Goal: Task Accomplishment & Management: Use online tool/utility

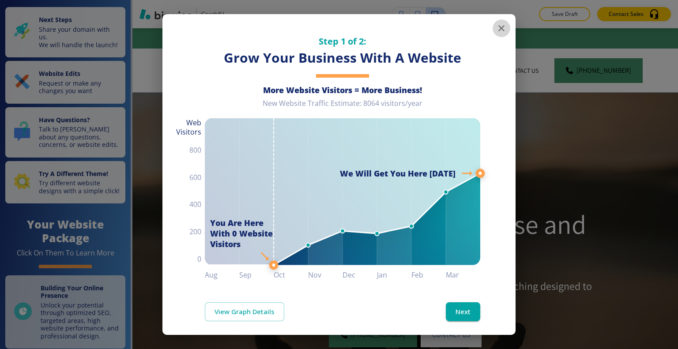
click at [496, 24] on icon "button" at bounding box center [501, 28] width 11 height 11
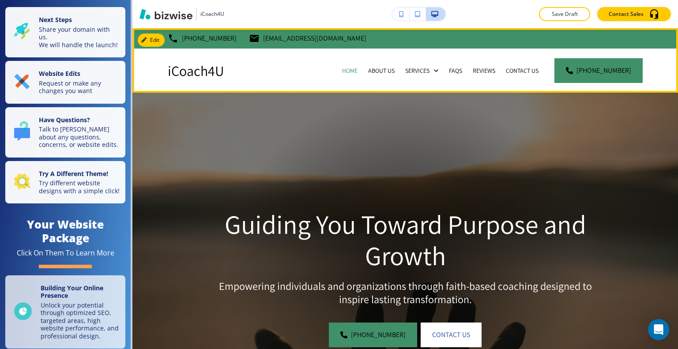
click at [385, 75] on div "About Us" at bounding box center [381, 71] width 37 height 44
click at [384, 73] on p "About Us" at bounding box center [381, 70] width 26 height 9
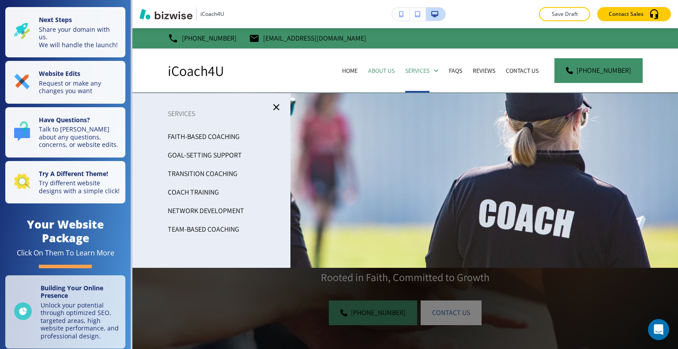
click at [205, 155] on p "Goal-Setting Support" at bounding box center [205, 155] width 74 height 13
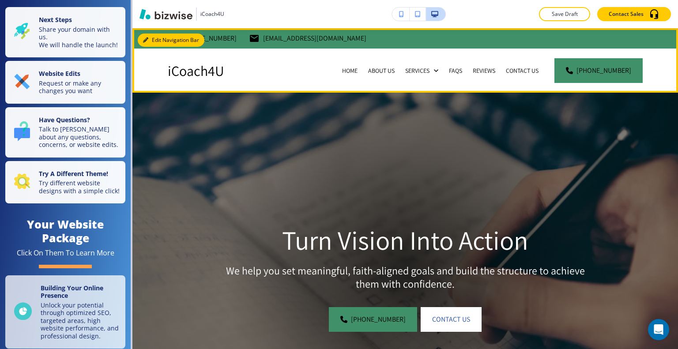
click at [157, 37] on button "Edit Navigation Bar" at bounding box center [171, 40] width 67 height 13
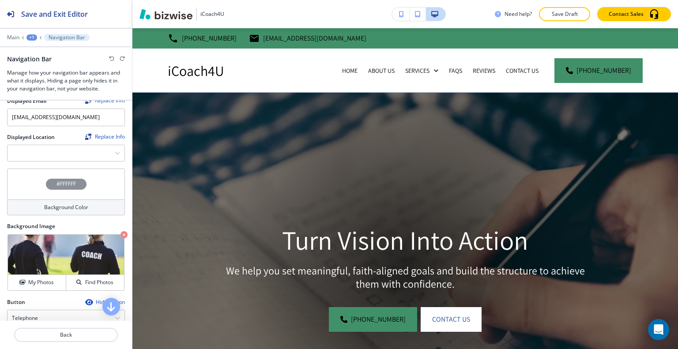
scroll to position [44, 0]
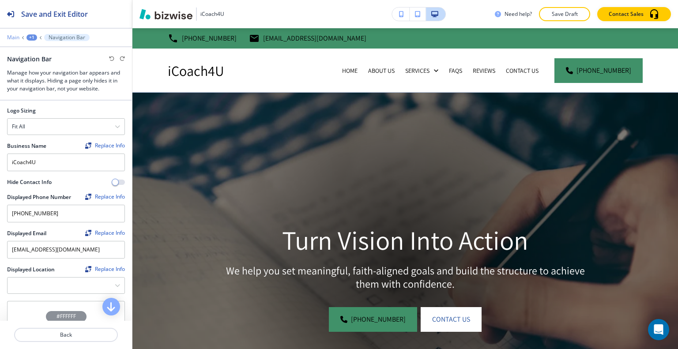
click at [12, 34] on p "Main" at bounding box center [13, 37] width 12 height 6
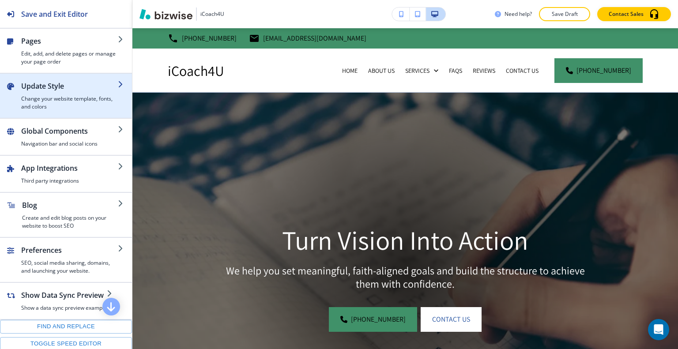
click at [41, 93] on div "button" at bounding box center [69, 93] width 97 height 4
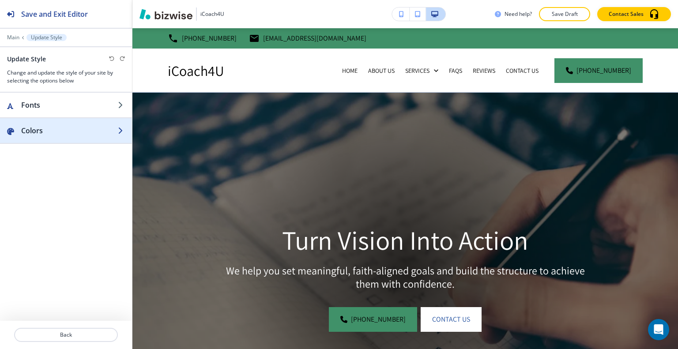
click at [46, 127] on h2 "Colors" at bounding box center [69, 130] width 97 height 11
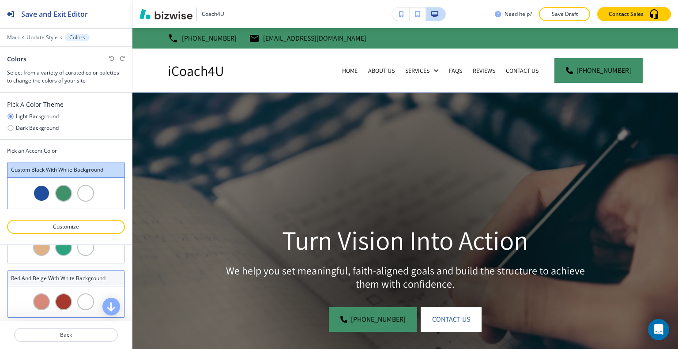
scroll to position [221, 0]
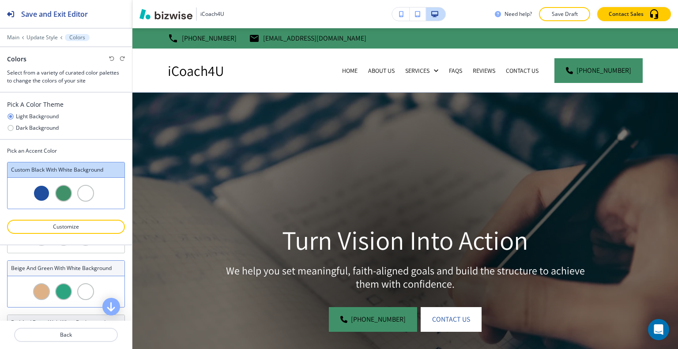
click at [74, 276] on div at bounding box center [66, 291] width 117 height 31
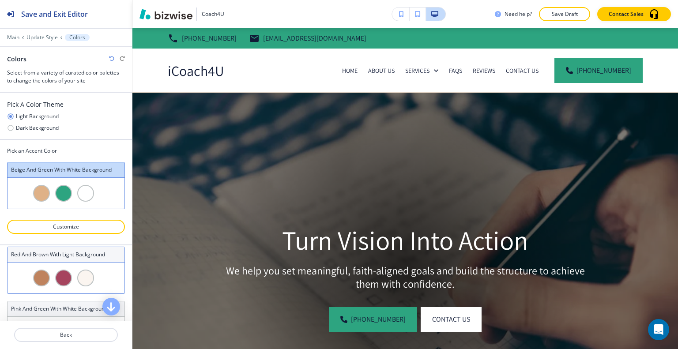
scroll to position [353, 0]
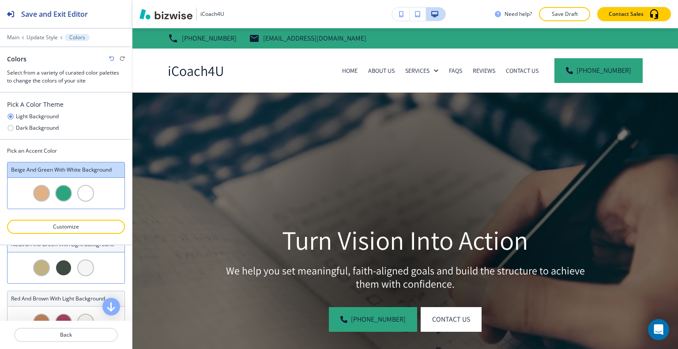
click at [72, 274] on div at bounding box center [74, 268] width 5 height 17
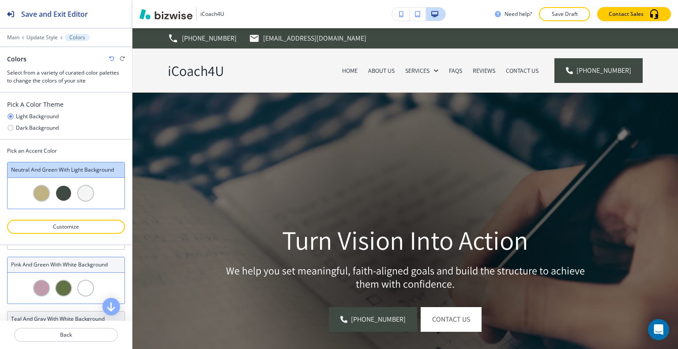
scroll to position [486, 0]
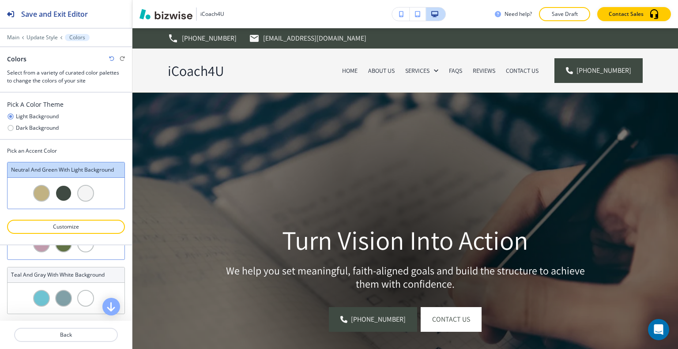
click at [74, 260] on div at bounding box center [66, 244] width 117 height 31
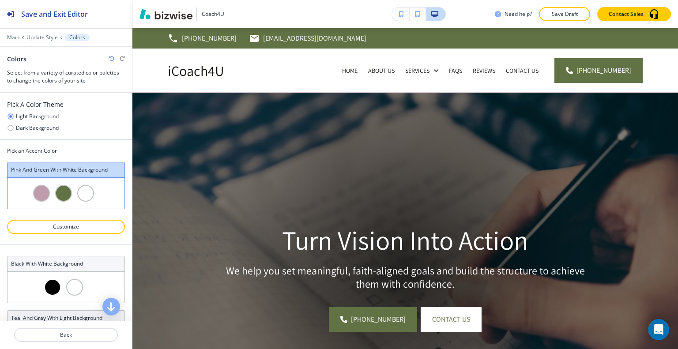
scroll to position [88, 0]
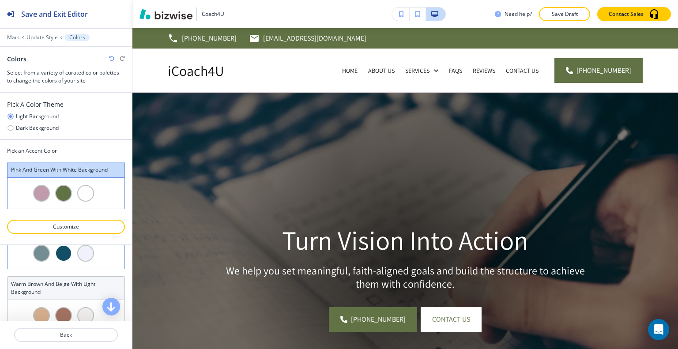
click at [74, 261] on div at bounding box center [66, 253] width 117 height 31
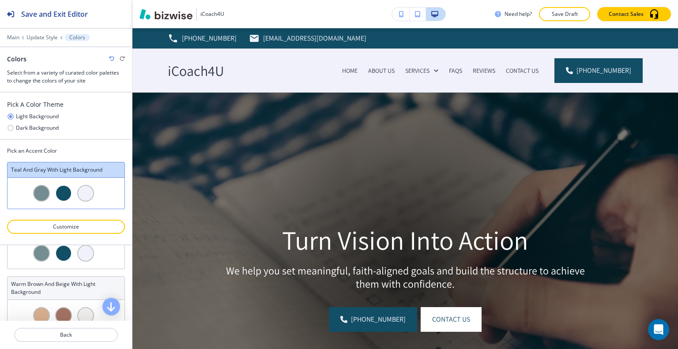
scroll to position [177, 0]
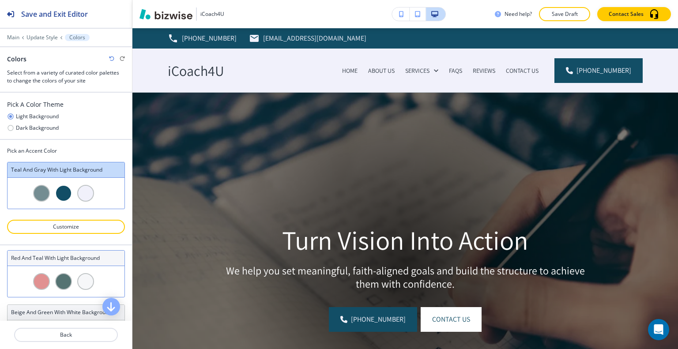
click at [73, 269] on div at bounding box center [66, 281] width 117 height 31
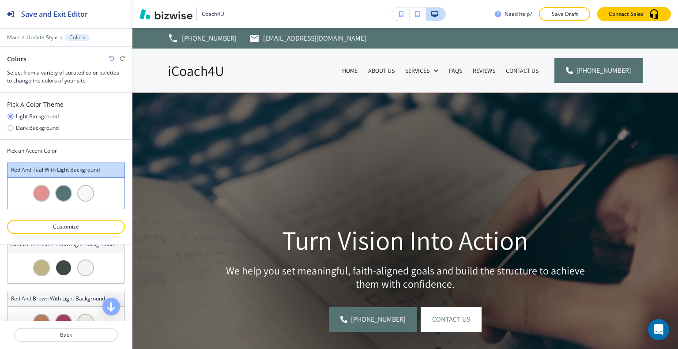
scroll to position [486, 0]
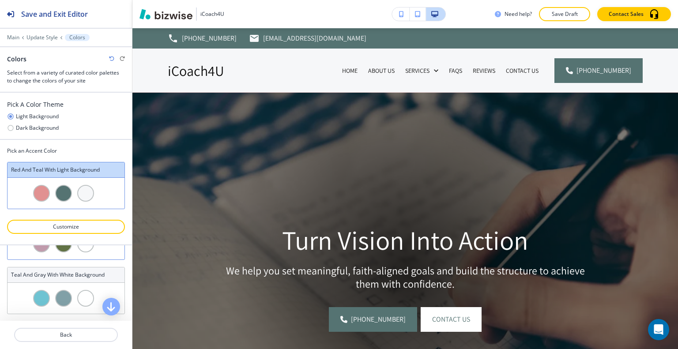
click at [74, 259] on div at bounding box center [66, 244] width 117 height 31
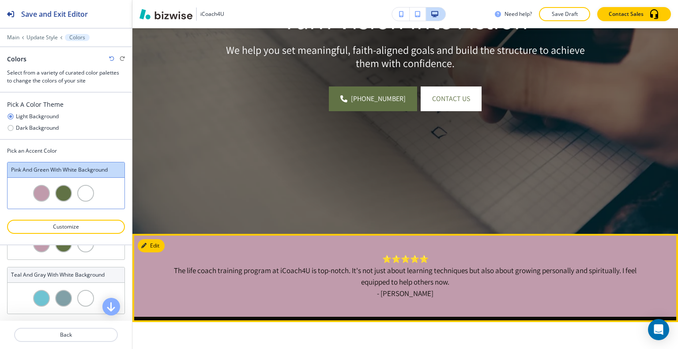
scroll to position [397, 0]
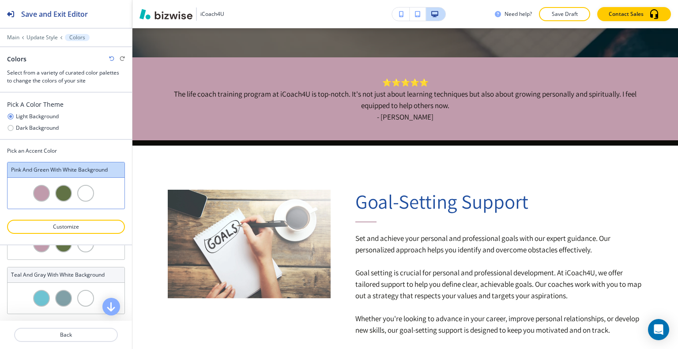
click at [108, 58] on div "Colors" at bounding box center [66, 58] width 118 height 9
click at [109, 58] on div "Colors" at bounding box center [66, 58] width 118 height 9
click at [109, 58] on icon "button" at bounding box center [111, 58] width 5 height 5
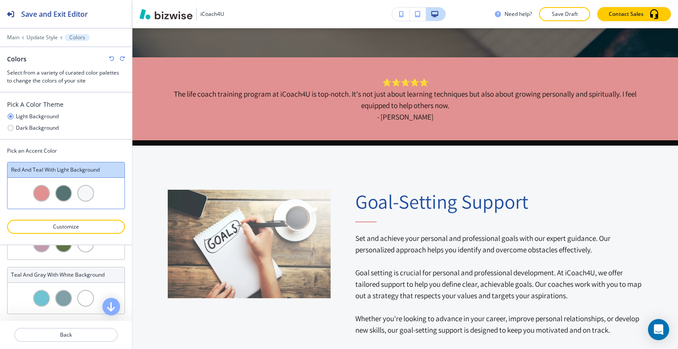
click at [109, 58] on icon "button" at bounding box center [111, 58] width 5 height 5
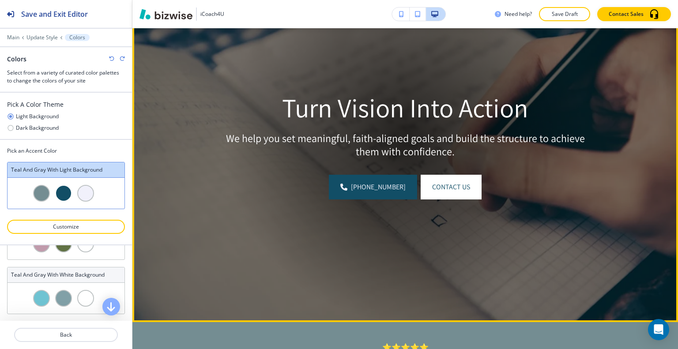
scroll to position [0, 0]
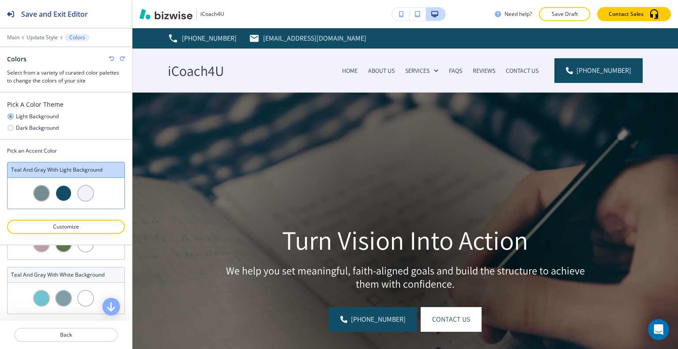
click at [113, 59] on icon "button" at bounding box center [111, 58] width 5 height 5
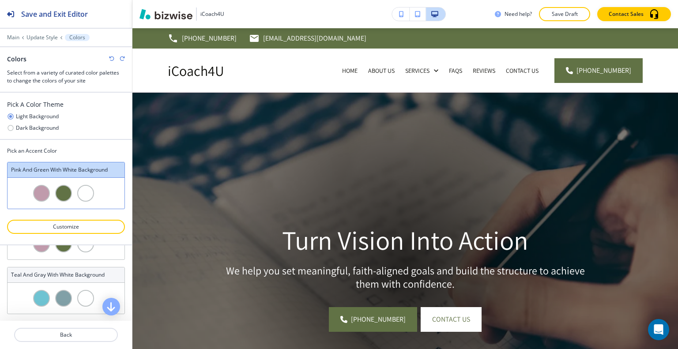
click at [113, 59] on icon "button" at bounding box center [111, 58] width 5 height 5
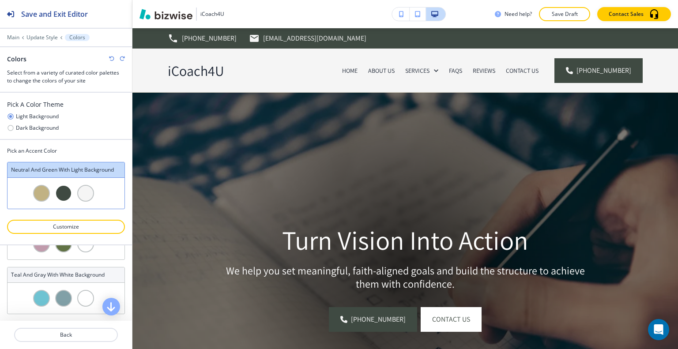
click at [113, 59] on icon "button" at bounding box center [111, 58] width 5 height 5
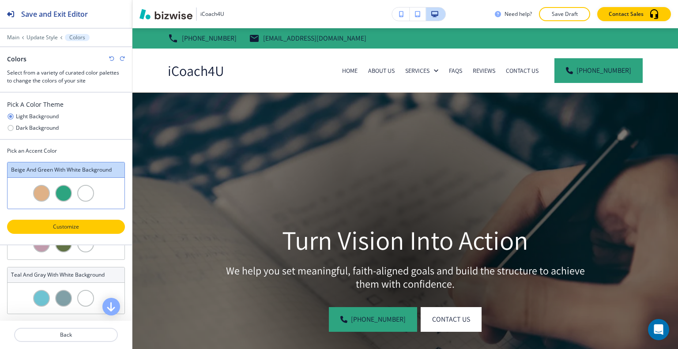
click at [75, 224] on p "Customize" at bounding box center [66, 227] width 95 height 8
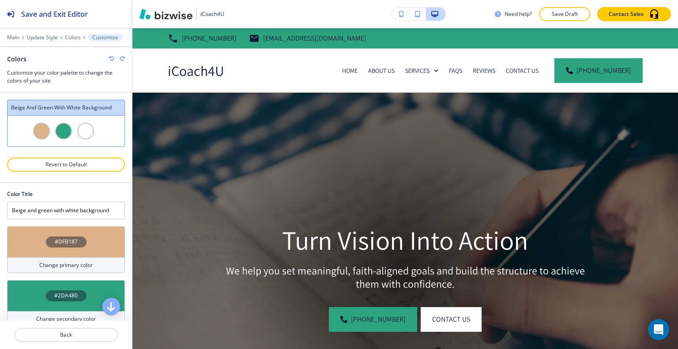
click at [79, 289] on div "#2DA480" at bounding box center [66, 295] width 118 height 31
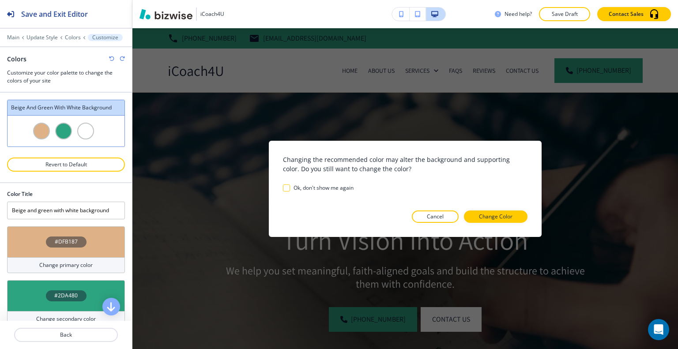
click at [91, 290] on div "#2DA480" at bounding box center [66, 295] width 118 height 31
click at [510, 216] on p "Change Color" at bounding box center [496, 217] width 34 height 8
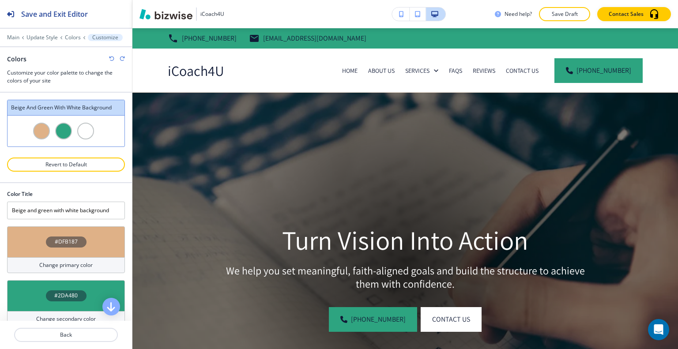
click at [42, 283] on div "#2DA480" at bounding box center [66, 295] width 118 height 31
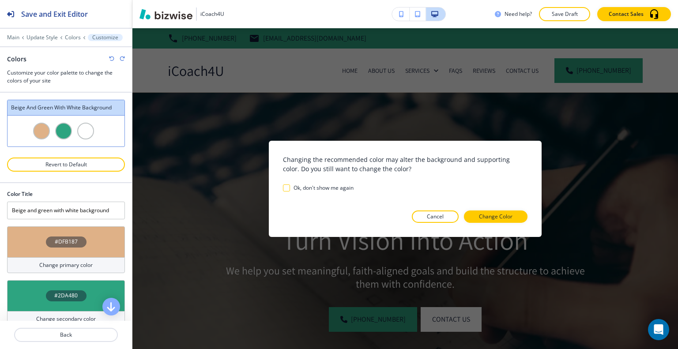
click at [32, 296] on div "#2DA480" at bounding box center [66, 295] width 118 height 31
click at [510, 218] on p "Change Color" at bounding box center [496, 217] width 34 height 8
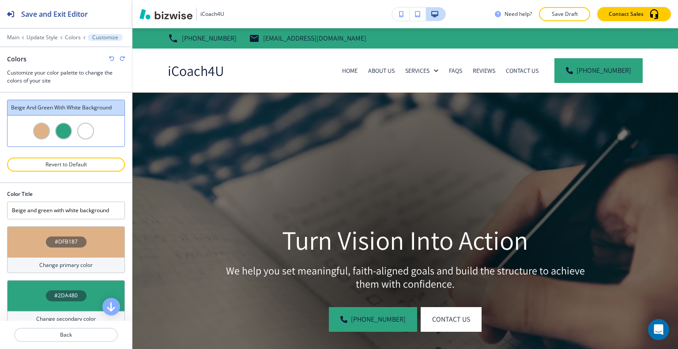
scroll to position [31, 0]
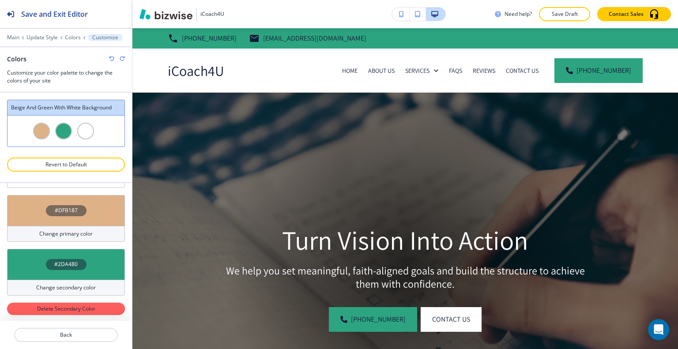
click at [35, 267] on div "#2DA480" at bounding box center [66, 264] width 118 height 31
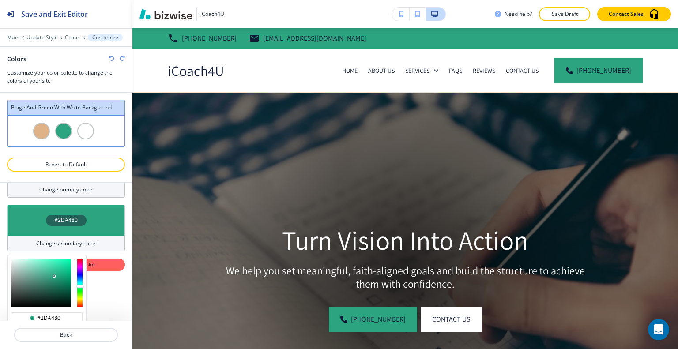
type input "#339174"
click at [49, 279] on div at bounding box center [41, 283] width 60 height 48
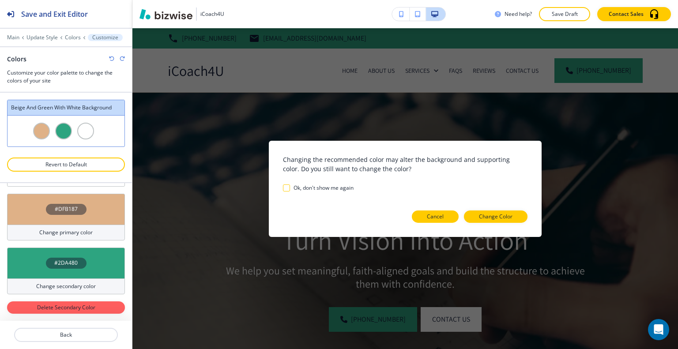
click at [447, 215] on button "Cancel" at bounding box center [435, 217] width 47 height 12
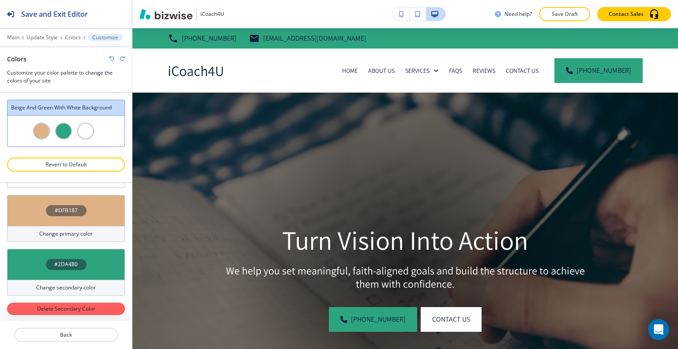
click at [56, 268] on div "#2DA480" at bounding box center [66, 264] width 41 height 11
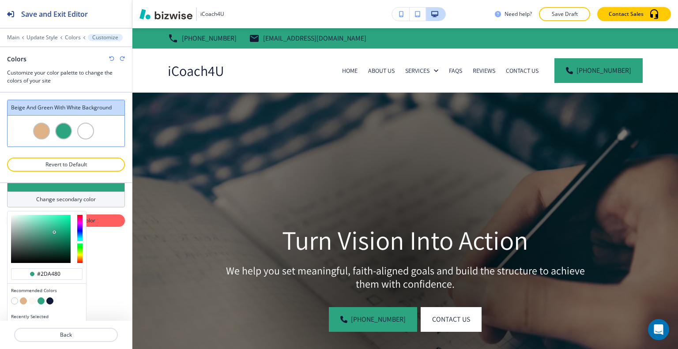
scroll to position [133, 0]
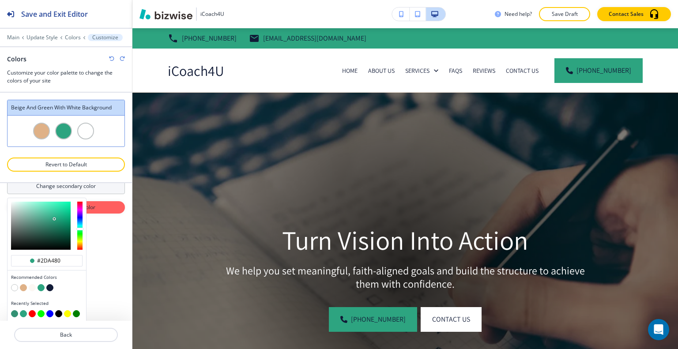
type input "#21a77f"
click at [59, 217] on div at bounding box center [41, 226] width 60 height 48
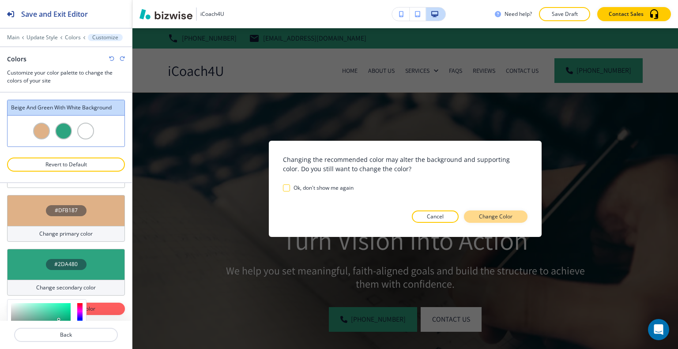
click at [492, 218] on p "Change Color" at bounding box center [496, 217] width 34 height 8
type input "Custom Beige and green with white background"
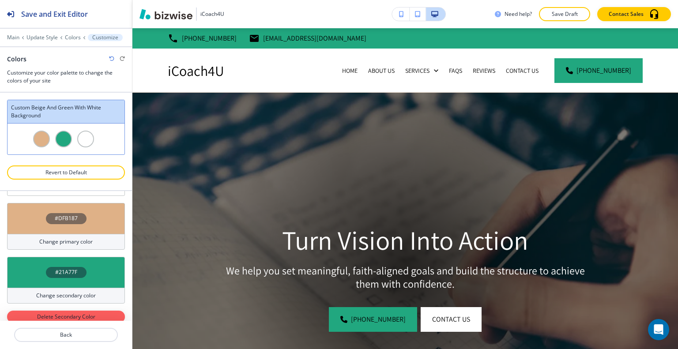
scroll to position [39, 0]
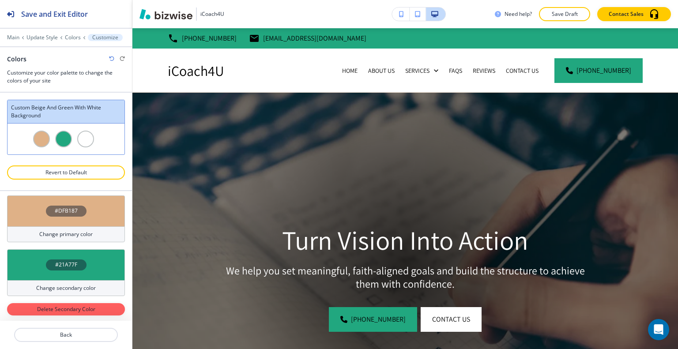
click at [199, 231] on img at bounding box center [405, 274] width 546 height 362
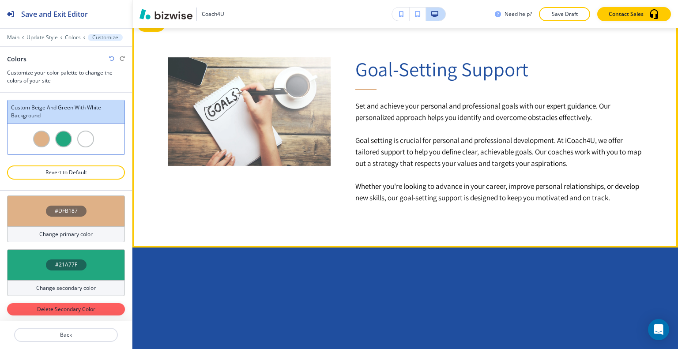
scroll to position [486, 0]
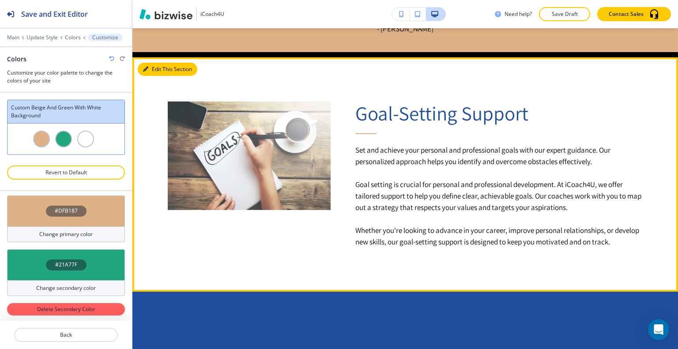
click at [154, 70] on button "Edit This Section" at bounding box center [168, 69] width 60 height 13
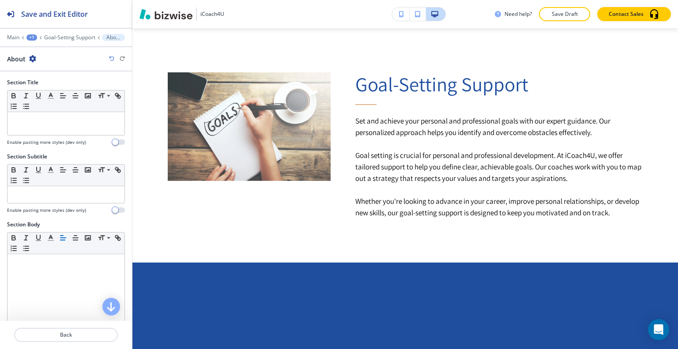
scroll to position [226, 0]
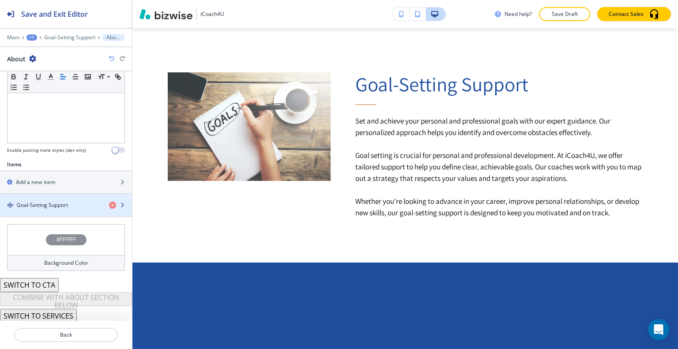
click at [49, 209] on div "button" at bounding box center [66, 212] width 132 height 7
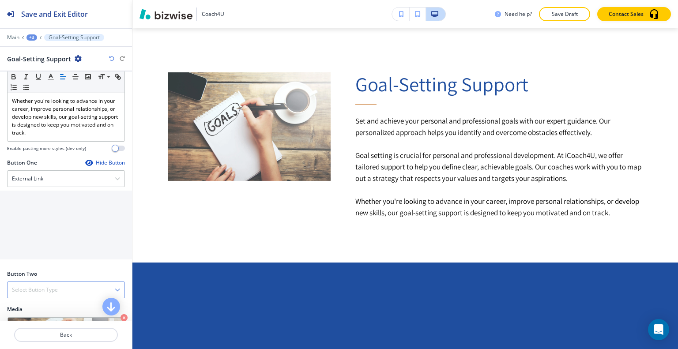
scroll to position [371, 0]
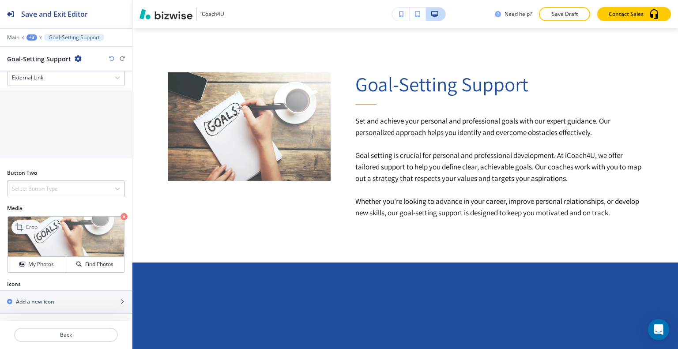
click at [29, 226] on p "Crop" at bounding box center [32, 227] width 12 height 8
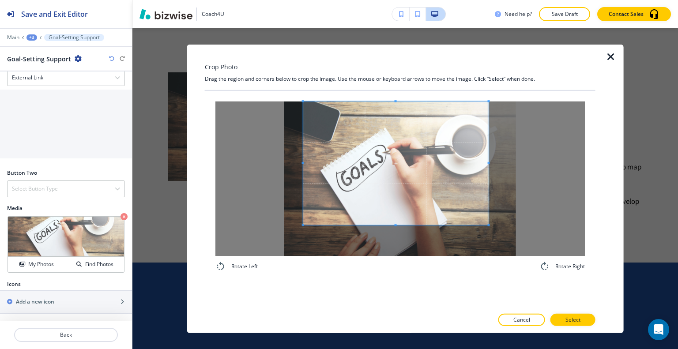
click at [415, 176] on span at bounding box center [395, 163] width 185 height 124
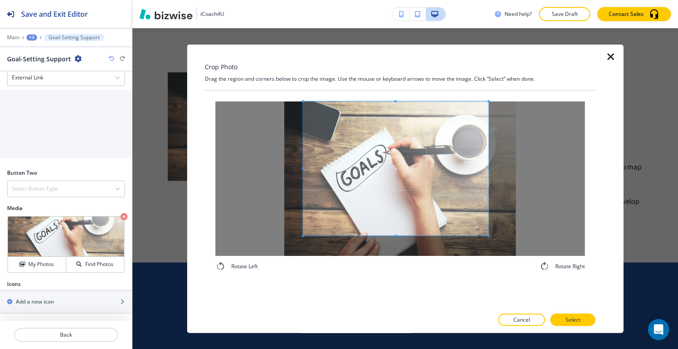
click at [391, 266] on div "Rotate Left Rotate Right" at bounding box center [399, 186] width 369 height 170
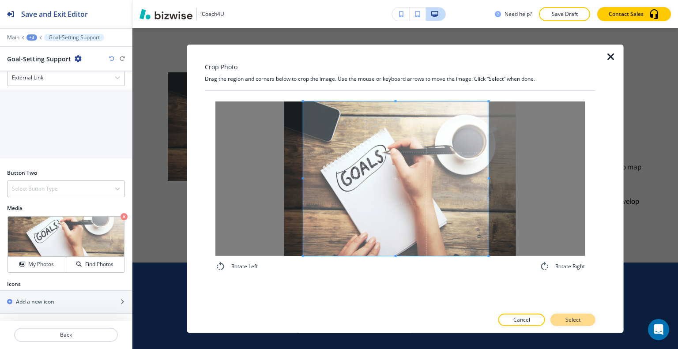
click at [576, 318] on p "Select" at bounding box center [572, 320] width 15 height 8
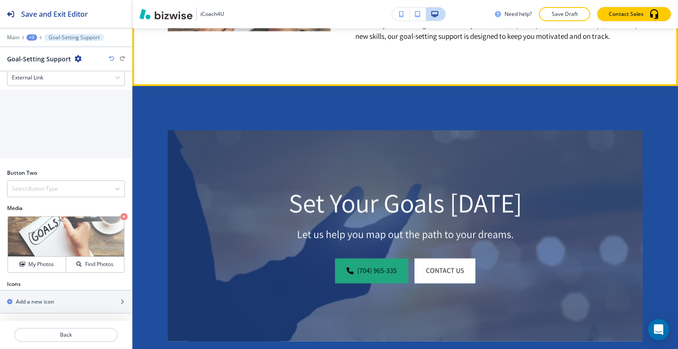
scroll to position [735, 0]
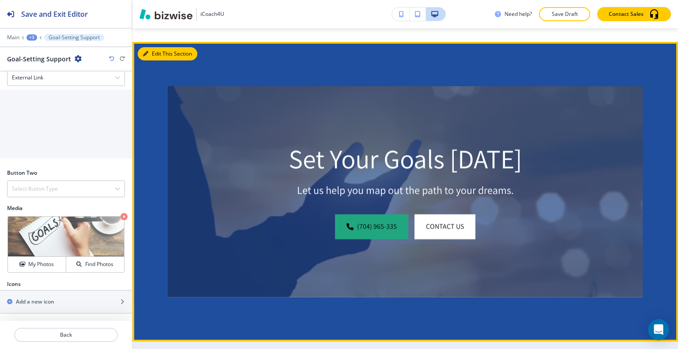
click at [161, 60] on button "Edit This Section" at bounding box center [168, 53] width 60 height 13
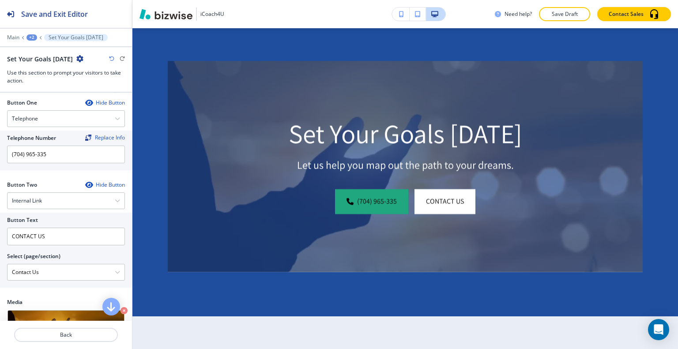
scroll to position [442, 0]
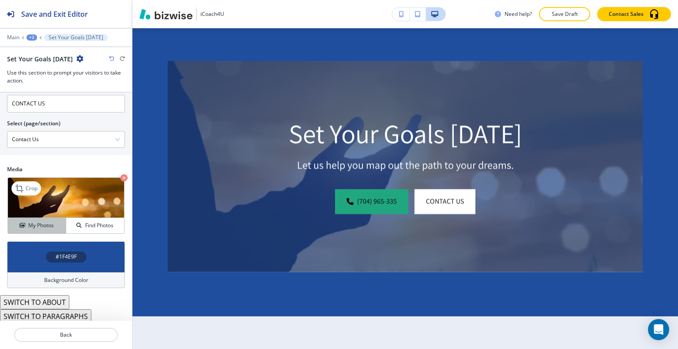
click at [45, 223] on h4 "My Photos" at bounding box center [41, 226] width 26 height 8
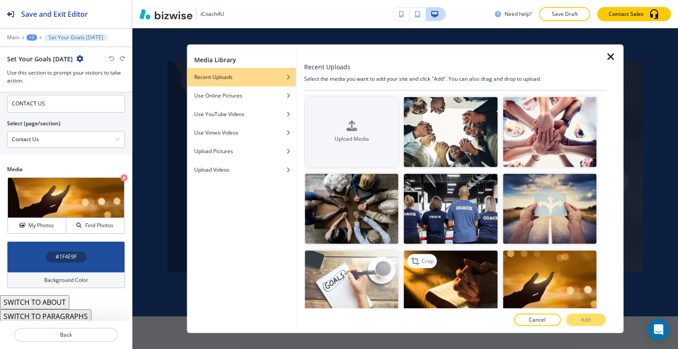
click at [472, 275] on img "button" at bounding box center [451, 286] width 94 height 70
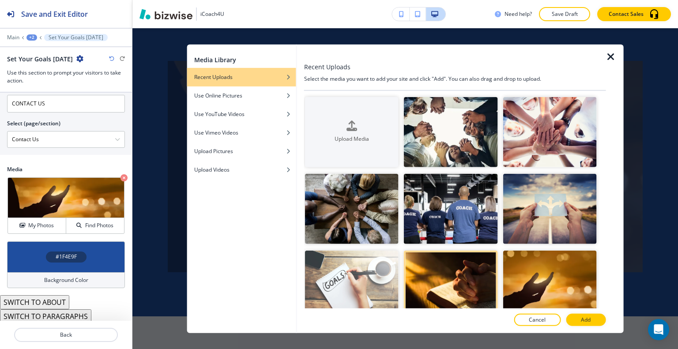
click at [579, 321] on button "Add" at bounding box center [586, 320] width 40 height 12
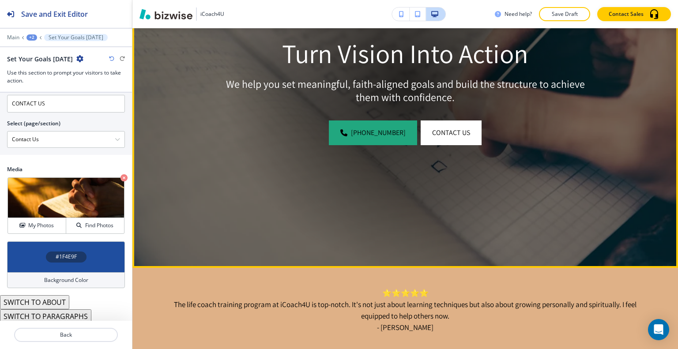
scroll to position [0, 0]
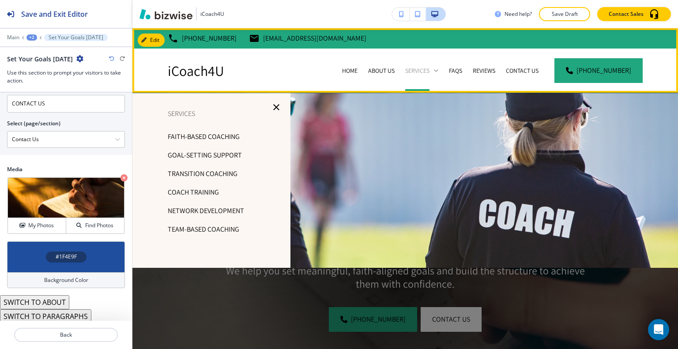
click at [440, 70] on icon at bounding box center [436, 70] width 9 height 9
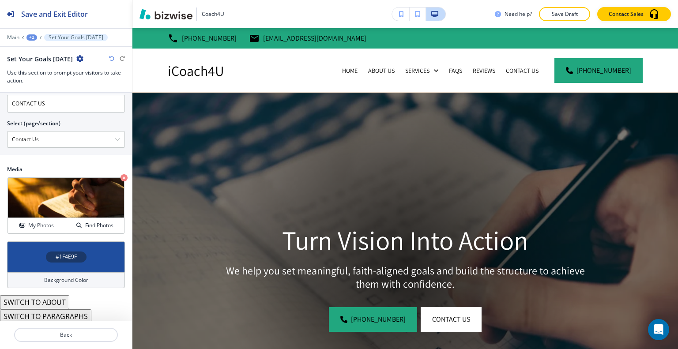
click at [563, 296] on div "Turn Vision Into Action We help you set meaningful, faith-aligned goals and bui…" at bounding box center [405, 274] width 378 height 116
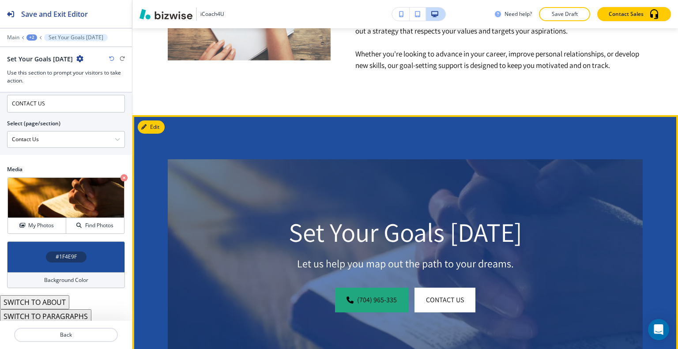
scroll to position [750, 0]
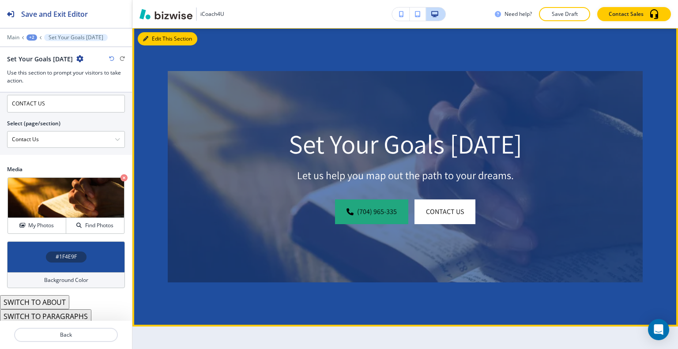
click at [164, 45] on button "Edit This Section" at bounding box center [168, 38] width 60 height 13
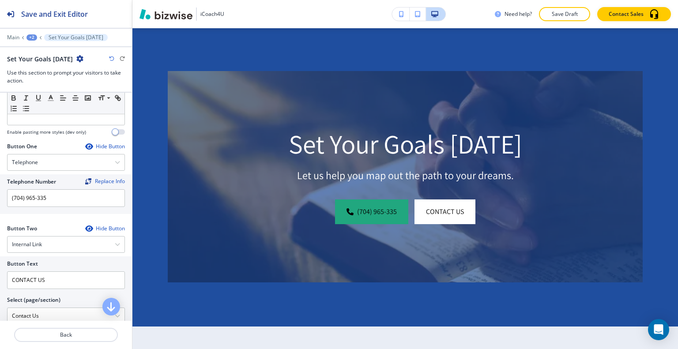
scroll to position [0, 0]
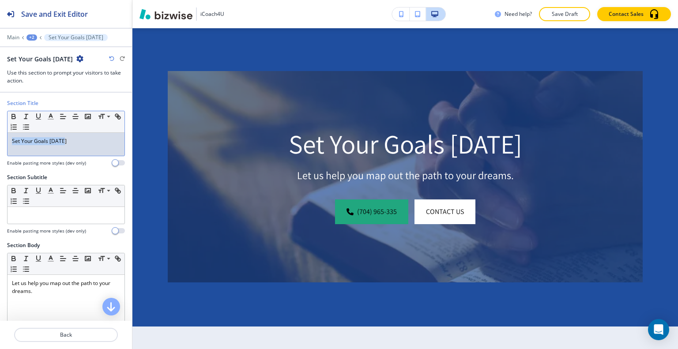
drag, startPoint x: 78, startPoint y: 143, endPoint x: 7, endPoint y: 140, distance: 71.1
click at [0, 139] on div "Section Title Small Normal Large Huge Set Your Goals Today Enable pasting more …" at bounding box center [66, 136] width 132 height 74
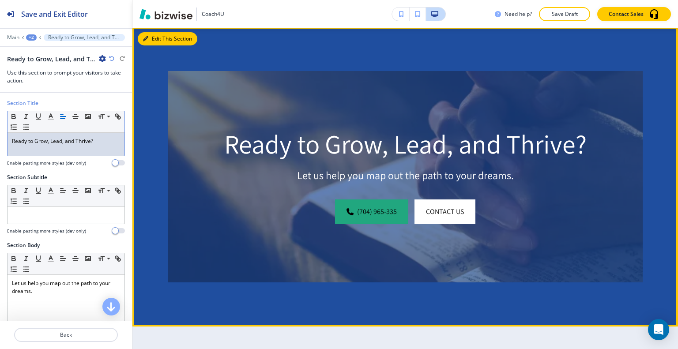
click at [162, 45] on button "Edit This Section" at bounding box center [168, 38] width 60 height 13
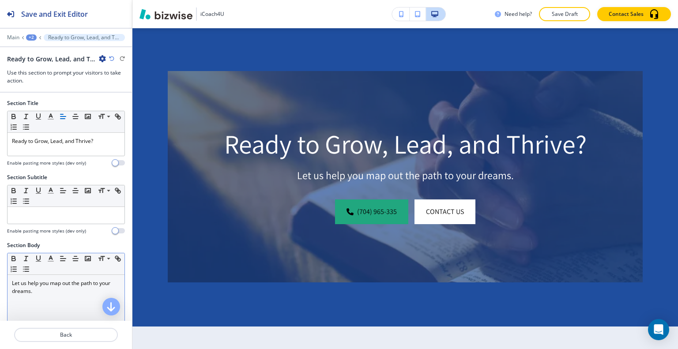
scroll to position [45, 0]
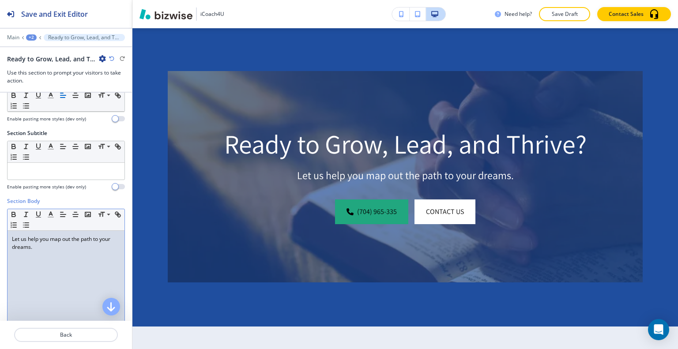
click at [60, 260] on div "Let us help you map out the path to your dreams." at bounding box center [66, 288] width 117 height 115
drag, startPoint x: 54, startPoint y: 251, endPoint x: 19, endPoint y: 233, distance: 39.7
click at [0, 223] on div "Section Body Small Normal Large Huge Let us help you map out the path to your d…" at bounding box center [66, 280] width 132 height 166
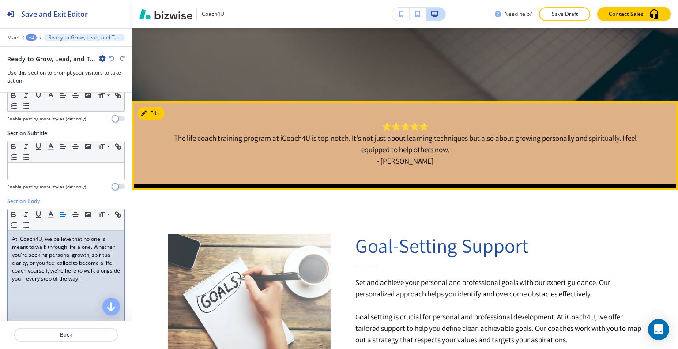
scroll to position [441, 0]
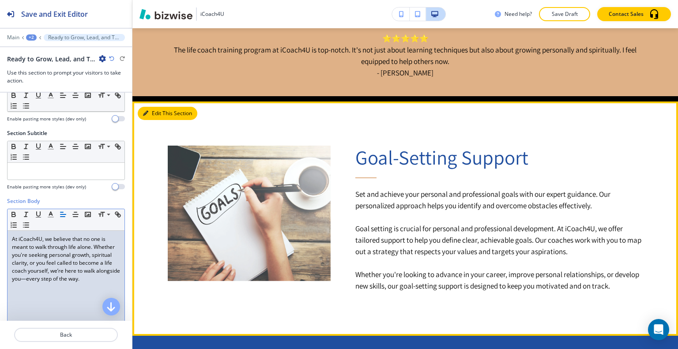
click at [156, 112] on button "Edit This Section" at bounding box center [168, 113] width 60 height 13
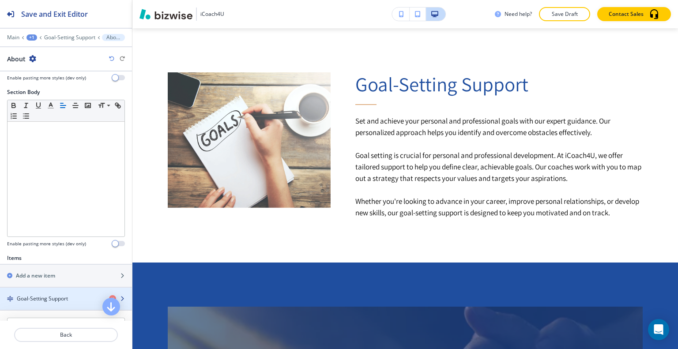
scroll to position [177, 0]
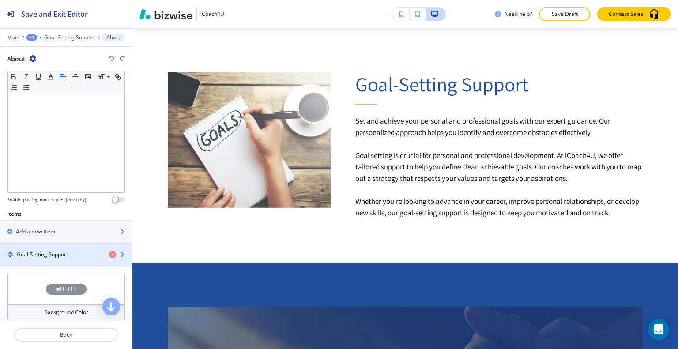
click at [60, 252] on h4 "Goal-Setting Support" at bounding box center [42, 255] width 51 height 8
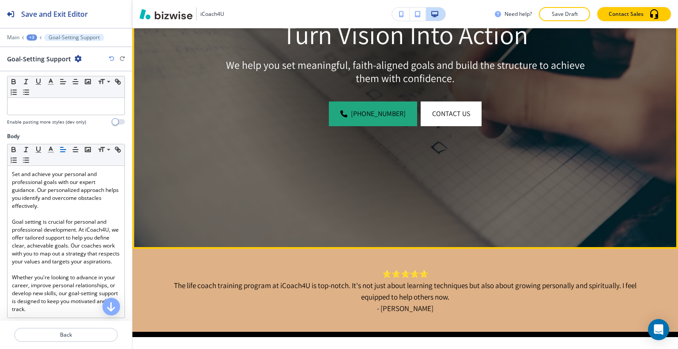
scroll to position [0, 0]
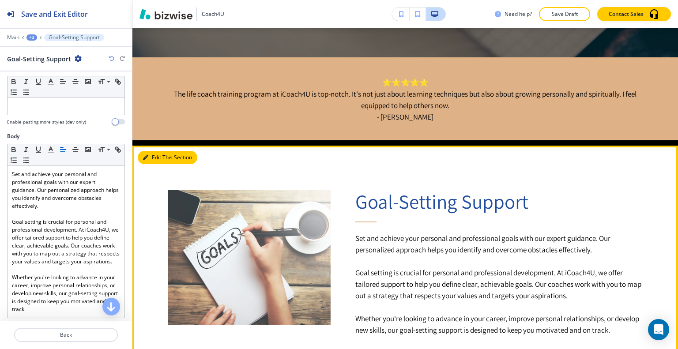
click at [161, 158] on button "Edit This Section" at bounding box center [168, 157] width 60 height 13
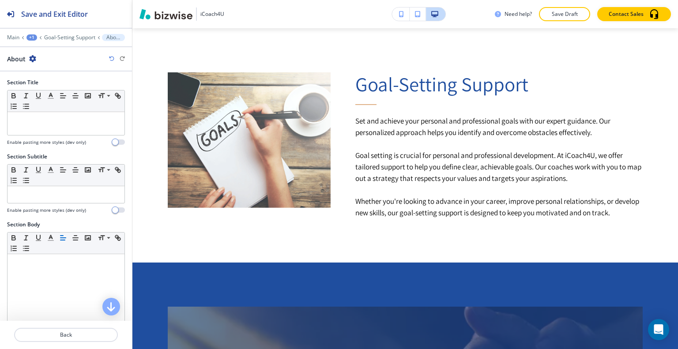
scroll to position [177, 0]
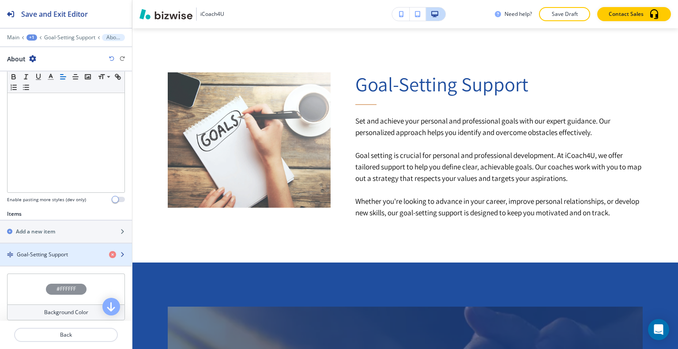
click at [57, 256] on h4 "Goal-Setting Support" at bounding box center [42, 255] width 51 height 8
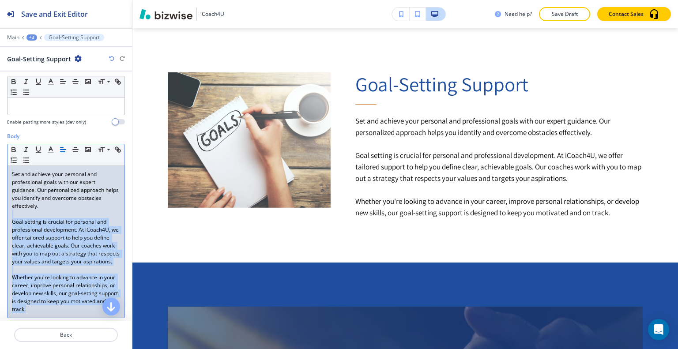
scroll to position [44, 0]
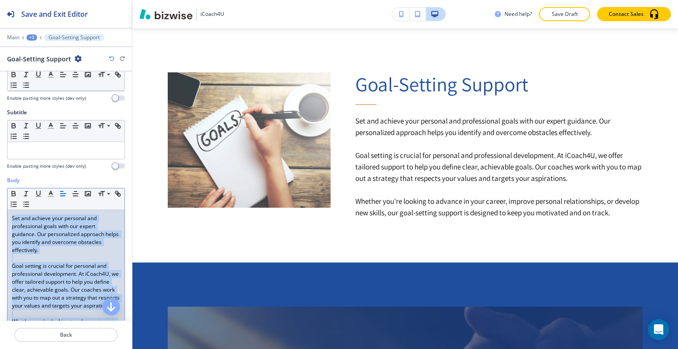
drag, startPoint x: 89, startPoint y: 276, endPoint x: 6, endPoint y: 211, distance: 105.9
click at [6, 211] on div "Body Small Normal Large Huge Set and achieve your personal and professional goa…" at bounding box center [66, 278] width 132 height 203
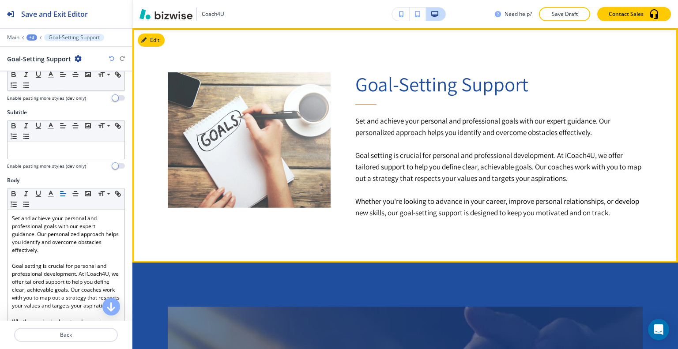
click at [403, 210] on p "Whether you're looking to advance in your career, improve personal relationship…" at bounding box center [499, 207] width 288 height 23
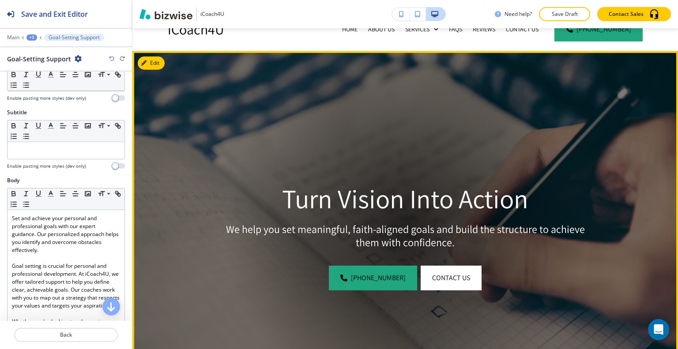
scroll to position [0, 0]
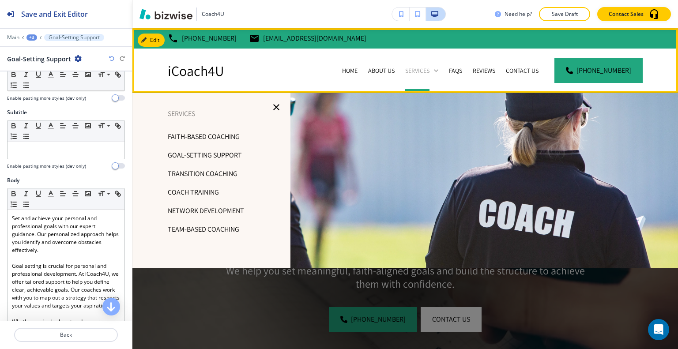
click at [429, 72] on p "Services" at bounding box center [417, 70] width 24 height 9
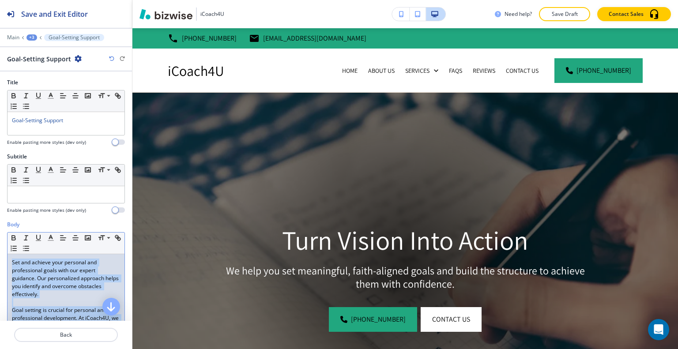
drag, startPoint x: 87, startPoint y: 274, endPoint x: 44, endPoint y: 277, distance: 43.4
click at [1, 263] on div "Body Small Normal Large Huge Set and achieve your personal and professional goa…" at bounding box center [66, 322] width 132 height 203
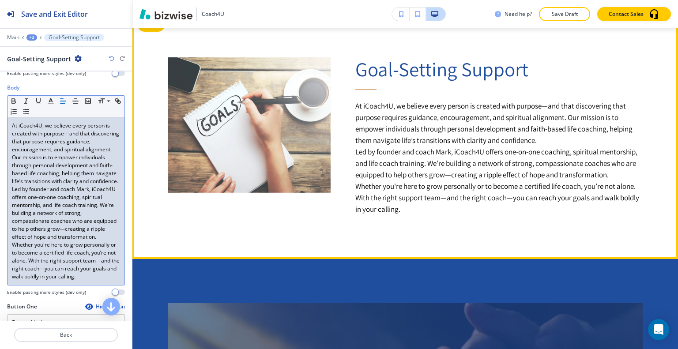
scroll to position [441, 0]
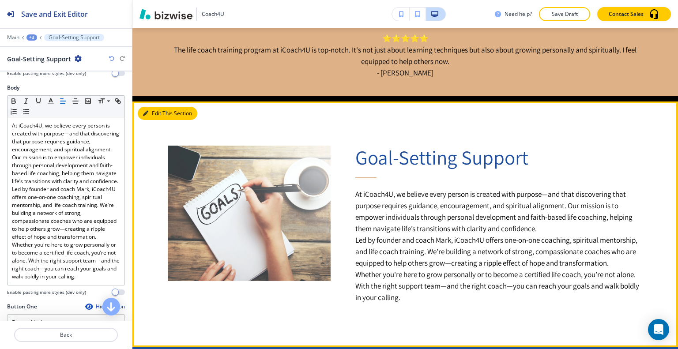
click at [157, 107] on button "Edit This Section" at bounding box center [168, 113] width 60 height 13
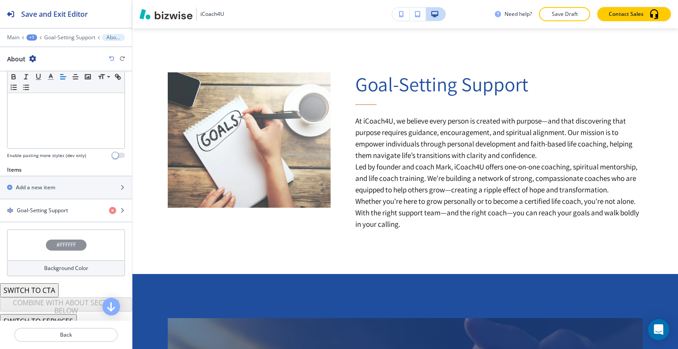
scroll to position [226, 0]
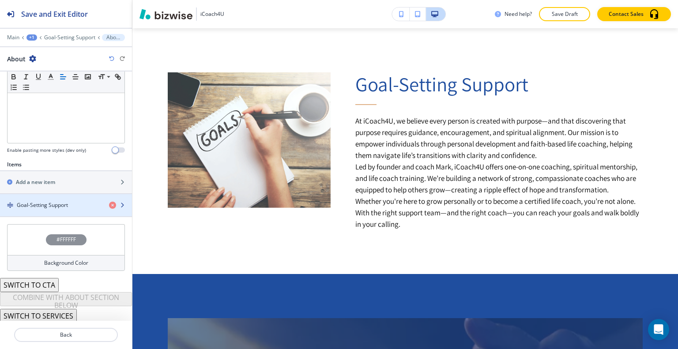
click at [62, 206] on h4 "Goal-Setting Support" at bounding box center [42, 205] width 51 height 8
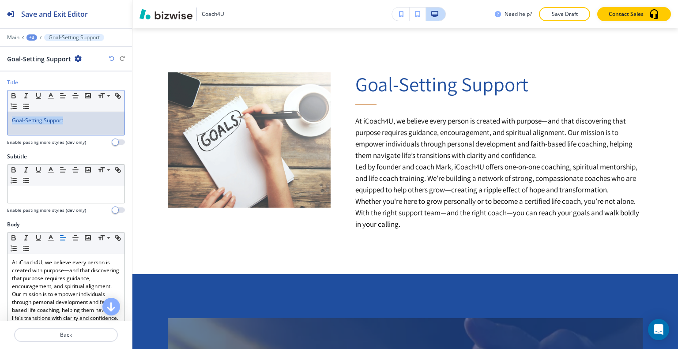
drag, startPoint x: 75, startPoint y: 117, endPoint x: 4, endPoint y: 124, distance: 70.9
click at [0, 123] on div "Title Small Normal Large Huge Goal-Setting Support Enable pasting more styles (…" at bounding box center [66, 116] width 132 height 74
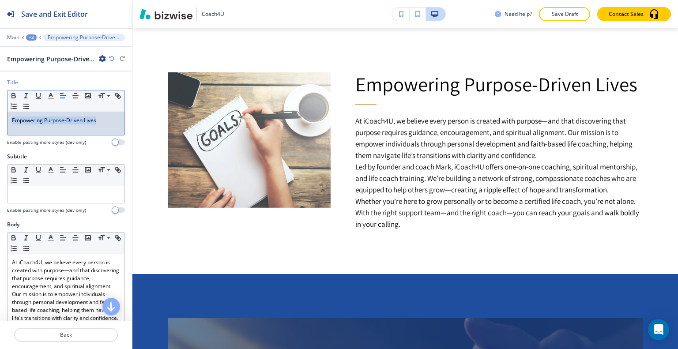
drag, startPoint x: 103, startPoint y: 126, endPoint x: 0, endPoint y: 123, distance: 102.9
click at [0, 123] on div "Title Small Normal Large Huge Empowering Purpose-Driven Lives Enable pasting mo…" at bounding box center [66, 116] width 132 height 74
click at [53, 97] on icon "button" at bounding box center [51, 96] width 8 height 8
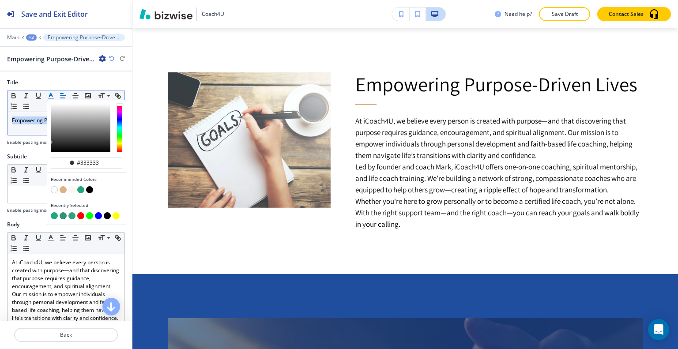
click at [81, 188] on button "button" at bounding box center [80, 189] width 7 height 7
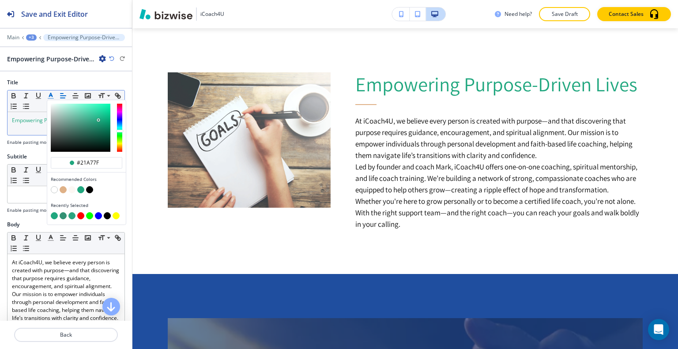
click at [89, 187] on button "button" at bounding box center [89, 189] width 7 height 7
type input "#000000"
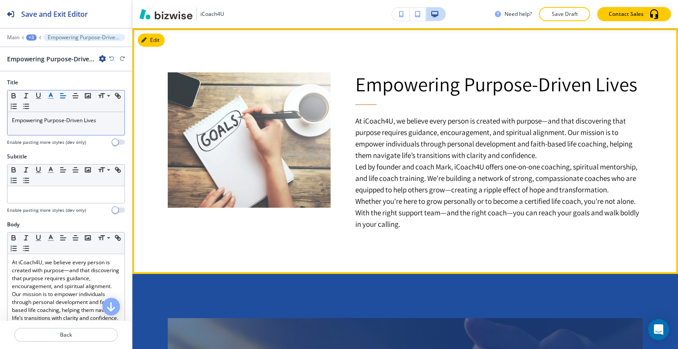
click at [261, 206] on div at bounding box center [237, 129] width 188 height 202
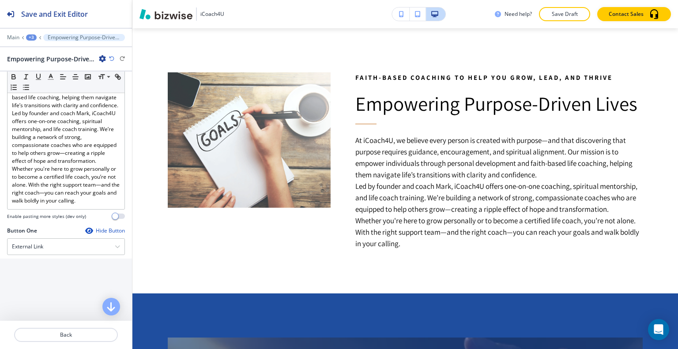
scroll to position [353, 0]
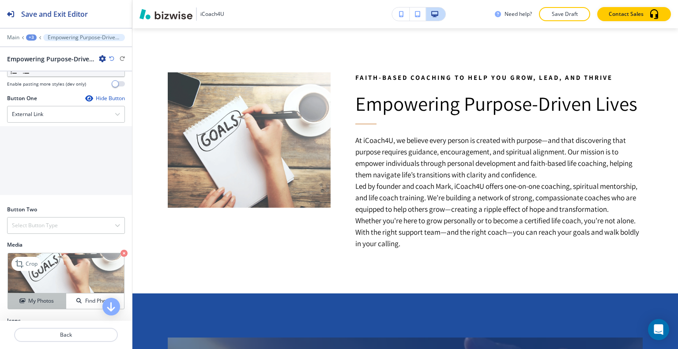
click at [45, 309] on button "My Photos" at bounding box center [37, 301] width 58 height 15
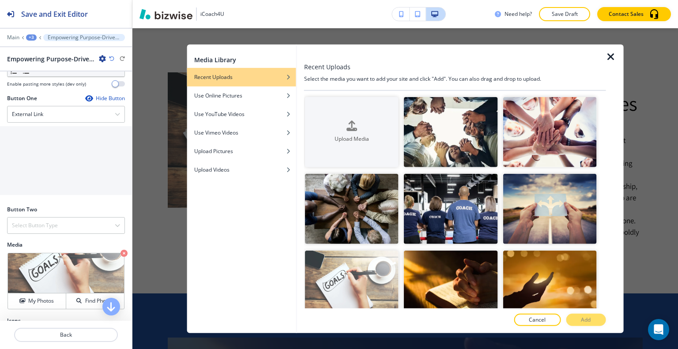
scroll to position [177, 0]
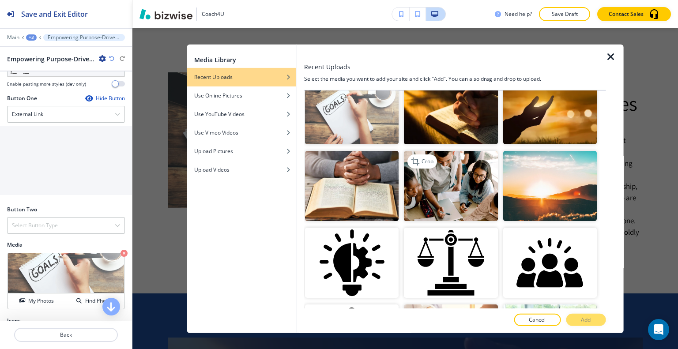
click at [466, 192] on img "button" at bounding box center [451, 186] width 94 height 70
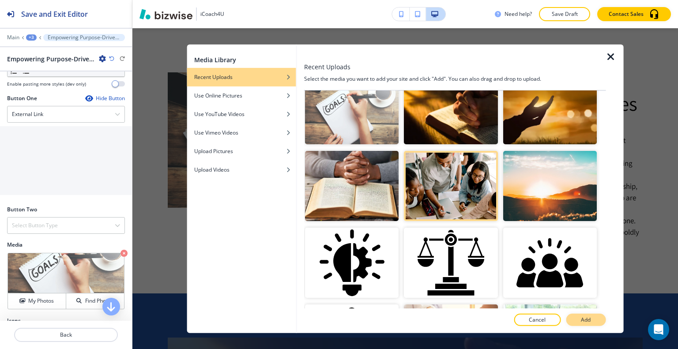
click at [583, 319] on p "Add" at bounding box center [586, 320] width 10 height 8
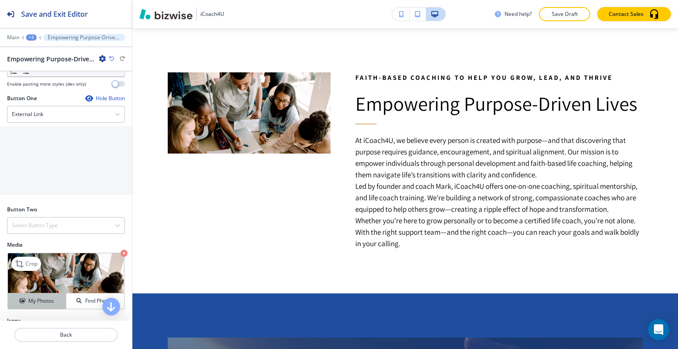
click at [44, 305] on h4 "My Photos" at bounding box center [41, 301] width 26 height 8
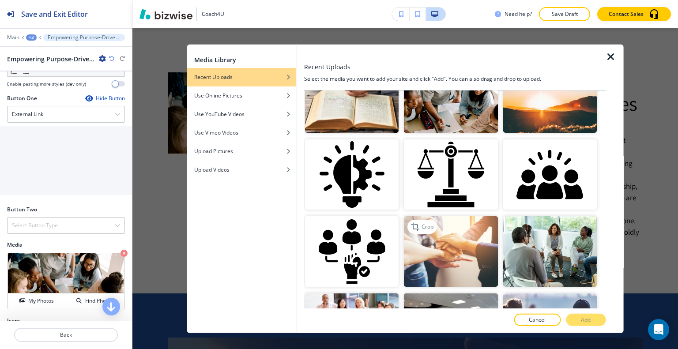
scroll to position [309, 0]
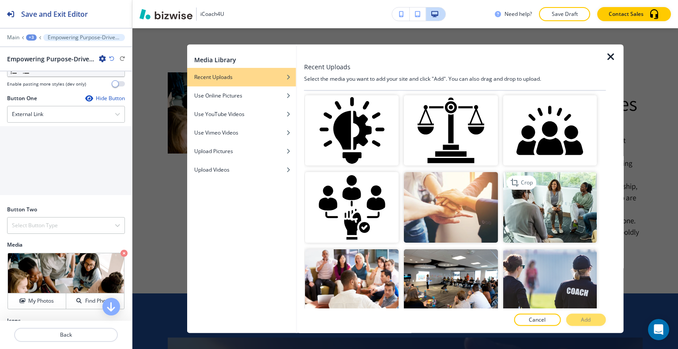
click at [544, 204] on img "button" at bounding box center [550, 207] width 94 height 70
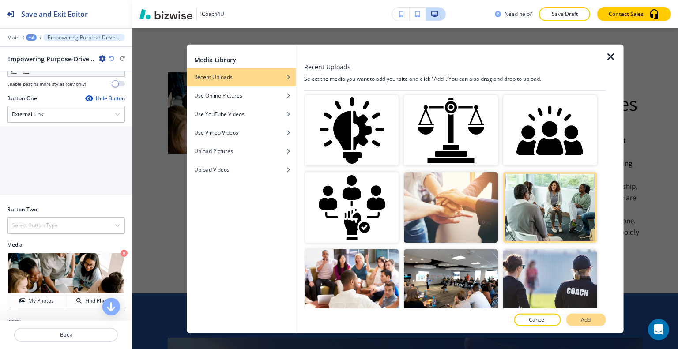
click at [592, 318] on button "Add" at bounding box center [586, 320] width 40 height 12
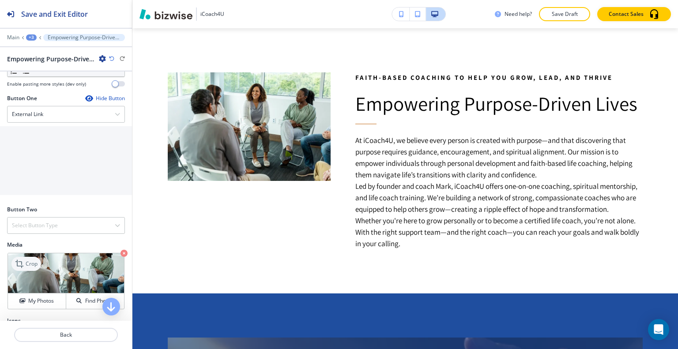
click at [29, 271] on div "Crop" at bounding box center [26, 264] width 30 height 14
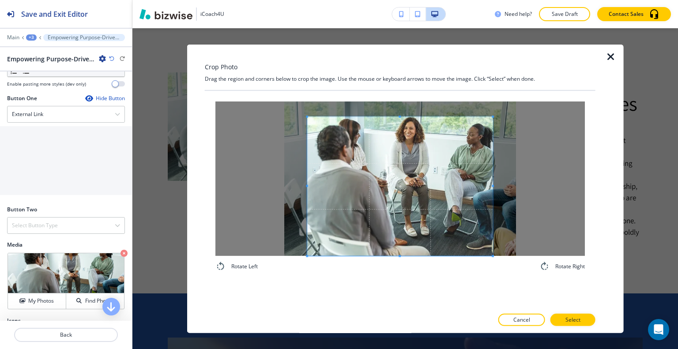
click at [395, 270] on div "Rotate Left Rotate Right" at bounding box center [399, 186] width 369 height 170
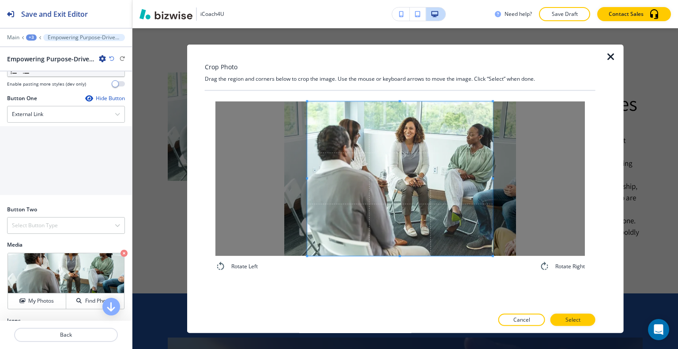
click at [404, 76] on div "Crop Photo Drag the region and corners below to crop the image. Use the mouse o…" at bounding box center [400, 188] width 391 height 289
click at [323, 181] on div at bounding box center [408, 178] width 170 height 154
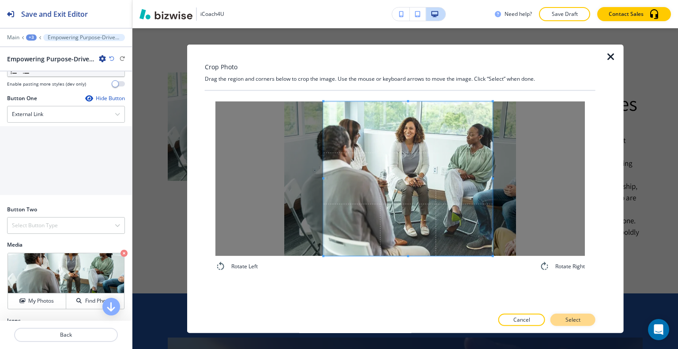
click at [566, 316] on p "Select" at bounding box center [572, 320] width 15 height 8
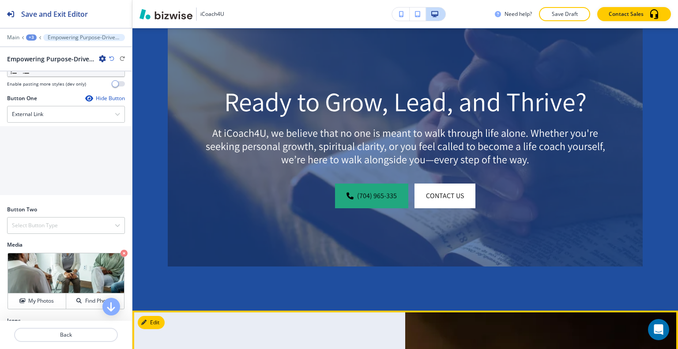
scroll to position [1044, 0]
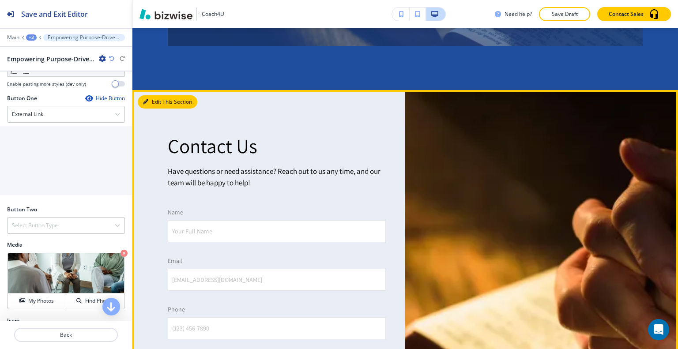
click at [157, 109] on button "Edit This Section" at bounding box center [168, 101] width 60 height 13
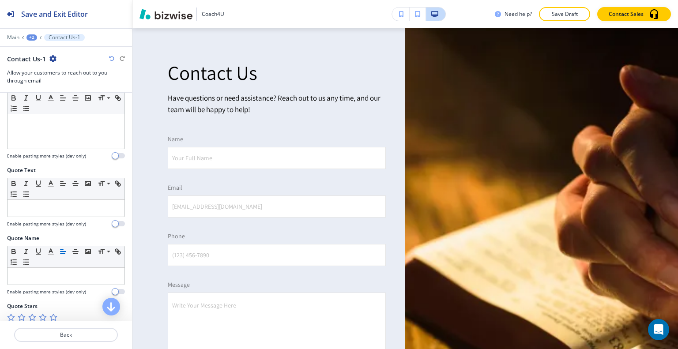
scroll to position [461, 0]
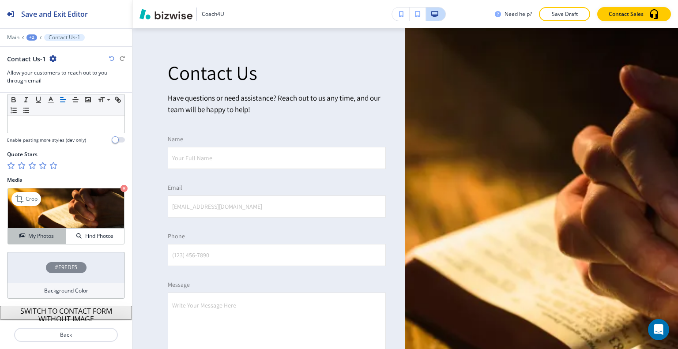
click at [46, 235] on h4 "My Photos" at bounding box center [41, 236] width 26 height 8
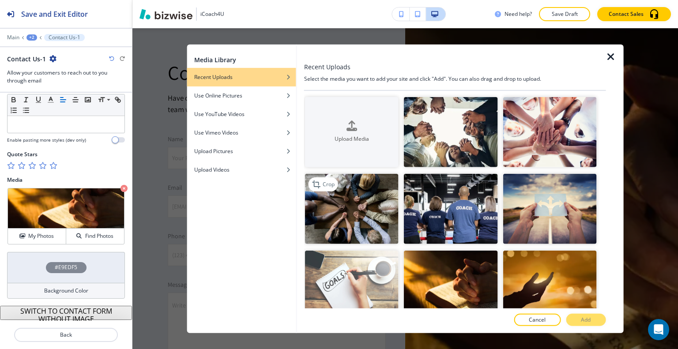
click at [367, 215] on img "button" at bounding box center [352, 209] width 94 height 70
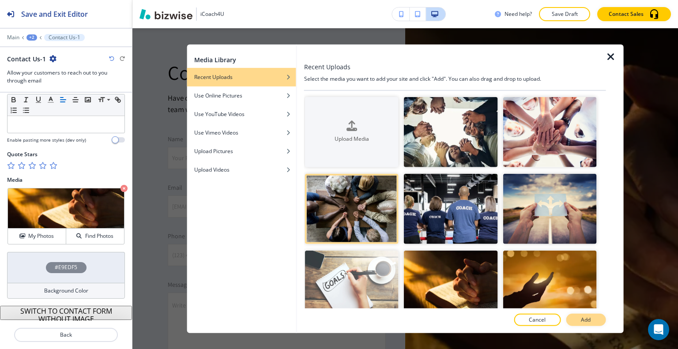
click at [580, 323] on button "Add" at bounding box center [586, 320] width 40 height 12
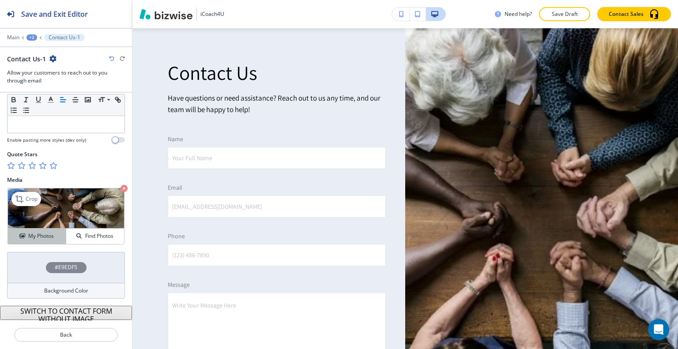
click at [51, 235] on h4 "My Photos" at bounding box center [41, 236] width 26 height 8
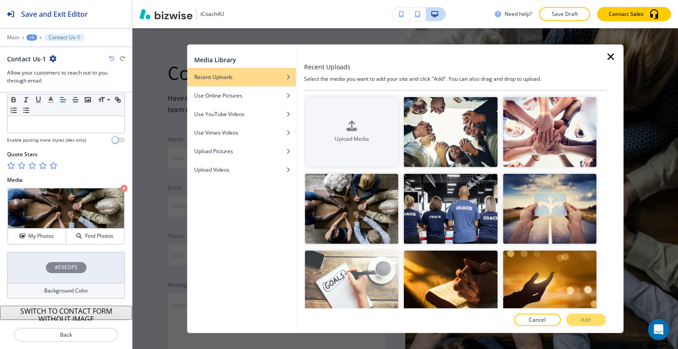
scroll to position [265, 0]
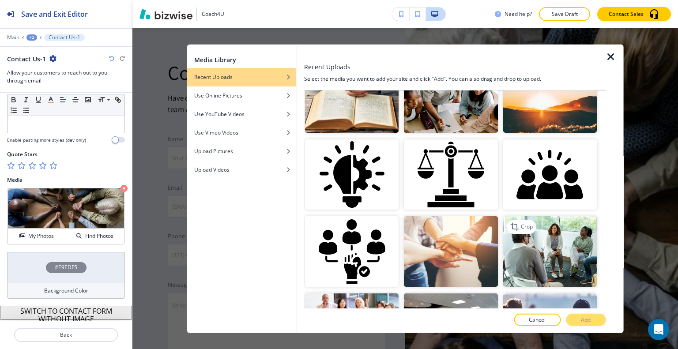
click at [560, 240] on img "button" at bounding box center [550, 251] width 94 height 70
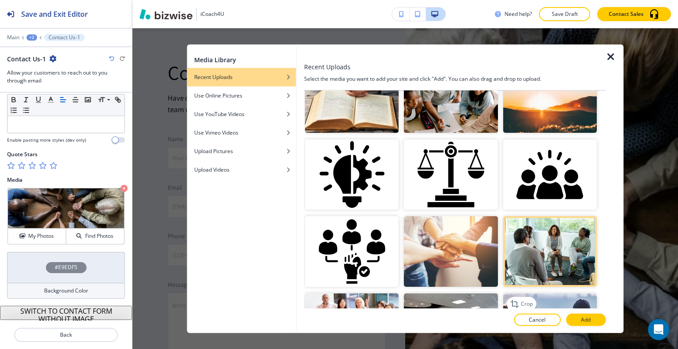
scroll to position [397, 0]
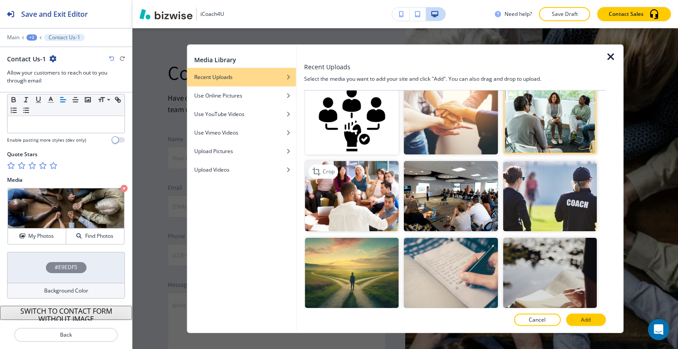
click at [343, 190] on img "button" at bounding box center [352, 196] width 94 height 70
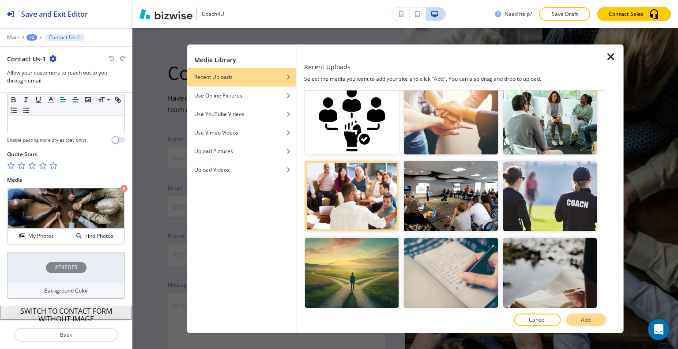
click at [598, 320] on button "Add" at bounding box center [586, 320] width 40 height 12
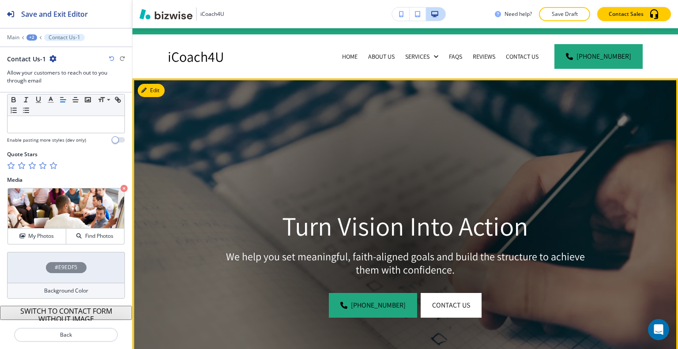
scroll to position [0, 0]
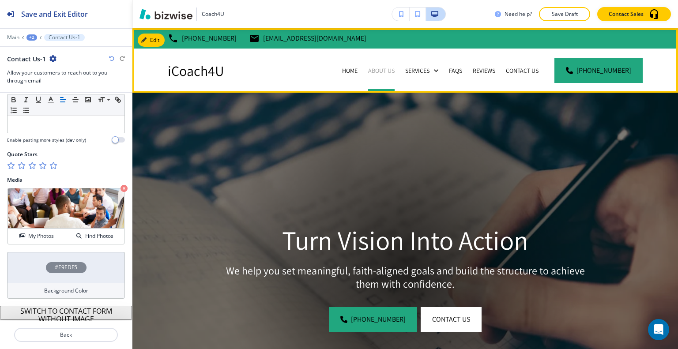
click at [395, 74] on p "About Us" at bounding box center [381, 70] width 26 height 9
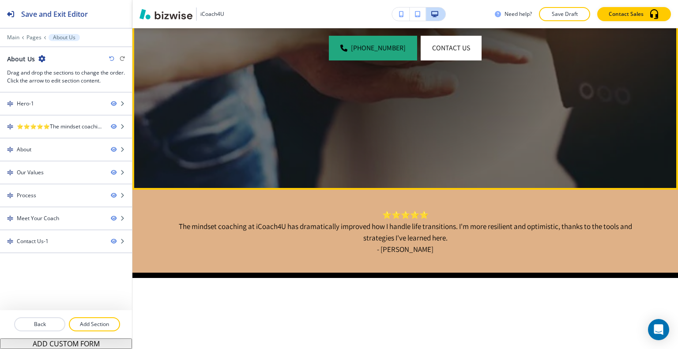
scroll to position [441, 0]
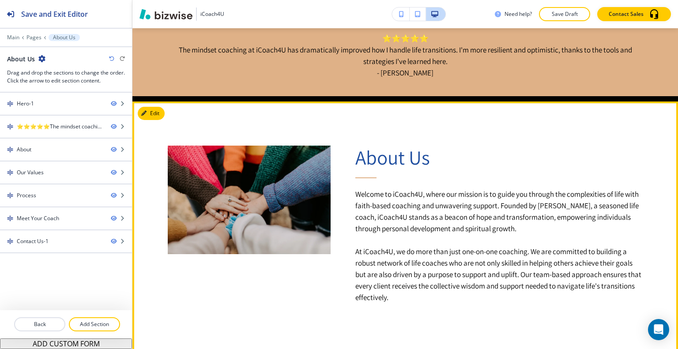
click at [164, 116] on div "Edit" at bounding box center [151, 113] width 27 height 13
click at [162, 115] on button "Edit This Section" at bounding box center [168, 113] width 60 height 13
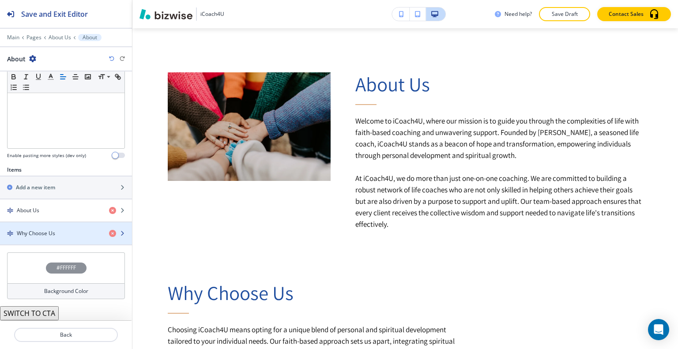
scroll to position [249, 0]
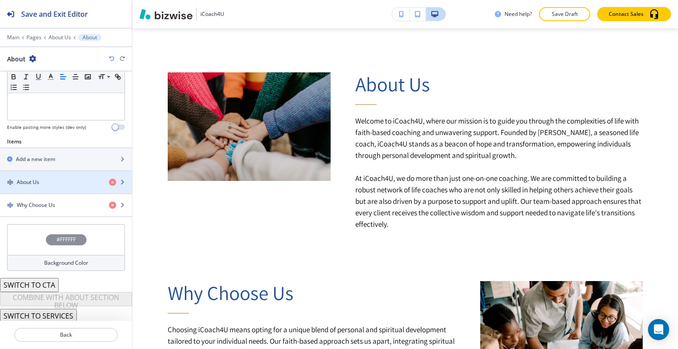
click at [52, 187] on div "button" at bounding box center [66, 189] width 132 height 7
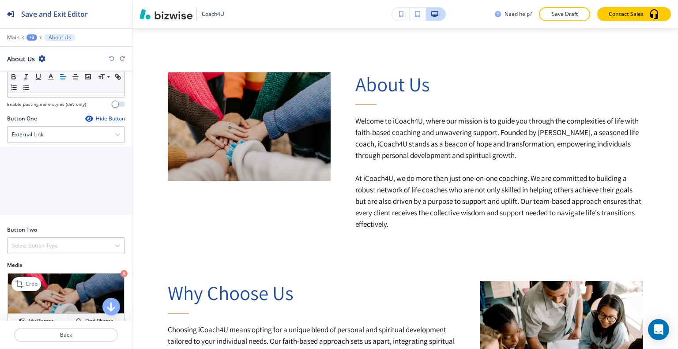
scroll to position [379, 0]
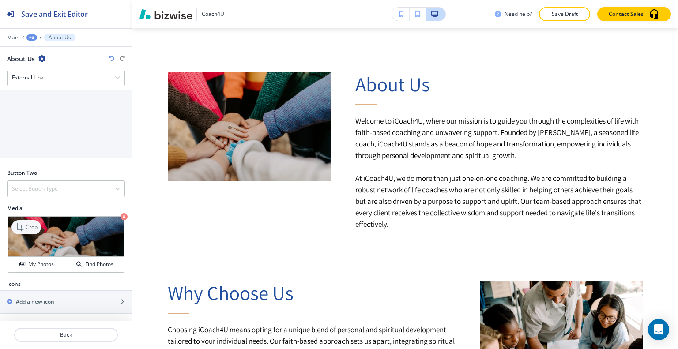
click at [27, 225] on p "Crop" at bounding box center [32, 227] width 12 height 8
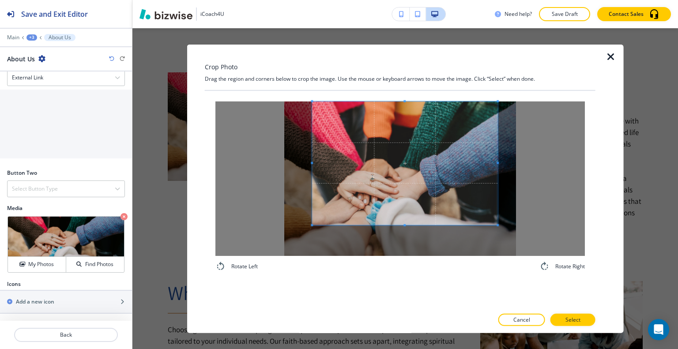
click at [407, 145] on span at bounding box center [404, 163] width 185 height 124
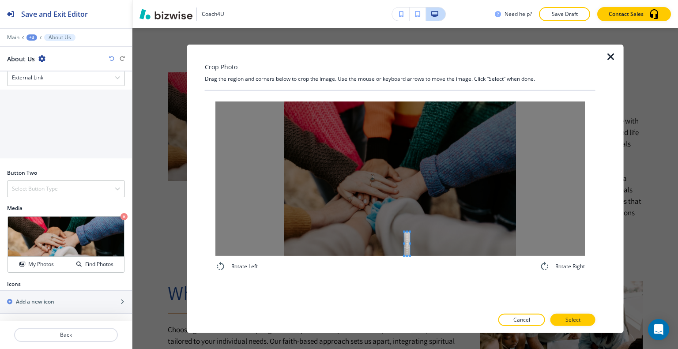
click at [406, 283] on div "Rotate Left Rotate Right" at bounding box center [400, 199] width 391 height 218
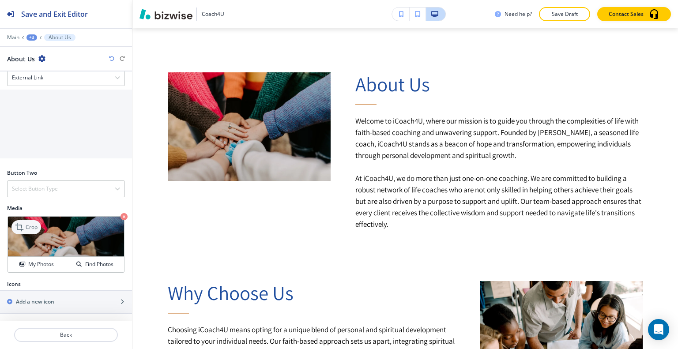
click at [30, 232] on div "Crop" at bounding box center [26, 227] width 30 height 14
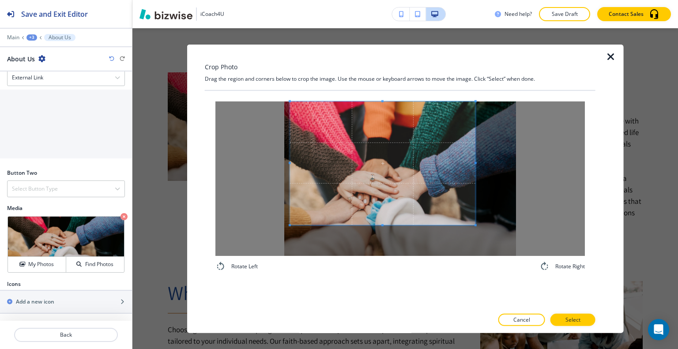
click at [376, 150] on span at bounding box center [382, 163] width 185 height 124
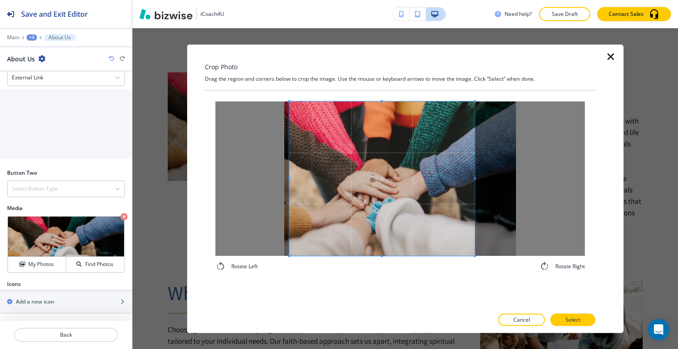
click at [379, 274] on div "Rotate Left Rotate Right" at bounding box center [400, 186] width 391 height 192
click at [592, 323] on button "Select" at bounding box center [572, 320] width 45 height 12
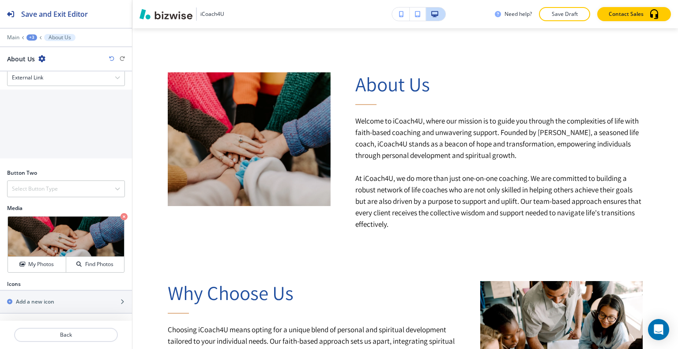
scroll to position [691, 0]
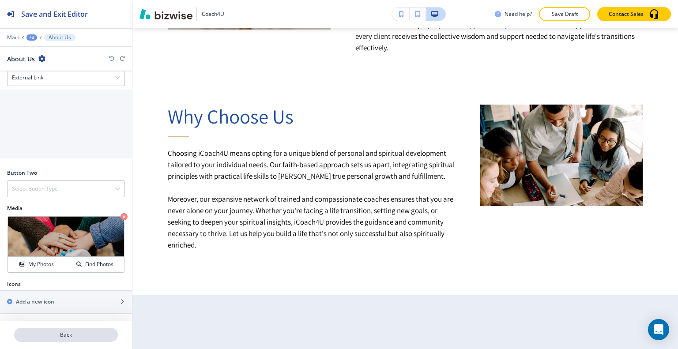
click at [65, 332] on button "Back" at bounding box center [66, 335] width 104 height 14
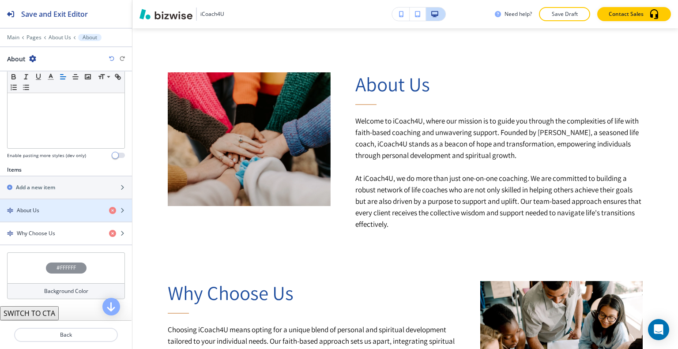
scroll to position [249, 0]
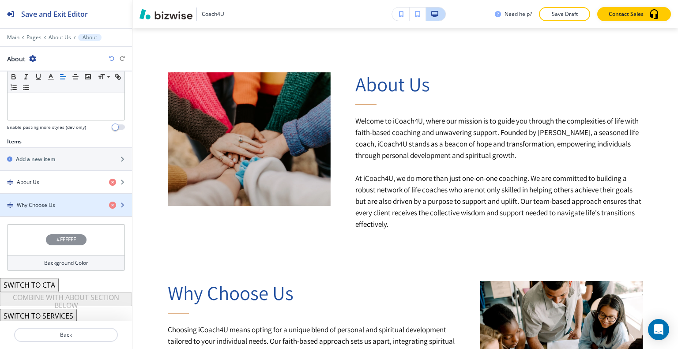
click at [53, 197] on div "button" at bounding box center [66, 197] width 132 height 7
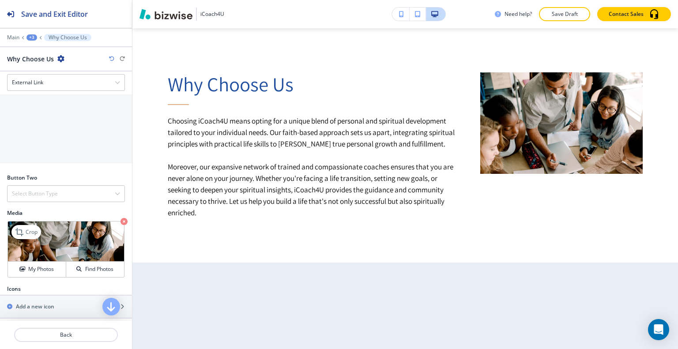
scroll to position [363, 0]
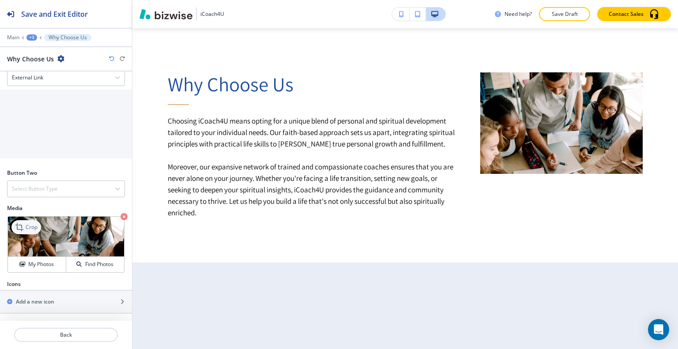
click at [30, 230] on p "Crop" at bounding box center [32, 227] width 12 height 8
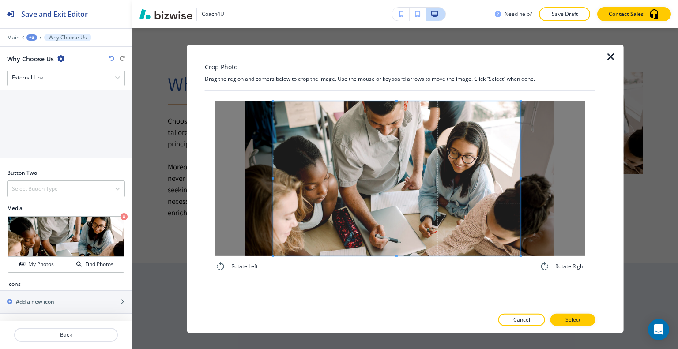
click at [410, 194] on span at bounding box center [396, 178] width 247 height 154
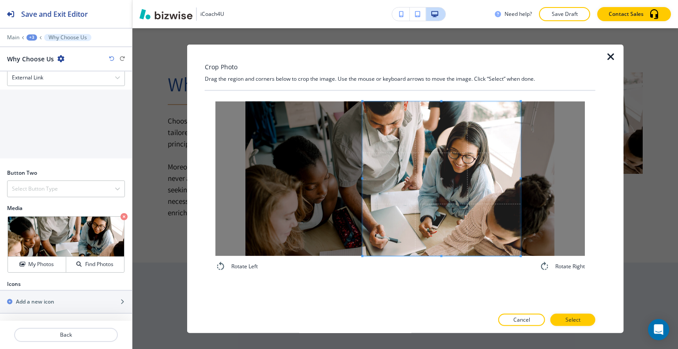
click at [362, 187] on div at bounding box center [441, 178] width 158 height 154
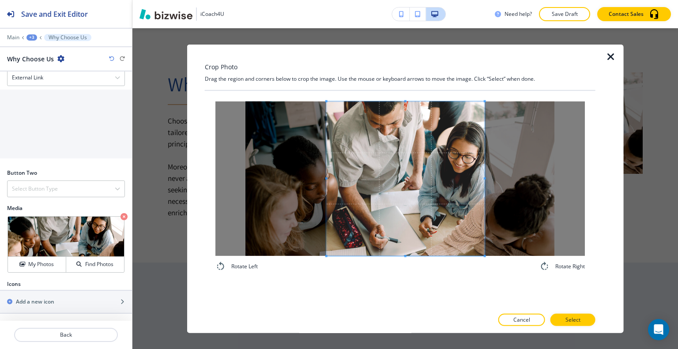
click at [346, 187] on span at bounding box center [406, 178] width 158 height 154
click at [586, 319] on button "Select" at bounding box center [572, 320] width 45 height 12
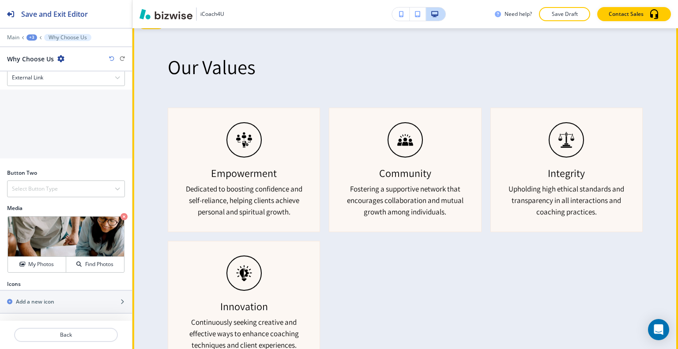
scroll to position [944, 0]
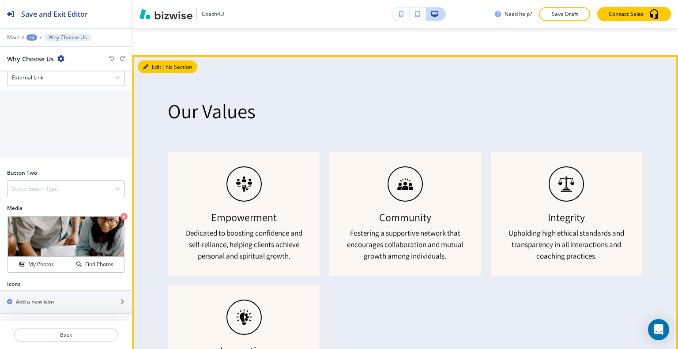
click at [154, 65] on button "Edit This Section" at bounding box center [168, 66] width 60 height 13
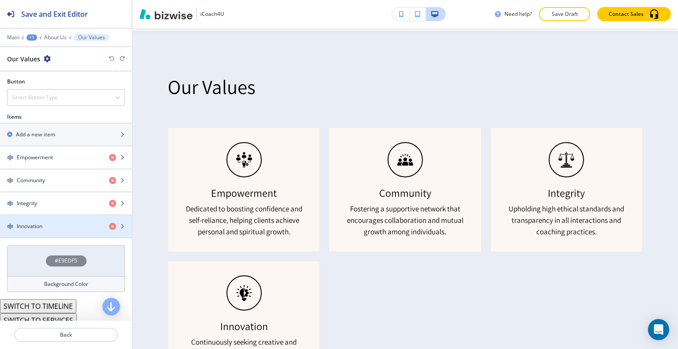
scroll to position [341, 0]
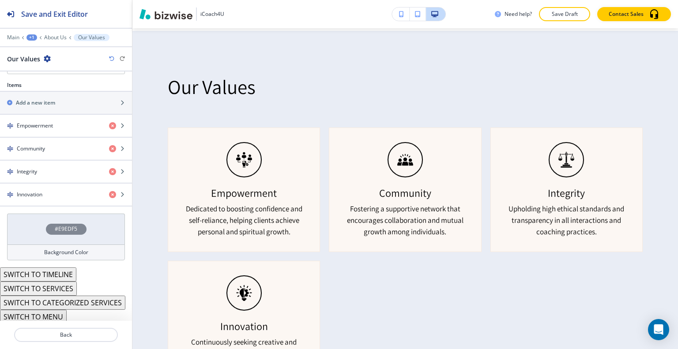
click at [35, 231] on div "#E9EDF5" at bounding box center [66, 229] width 118 height 31
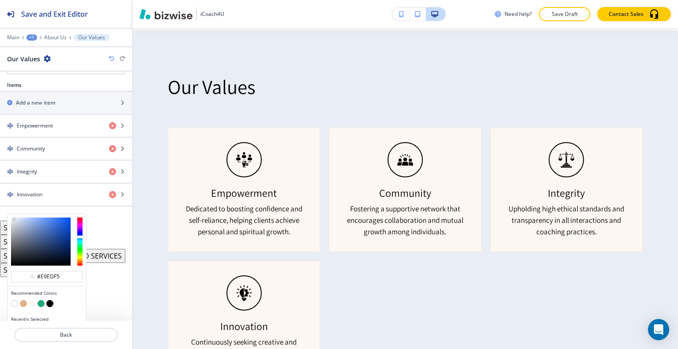
scroll to position [355, 0]
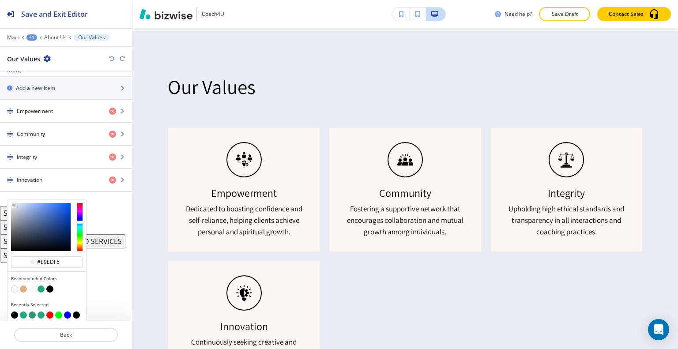
click at [49, 286] on button "button" at bounding box center [49, 289] width 7 height 7
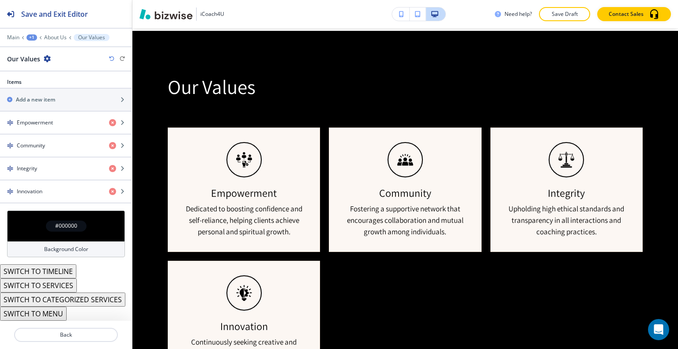
scroll to position [341, 0]
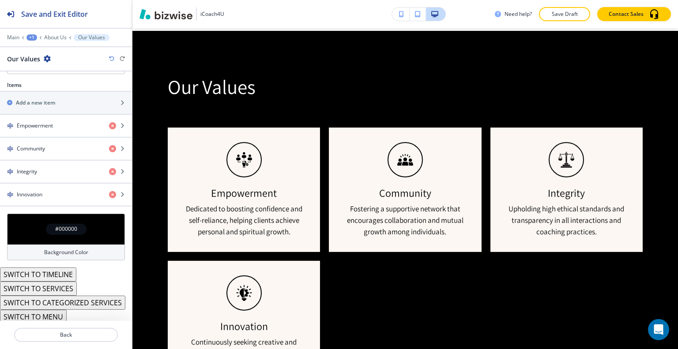
click at [30, 226] on div "#000000" at bounding box center [66, 229] width 118 height 31
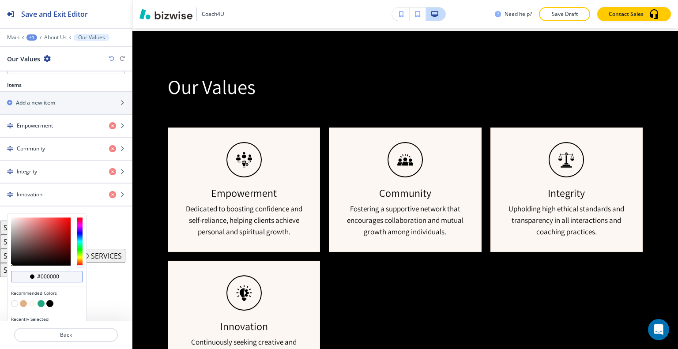
scroll to position [355, 0]
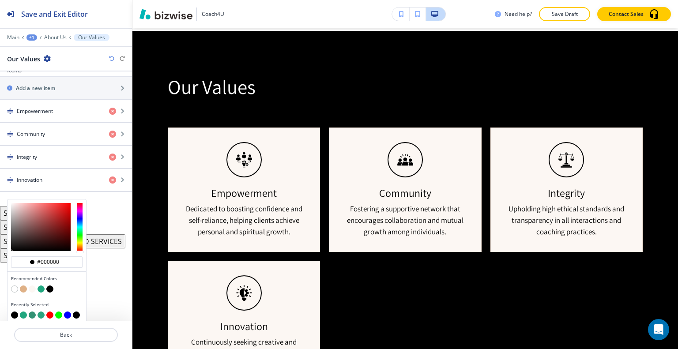
click at [41, 286] on button "button" at bounding box center [41, 289] width 7 height 7
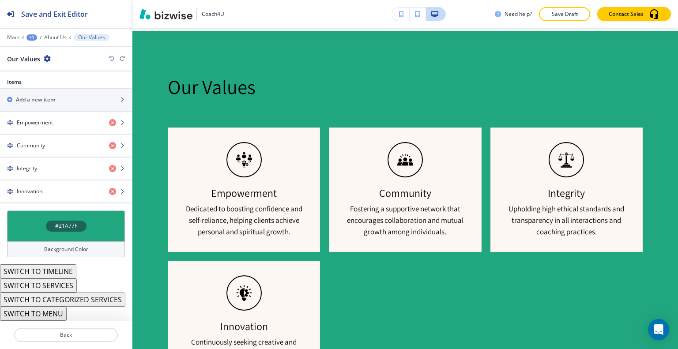
scroll to position [341, 0]
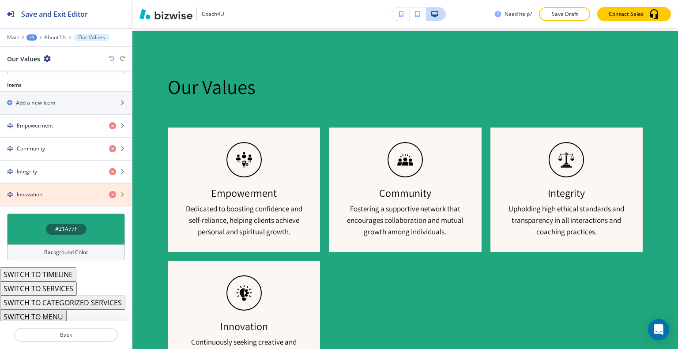
click at [109, 192] on icon "button" at bounding box center [112, 194] width 7 height 7
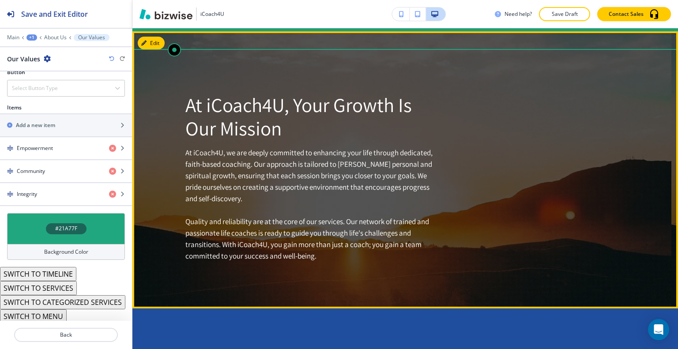
scroll to position [1454, 0]
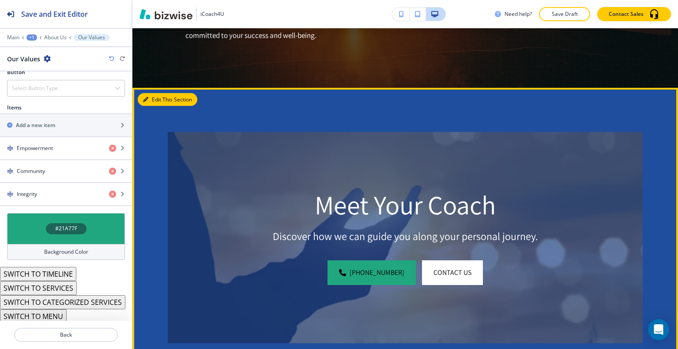
click at [155, 101] on button "Edit This Section" at bounding box center [168, 99] width 60 height 13
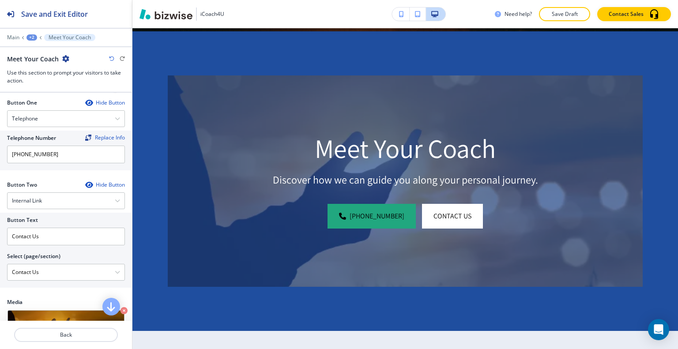
scroll to position [442, 0]
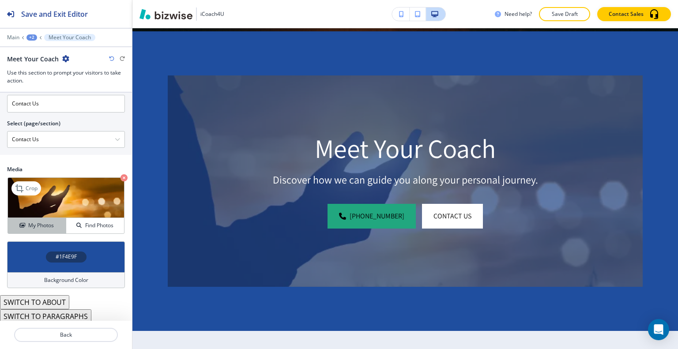
click at [53, 223] on div "My Photos" at bounding box center [37, 226] width 58 height 8
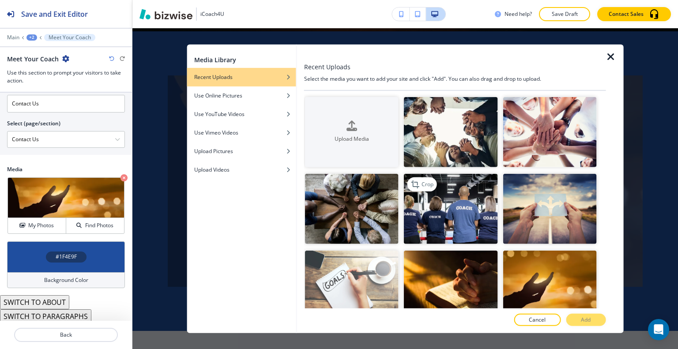
click at [472, 221] on img "button" at bounding box center [451, 209] width 94 height 70
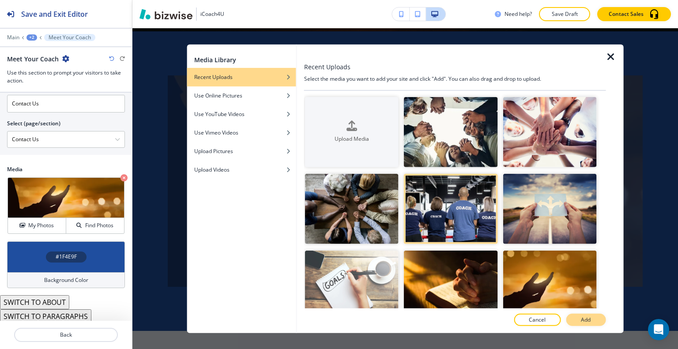
click at [585, 320] on p "Add" at bounding box center [586, 320] width 10 height 8
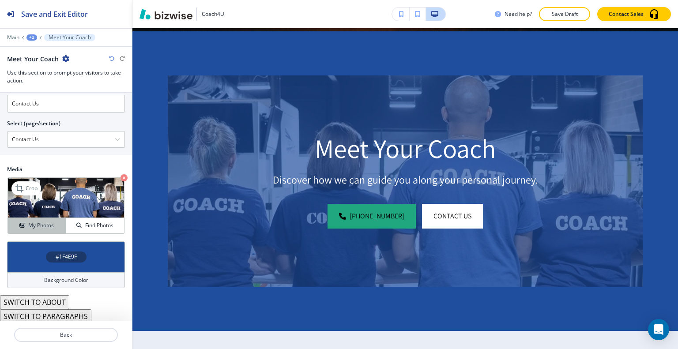
click at [39, 222] on h4 "My Photos" at bounding box center [41, 226] width 26 height 8
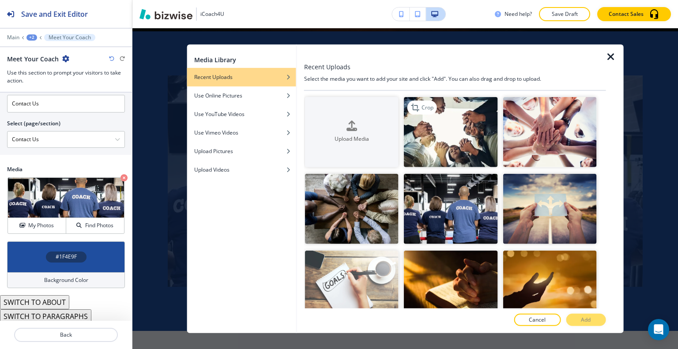
click at [431, 141] on img "button" at bounding box center [451, 132] width 94 height 70
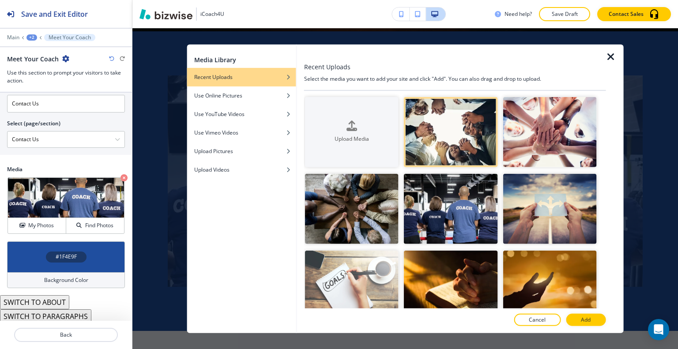
scroll to position [177, 0]
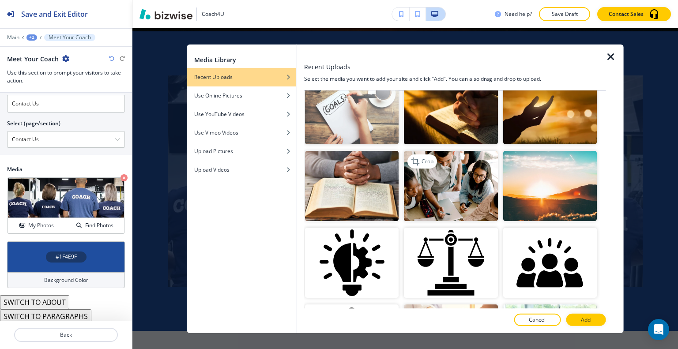
click at [483, 192] on img "button" at bounding box center [451, 186] width 94 height 70
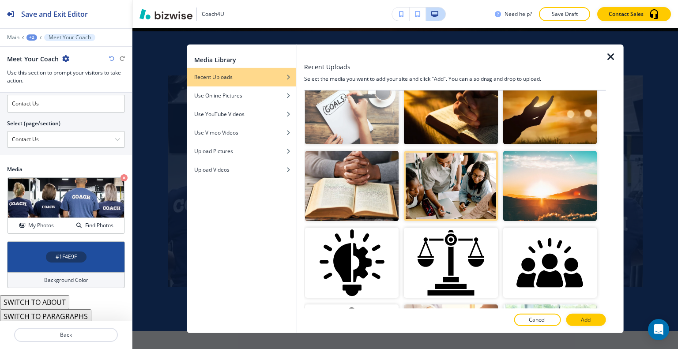
scroll to position [353, 0]
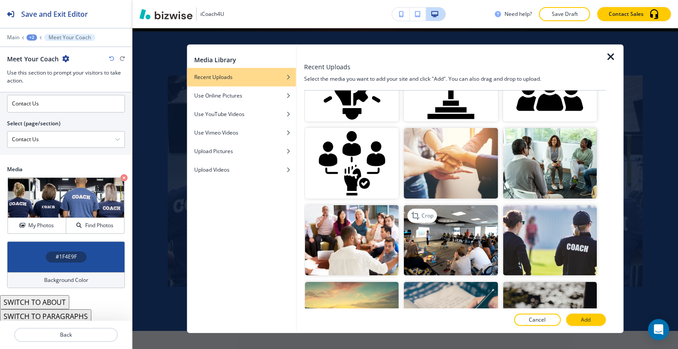
click at [435, 238] on img "button" at bounding box center [451, 240] width 94 height 70
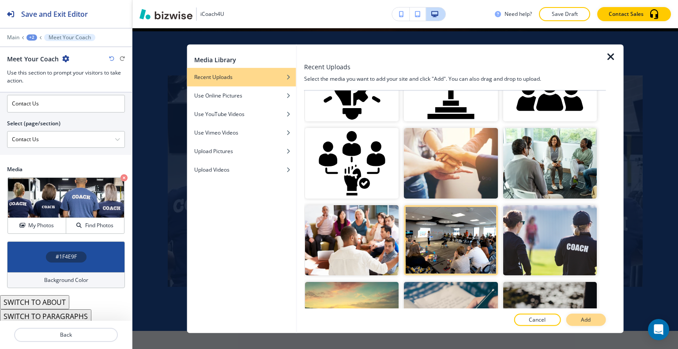
click at [584, 319] on p "Add" at bounding box center [586, 320] width 10 height 8
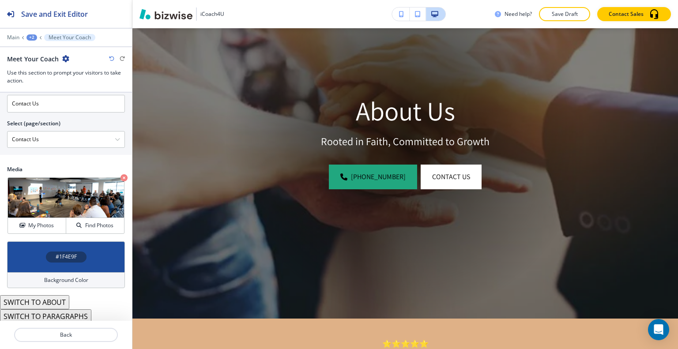
scroll to position [127, 0]
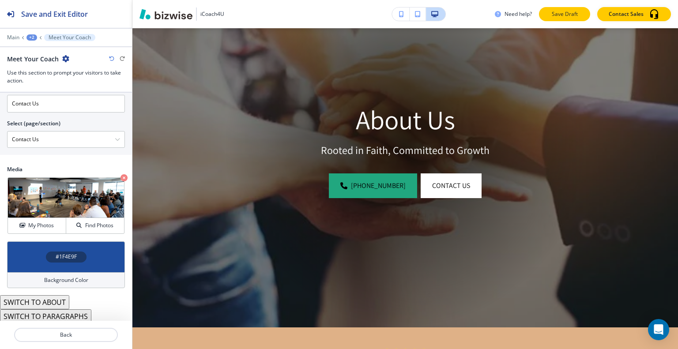
click at [580, 20] on button "Save Draft" at bounding box center [564, 14] width 51 height 14
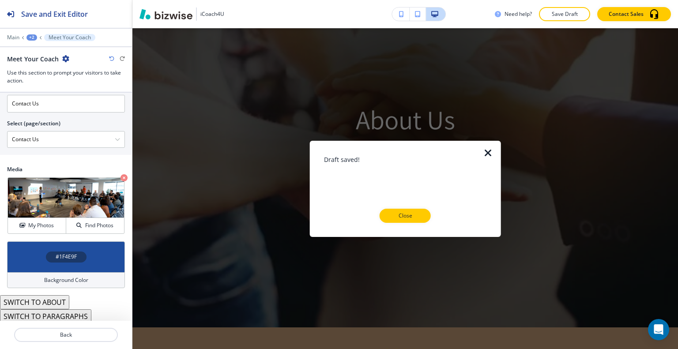
click at [408, 222] on button "Close" at bounding box center [405, 216] width 51 height 14
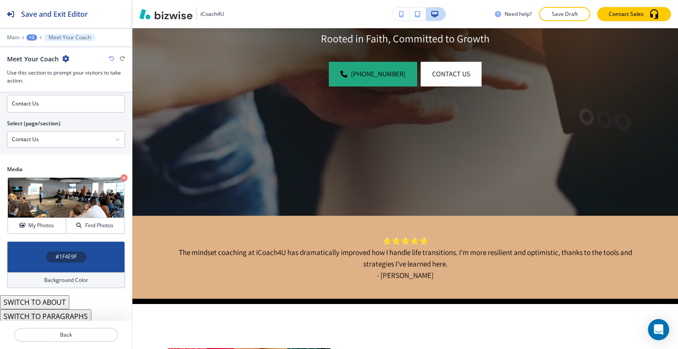
scroll to position [0, 0]
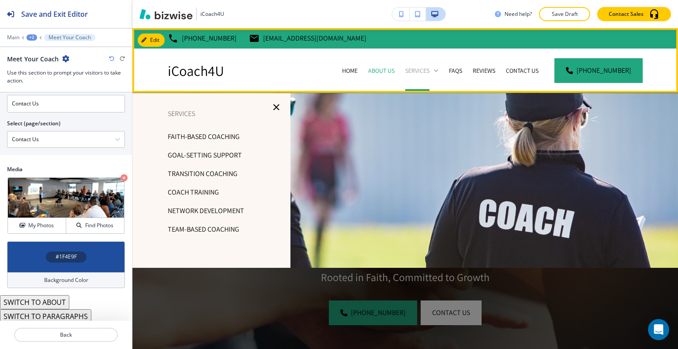
click at [425, 67] on p "Services" at bounding box center [417, 70] width 24 height 9
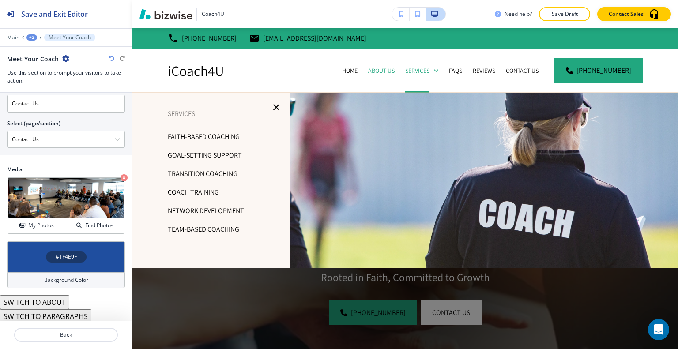
click at [229, 133] on p "Faith-based Coaching" at bounding box center [204, 136] width 72 height 13
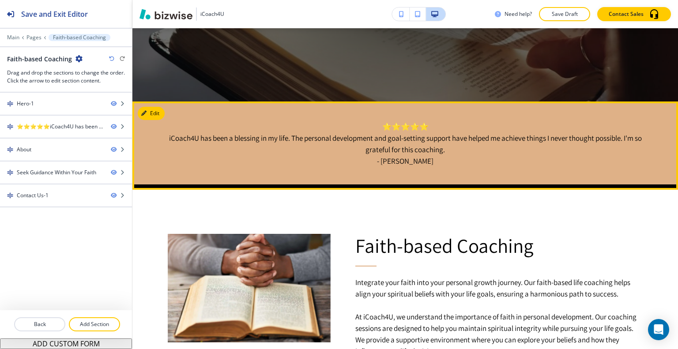
scroll to position [530, 0]
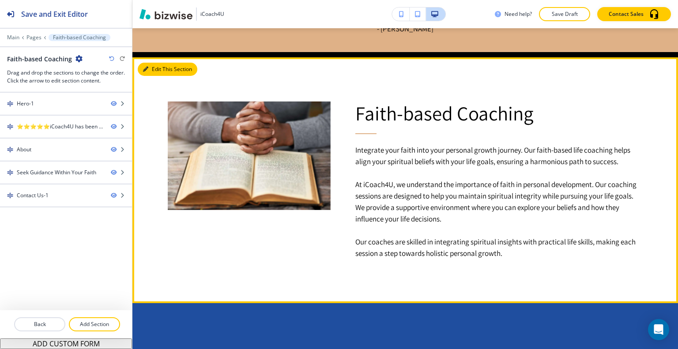
click at [155, 70] on button "Edit This Section" at bounding box center [168, 69] width 60 height 13
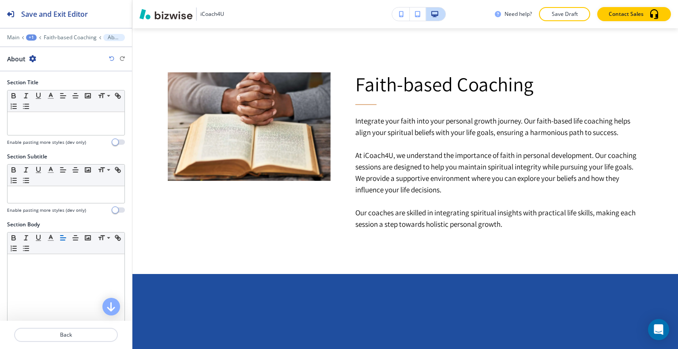
scroll to position [226, 0]
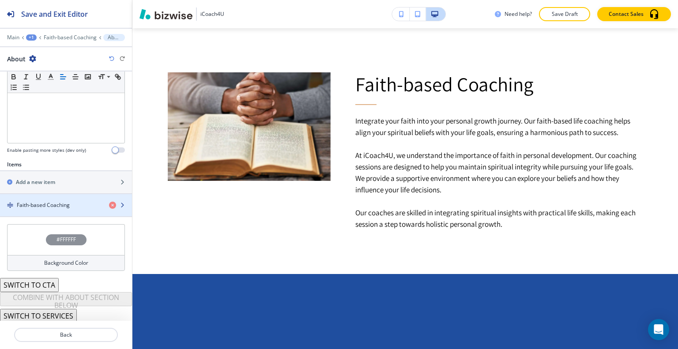
click at [41, 206] on h4 "Faith-based Coaching" at bounding box center [43, 205] width 53 height 8
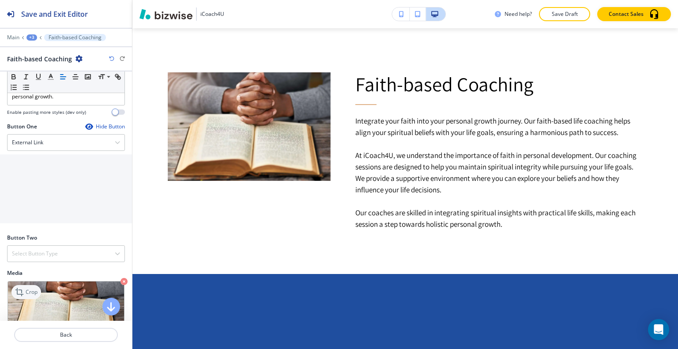
scroll to position [371, 0]
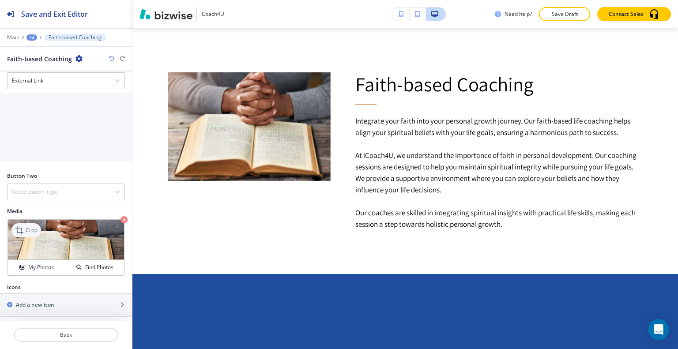
click at [33, 229] on p "Crop" at bounding box center [32, 230] width 12 height 8
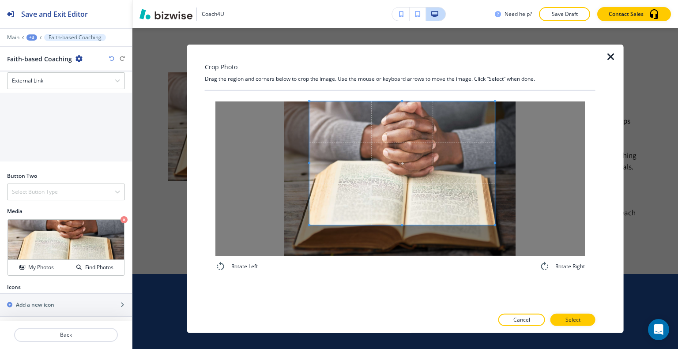
click at [418, 156] on span at bounding box center [401, 163] width 185 height 124
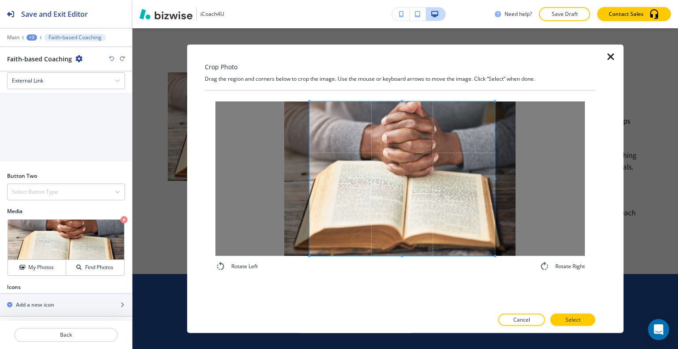
click at [403, 270] on div "Rotate Left Rotate Right" at bounding box center [399, 186] width 369 height 170
click at [568, 317] on p "Select" at bounding box center [572, 320] width 15 height 8
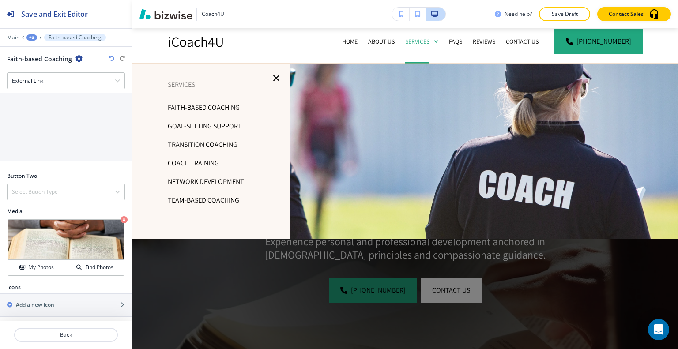
scroll to position [0, 0]
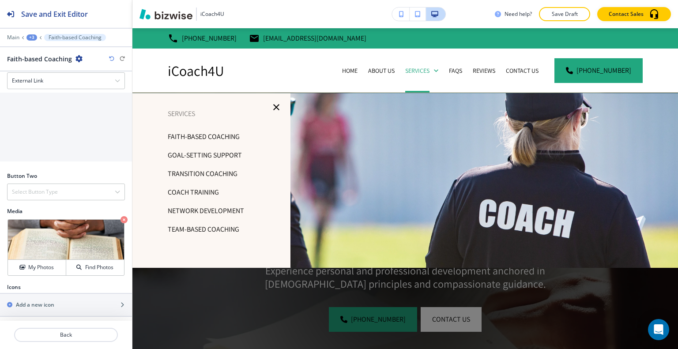
click at [229, 154] on p "Goal-Setting Support" at bounding box center [205, 155] width 74 height 13
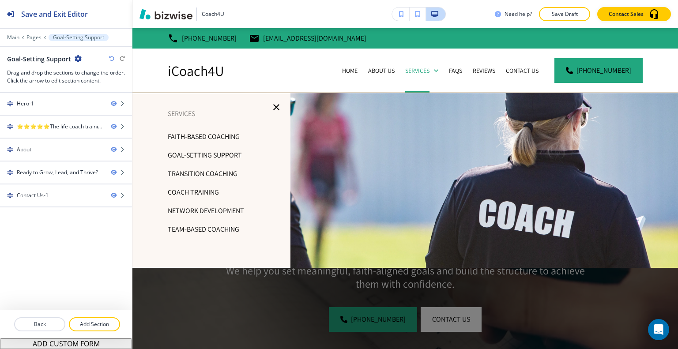
click at [218, 155] on p "Goal-Setting Support" at bounding box center [205, 155] width 74 height 13
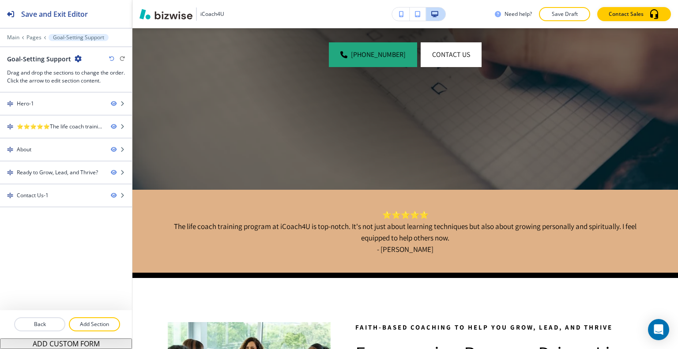
scroll to position [441, 0]
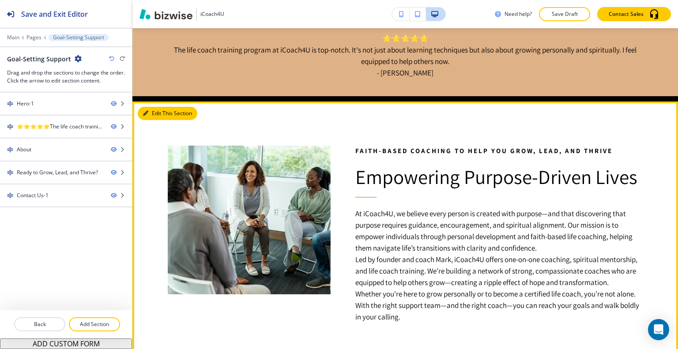
click at [154, 112] on button "Edit This Section" at bounding box center [168, 113] width 60 height 13
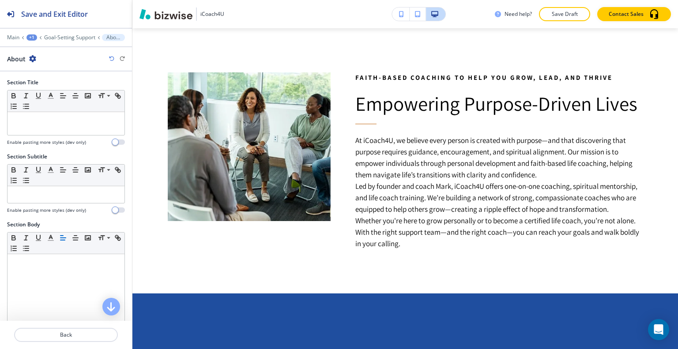
scroll to position [221, 0]
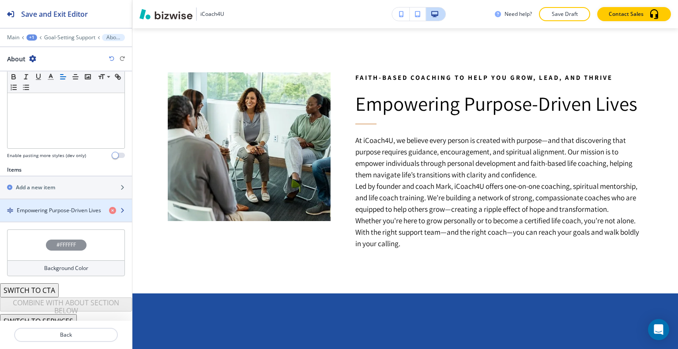
click at [56, 207] on h4 "Empowering Purpose-Driven Lives" at bounding box center [59, 211] width 84 height 8
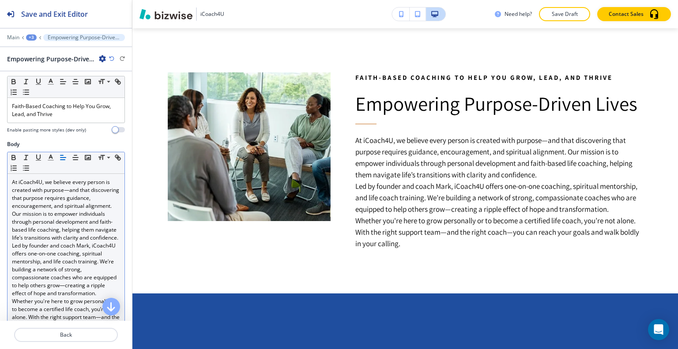
scroll to position [177, 0]
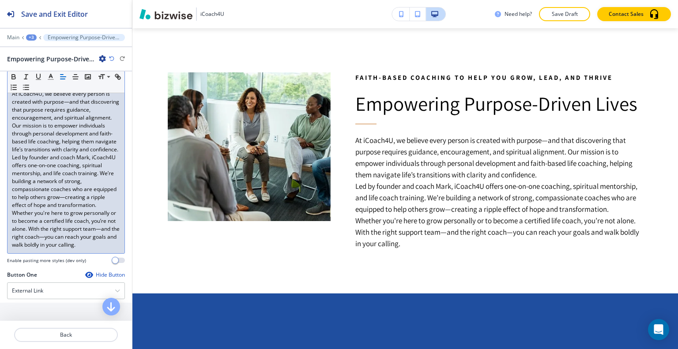
click at [99, 249] on p "Whether you're here to grow personally or to become a certified life coach, you…" at bounding box center [66, 229] width 108 height 40
click at [106, 249] on p "Whether you're here to grow personally or to become a certified life coach, you…" at bounding box center [66, 229] width 108 height 40
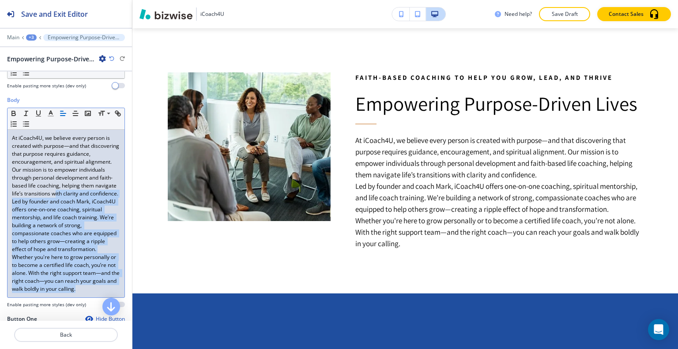
scroll to position [88, 0]
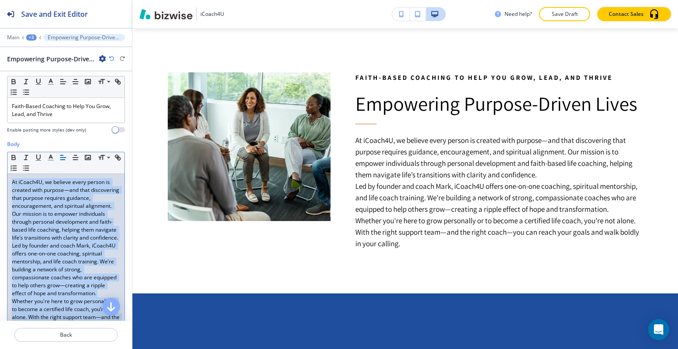
drag, startPoint x: 106, startPoint y: 263, endPoint x: 15, endPoint y: 191, distance: 115.6
click at [1, 180] on div "Body Small Normal Large Huge At iCoach4U, we believe every person is created wi…" at bounding box center [66, 249] width 132 height 219
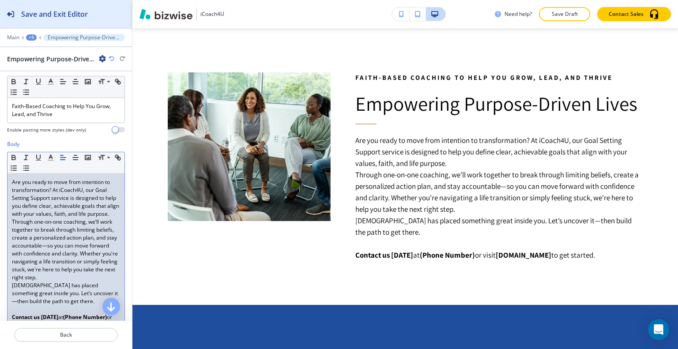
scroll to position [0, 0]
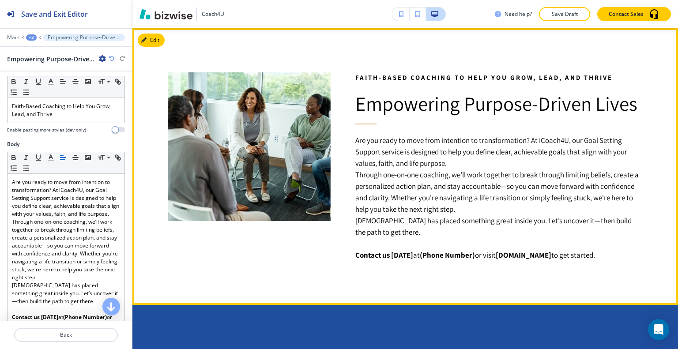
click at [515, 256] on strong "iCoach4U.org" at bounding box center [524, 255] width 56 height 10
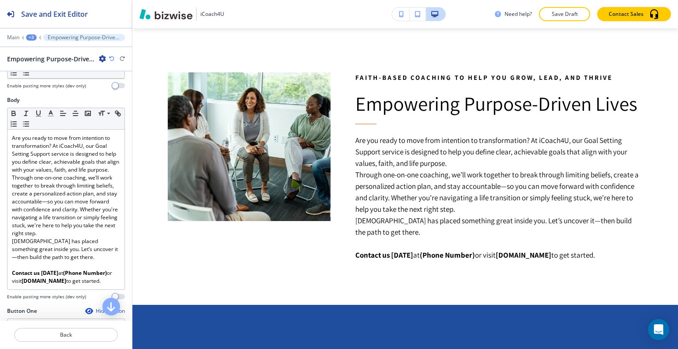
scroll to position [177, 0]
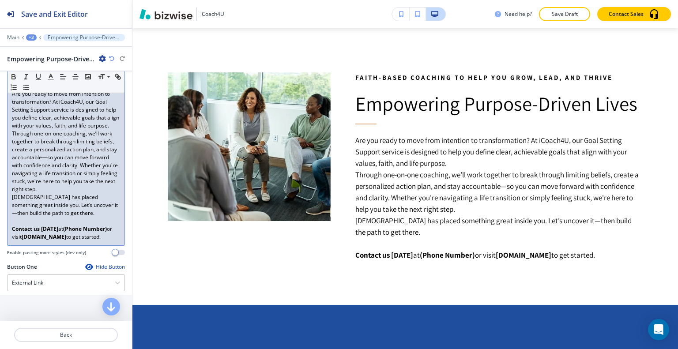
drag, startPoint x: 108, startPoint y: 245, endPoint x: 2, endPoint y: 236, distance: 106.3
click at [2, 236] on div "Body Small Normal Large Huge Are you ready to move from intention to transforma…" at bounding box center [66, 157] width 132 height 211
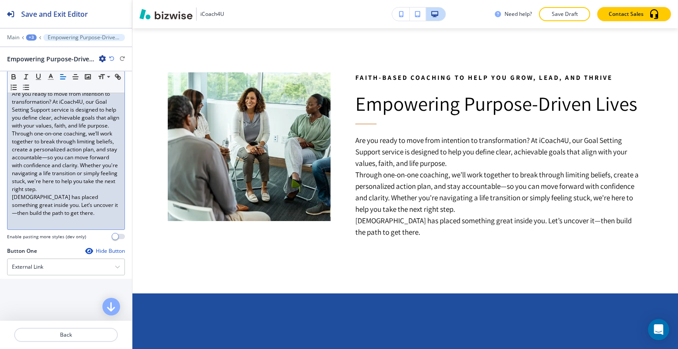
scroll to position [371, 0]
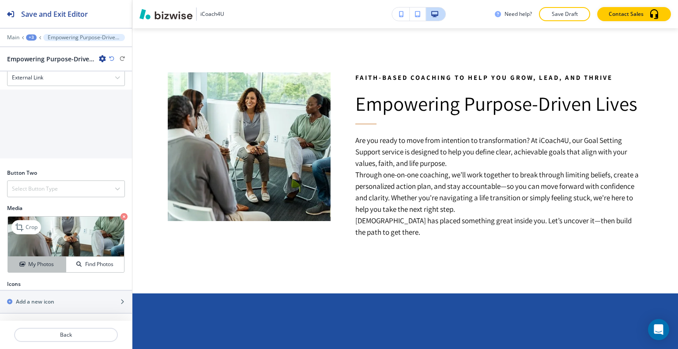
click at [50, 263] on h4 "My Photos" at bounding box center [41, 264] width 26 height 8
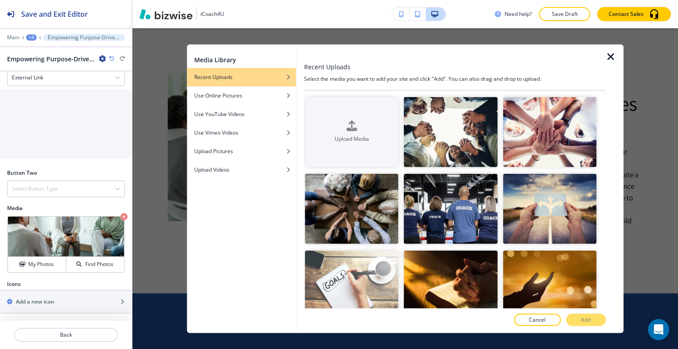
click at [618, 49] on div at bounding box center [615, 188] width 18 height 289
click at [614, 54] on icon "button" at bounding box center [611, 56] width 11 height 11
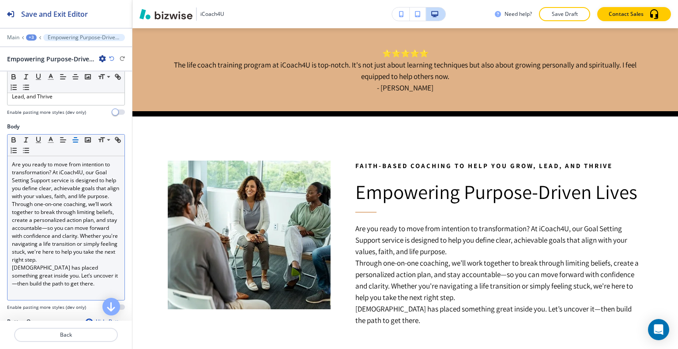
scroll to position [62, 0]
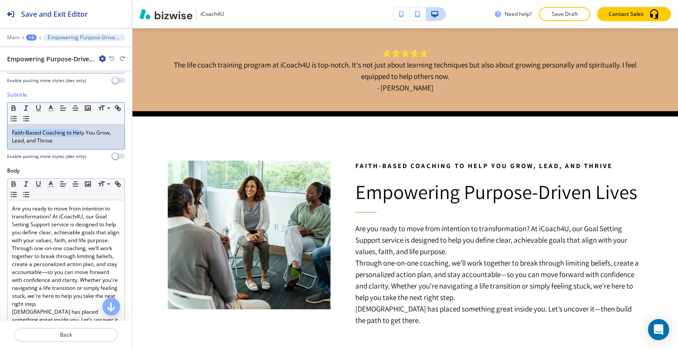
drag, startPoint x: 78, startPoint y: 135, endPoint x: 0, endPoint y: 128, distance: 78.4
click at [0, 128] on div "Subtitle Small Normal Large Huge Faith-Based Coaching to Help You Grow, Lead, a…" at bounding box center [66, 129] width 132 height 76
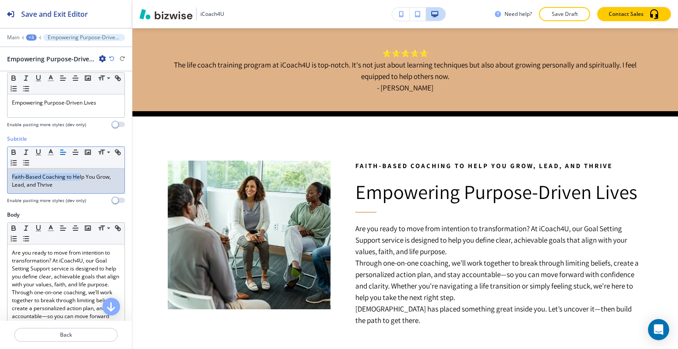
scroll to position [0, 0]
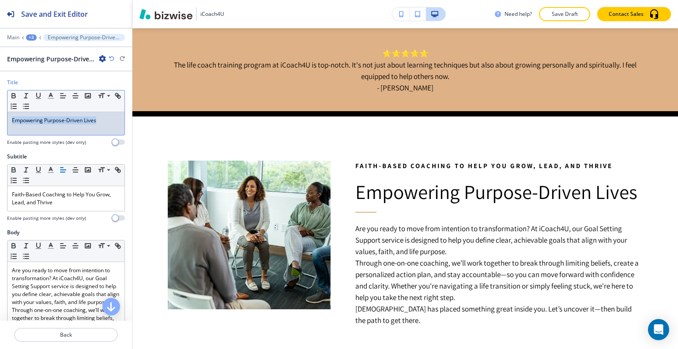
drag, startPoint x: 104, startPoint y: 120, endPoint x: 6, endPoint y: 120, distance: 97.5
click at [1, 120] on div "Title Small Normal Large Huge Empowering Purpose-Driven Lives Enable pasting mo…" at bounding box center [66, 116] width 132 height 74
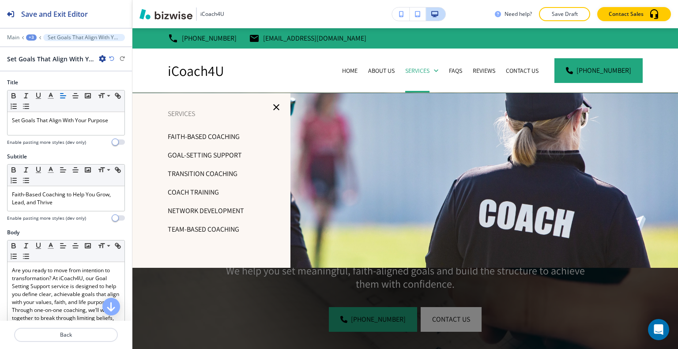
click at [214, 141] on p "Faith-based Coaching" at bounding box center [204, 136] width 72 height 13
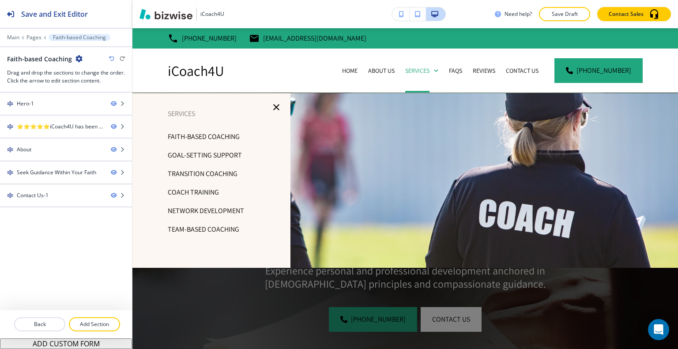
click at [200, 156] on p "Goal-Setting Support" at bounding box center [205, 155] width 74 height 13
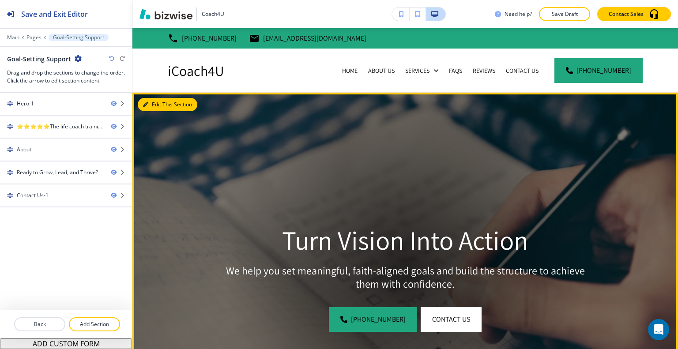
click at [149, 104] on button "Edit This Section" at bounding box center [168, 104] width 60 height 13
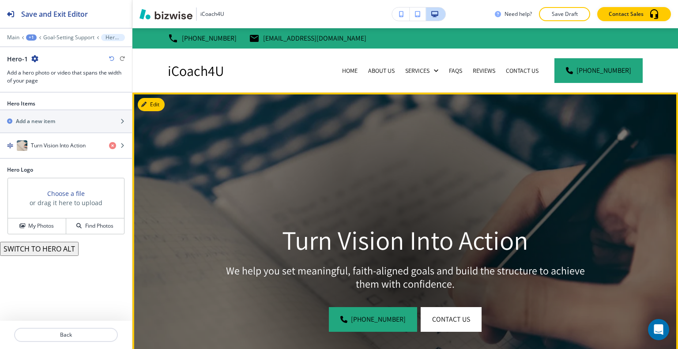
scroll to position [64, 0]
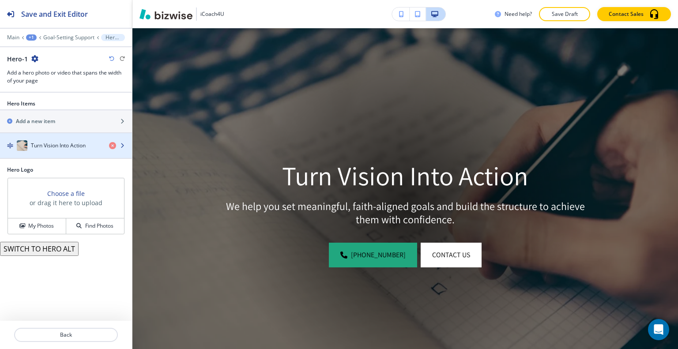
click at [45, 148] on h4 "Turn Vision Into Action" at bounding box center [58, 146] width 55 height 8
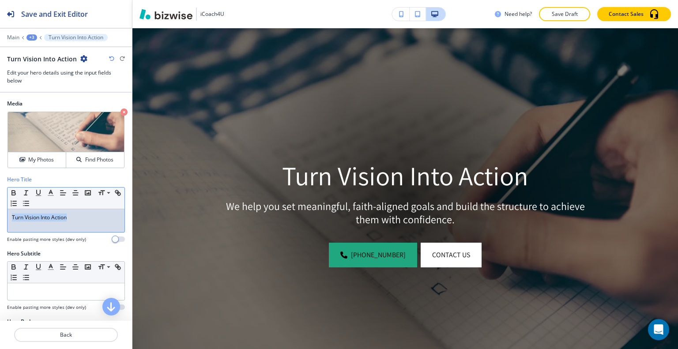
drag, startPoint x: 84, startPoint y: 223, endPoint x: 0, endPoint y: 201, distance: 86.7
click at [0, 200] on div "Hero Title Small Normal Large Huge Turn Vision Into Action Enable pasting more …" at bounding box center [66, 213] width 132 height 74
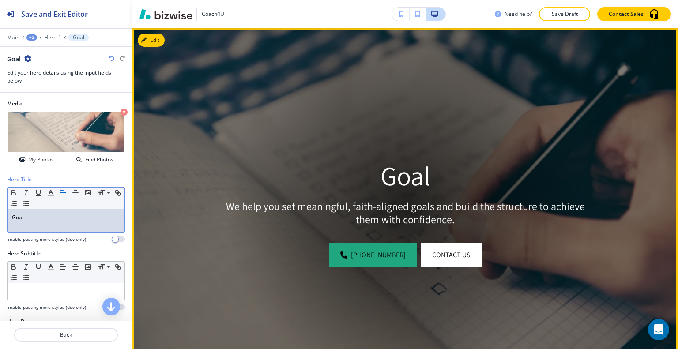
scroll to position [0, 0]
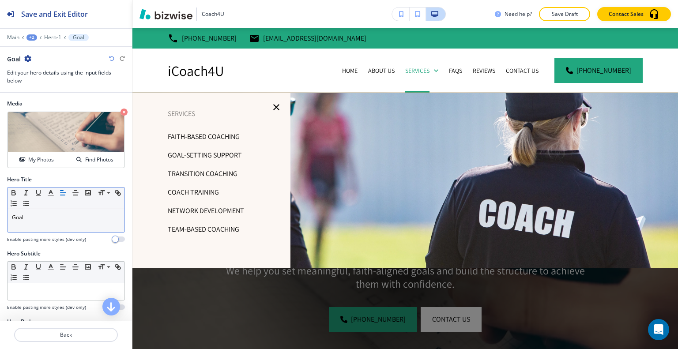
click at [56, 218] on p "Goal" at bounding box center [66, 218] width 108 height 8
click at [50, 214] on p "Goal" at bounding box center [66, 218] width 108 height 8
click at [275, 107] on icon "button" at bounding box center [276, 107] width 6 height 6
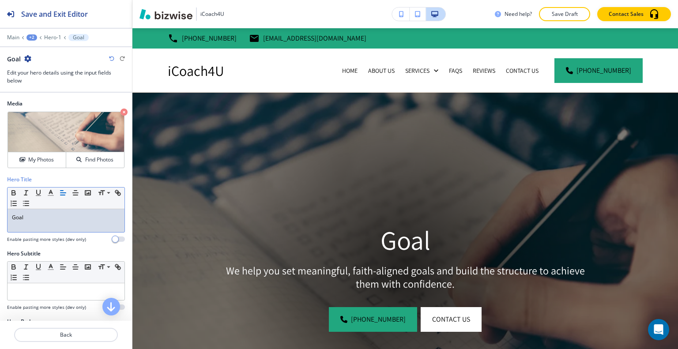
click at [53, 214] on p "Goal" at bounding box center [66, 218] width 108 height 8
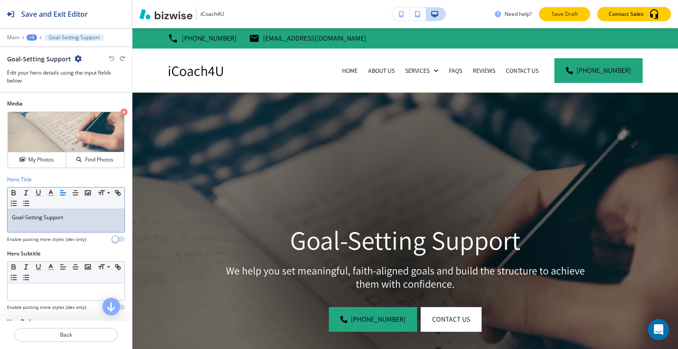
click at [569, 16] on p "Save Draft" at bounding box center [564, 14] width 28 height 8
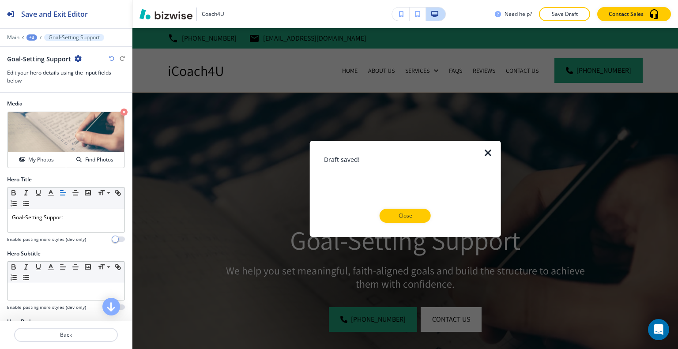
click at [461, 168] on div "Draft saved! Close" at bounding box center [405, 188] width 163 height 68
click at [407, 219] on p "Close" at bounding box center [405, 216] width 28 height 8
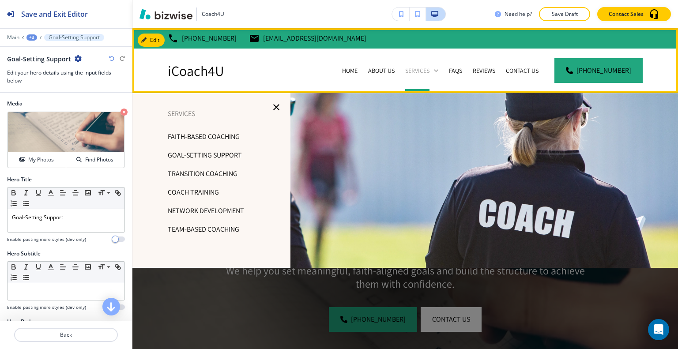
click at [440, 68] on icon at bounding box center [436, 70] width 9 height 9
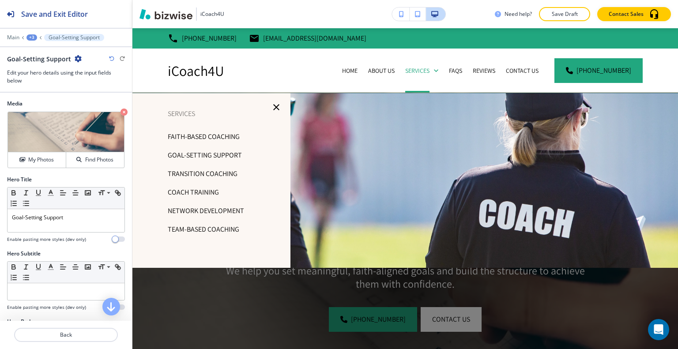
click at [226, 169] on p "Transition Coaching" at bounding box center [203, 173] width 70 height 13
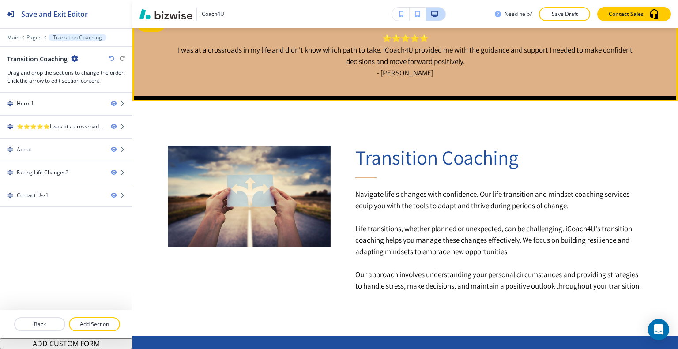
scroll to position [486, 0]
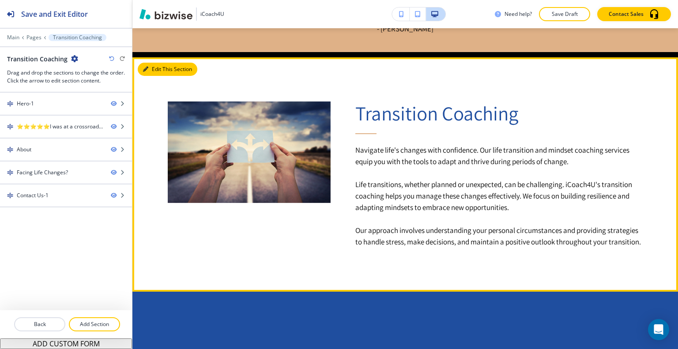
click at [156, 67] on button "Edit This Section" at bounding box center [168, 69] width 60 height 13
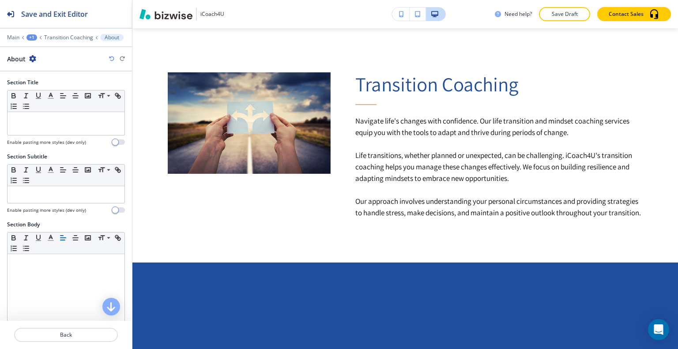
scroll to position [226, 0]
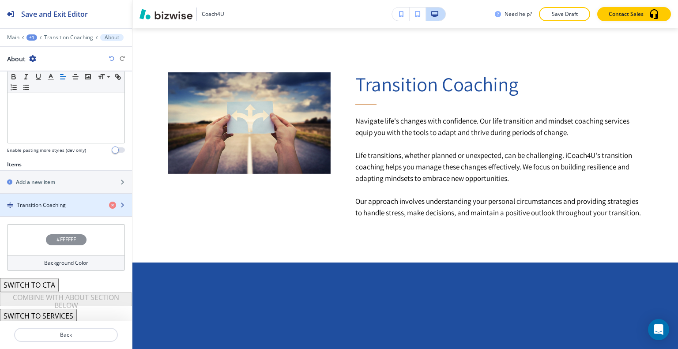
click at [46, 204] on h4 "Transition Coaching" at bounding box center [41, 205] width 49 height 8
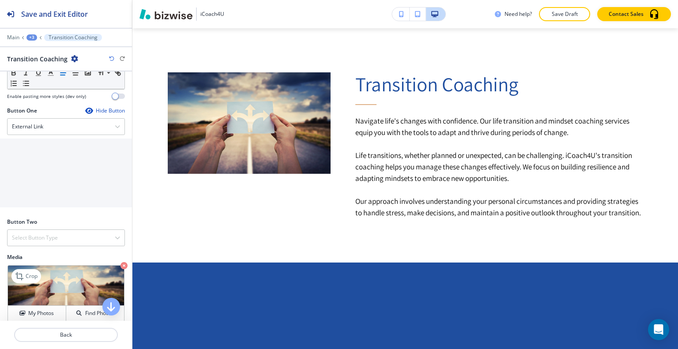
scroll to position [363, 0]
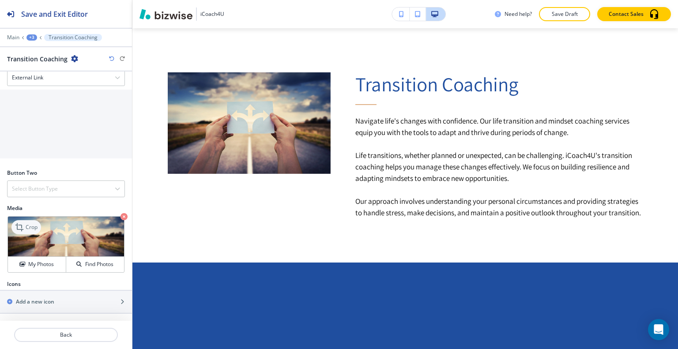
click at [36, 228] on p "Crop" at bounding box center [32, 227] width 12 height 8
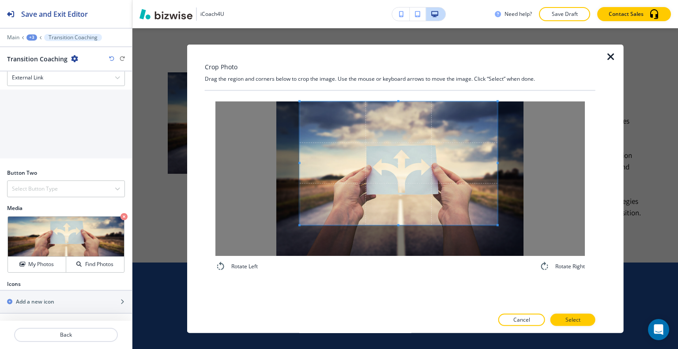
click at [439, 167] on span at bounding box center [399, 163] width 198 height 124
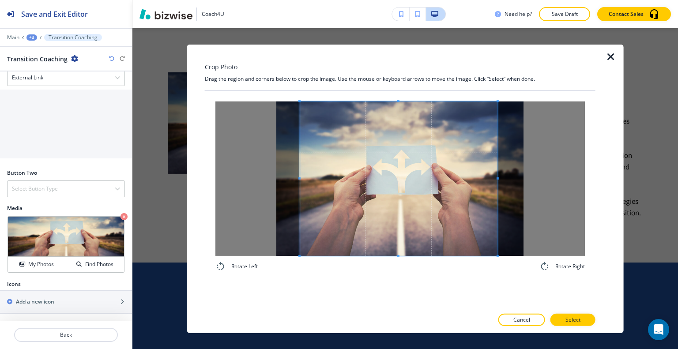
click at [398, 257] on div "Rotate Left Rotate Right" at bounding box center [399, 186] width 369 height 170
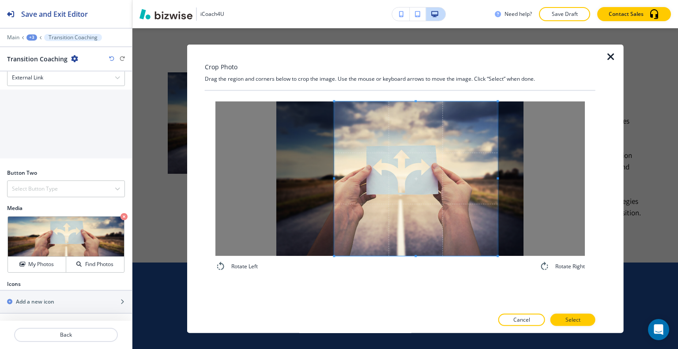
click at [335, 177] on div at bounding box center [415, 178] width 163 height 154
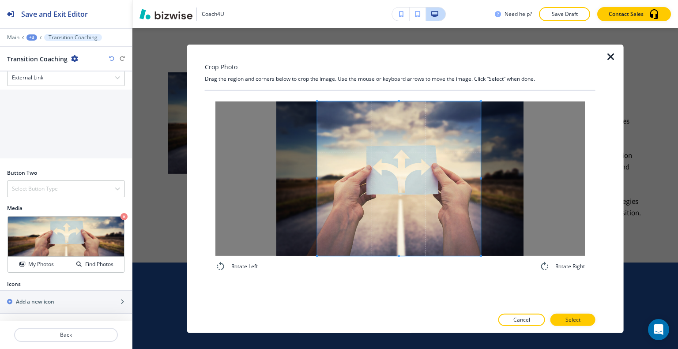
click at [387, 198] on span at bounding box center [398, 178] width 163 height 154
click at [593, 323] on button "Select" at bounding box center [572, 320] width 45 height 12
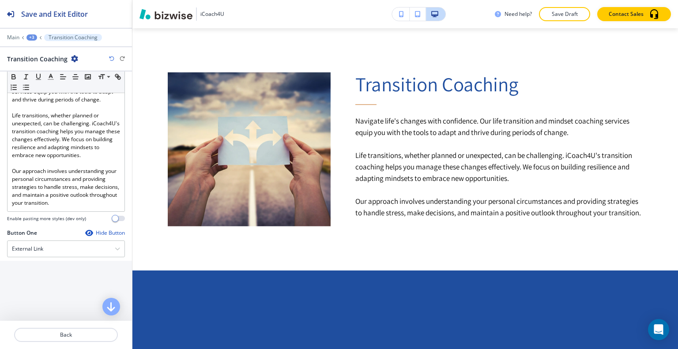
scroll to position [10, 0]
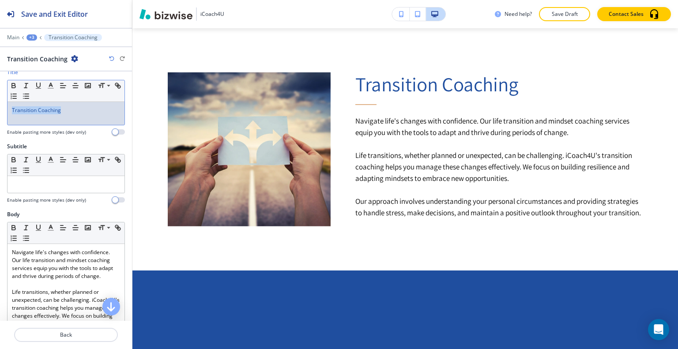
drag, startPoint x: 75, startPoint y: 113, endPoint x: 0, endPoint y: 104, distance: 75.1
click at [0, 104] on div "Title Small Normal Large Huge Transition Coaching Enable pasting more styles (d…" at bounding box center [66, 105] width 132 height 74
click at [51, 87] on icon "button" at bounding box center [51, 86] width 8 height 8
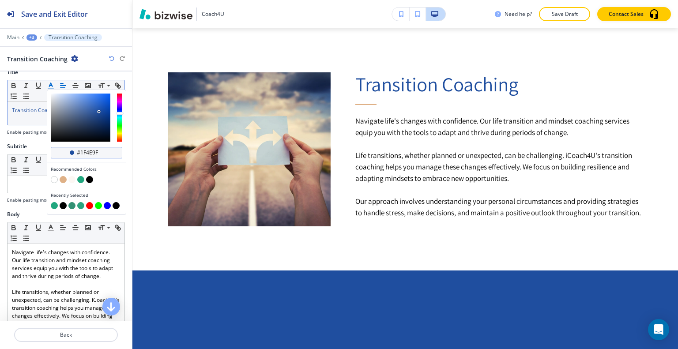
drag, startPoint x: 106, startPoint y: 151, endPoint x: 65, endPoint y: 148, distance: 40.7
click at [65, 148] on div "#1f4e9f" at bounding box center [87, 152] width 72 height 11
drag, startPoint x: 81, startPoint y: 335, endPoint x: 275, endPoint y: 263, distance: 207.1
click at [82, 335] on p "Back" at bounding box center [66, 335] width 102 height 8
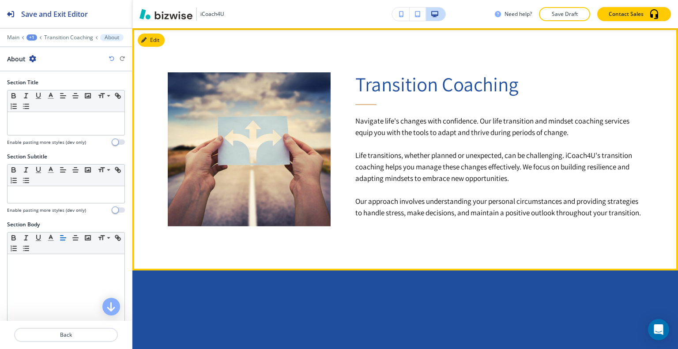
scroll to position [382, 0]
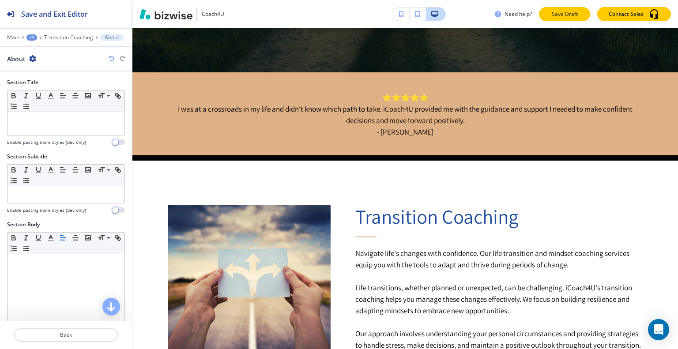
click at [560, 12] on p "Save Draft" at bounding box center [564, 14] width 28 height 8
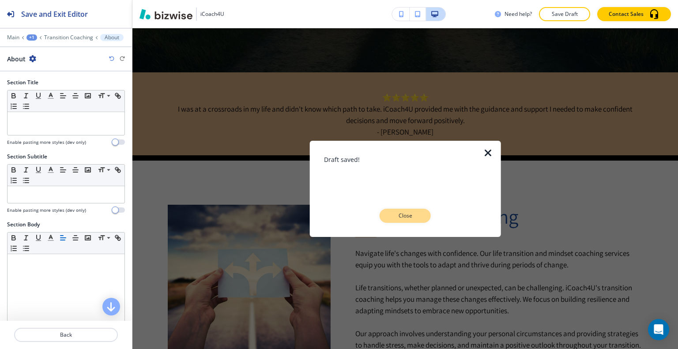
click at [411, 215] on p "Close" at bounding box center [405, 216] width 28 height 8
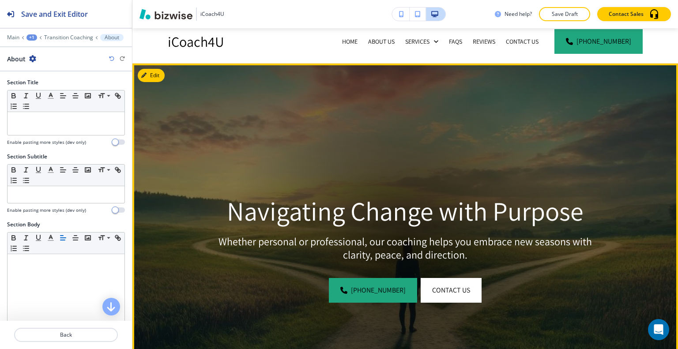
scroll to position [0, 0]
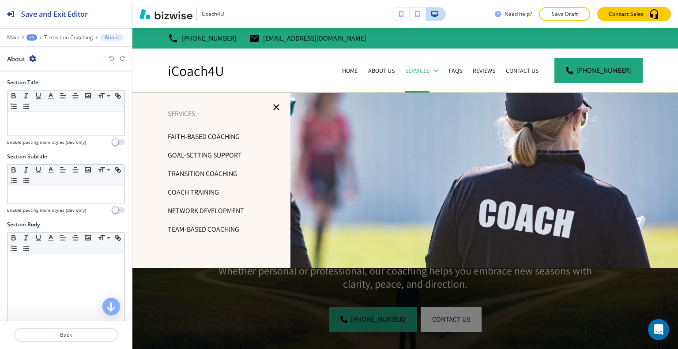
click at [221, 135] on p "Faith-based Coaching" at bounding box center [204, 136] width 72 height 13
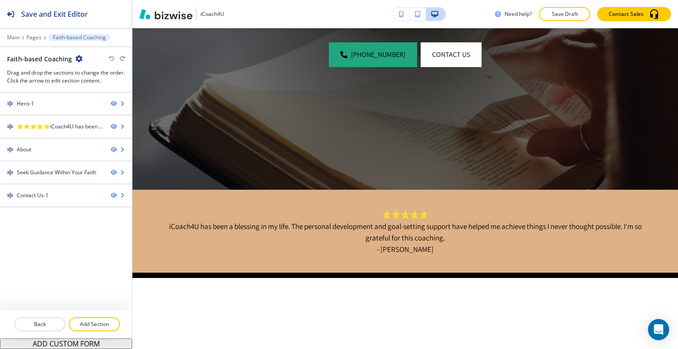
scroll to position [441, 0]
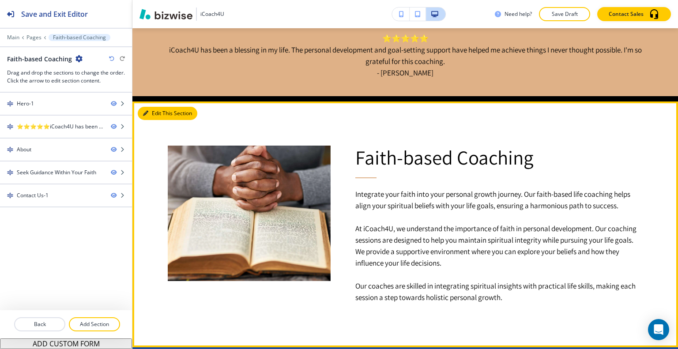
click at [154, 114] on button "Edit This Section" at bounding box center [168, 113] width 60 height 13
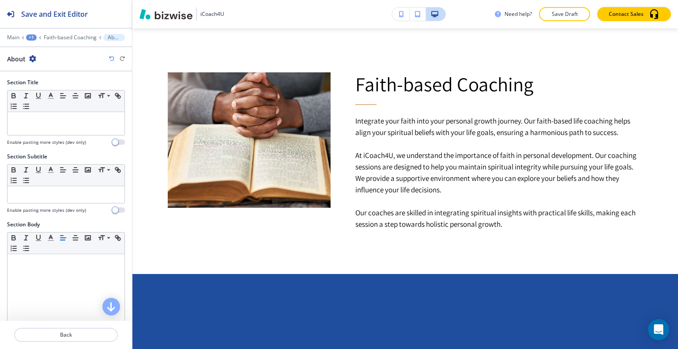
scroll to position [177, 0]
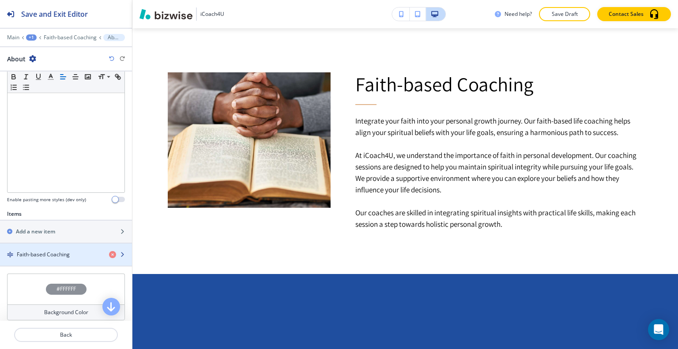
click at [53, 247] on div "button" at bounding box center [66, 247] width 132 height 7
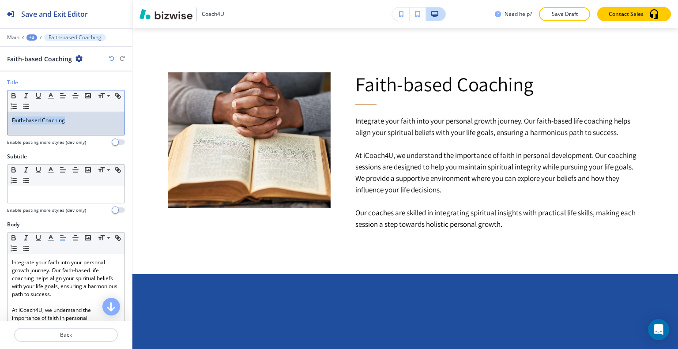
drag, startPoint x: 79, startPoint y: 121, endPoint x: 0, endPoint y: 116, distance: 78.7
click at [0, 116] on div "Title Small Normal Large Huge Faith-based Coaching Enable pasting more styles (…" at bounding box center [66, 116] width 132 height 74
click at [51, 97] on icon "button" at bounding box center [51, 96] width 8 height 8
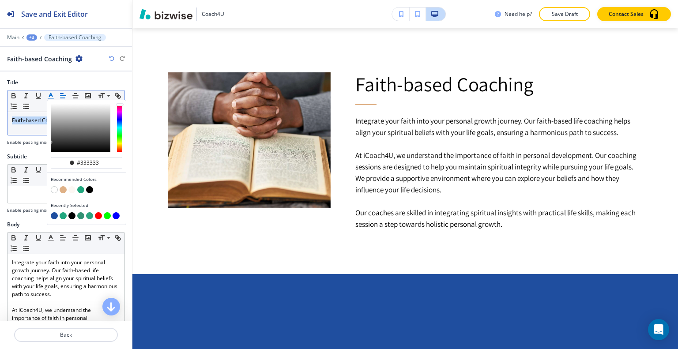
click at [53, 214] on button "button" at bounding box center [54, 215] width 7 height 7
type input "#1f4e9f"
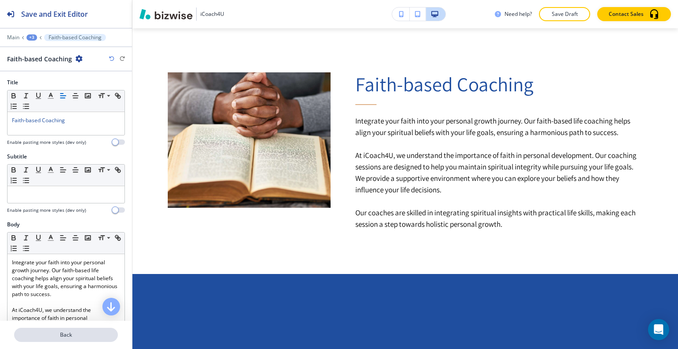
click at [92, 335] on p "Back" at bounding box center [66, 335] width 102 height 8
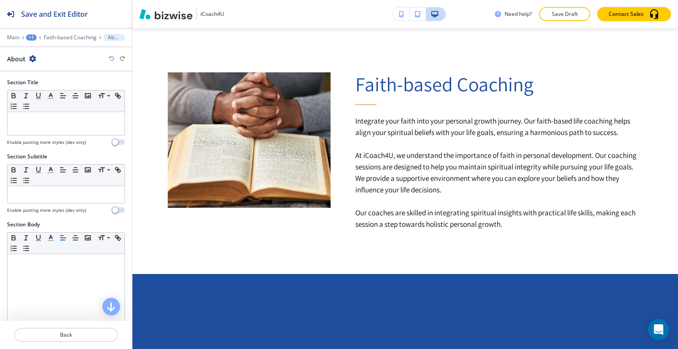
scroll to position [226, 0]
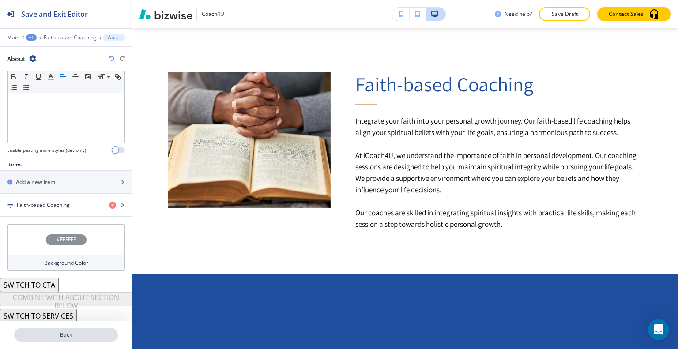
click at [66, 338] on p "Back" at bounding box center [66, 335] width 102 height 8
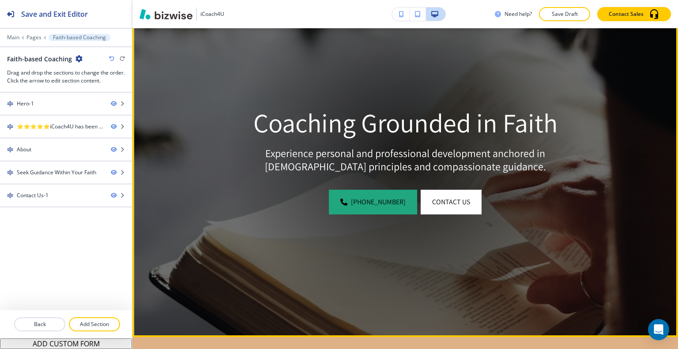
scroll to position [0, 0]
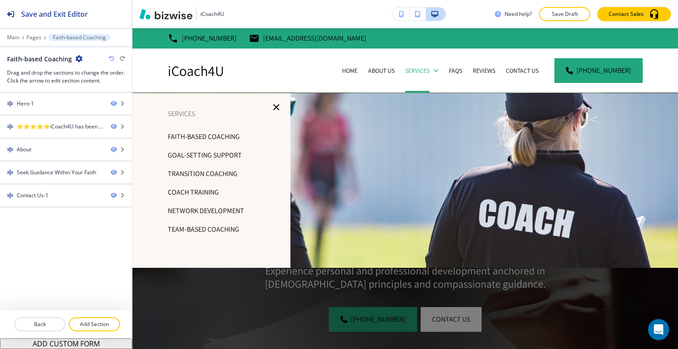
click at [218, 156] on p "Goal-Setting Support" at bounding box center [205, 155] width 74 height 13
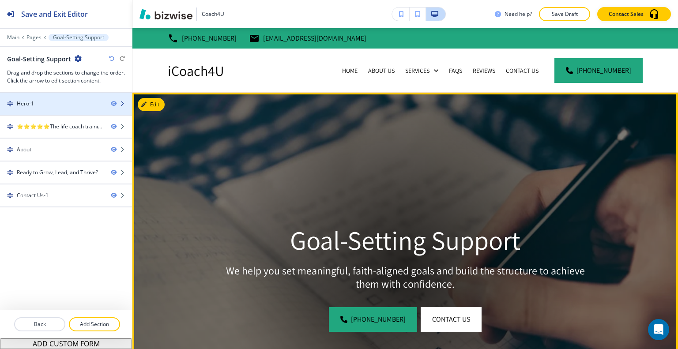
click at [68, 109] on div at bounding box center [66, 111] width 132 height 7
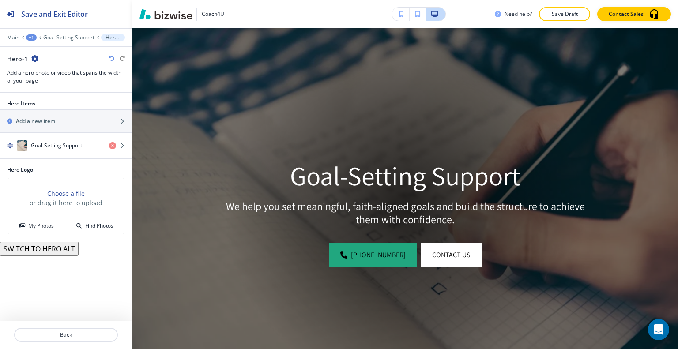
scroll to position [373, 0]
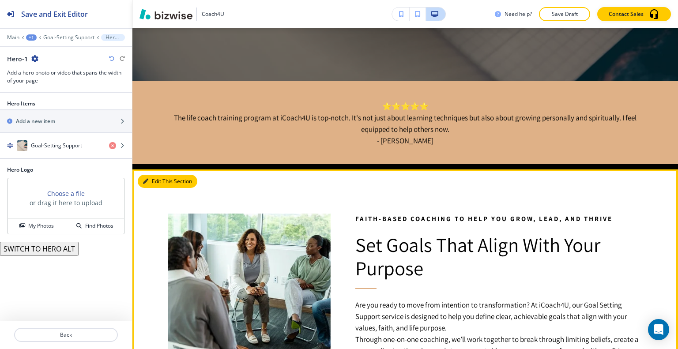
click at [152, 180] on button "Edit This Section" at bounding box center [168, 181] width 60 height 13
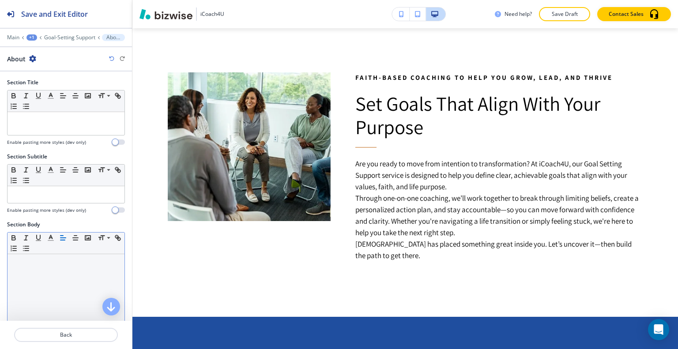
scroll to position [132, 0]
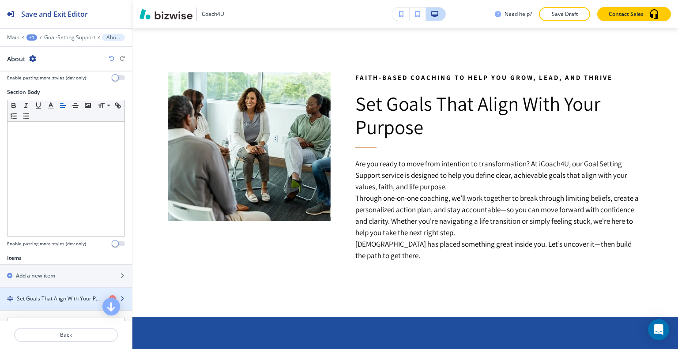
click at [55, 303] on div "button" at bounding box center [66, 306] width 132 height 7
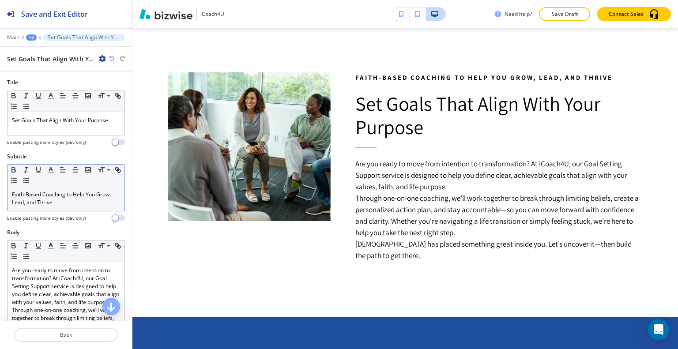
click at [64, 201] on p "Faith-Based Coaching to Help You Grow, Lead, and Thrive" at bounding box center [66, 199] width 108 height 16
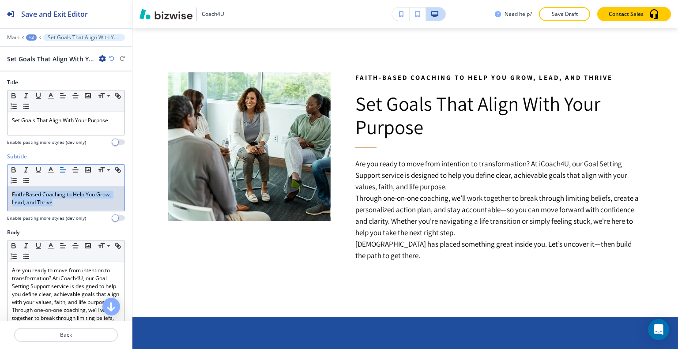
drag, startPoint x: 60, startPoint y: 202, endPoint x: 2, endPoint y: 187, distance: 60.3
click at [0, 186] on div "Subtitle Small Normal Large Huge Faith-Based Coaching to Help You Grow, Lead, a…" at bounding box center [66, 191] width 132 height 76
click at [101, 126] on div "Set Goals That Align With Your Purpose" at bounding box center [66, 123] width 117 height 23
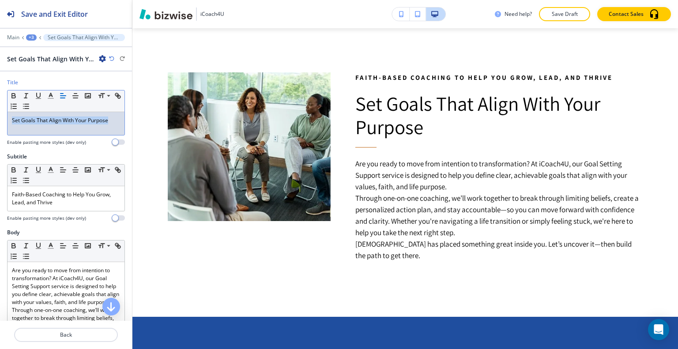
drag, startPoint x: 112, startPoint y: 124, endPoint x: 21, endPoint y: 104, distance: 93.3
click at [0, 118] on div "Title Small Normal Large Huge Set Goals That Align With Your Purpose Enable pas…" at bounding box center [66, 116] width 132 height 74
click at [50, 98] on line "button" at bounding box center [50, 98] width 5 height 0
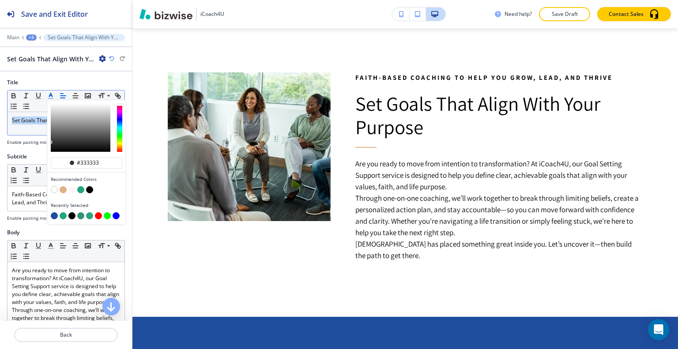
click at [53, 214] on button "button" at bounding box center [54, 215] width 7 height 7
type input "#1f4e9f"
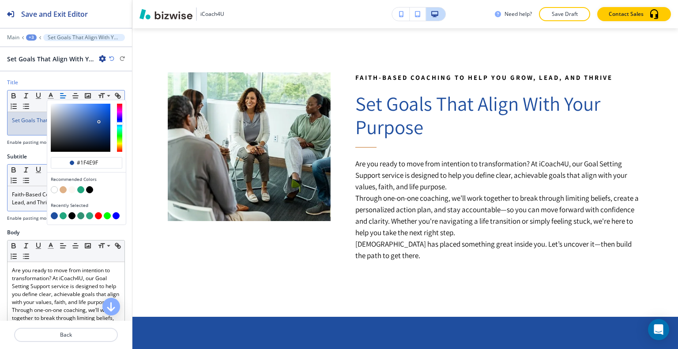
click at [16, 207] on div "Faith-Based Coaching to Help You Grow, Lead, and Thrive" at bounding box center [66, 198] width 117 height 25
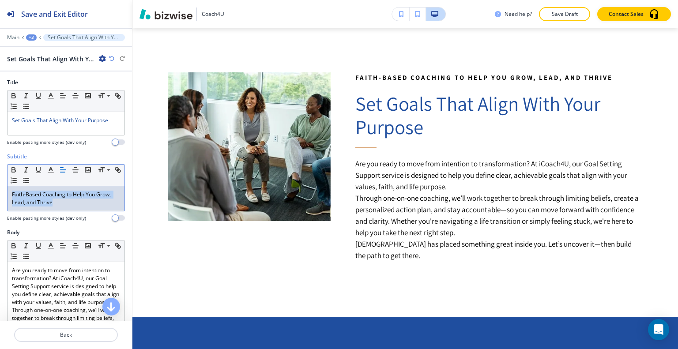
drag, startPoint x: 100, startPoint y: 206, endPoint x: 0, endPoint y: 187, distance: 101.5
click at [0, 187] on div "Subtitle Small Normal Large Huge Faith-Based Coaching to Help You Grow, Lead, a…" at bounding box center [66, 191] width 132 height 76
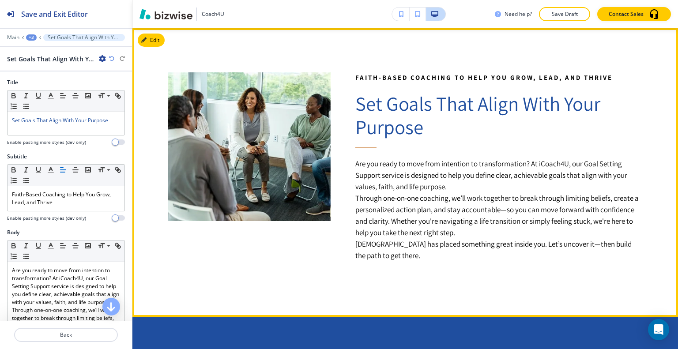
click at [471, 208] on p "Through one-on-one coaching, we’ll work together to break through limiting beli…" at bounding box center [499, 215] width 288 height 46
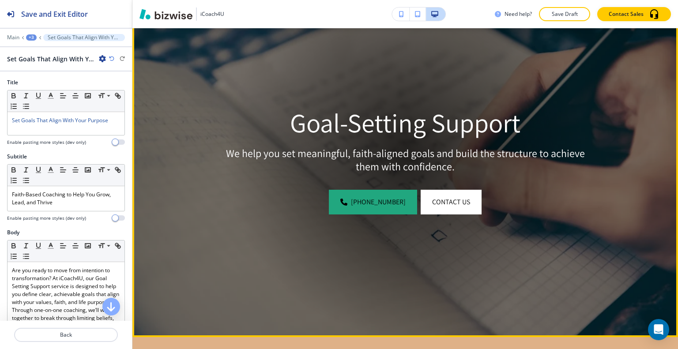
scroll to position [0, 0]
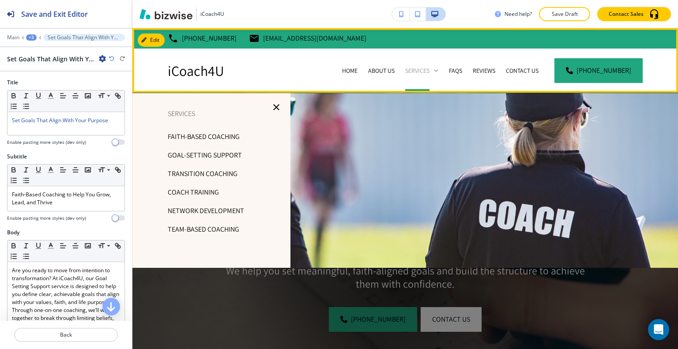
click at [437, 68] on icon at bounding box center [436, 70] width 9 height 9
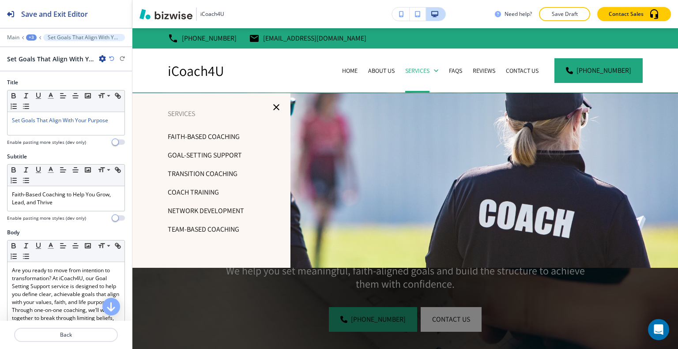
click at [218, 175] on p "Transition Coaching" at bounding box center [203, 173] width 70 height 13
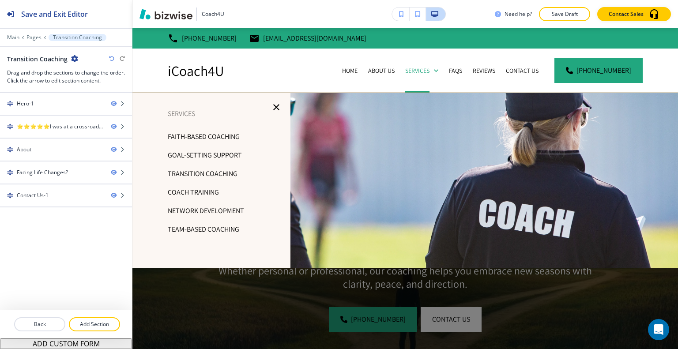
click at [203, 190] on p "Coach Training" at bounding box center [193, 192] width 51 height 13
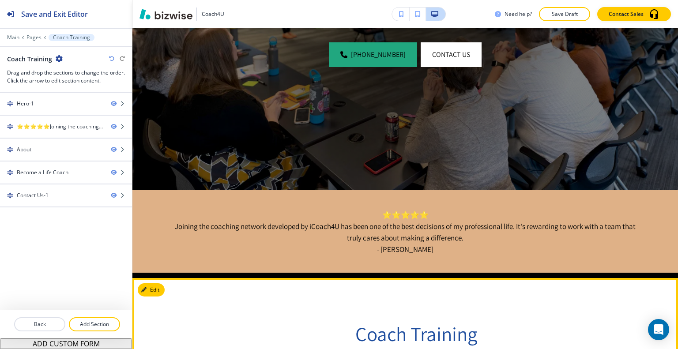
scroll to position [441, 0]
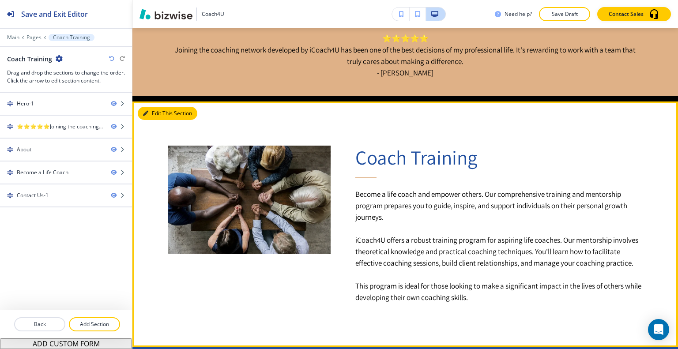
click at [150, 112] on button "Edit This Section" at bounding box center [168, 113] width 60 height 13
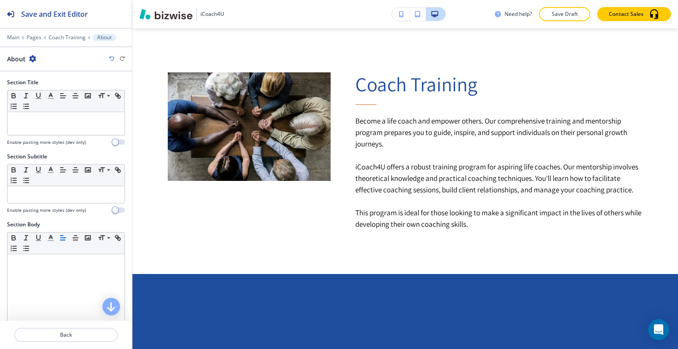
scroll to position [226, 0]
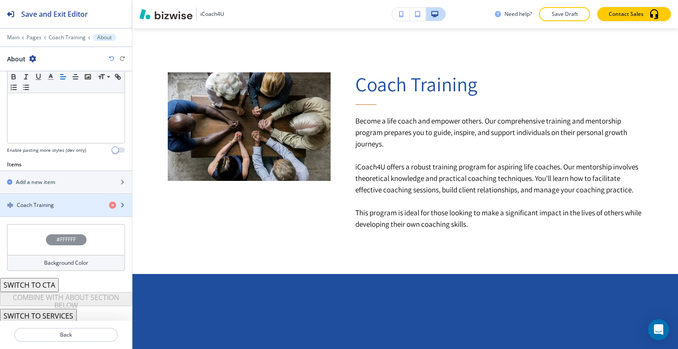
click at [55, 204] on div "Coach Training" at bounding box center [51, 205] width 102 height 8
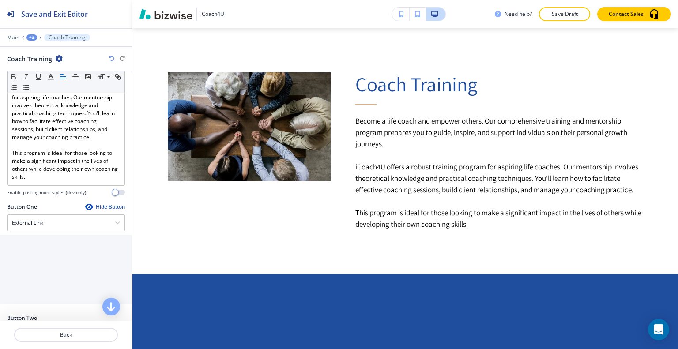
scroll to position [353, 0]
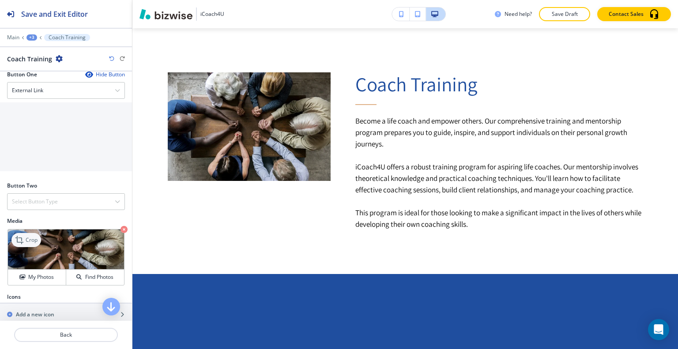
click at [32, 244] on p "Crop" at bounding box center [32, 240] width 12 height 8
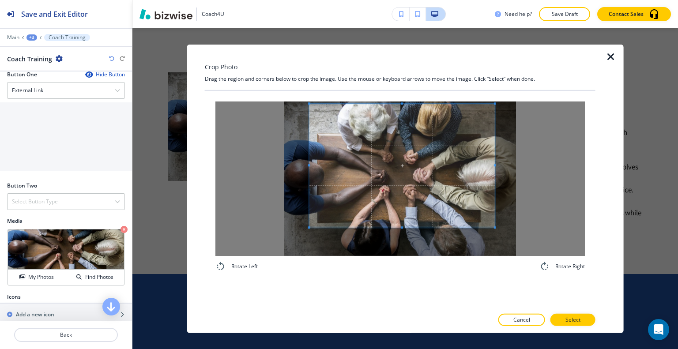
click at [409, 152] on span at bounding box center [401, 166] width 185 height 124
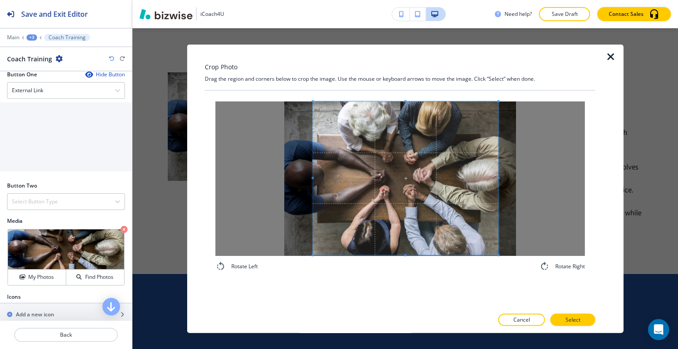
click at [394, 284] on div "Rotate Left Rotate Right" at bounding box center [400, 199] width 391 height 218
click at [343, 176] on div at bounding box center [415, 178] width 168 height 154
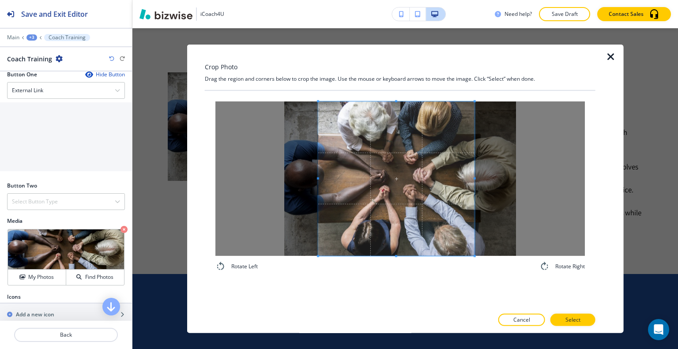
click at [365, 178] on span at bounding box center [396, 178] width 156 height 154
click at [589, 319] on button "Select" at bounding box center [572, 320] width 45 height 12
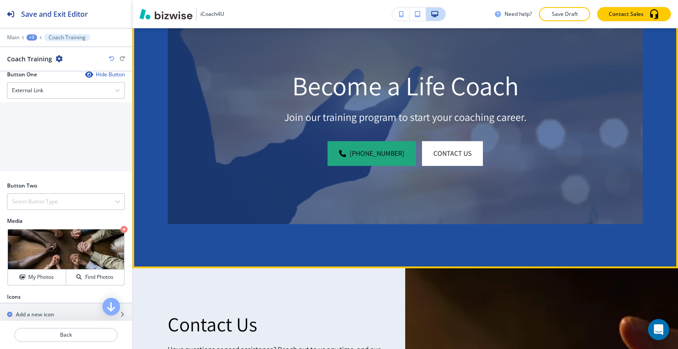
scroll to position [779, 0]
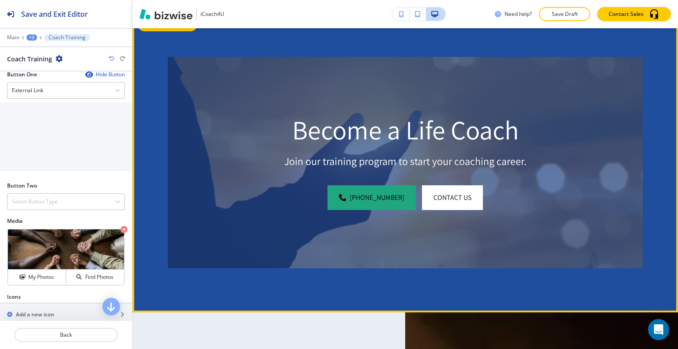
click at [155, 31] on button "Edit This Section" at bounding box center [168, 24] width 60 height 13
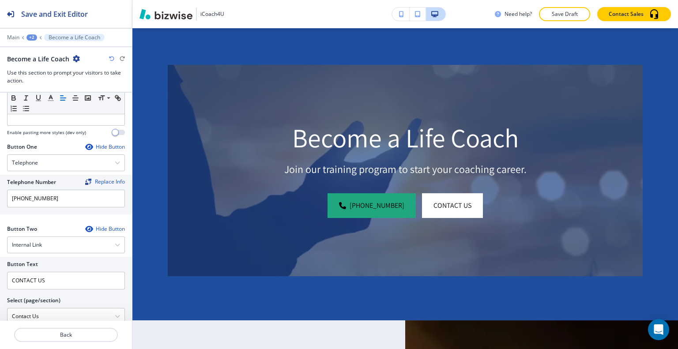
scroll to position [442, 0]
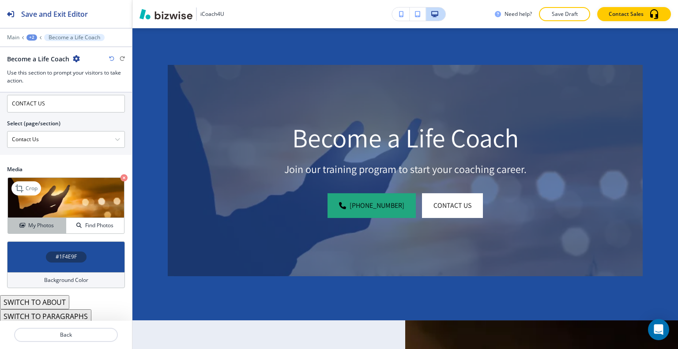
click at [41, 226] on h4 "My Photos" at bounding box center [41, 226] width 26 height 8
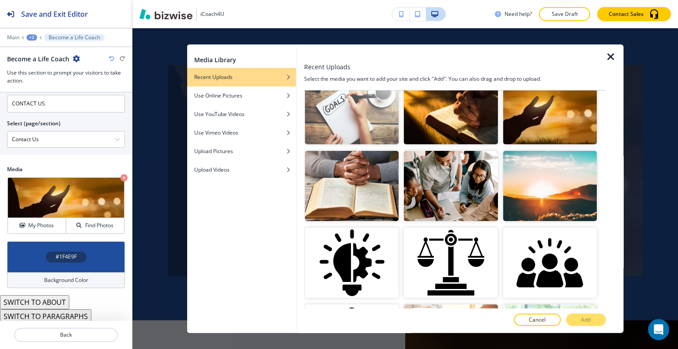
scroll to position [397, 0]
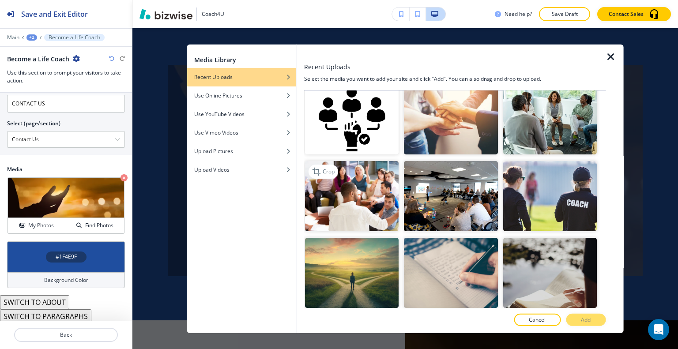
click at [373, 167] on img "button" at bounding box center [352, 196] width 94 height 70
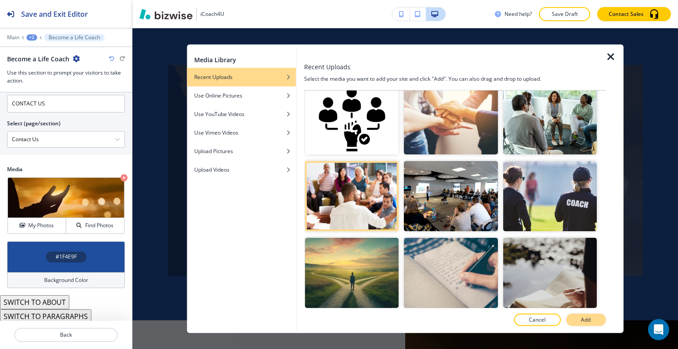
click at [598, 320] on button "Add" at bounding box center [586, 320] width 40 height 12
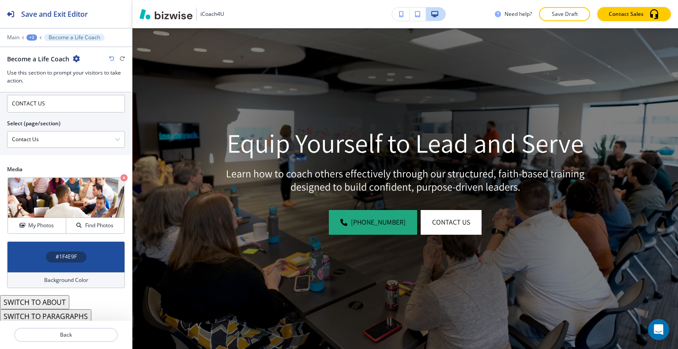
scroll to position [0, 0]
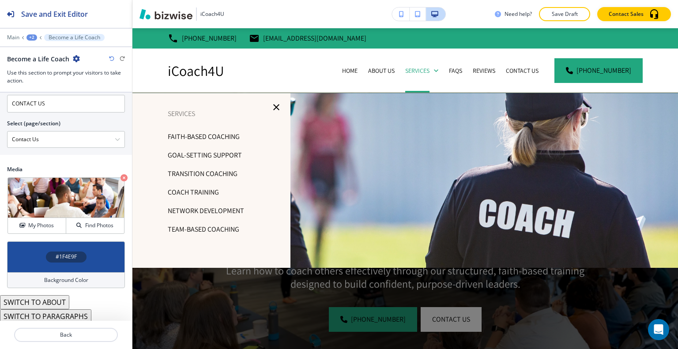
click at [221, 212] on p "Network Development" at bounding box center [206, 210] width 76 height 13
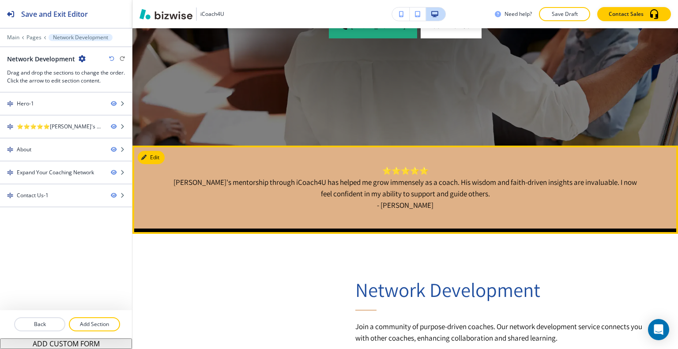
scroll to position [397, 0]
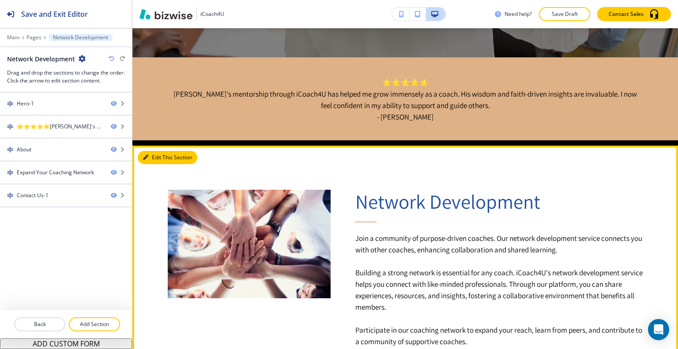
click at [152, 157] on button "Edit This Section" at bounding box center [168, 157] width 60 height 13
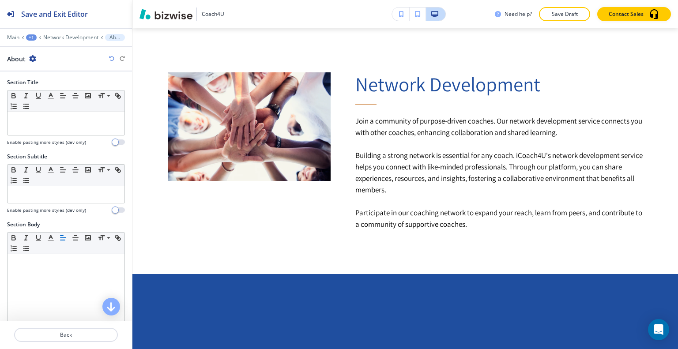
scroll to position [226, 0]
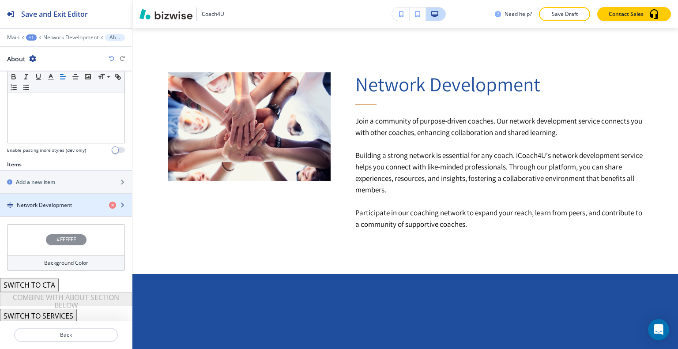
click at [47, 204] on h4 "Network Development" at bounding box center [44, 205] width 55 height 8
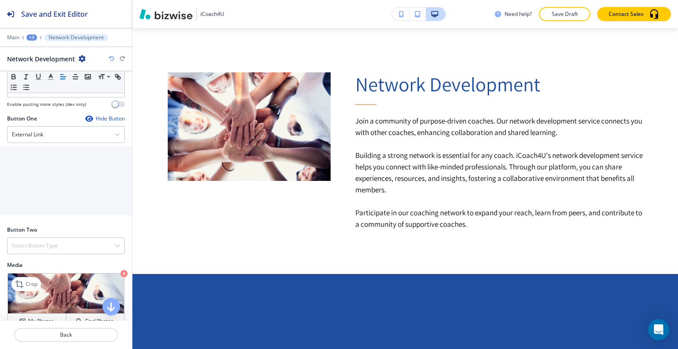
scroll to position [371, 0]
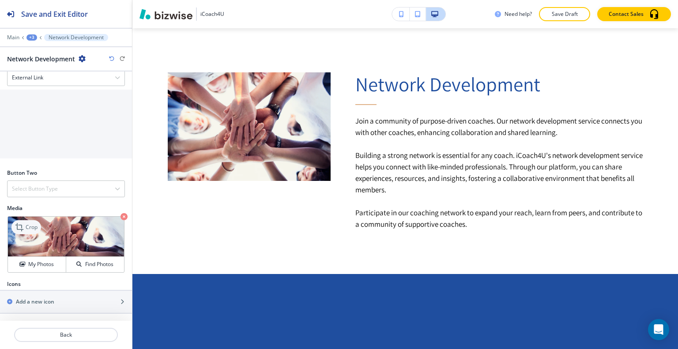
click at [30, 226] on p "Crop" at bounding box center [32, 227] width 12 height 8
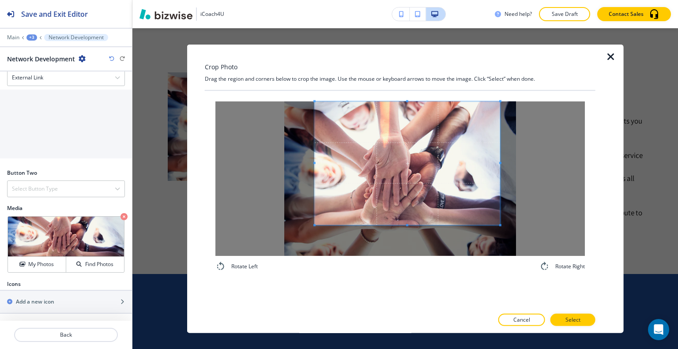
click at [429, 175] on span at bounding box center [407, 163] width 185 height 124
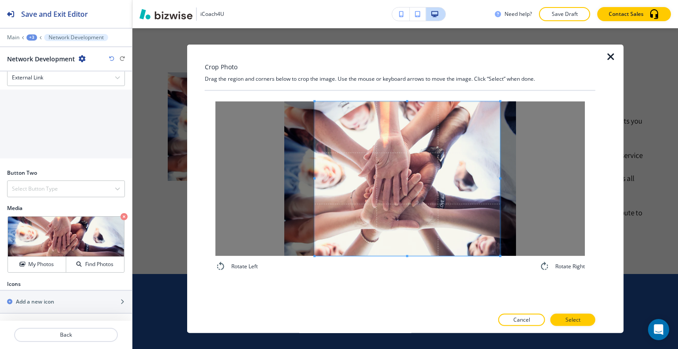
click at [404, 280] on div "Rotate Left Rotate Right" at bounding box center [400, 186] width 391 height 192
click at [575, 314] on button "Select" at bounding box center [572, 320] width 45 height 12
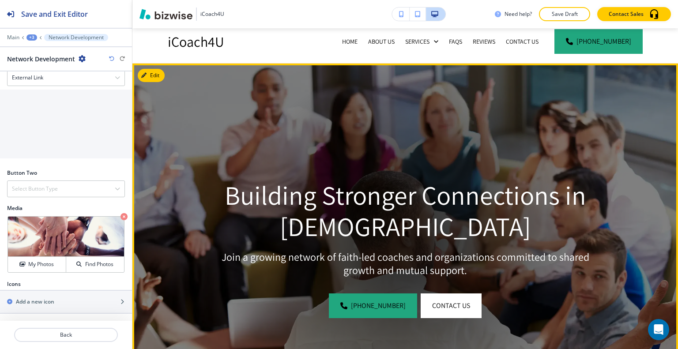
scroll to position [0, 0]
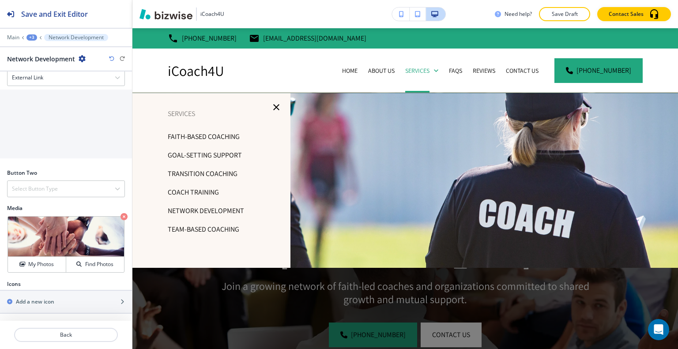
click at [226, 226] on p "Team-Based Coaching" at bounding box center [204, 229] width 72 height 13
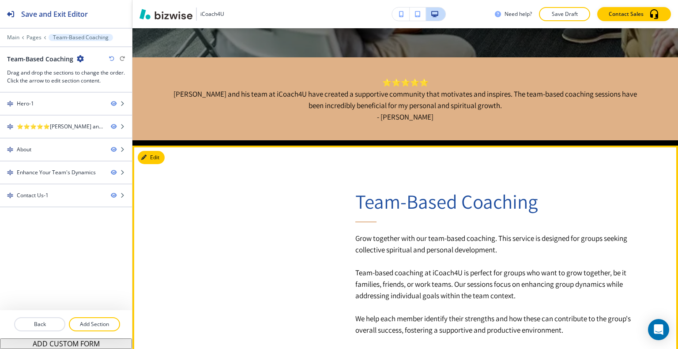
scroll to position [486, 0]
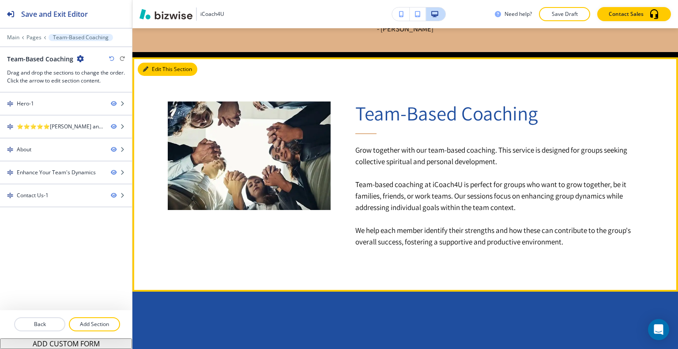
click at [152, 67] on button "Edit This Section" at bounding box center [168, 69] width 60 height 13
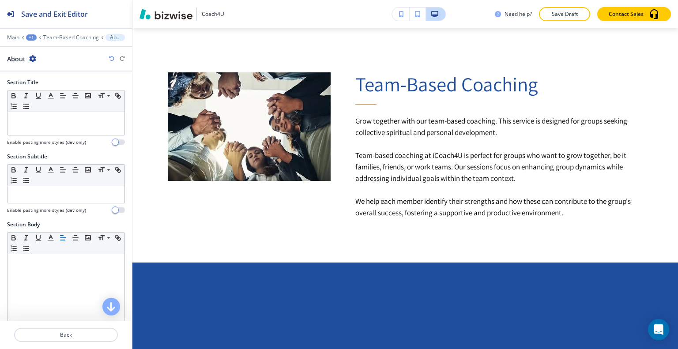
scroll to position [226, 0]
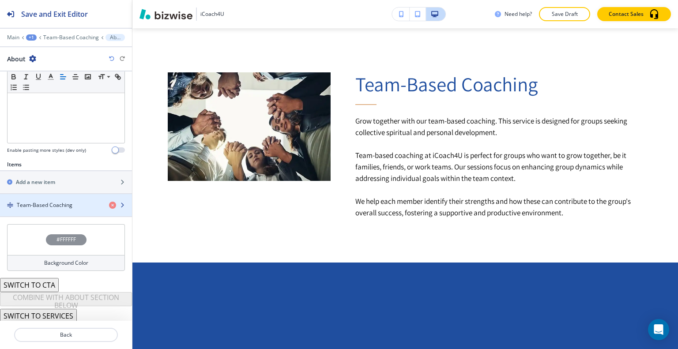
click at [53, 209] on div "button" at bounding box center [66, 212] width 132 height 7
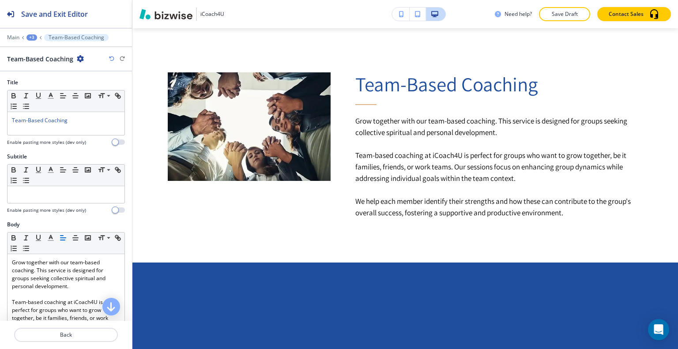
scroll to position [347, 0]
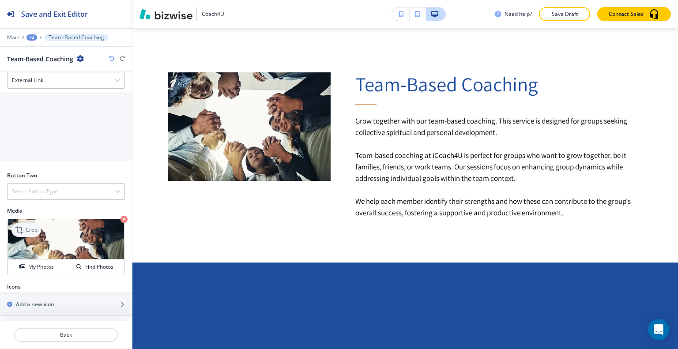
click at [33, 227] on p "Crop" at bounding box center [32, 230] width 12 height 8
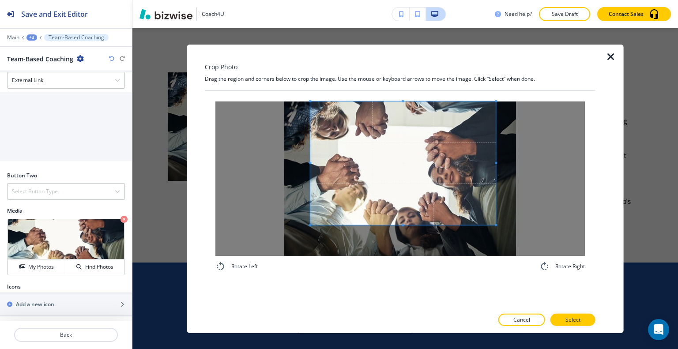
click at [405, 166] on span at bounding box center [402, 163] width 185 height 124
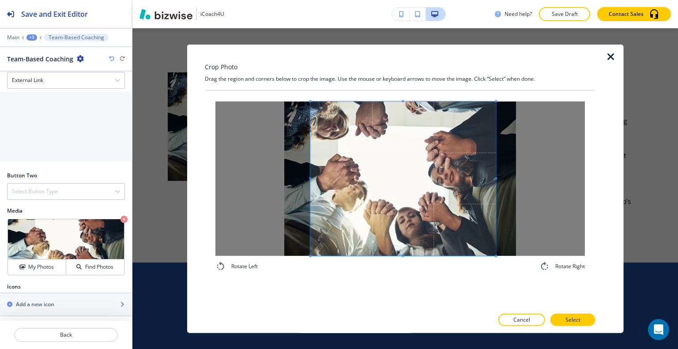
click at [401, 277] on div "Rotate Left Rotate Right" at bounding box center [400, 186] width 391 height 192
click at [568, 318] on p "Select" at bounding box center [572, 320] width 15 height 8
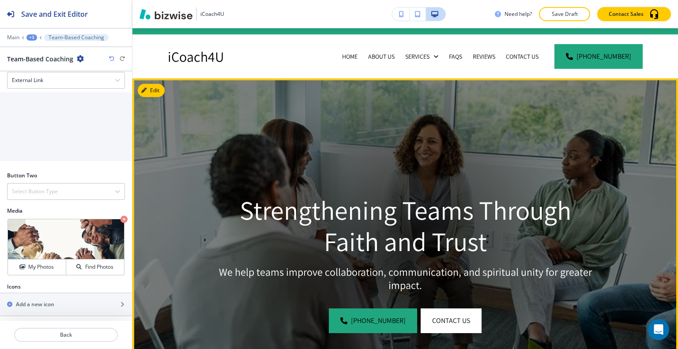
scroll to position [0, 0]
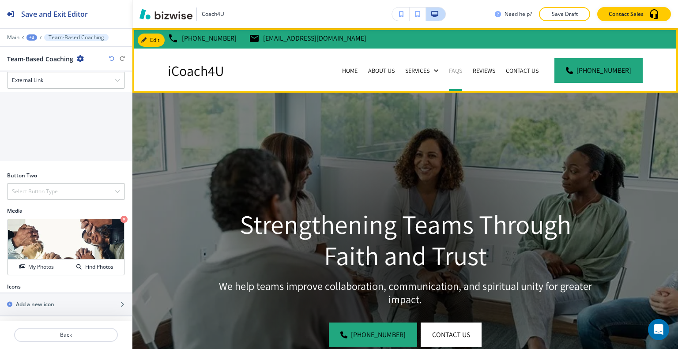
click at [459, 72] on p "FAQs" at bounding box center [455, 70] width 13 height 9
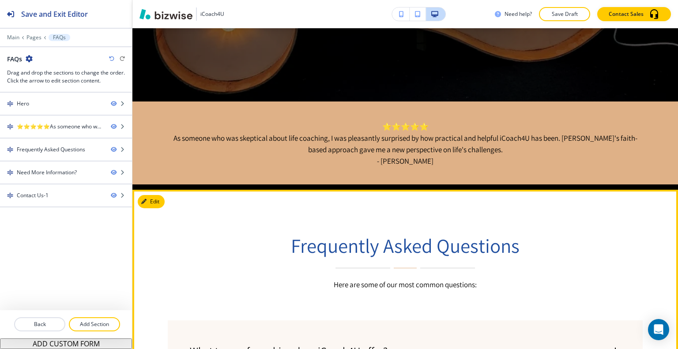
scroll to position [530, 0]
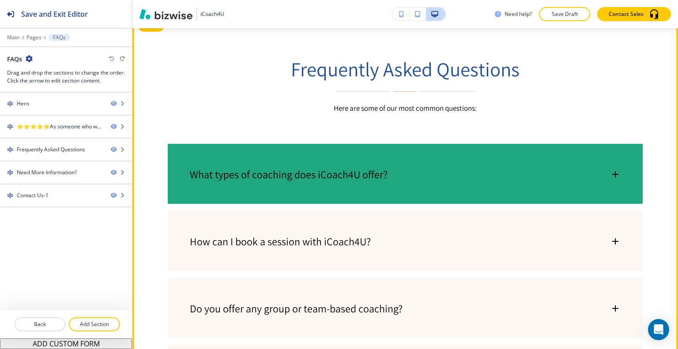
click at [423, 196] on div "What types of coaching does iCoach4U offer?" at bounding box center [405, 170] width 475 height 52
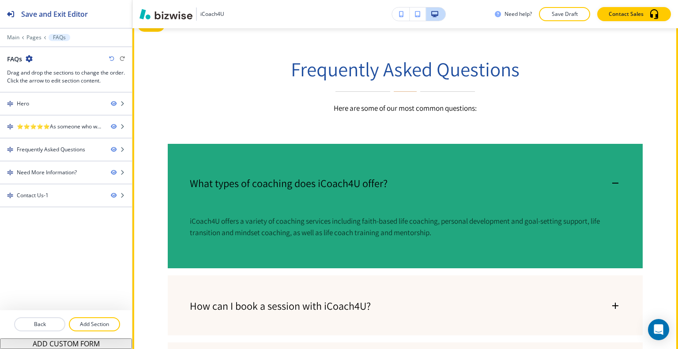
click at [423, 192] on div "What types of coaching does iCoach4U offer?" at bounding box center [405, 179] width 475 height 70
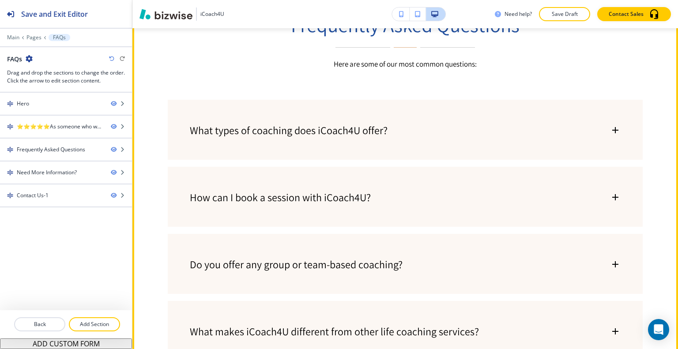
scroll to position [353, 0]
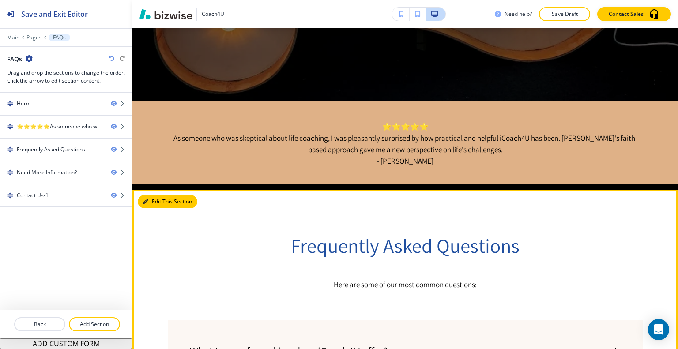
click at [155, 199] on button "Edit This Section" at bounding box center [168, 201] width 60 height 13
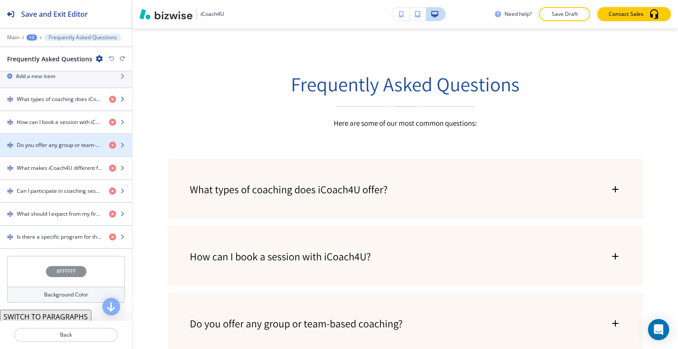
scroll to position [231, 0]
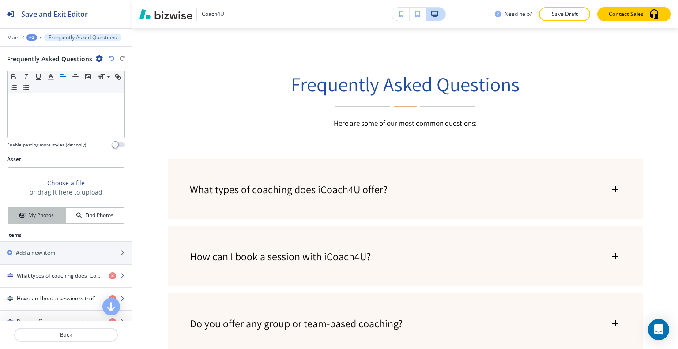
click at [48, 213] on h4 "My Photos" at bounding box center [41, 215] width 26 height 8
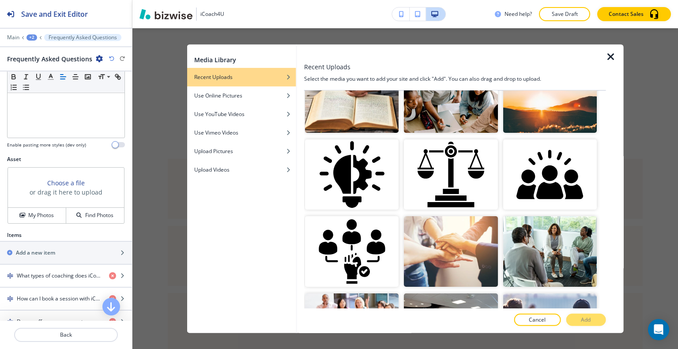
scroll to position [397, 0]
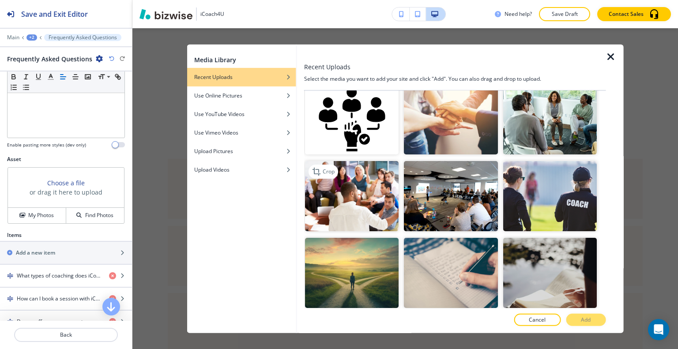
click at [371, 189] on img "button" at bounding box center [352, 196] width 94 height 70
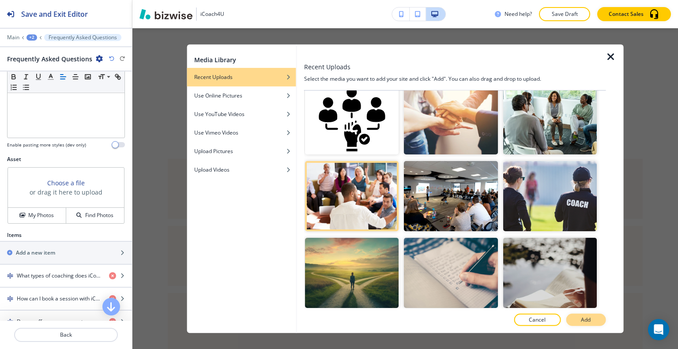
click at [591, 322] on button "Add" at bounding box center [586, 320] width 40 height 12
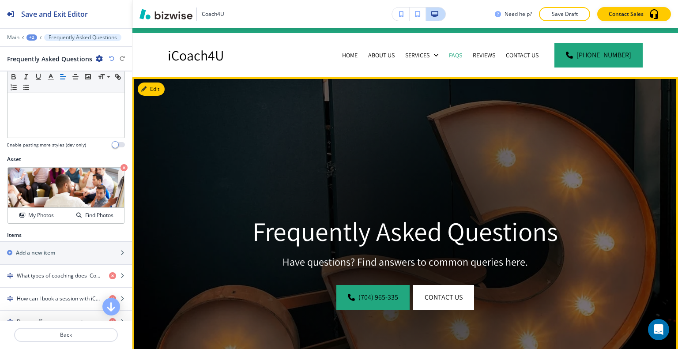
scroll to position [0, 0]
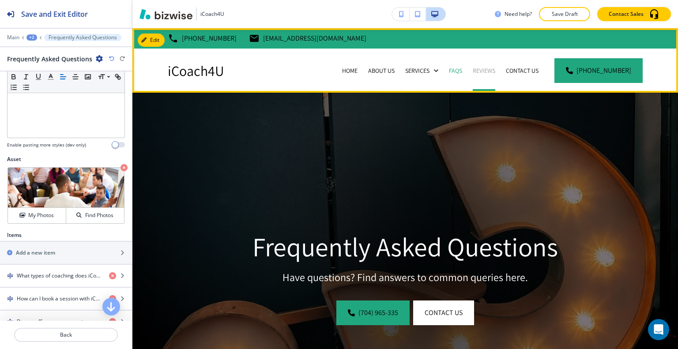
click at [490, 68] on p "Reviews" at bounding box center [484, 70] width 23 height 9
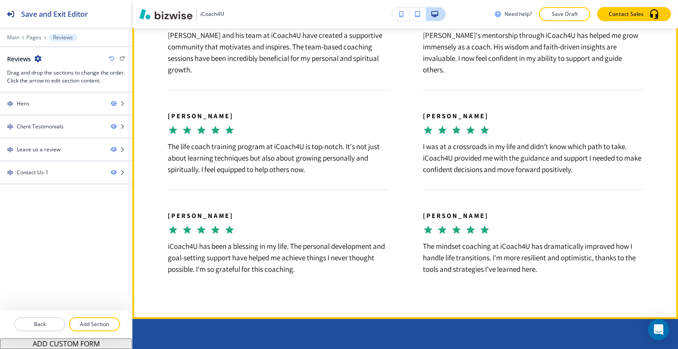
scroll to position [1059, 0]
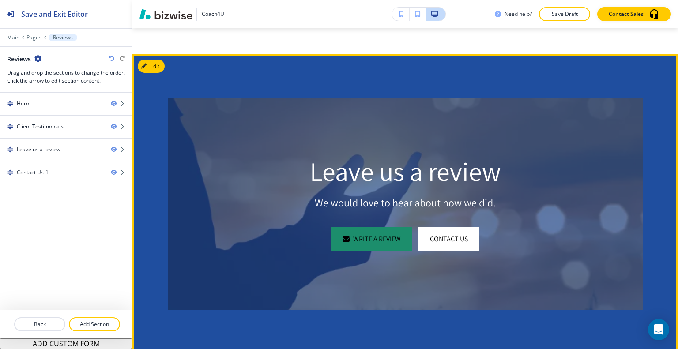
click at [384, 227] on link "write a review" at bounding box center [371, 239] width 81 height 25
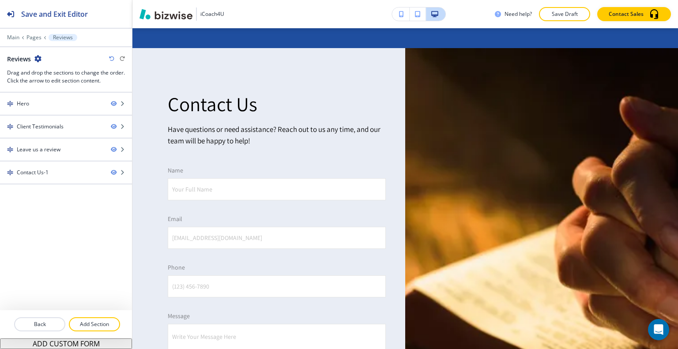
scroll to position [0, 0]
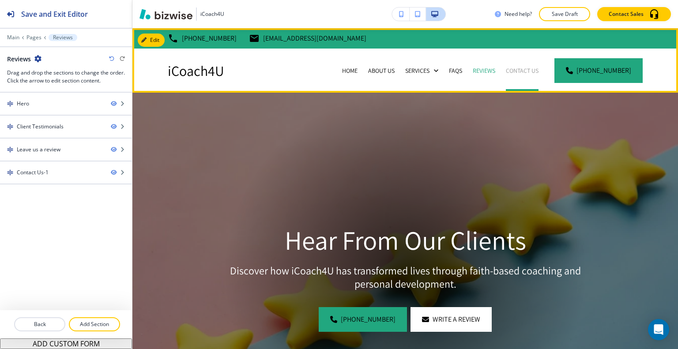
click at [530, 70] on p "Contact Us" at bounding box center [522, 70] width 33 height 9
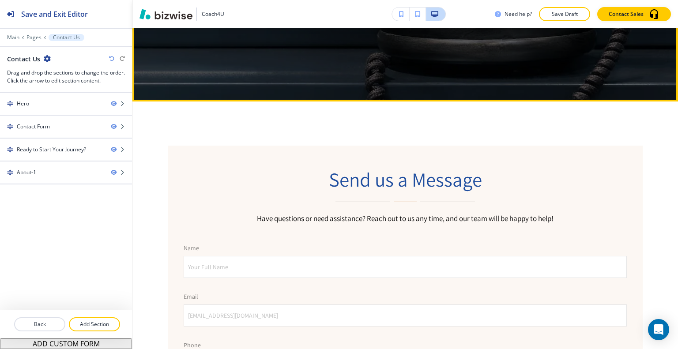
scroll to position [397, 0]
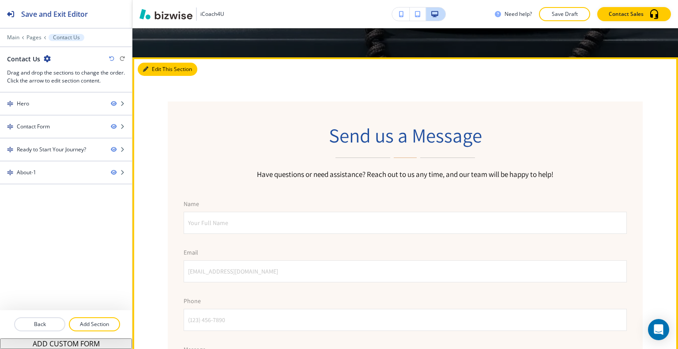
click at [157, 68] on button "Edit This Section" at bounding box center [168, 69] width 60 height 13
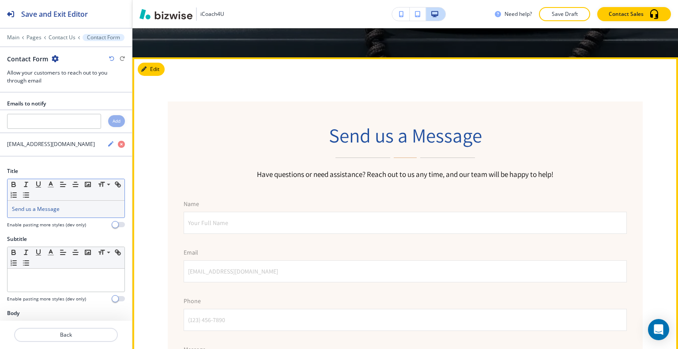
scroll to position [426, 0]
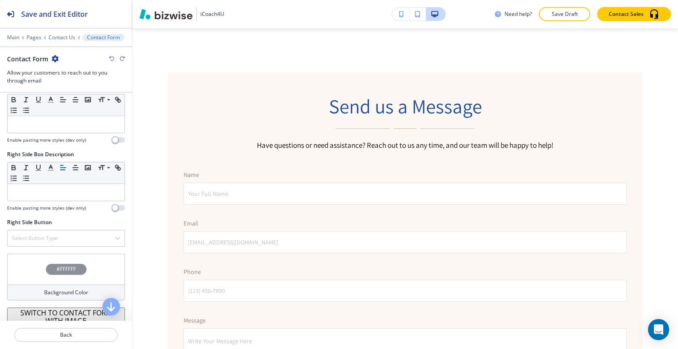
click at [40, 260] on div "#FFFFFF" at bounding box center [66, 269] width 118 height 31
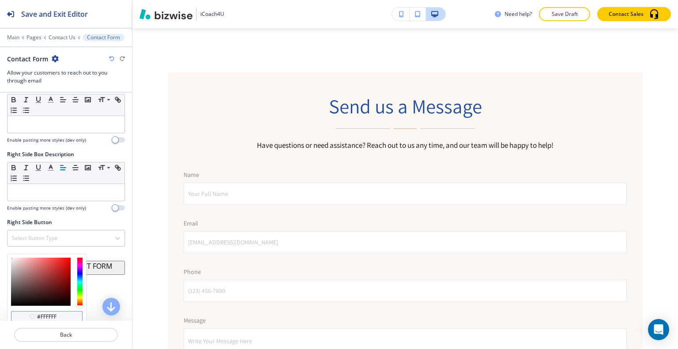
scroll to position [657, 0]
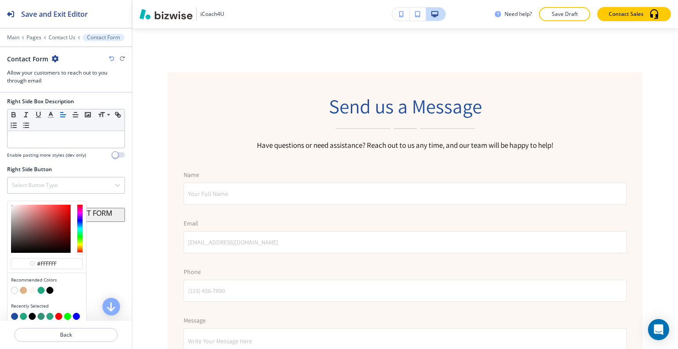
click at [15, 313] on button "button" at bounding box center [14, 316] width 7 height 7
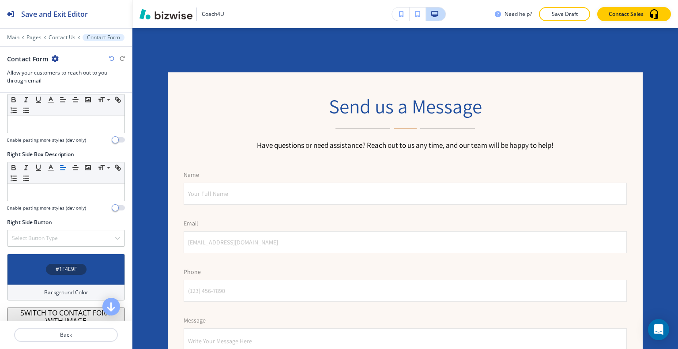
click at [28, 263] on div "#1F4E9F" at bounding box center [66, 269] width 118 height 31
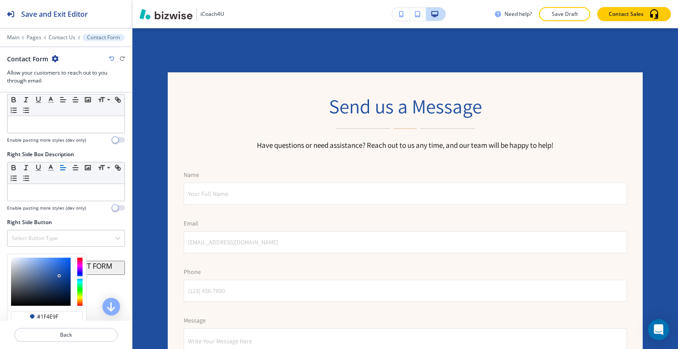
scroll to position [657, 0]
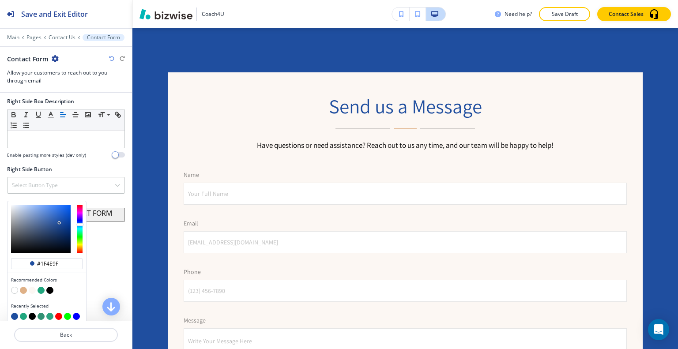
click at [31, 287] on button "button" at bounding box center [32, 290] width 7 height 7
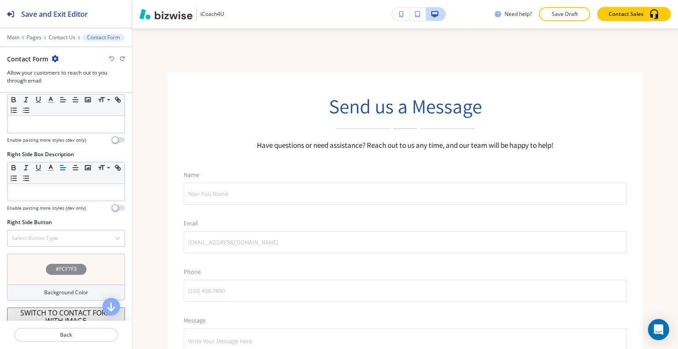
click at [36, 266] on div "#FCF7F3" at bounding box center [66, 269] width 118 height 31
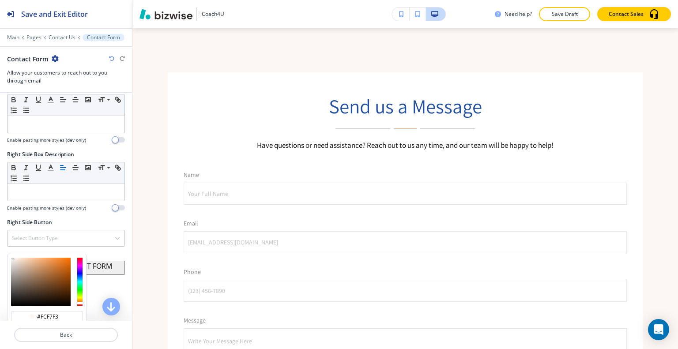
scroll to position [657, 0]
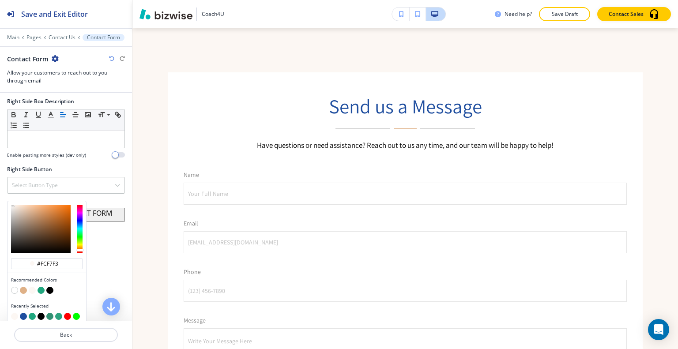
click at [43, 287] on button "button" at bounding box center [41, 290] width 7 height 7
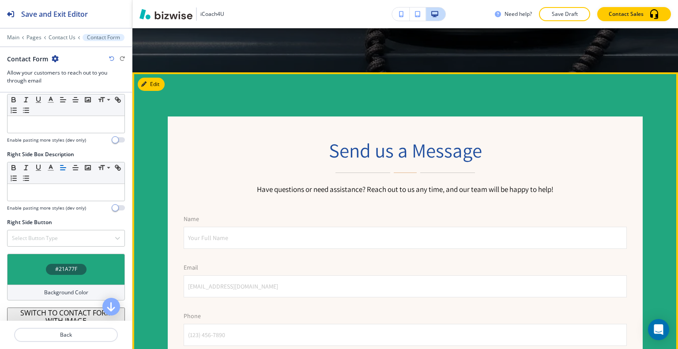
scroll to position [338, 0]
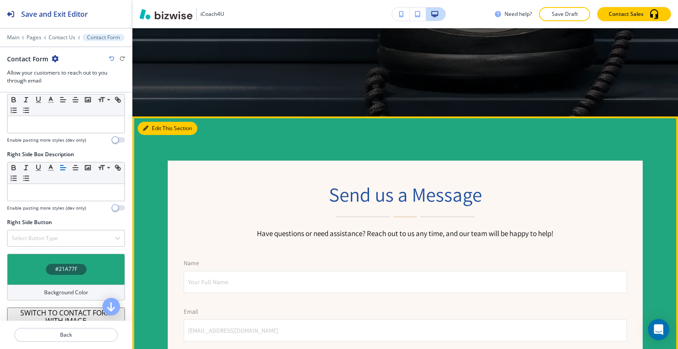
click at [151, 128] on button "Edit This Section" at bounding box center [168, 128] width 60 height 13
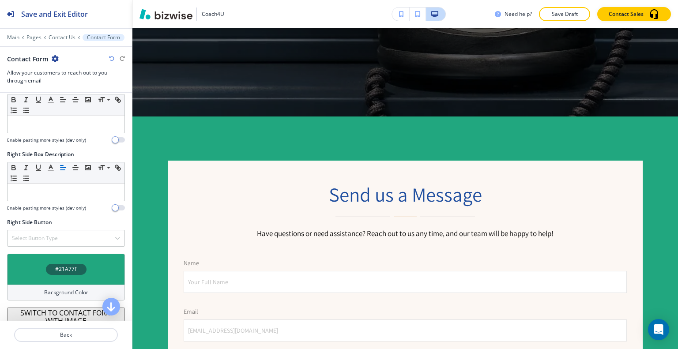
scroll to position [516, 0]
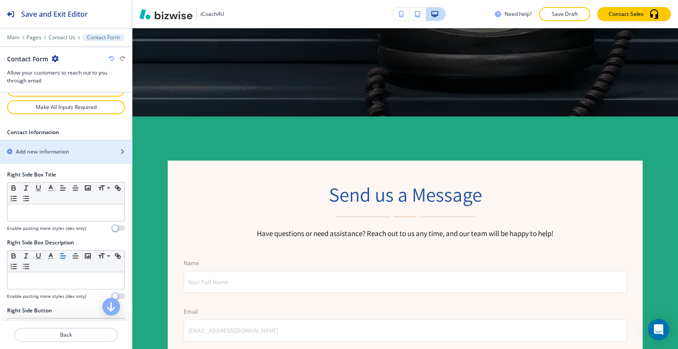
click at [51, 150] on h2 "Add new information" at bounding box center [42, 152] width 53 height 8
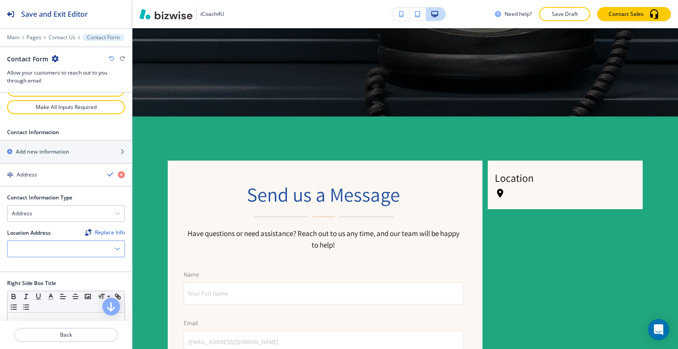
click at [52, 246] on div at bounding box center [66, 249] width 117 height 16
click at [72, 244] on div at bounding box center [66, 249] width 117 height 16
click at [64, 211] on div "Address" at bounding box center [66, 214] width 117 height 16
click at [60, 225] on h4 "Email Address" at bounding box center [66, 229] width 108 height 8
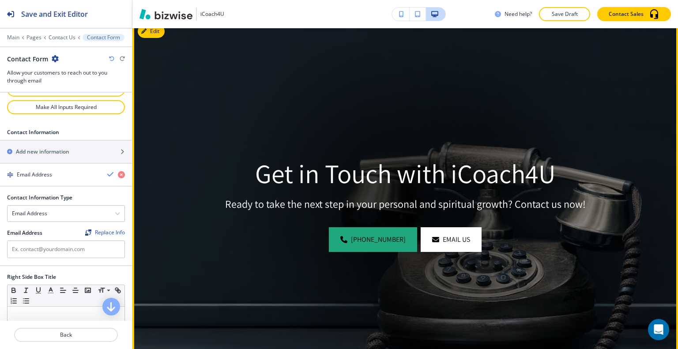
scroll to position [0, 0]
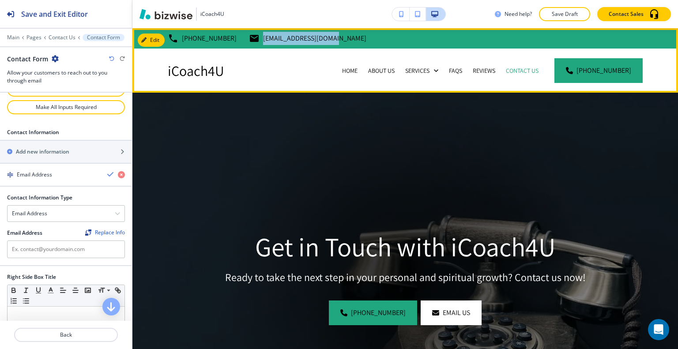
drag, startPoint x: 330, startPoint y: 37, endPoint x: 248, endPoint y: 42, distance: 82.3
click at [248, 42] on div "(704) 965-3351 coach001@icoach4u.com" at bounding box center [405, 38] width 546 height 20
copy p "coach001@icoach4u.com"
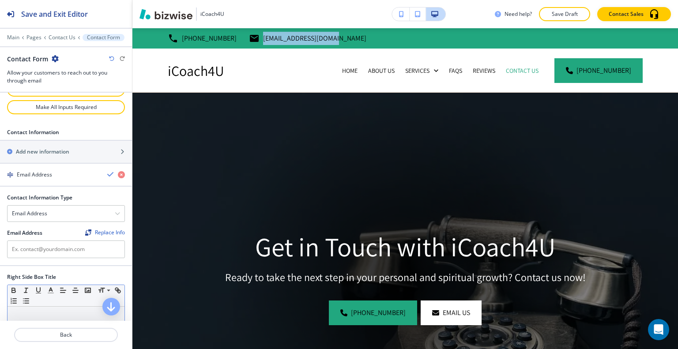
scroll to position [560, 0]
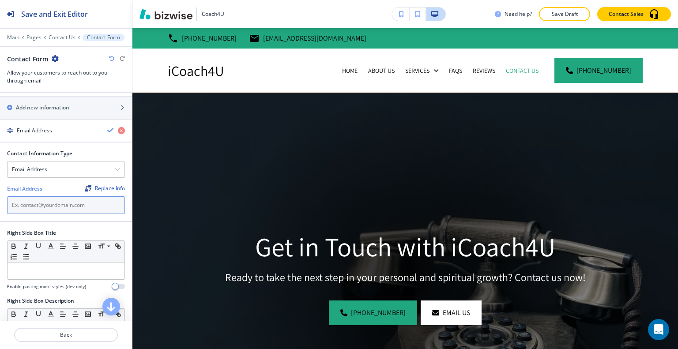
paste input "coach001@icoach4u.com"
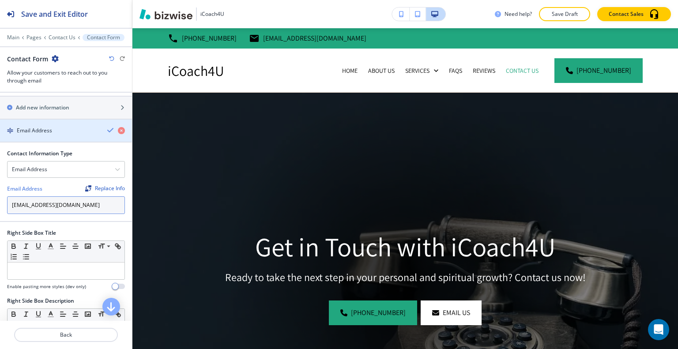
type input "coach001@icoach4u.com"
click at [107, 127] on icon "button" at bounding box center [110, 130] width 7 height 7
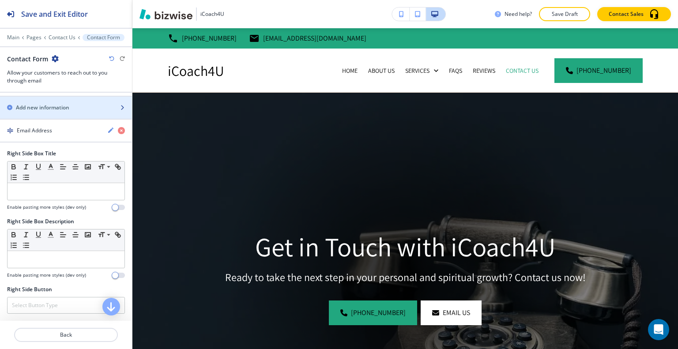
click at [73, 105] on div "Add new information" at bounding box center [56, 108] width 113 height 8
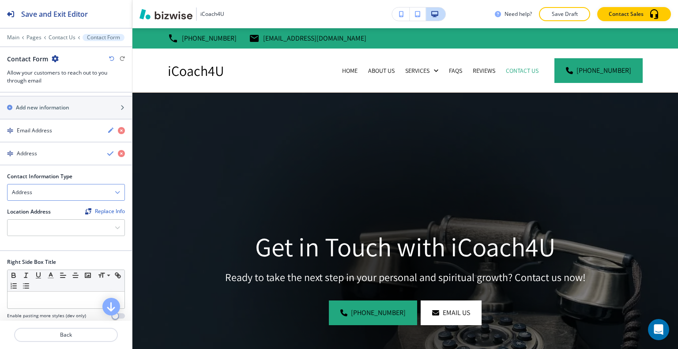
click at [57, 188] on div "Address" at bounding box center [66, 192] width 117 height 16
drag, startPoint x: 56, startPoint y: 203, endPoint x: 56, endPoint y: 215, distance: 11.5
click at [56, 215] on div "Email Address Phone Number" at bounding box center [66, 215] width 118 height 30
click at [56, 219] on div at bounding box center [66, 227] width 118 height 17
click at [55, 189] on div "Address" at bounding box center [66, 192] width 117 height 16
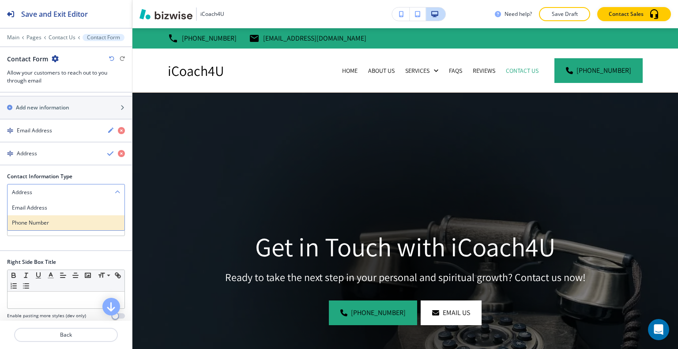
click at [54, 219] on h4 "Phone Number" at bounding box center [66, 223] width 108 height 8
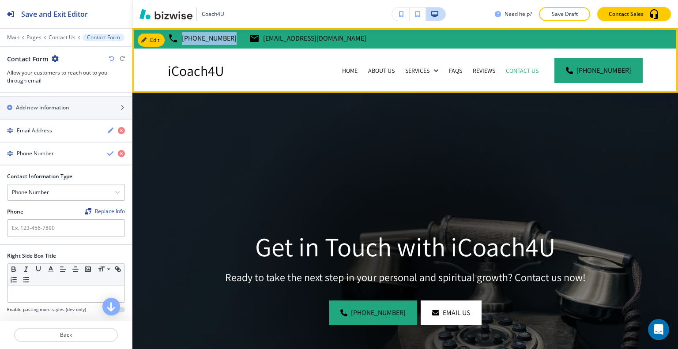
drag, startPoint x: 228, startPoint y: 37, endPoint x: 180, endPoint y: 38, distance: 47.7
click at [180, 38] on div "(704) 965-3351 coach001@icoach4u.com" at bounding box center [267, 38] width 199 height 13
copy p "(704) 965-3351"
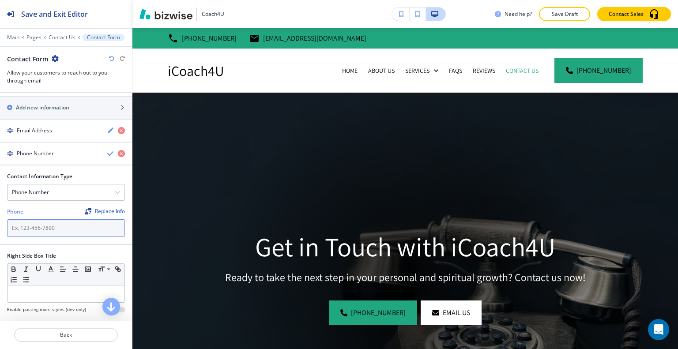
paste input "(704) 965-3351"
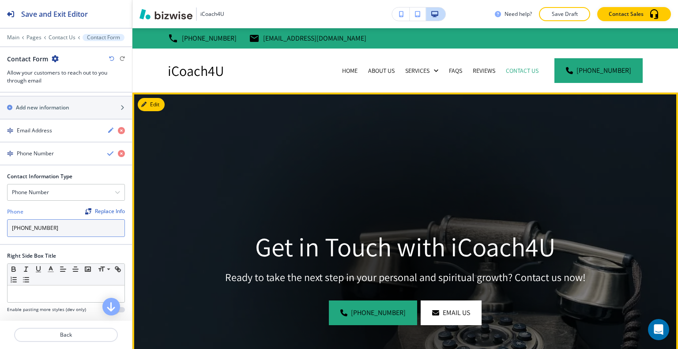
type input "(704) 965-3351"
click at [214, 192] on img at bounding box center [405, 274] width 546 height 362
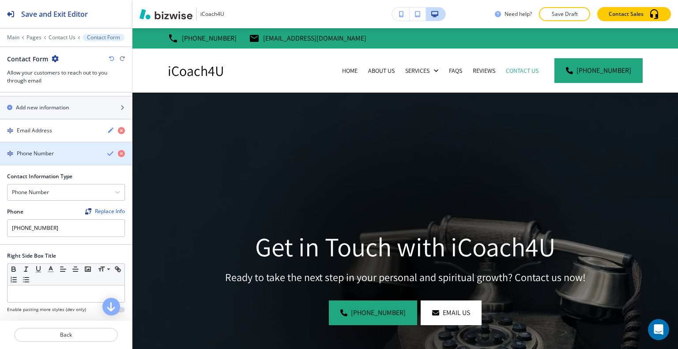
click at [107, 150] on icon "button" at bounding box center [110, 153] width 7 height 7
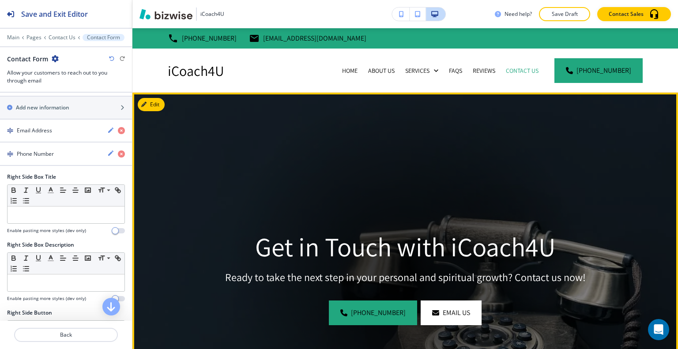
click at [291, 163] on div at bounding box center [405, 274] width 362 height 362
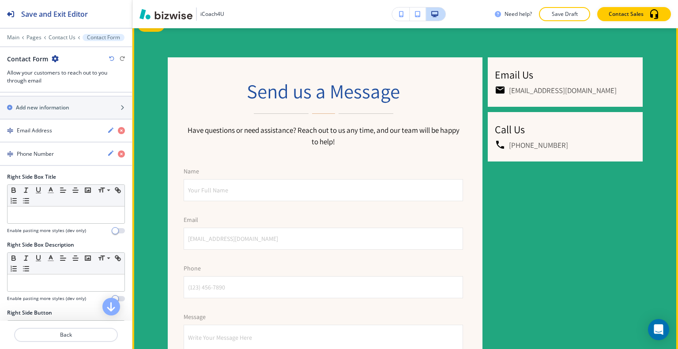
scroll to position [486, 0]
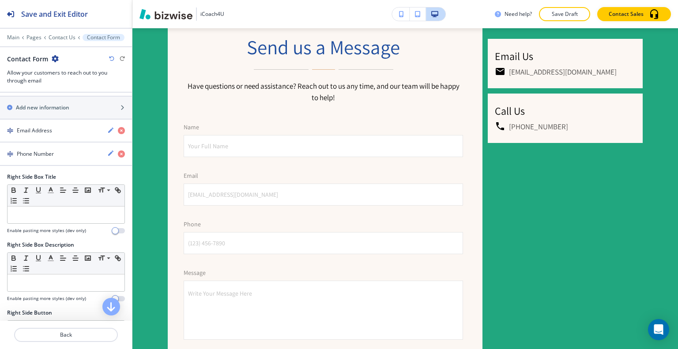
click at [558, 22] on div "iCoach4U Need help? Save Draft Contact Sales" at bounding box center [405, 14] width 546 height 28
click at [560, 15] on p "Save Draft" at bounding box center [564, 14] width 28 height 8
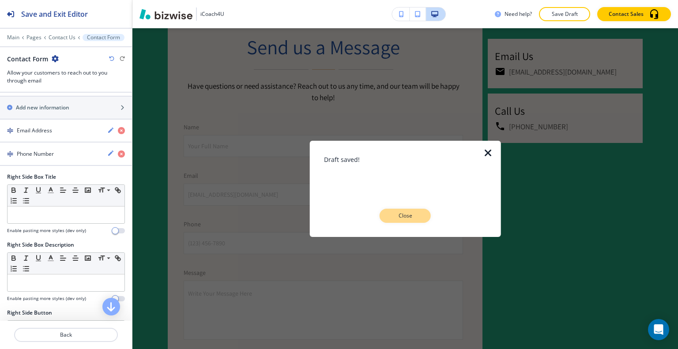
click at [398, 210] on button "Close" at bounding box center [405, 216] width 51 height 14
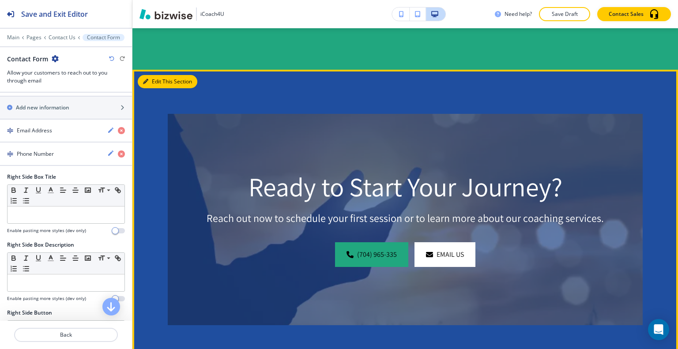
click at [154, 84] on button "Edit This Section" at bounding box center [168, 81] width 60 height 13
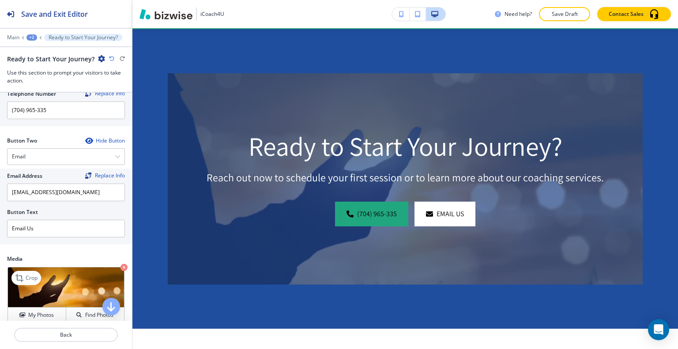
scroll to position [443, 0]
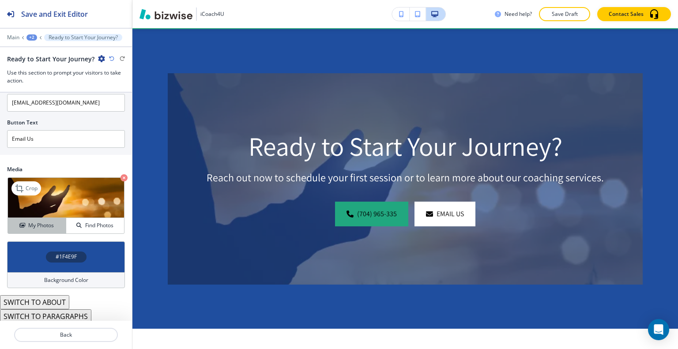
click at [46, 224] on h4 "My Photos" at bounding box center [41, 226] width 26 height 8
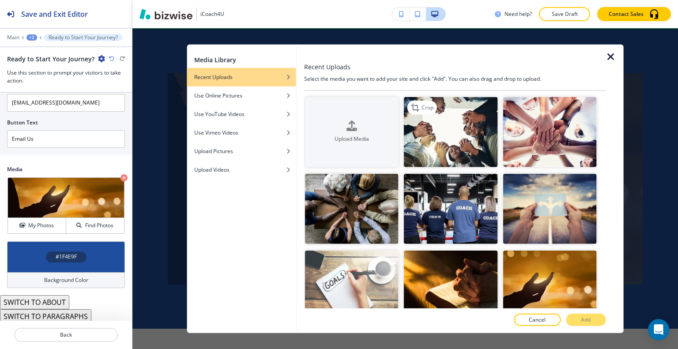
click at [466, 144] on img "button" at bounding box center [451, 132] width 94 height 70
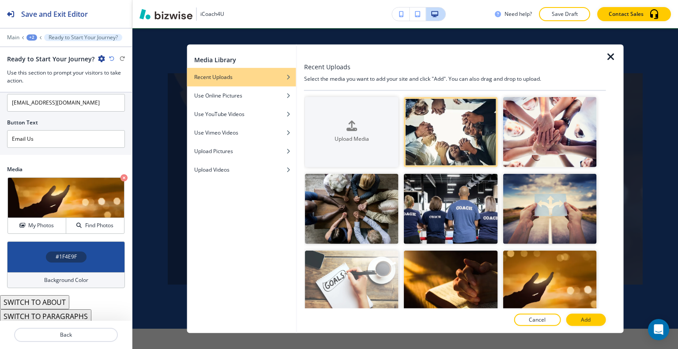
click at [584, 312] on div at bounding box center [455, 311] width 302 height 5
click at [584, 318] on p "Add" at bounding box center [586, 320] width 10 height 8
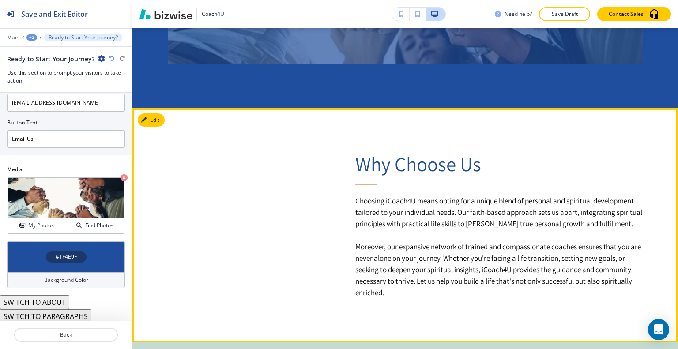
scroll to position [1188, 0]
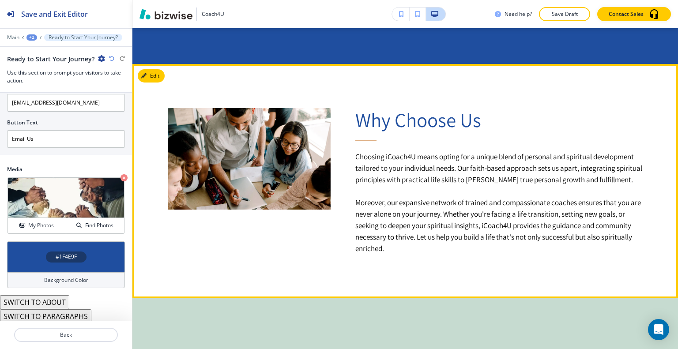
click at [158, 78] on button "Edit" at bounding box center [151, 75] width 27 height 13
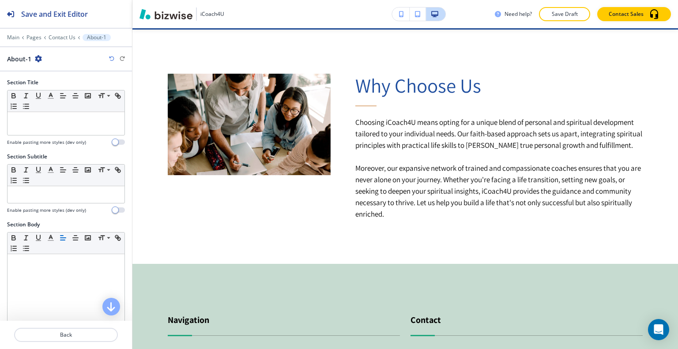
scroll to position [226, 0]
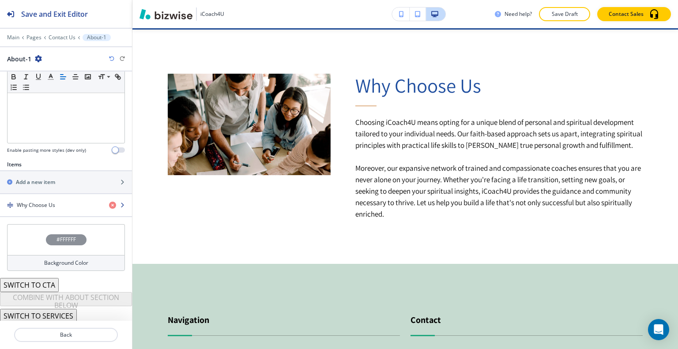
click at [44, 204] on h4 "Why Choose Us" at bounding box center [36, 205] width 38 height 8
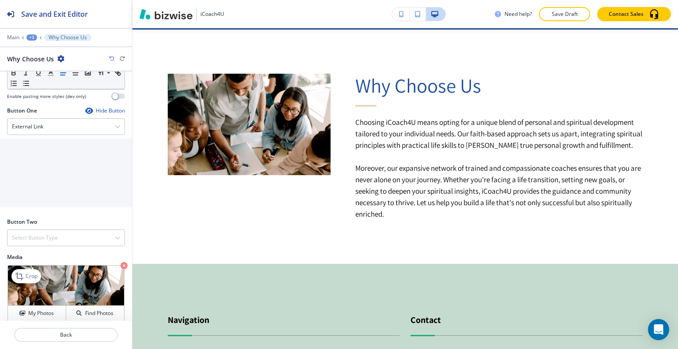
scroll to position [353, 0]
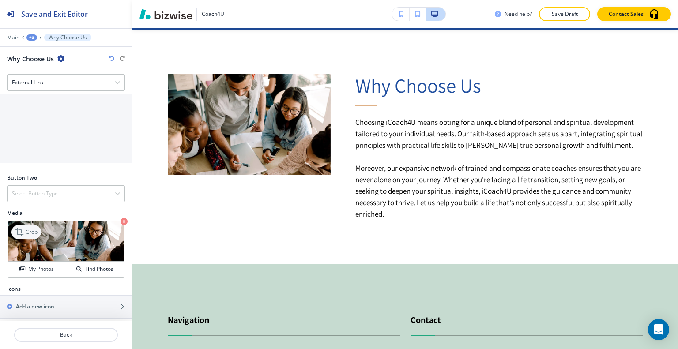
click at [31, 236] on p "Crop" at bounding box center [32, 232] width 12 height 8
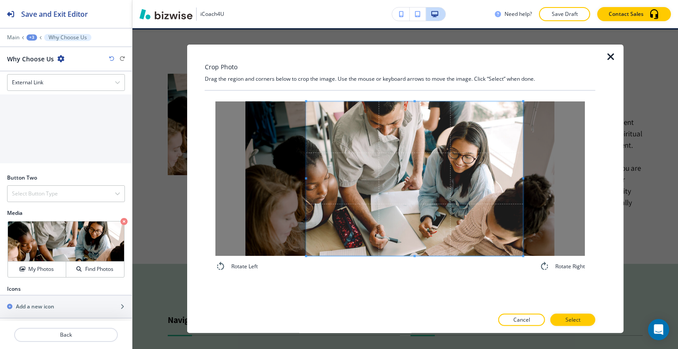
click at [314, 188] on div at bounding box center [414, 178] width 217 height 154
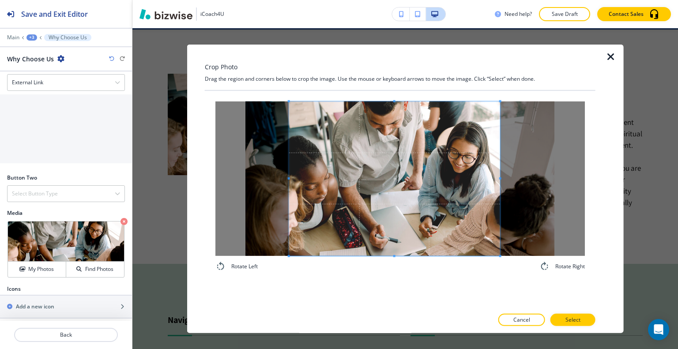
click at [298, 189] on span at bounding box center [394, 178] width 211 height 154
click at [568, 317] on p "Select" at bounding box center [572, 320] width 15 height 8
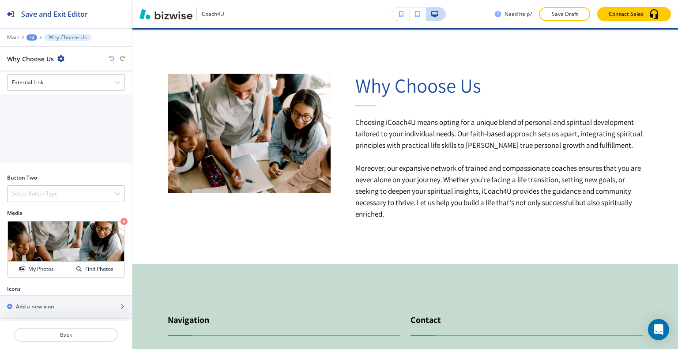
scroll to position [1002, 0]
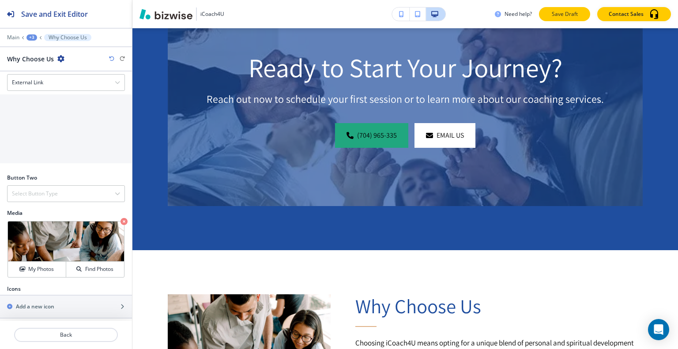
click at [571, 12] on p "Save Draft" at bounding box center [564, 14] width 28 height 8
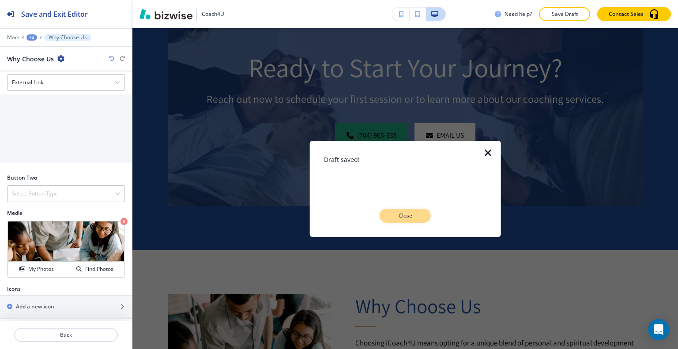
click at [418, 215] on p "Close" at bounding box center [405, 216] width 28 height 8
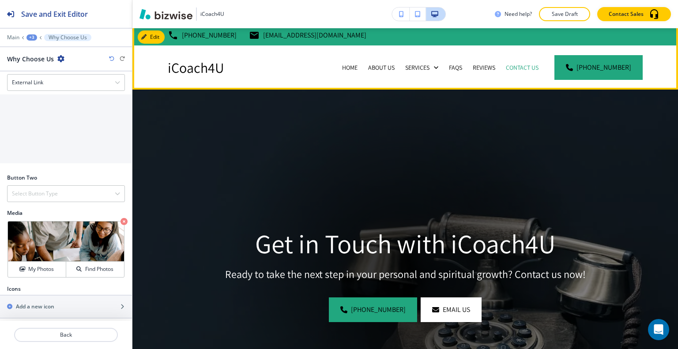
scroll to position [0, 0]
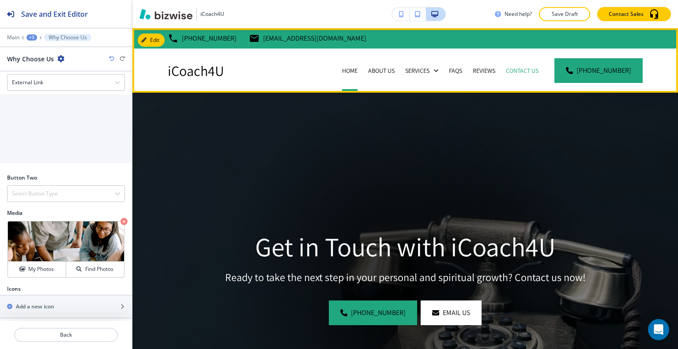
click at [345, 70] on div "Home" at bounding box center [350, 70] width 26 height 9
click at [353, 71] on p "Home" at bounding box center [349, 70] width 15 height 9
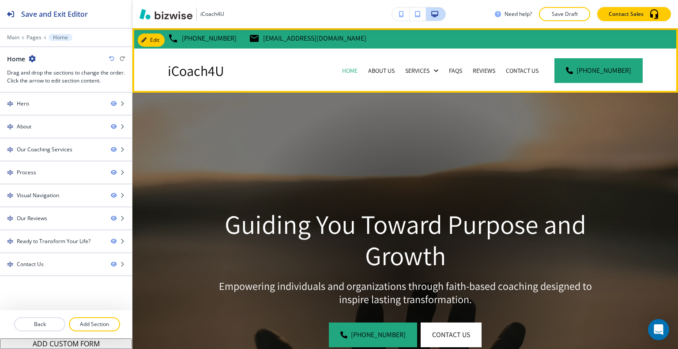
click at [267, 64] on div "iCoach4U Home About Us Services FAQs Reviews Contact Us (704) 965-3351" at bounding box center [405, 71] width 546 height 44
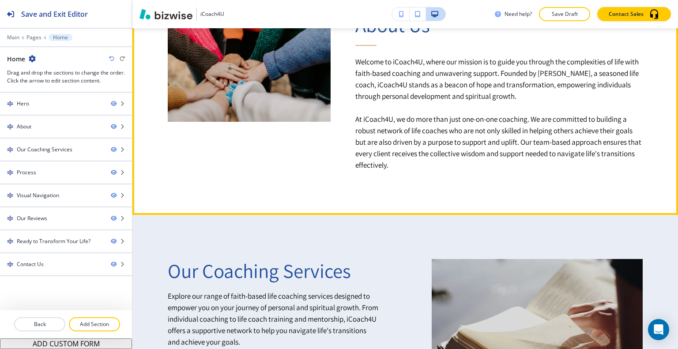
scroll to position [397, 0]
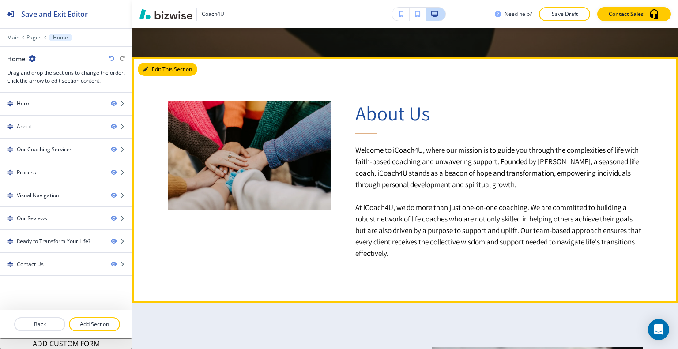
click at [152, 70] on button "Edit This Section" at bounding box center [168, 69] width 60 height 13
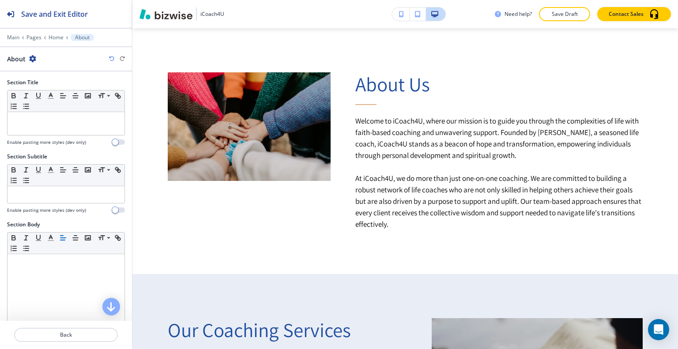
scroll to position [226, 0]
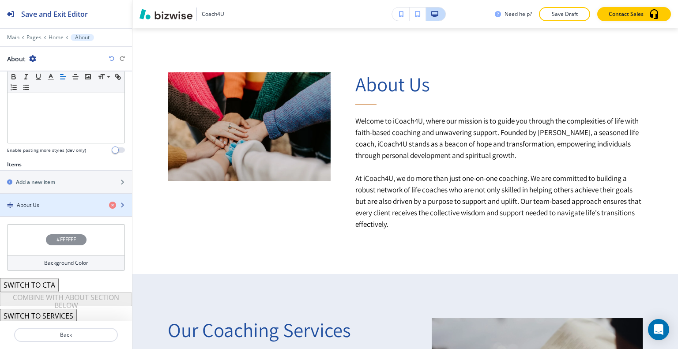
click at [60, 202] on div "About Us" at bounding box center [51, 205] width 102 height 8
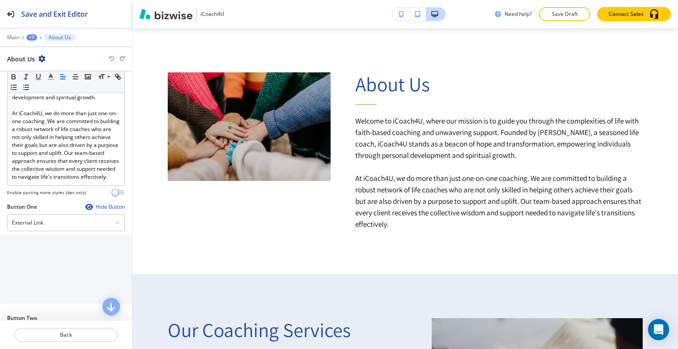
scroll to position [353, 0]
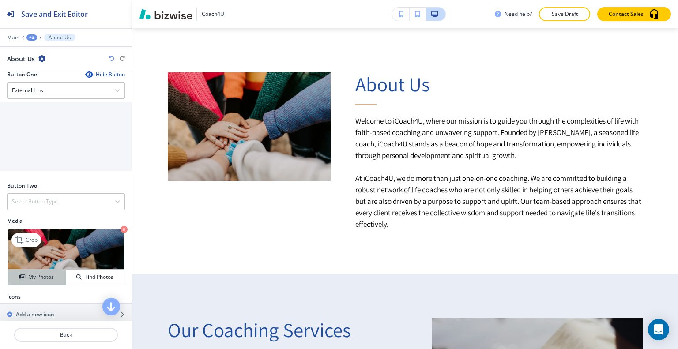
click at [49, 284] on button "My Photos" at bounding box center [37, 277] width 58 height 15
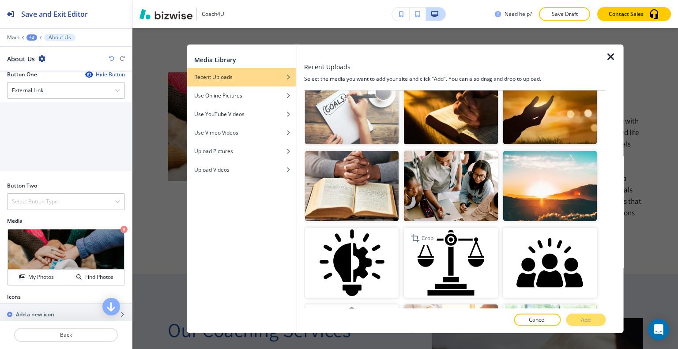
scroll to position [221, 0]
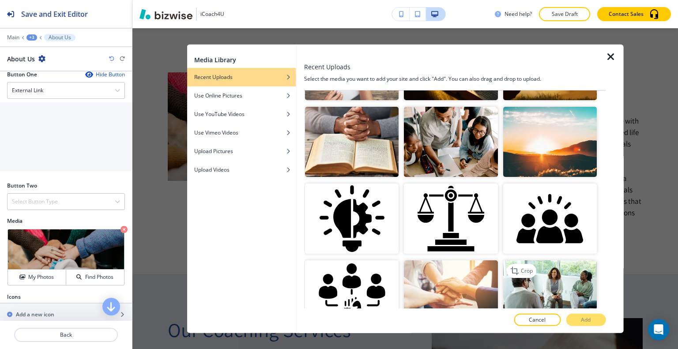
click at [565, 270] on img "button" at bounding box center [550, 295] width 94 height 70
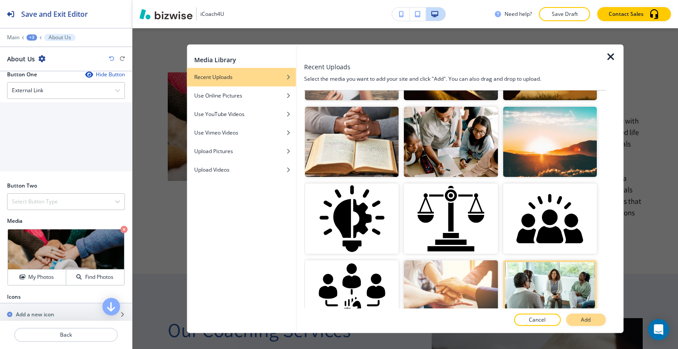
click at [590, 322] on p "Add" at bounding box center [586, 320] width 10 height 8
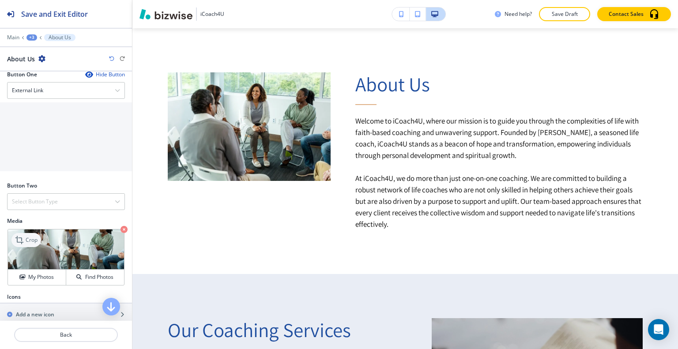
click at [28, 244] on p "Crop" at bounding box center [32, 240] width 12 height 8
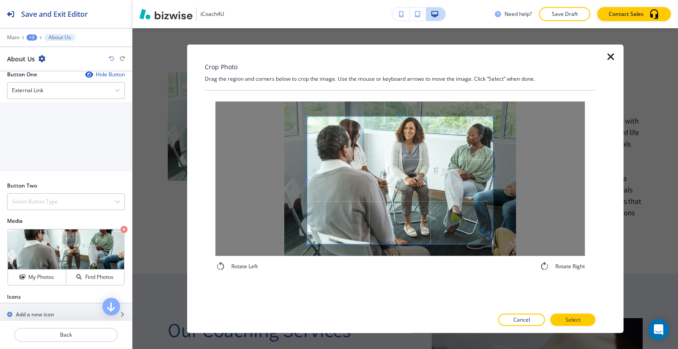
click at [391, 272] on div "Rotate Left Rotate Right" at bounding box center [400, 186] width 391 height 192
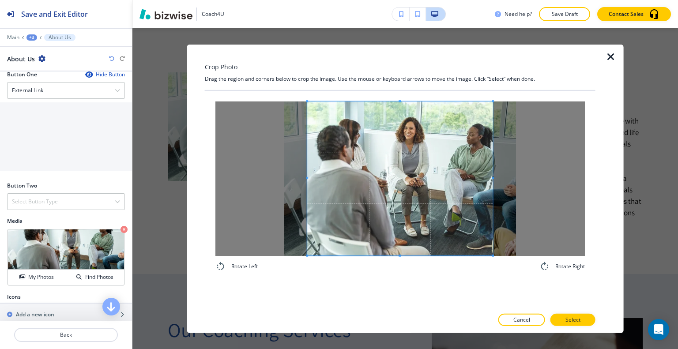
click at [399, 88] on div "Crop Photo Drag the region and corners below to crop the image. Use the mouse o…" at bounding box center [400, 188] width 391 height 289
click at [561, 312] on div at bounding box center [400, 311] width 391 height 5
click at [596, 321] on div at bounding box center [604, 188] width 18 height 289
click at [590, 322] on button "Select" at bounding box center [572, 320] width 45 height 12
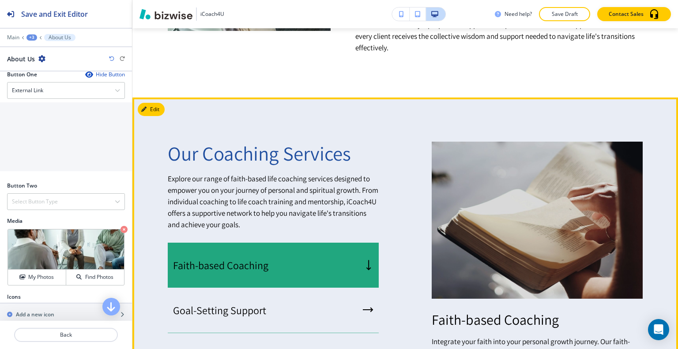
scroll to position [691, 0]
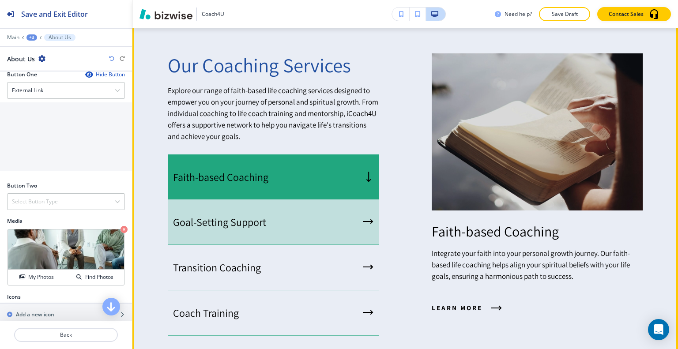
click at [327, 212] on div "Goal-Setting Support" at bounding box center [273, 221] width 211 height 45
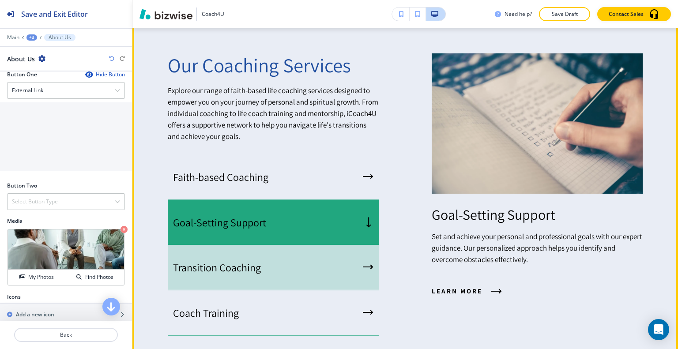
click at [317, 247] on div "Transition Coaching" at bounding box center [273, 267] width 211 height 45
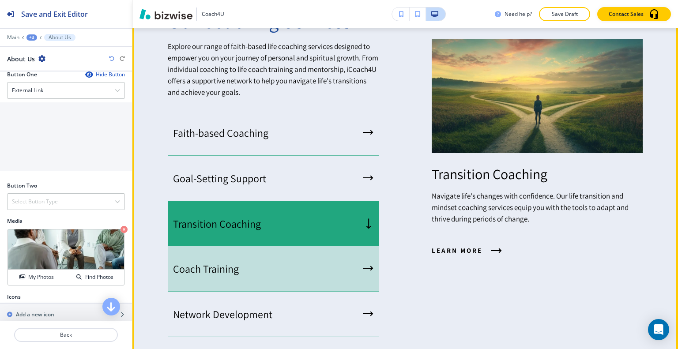
scroll to position [779, 0]
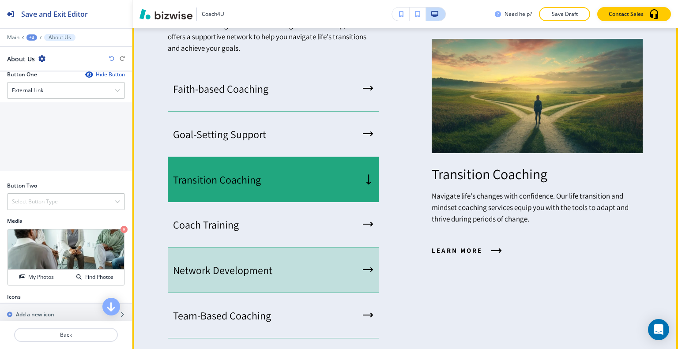
click at [315, 252] on div "Network Development" at bounding box center [273, 270] width 211 height 45
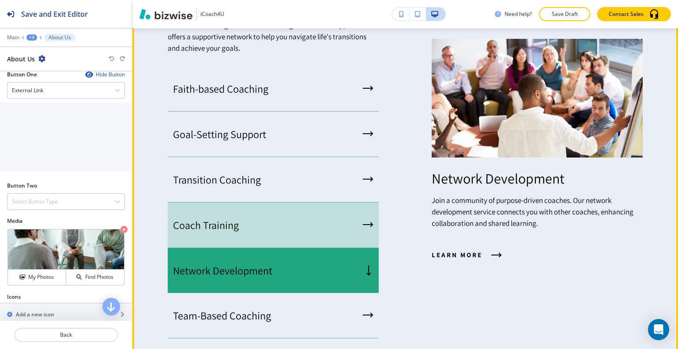
click at [313, 232] on div "Coach Training" at bounding box center [273, 225] width 211 height 45
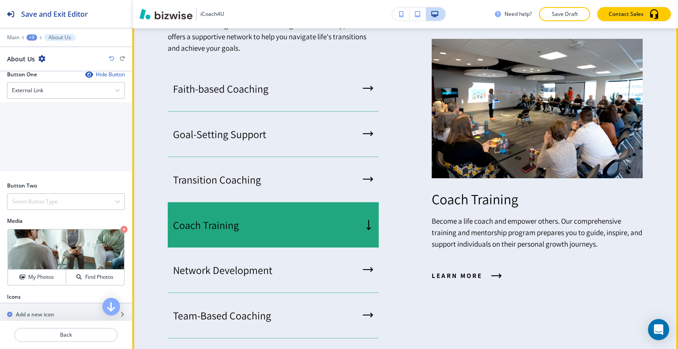
scroll to position [868, 0]
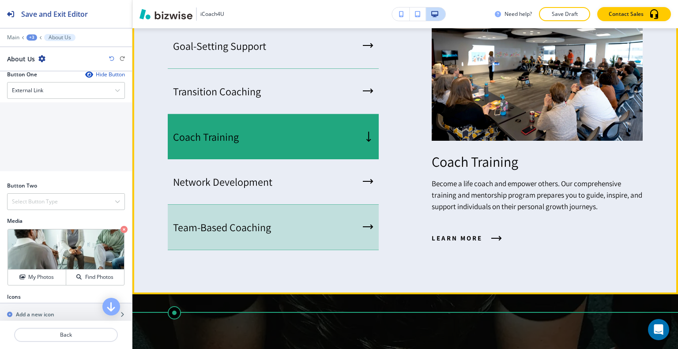
click at [311, 237] on div "Team-Based Coaching" at bounding box center [273, 227] width 211 height 45
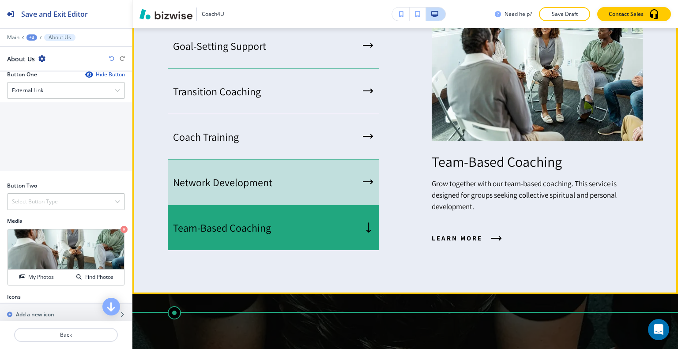
click at [314, 199] on div "Network Development" at bounding box center [273, 182] width 211 height 45
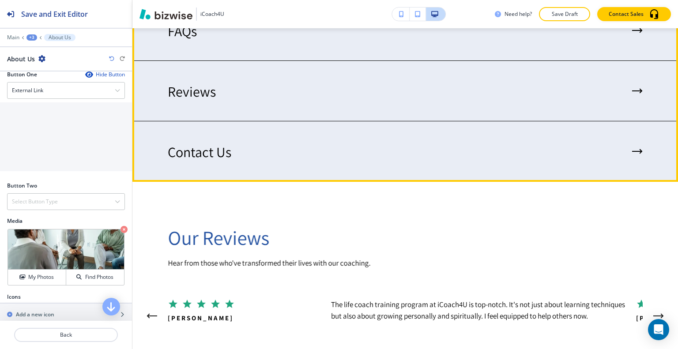
scroll to position [1971, 0]
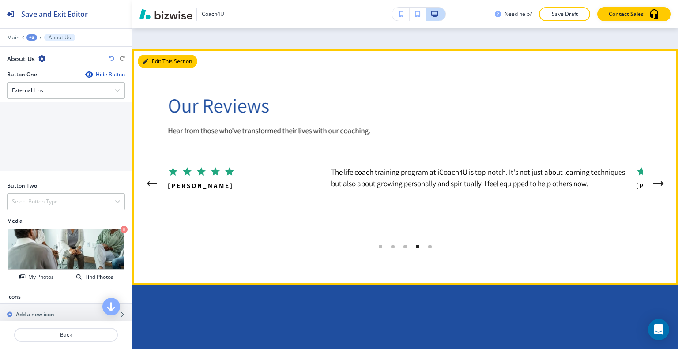
click at [158, 60] on button "Edit This Section" at bounding box center [168, 61] width 60 height 13
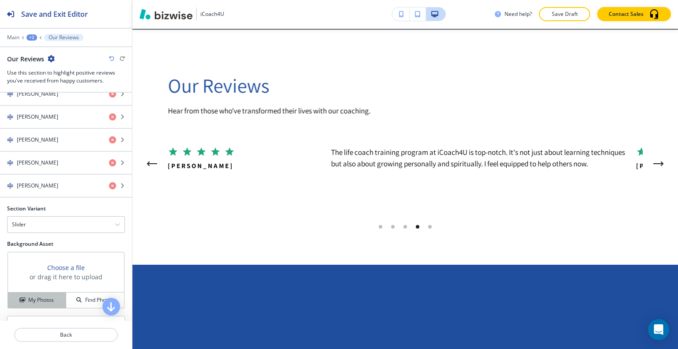
scroll to position [530, 0]
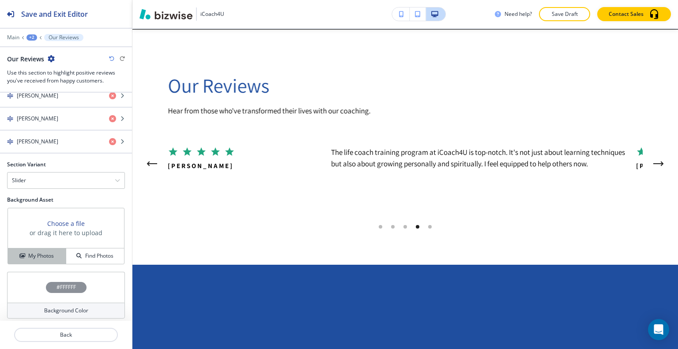
click at [41, 252] on h4 "My Photos" at bounding box center [41, 256] width 26 height 8
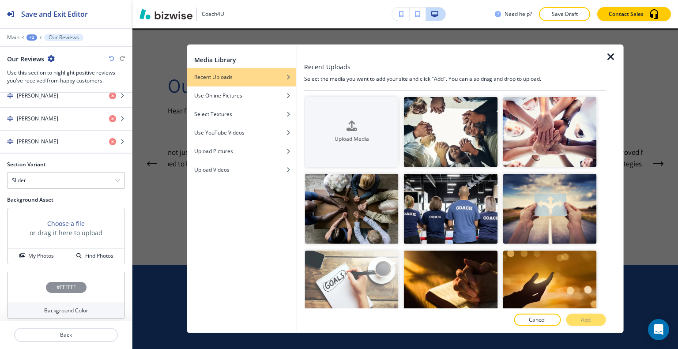
scroll to position [177, 0]
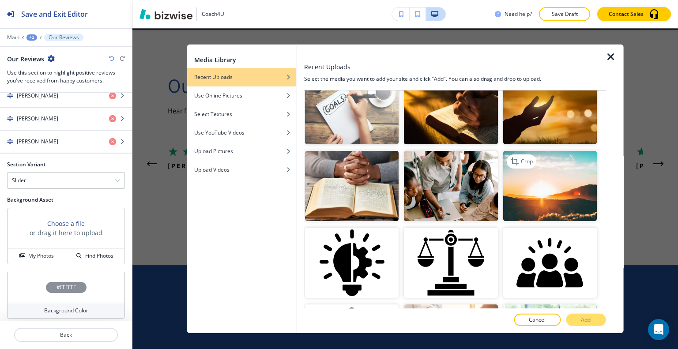
click at [569, 199] on img "button" at bounding box center [550, 186] width 94 height 70
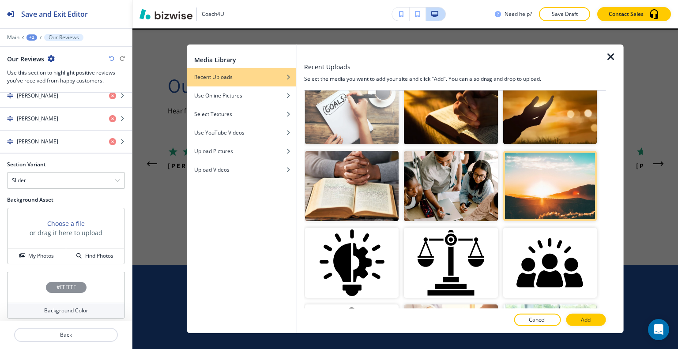
click at [599, 319] on button "Add" at bounding box center [586, 320] width 40 height 12
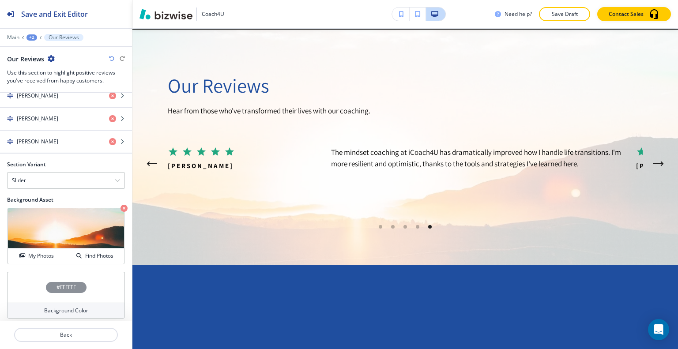
click at [36, 292] on div "#FFFFFF" at bounding box center [66, 287] width 118 height 31
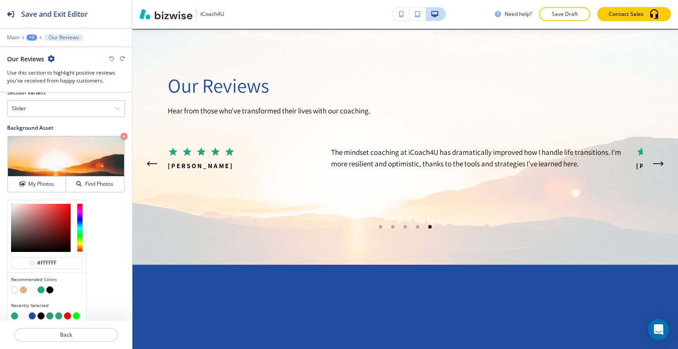
click at [52, 286] on button "button" at bounding box center [49, 289] width 7 height 7
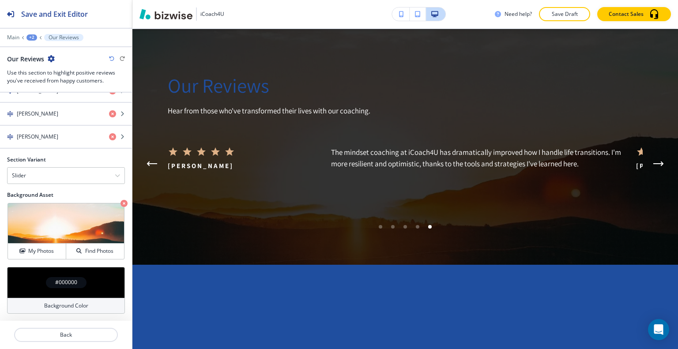
scroll to position [531, 0]
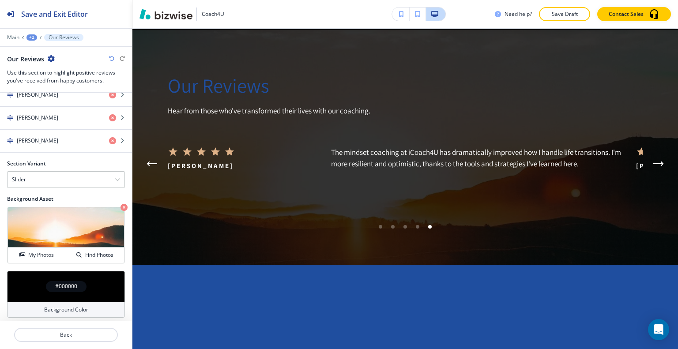
click at [27, 275] on div "#000000" at bounding box center [66, 286] width 118 height 31
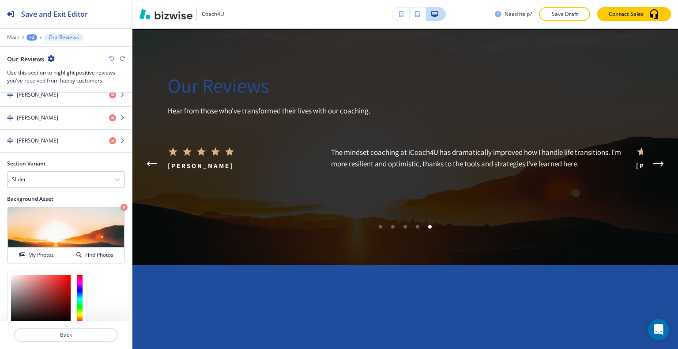
scroll to position [602, 0]
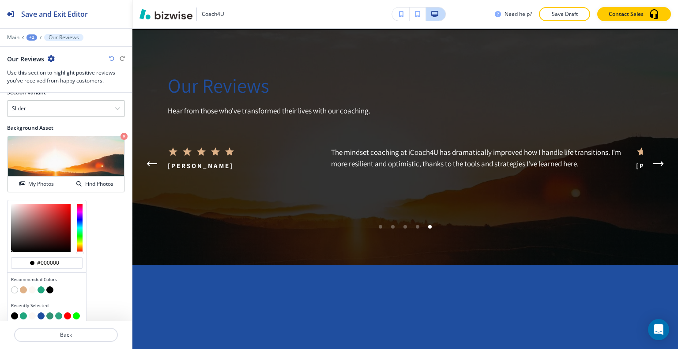
click at [41, 286] on button "button" at bounding box center [41, 289] width 7 height 7
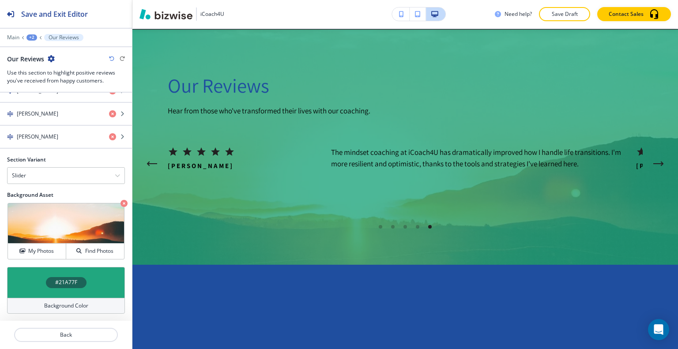
scroll to position [531, 0]
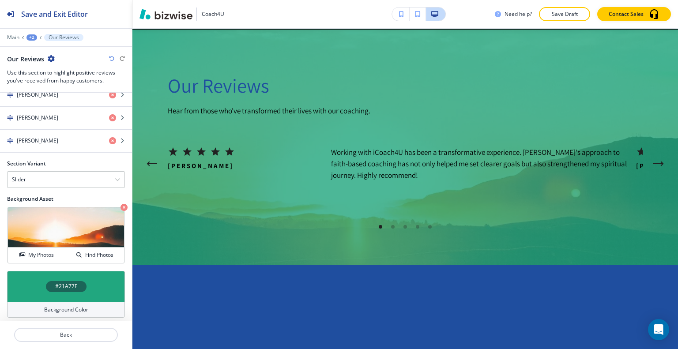
click at [36, 273] on div "#21A77F" at bounding box center [66, 286] width 118 height 31
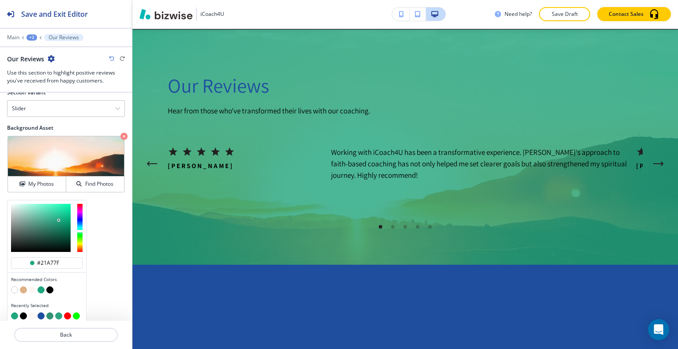
click at [32, 287] on button "button" at bounding box center [32, 289] width 7 height 7
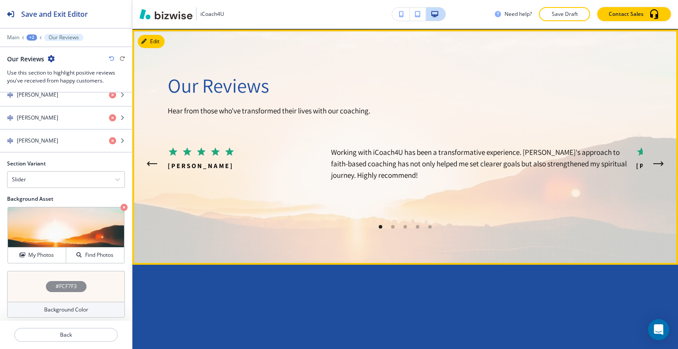
click at [655, 164] on icon "Next Testimonial" at bounding box center [658, 164] width 9 height 0
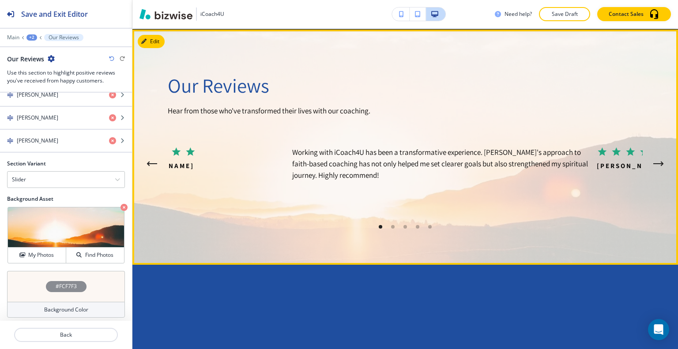
click at [655, 164] on icon "Next Testimonial" at bounding box center [658, 164] width 9 height 0
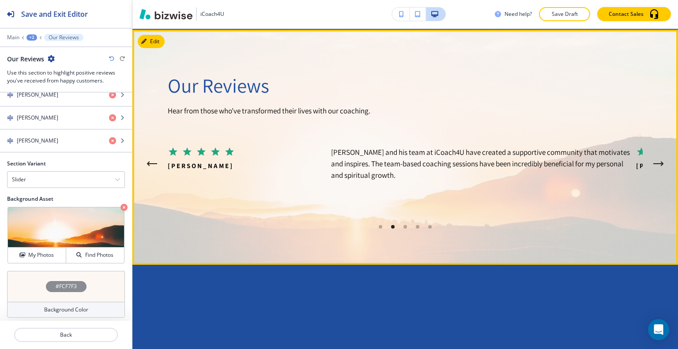
click at [655, 164] on icon "Next Testimonial" at bounding box center [658, 164] width 9 height 0
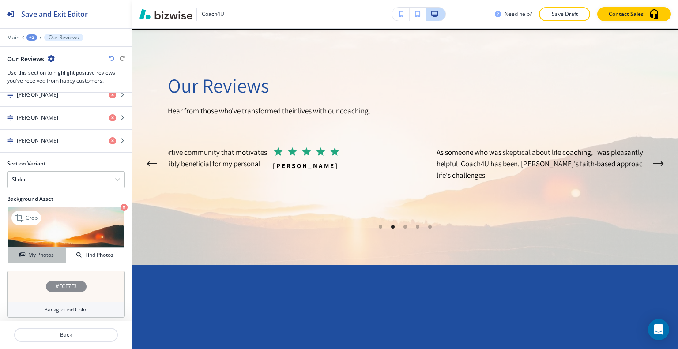
click at [34, 251] on h4 "My Photos" at bounding box center [41, 255] width 26 height 8
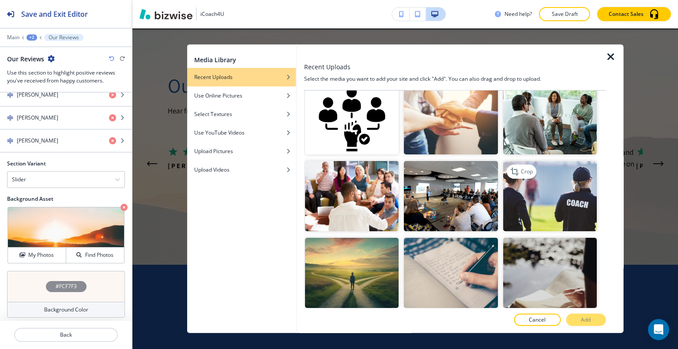
scroll to position [441, 0]
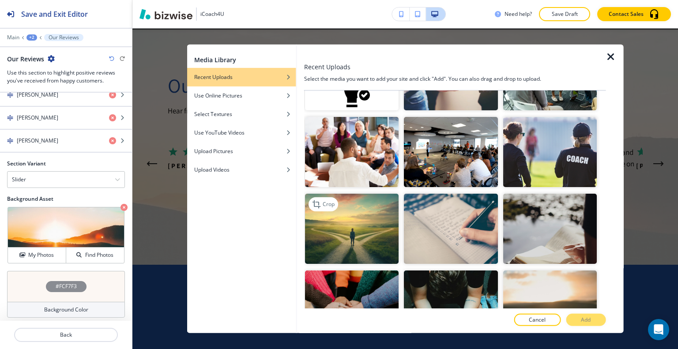
click at [350, 234] on img "button" at bounding box center [352, 229] width 94 height 70
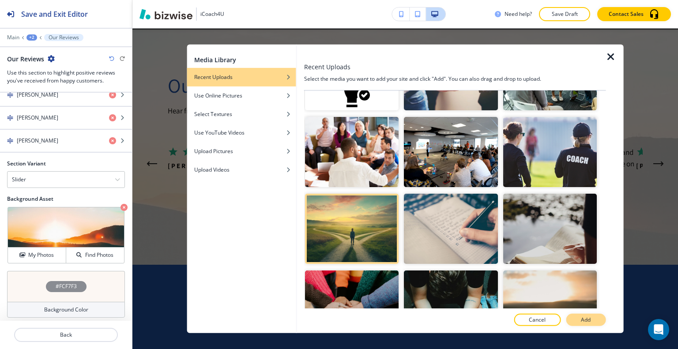
click at [584, 324] on p "Add" at bounding box center [586, 320] width 10 height 8
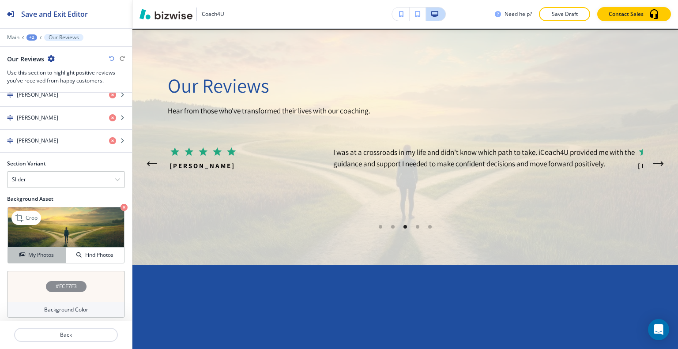
click at [30, 251] on h4 "My Photos" at bounding box center [41, 255] width 26 height 8
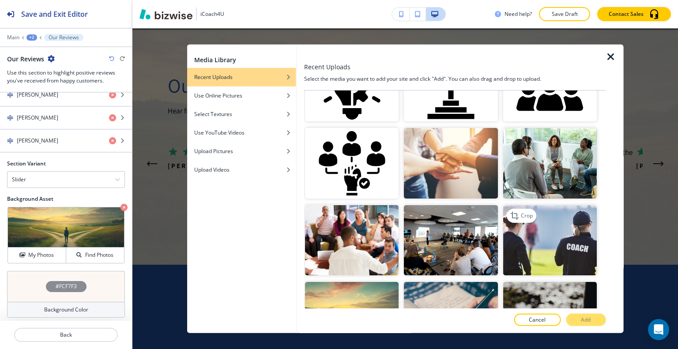
scroll to position [530, 0]
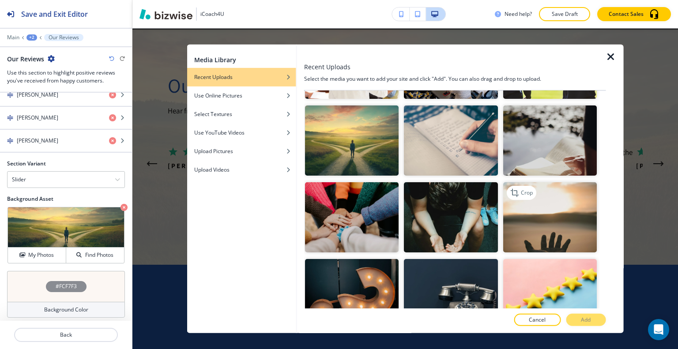
click at [557, 218] on img "button" at bounding box center [550, 217] width 94 height 70
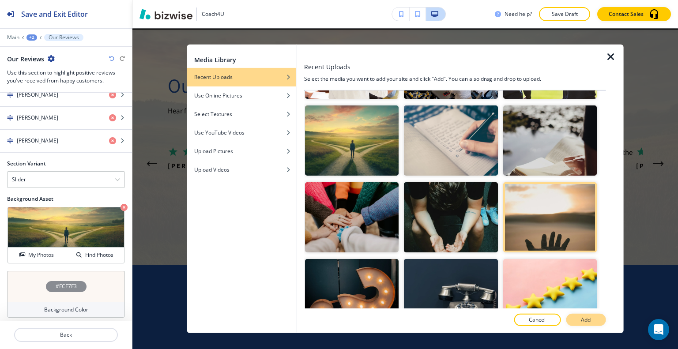
click at [583, 325] on button "Add" at bounding box center [586, 320] width 40 height 12
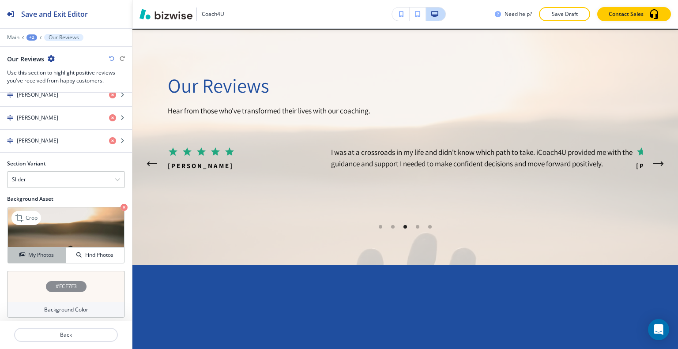
click at [44, 251] on h4 "My Photos" at bounding box center [41, 255] width 26 height 8
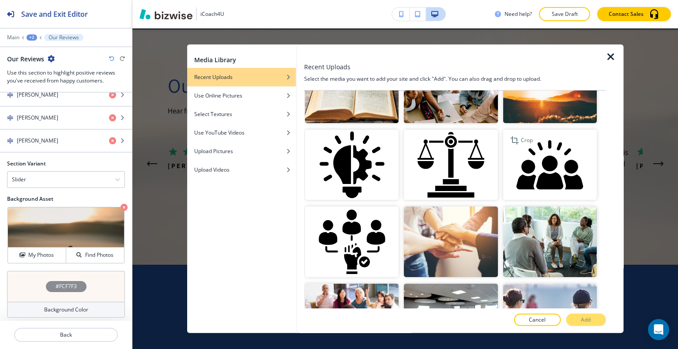
scroll to position [186, 0]
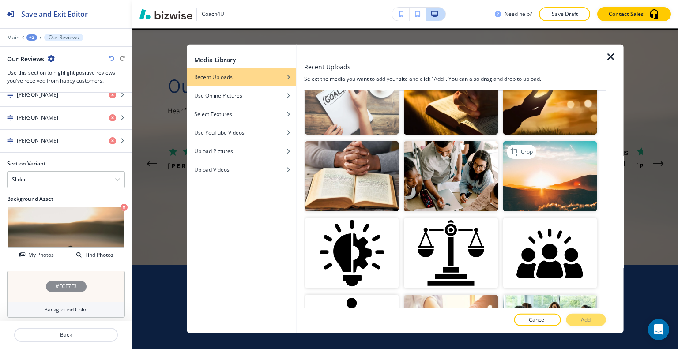
click at [545, 189] on img "button" at bounding box center [550, 176] width 94 height 70
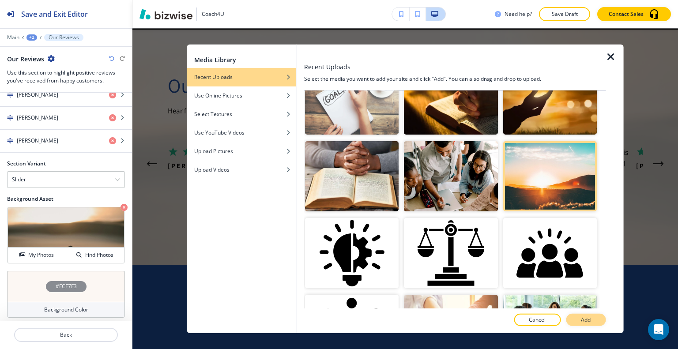
click at [592, 317] on button "Add" at bounding box center [586, 320] width 40 height 12
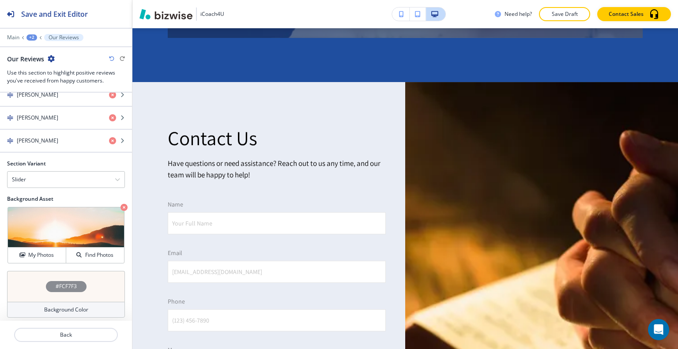
scroll to position [2469, 0]
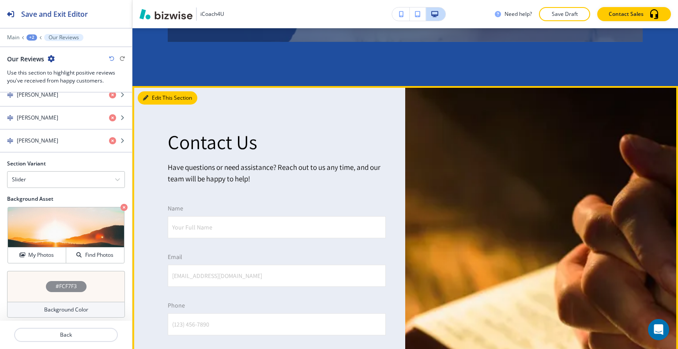
click at [162, 97] on button "Edit This Section" at bounding box center [168, 97] width 60 height 13
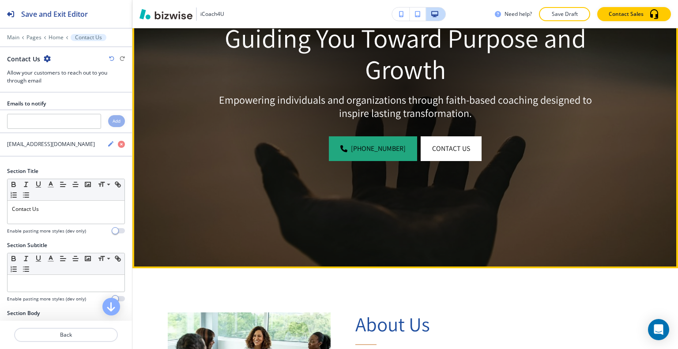
scroll to position [0, 0]
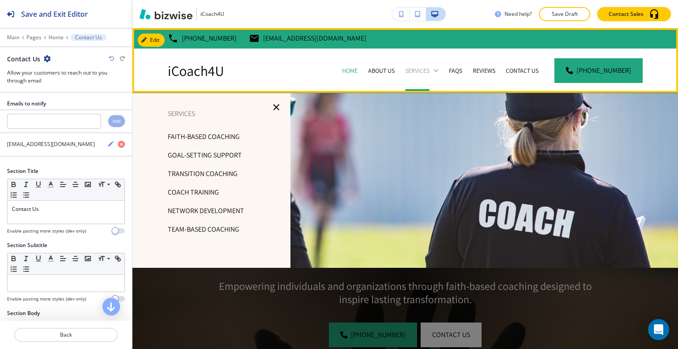
click at [439, 72] on icon at bounding box center [436, 70] width 9 height 9
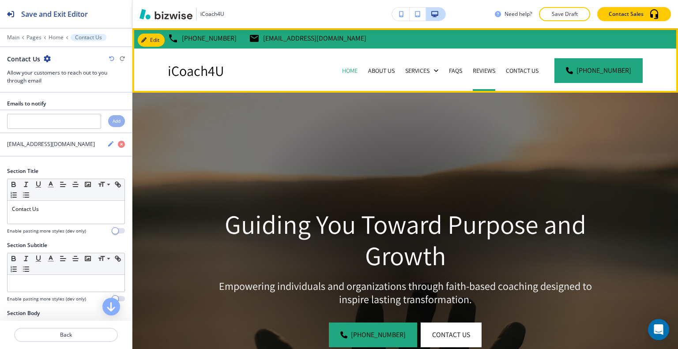
click at [477, 71] on div "Reviews" at bounding box center [483, 70] width 33 height 9
click at [493, 71] on p "Reviews" at bounding box center [484, 70] width 23 height 9
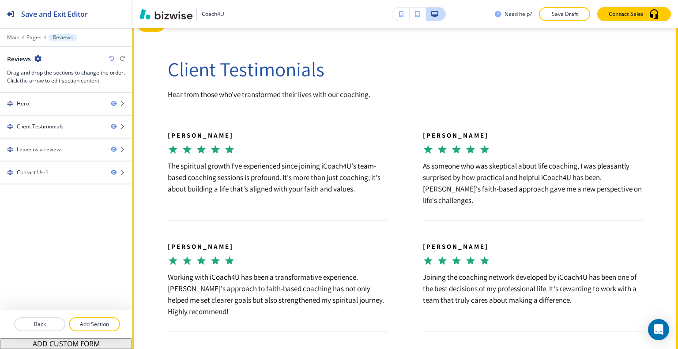
scroll to position [618, 0]
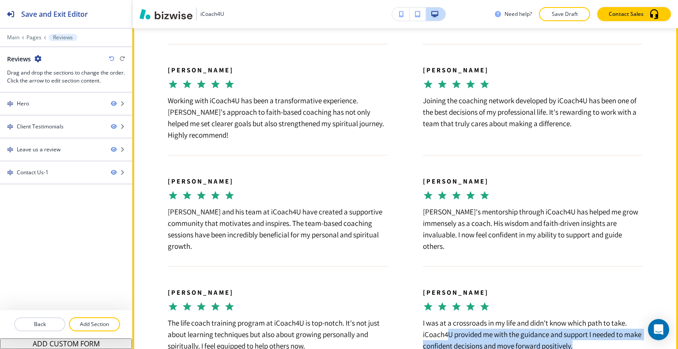
drag, startPoint x: 595, startPoint y: 314, endPoint x: 446, endPoint y: 296, distance: 149.4
click at [446, 317] on h6 "I was at a crossroads in my life and didn't know which path to take. iCoach4U p…" at bounding box center [533, 334] width 220 height 34
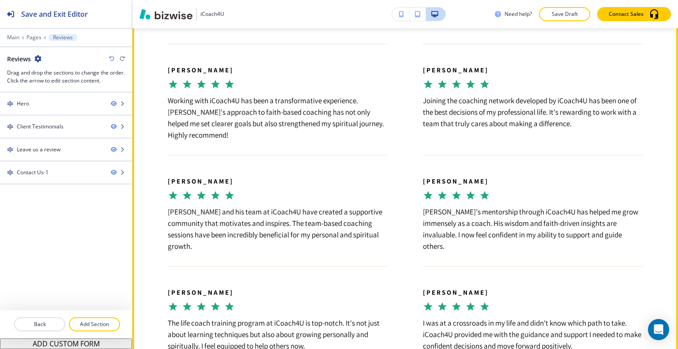
click at [318, 317] on h6 "The life coach training program at iCoach4U is top-notch. It's not just about l…" at bounding box center [278, 334] width 220 height 34
click at [325, 317] on h6 "The life coach training program at iCoach4U is top-notch. It's not just about l…" at bounding box center [278, 334] width 220 height 34
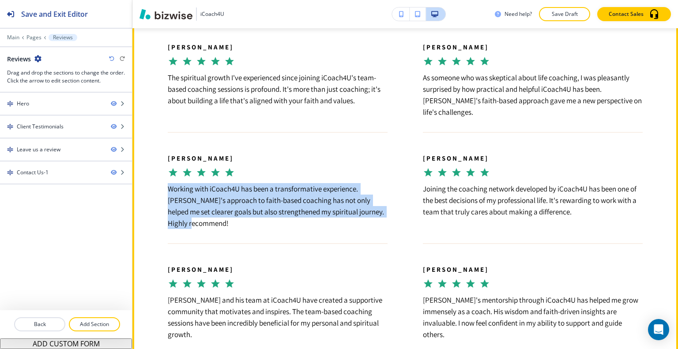
drag, startPoint x: 381, startPoint y: 204, endPoint x: 161, endPoint y: 182, distance: 221.3
click at [161, 182] on div "Emily Johnson Working with iCoach4U has been a transformative experience. Mark'…" at bounding box center [259, 180] width 255 height 97
copy h6 "Working with iCoach4U has been a transformative experience. Mark's approach to …"
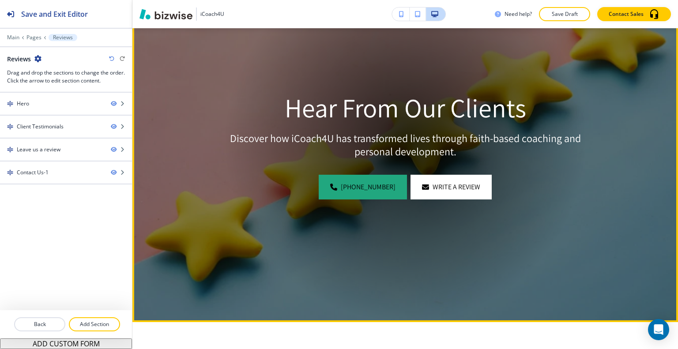
scroll to position [0, 0]
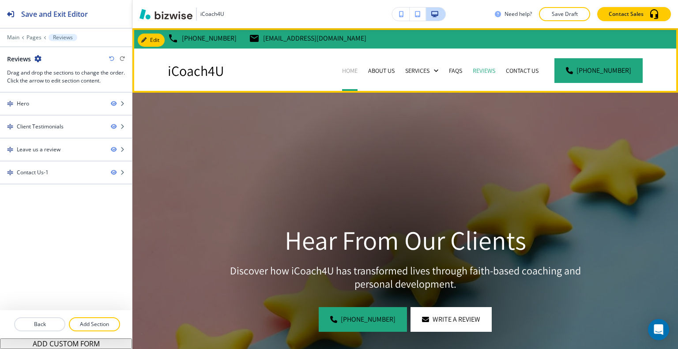
click at [354, 67] on p "Home" at bounding box center [349, 70] width 15 height 9
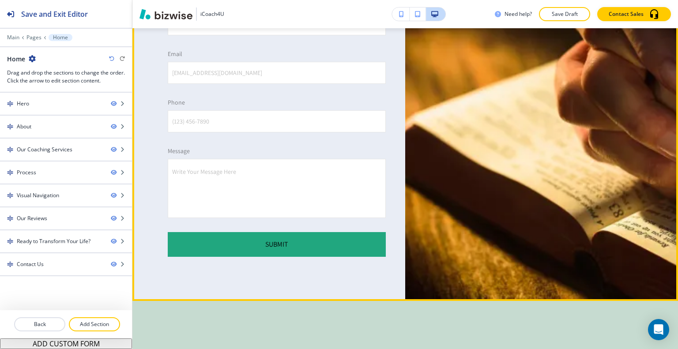
scroll to position [2496, 0]
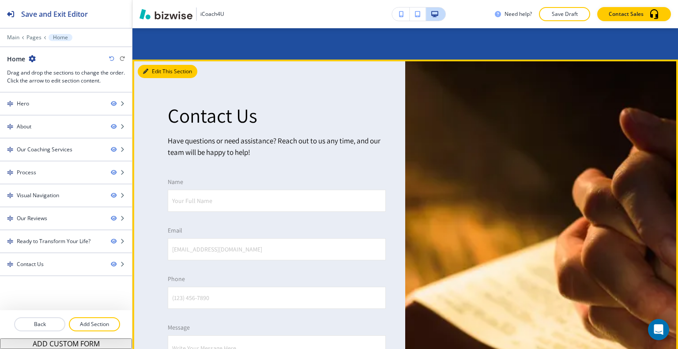
click at [154, 69] on button "Edit This Section" at bounding box center [168, 71] width 60 height 13
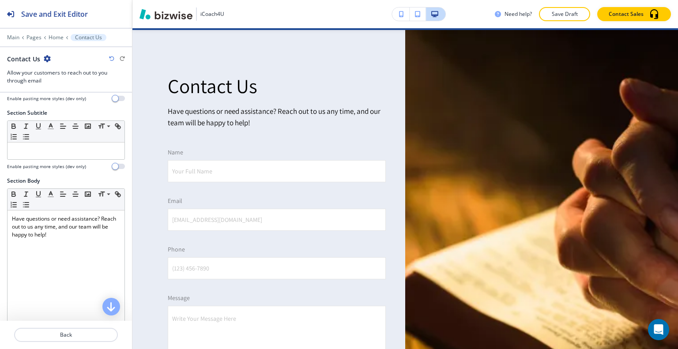
scroll to position [309, 0]
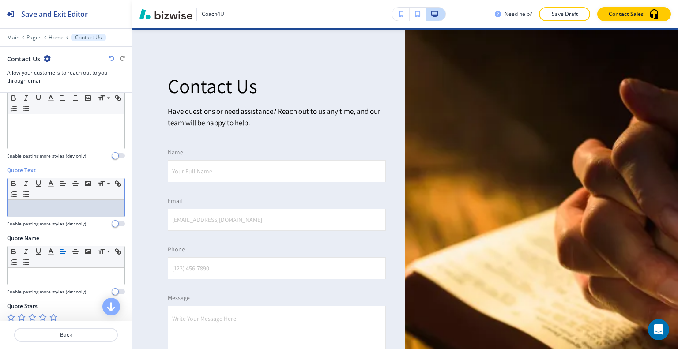
click at [49, 207] on p at bounding box center [66, 208] width 108 height 8
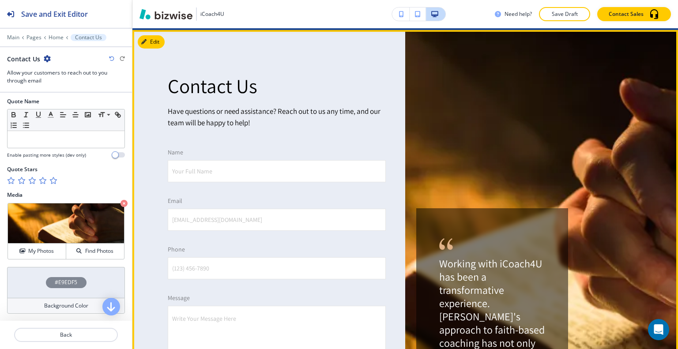
scroll to position [2658, 0]
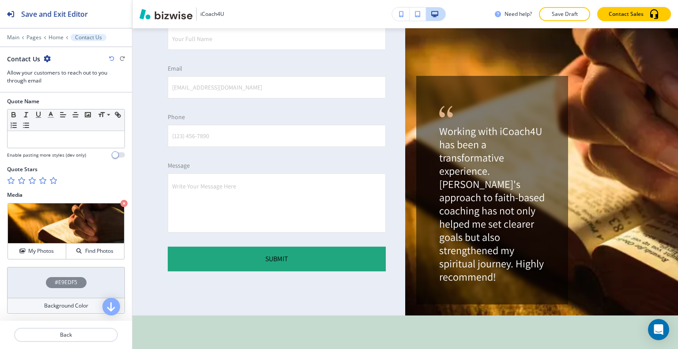
click at [55, 178] on icon "button" at bounding box center [52, 180] width 7 height 7
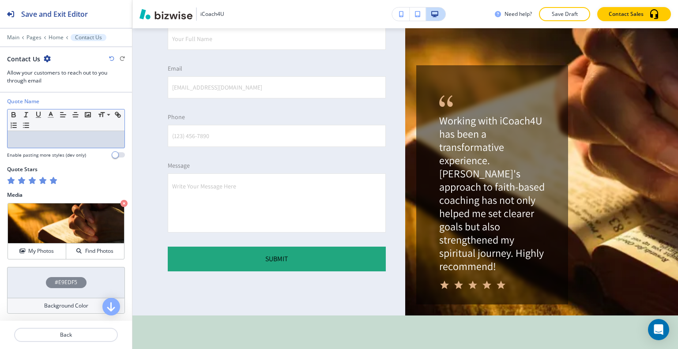
click at [44, 139] on p at bounding box center [66, 140] width 108 height 8
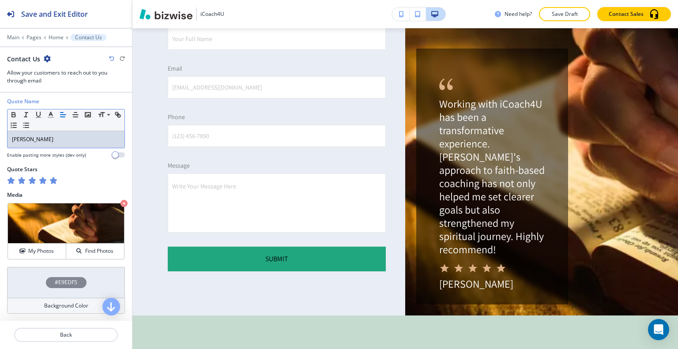
scroll to position [353, 0]
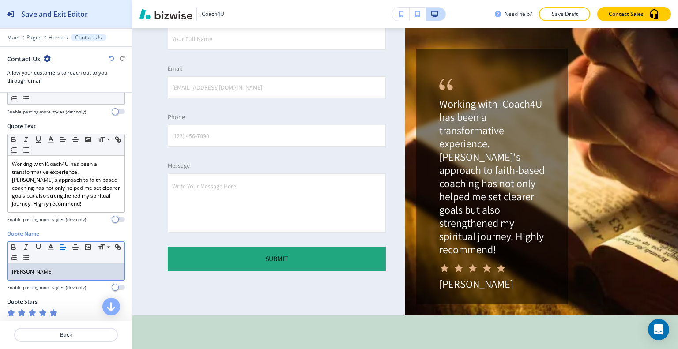
click at [50, 14] on h2 "Save and Exit Editor" at bounding box center [54, 14] width 67 height 11
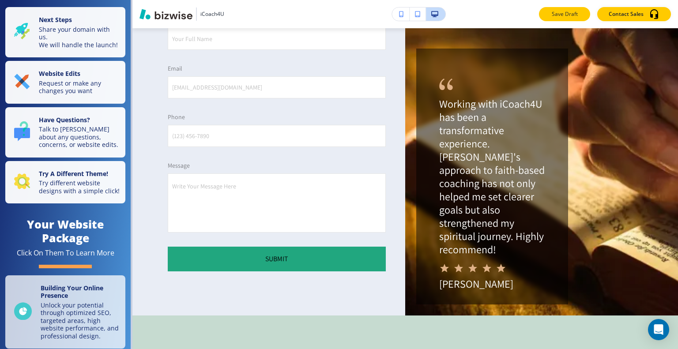
click at [563, 19] on button "Save Draft" at bounding box center [564, 14] width 51 height 14
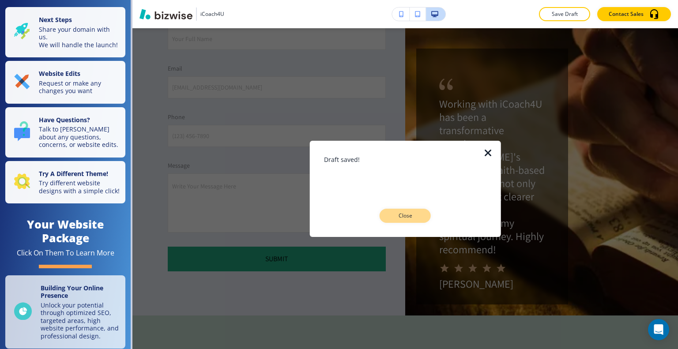
click at [393, 217] on p "Close" at bounding box center [405, 216] width 28 height 8
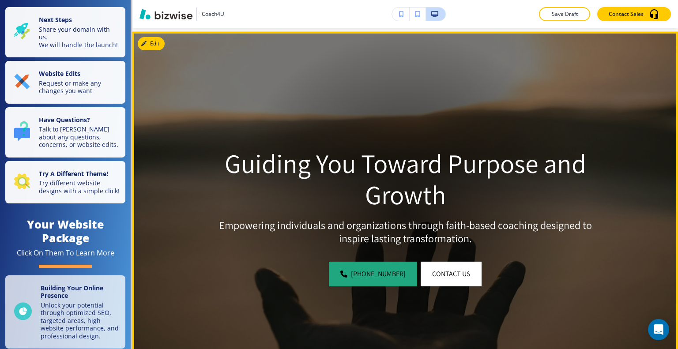
scroll to position [0, 0]
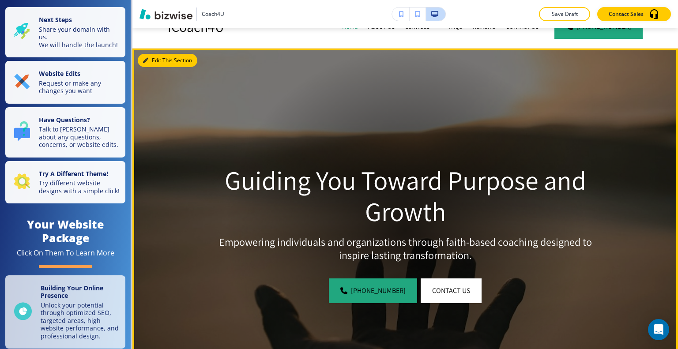
click at [157, 60] on button "Edit This Section" at bounding box center [168, 60] width 60 height 13
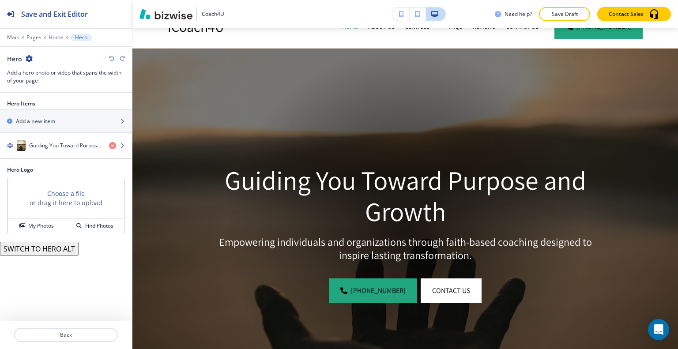
scroll to position [64, 0]
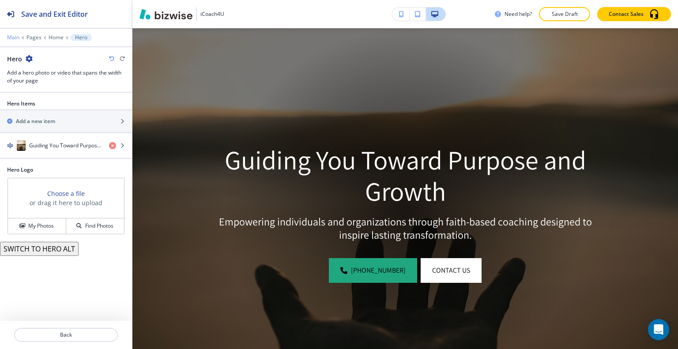
click at [14, 38] on p "Main" at bounding box center [13, 37] width 12 height 6
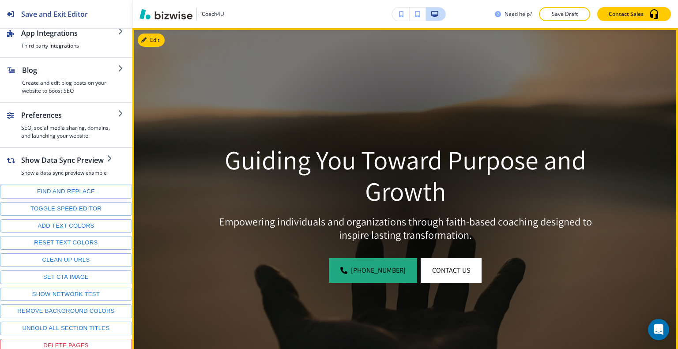
scroll to position [0, 0]
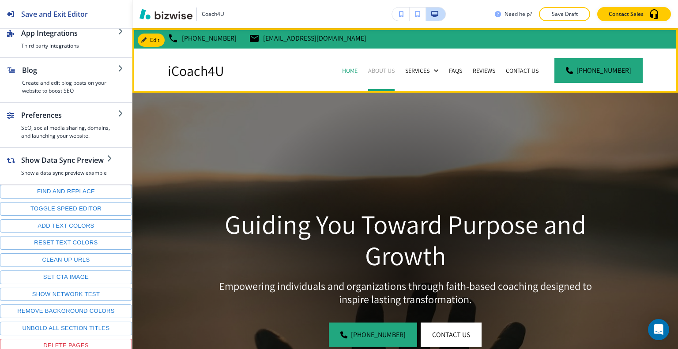
click at [387, 68] on p "About Us" at bounding box center [381, 70] width 26 height 9
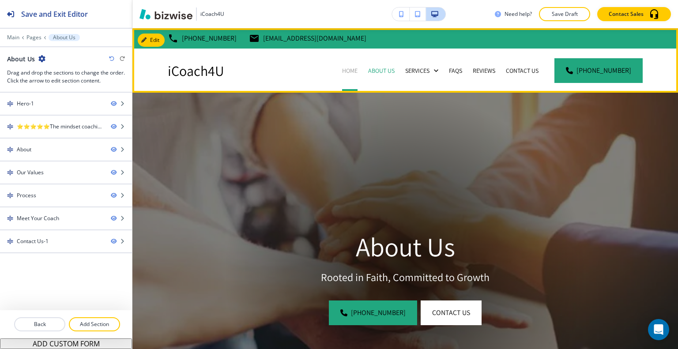
click at [354, 67] on p "Home" at bounding box center [349, 70] width 15 height 9
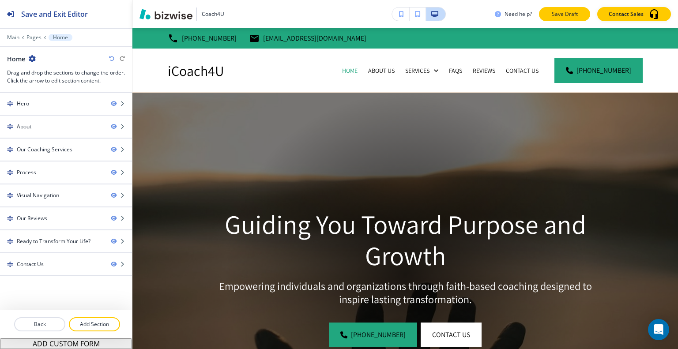
click at [557, 11] on p "Save Draft" at bounding box center [564, 14] width 28 height 8
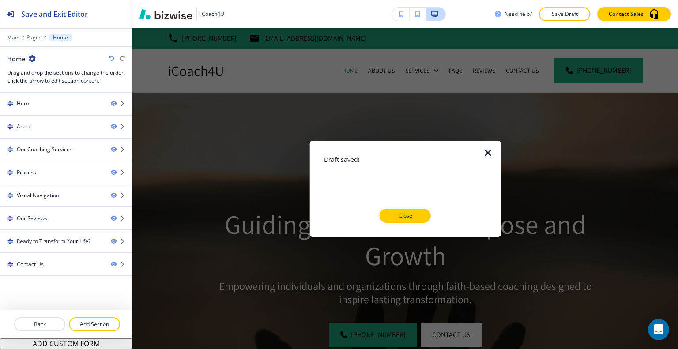
click at [413, 223] on div at bounding box center [405, 230] width 163 height 14
click at [415, 214] on p "Close" at bounding box center [405, 216] width 28 height 8
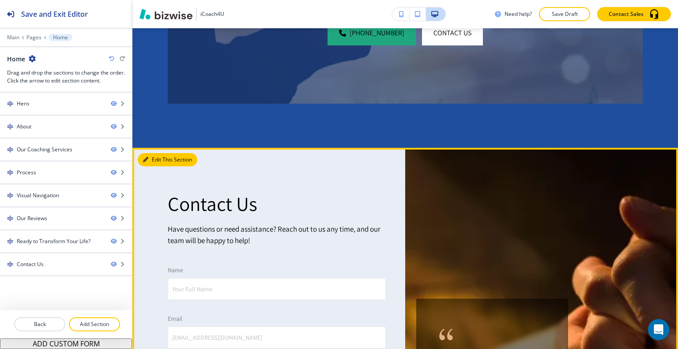
click at [158, 154] on button "Edit This Section" at bounding box center [168, 159] width 60 height 13
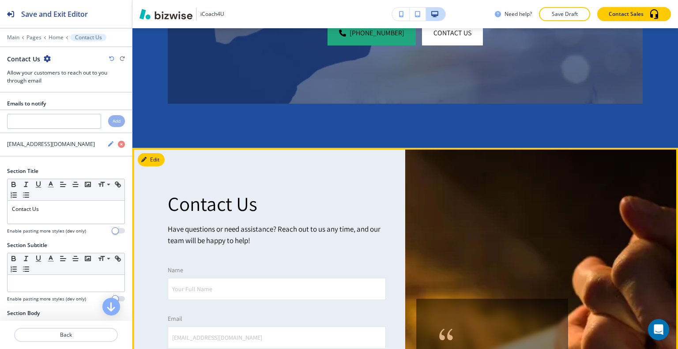
scroll to position [2526, 0]
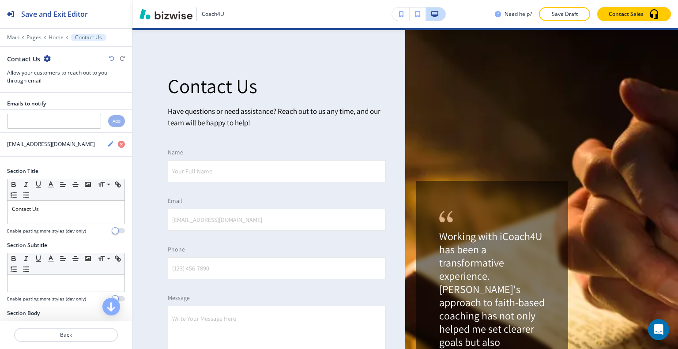
click at [48, 59] on icon "button" at bounding box center [47, 58] width 7 height 7
click at [65, 90] on p "Duplicate Section" at bounding box center [71, 89] width 45 height 8
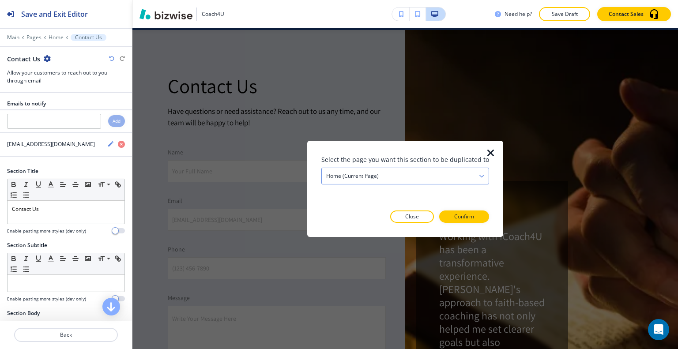
click at [454, 177] on div "Home (current page)" at bounding box center [405, 176] width 167 height 16
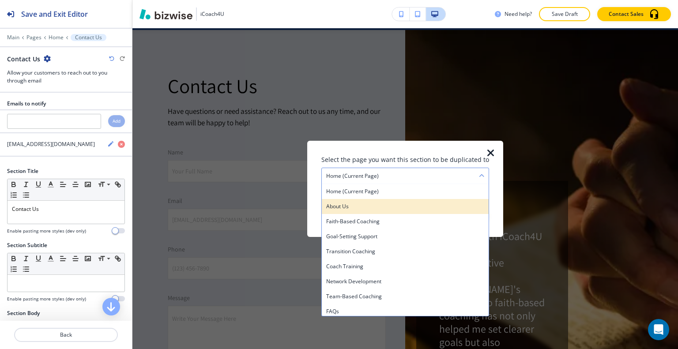
click at [397, 206] on h4 "About Us" at bounding box center [405, 206] width 158 height 8
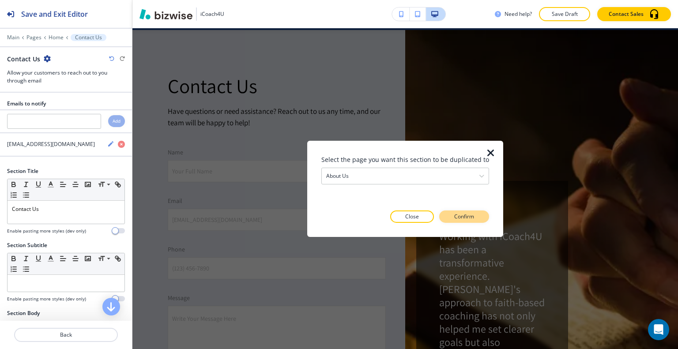
click at [465, 222] on button "Confirm" at bounding box center [464, 217] width 50 height 12
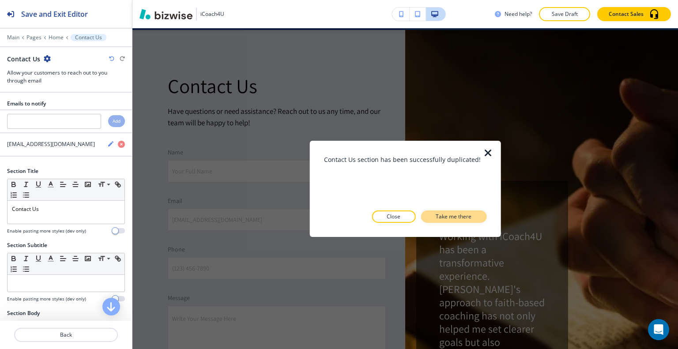
click at [465, 220] on p "Take me there" at bounding box center [454, 217] width 36 height 8
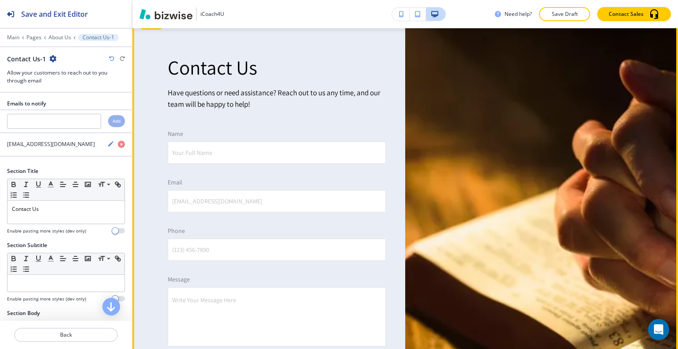
scroll to position [1742, 0]
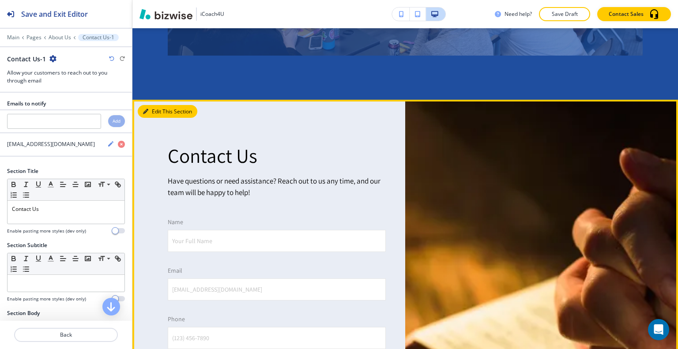
click at [156, 109] on button "Edit This Section" at bounding box center [168, 111] width 60 height 13
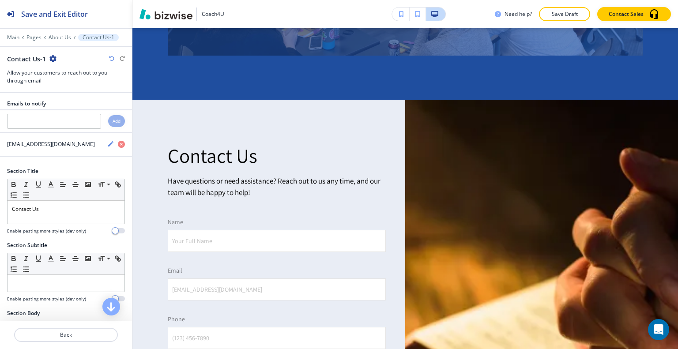
scroll to position [1810, 0]
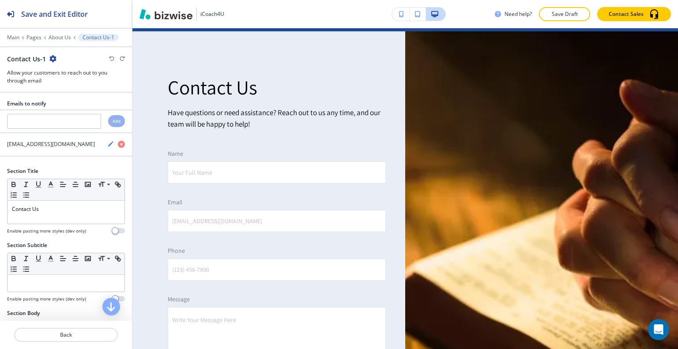
click at [52, 60] on icon "button" at bounding box center [52, 58] width 7 height 7
click at [87, 105] on p "Delete Section" at bounding box center [76, 105] width 45 height 8
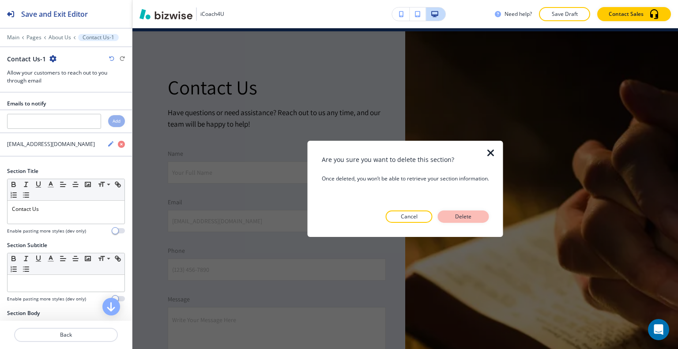
click at [457, 215] on p "Delete" at bounding box center [463, 217] width 21 height 8
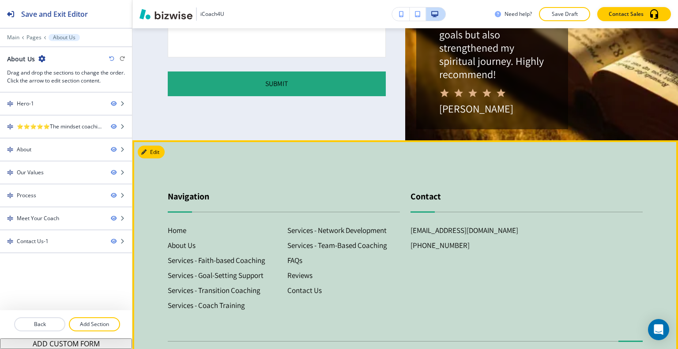
scroll to position [2178, 0]
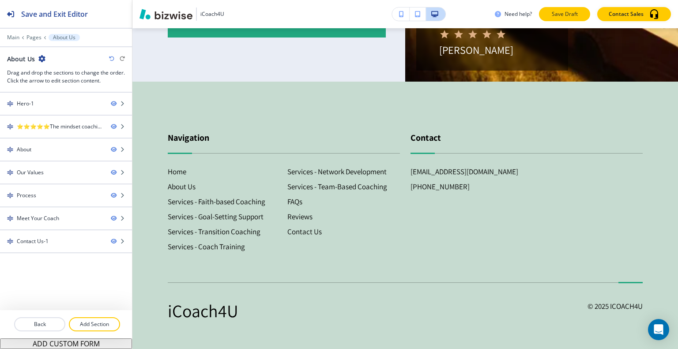
click at [560, 12] on p "Save Draft" at bounding box center [564, 14] width 28 height 8
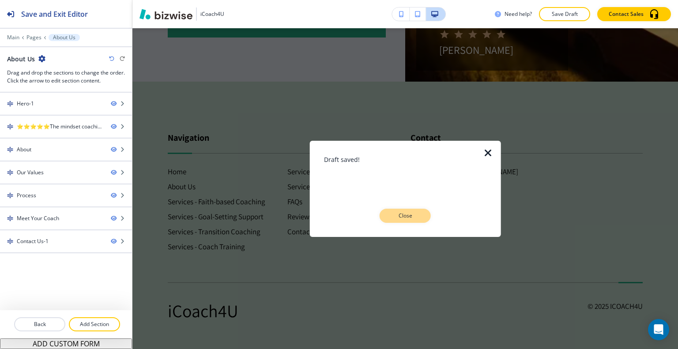
click at [420, 215] on button "Close" at bounding box center [405, 216] width 51 height 14
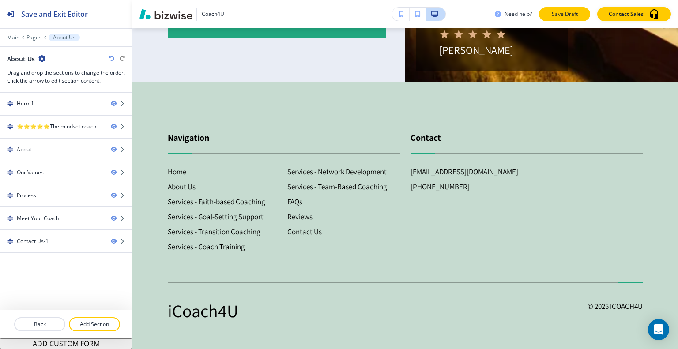
click at [561, 14] on p "Save Draft" at bounding box center [564, 14] width 28 height 8
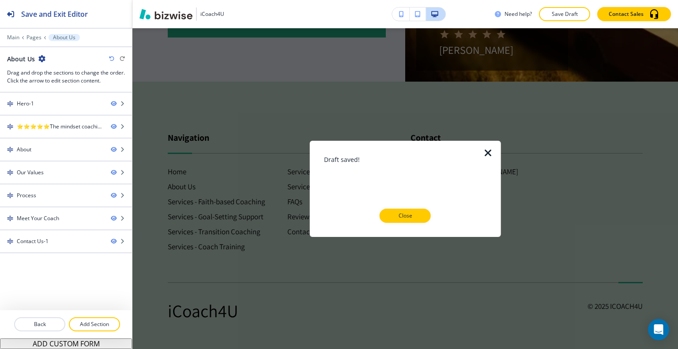
drag, startPoint x: 418, startPoint y: 202, endPoint x: 418, endPoint y: 207, distance: 4.9
click at [418, 205] on div "Draft saved! Close" at bounding box center [405, 188] width 163 height 68
click at [417, 210] on button "Close" at bounding box center [405, 216] width 51 height 14
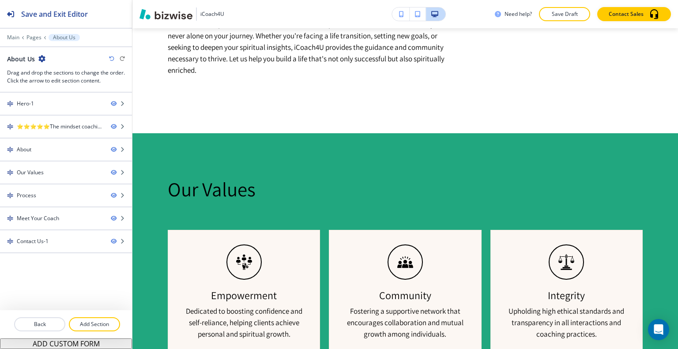
scroll to position [0, 0]
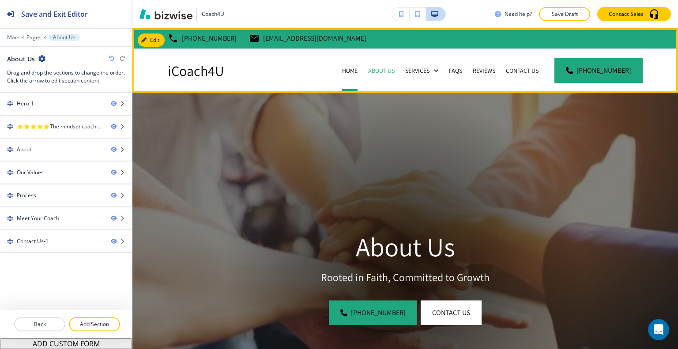
click at [367, 67] on div "Home About Us Services FAQs Reviews Contact Us" at bounding box center [440, 71] width 207 height 44
click at [358, 67] on p "Home" at bounding box center [349, 70] width 15 height 9
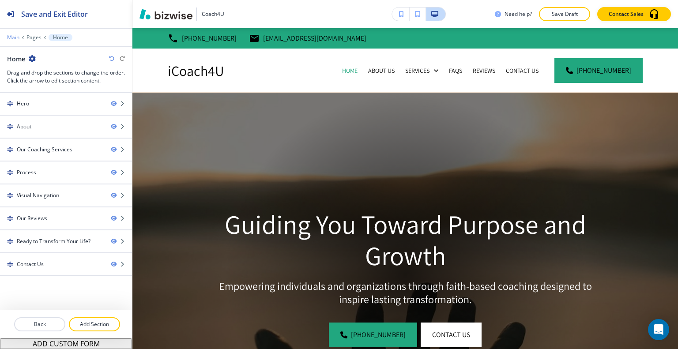
click at [14, 36] on p "Main" at bounding box center [13, 37] width 12 height 6
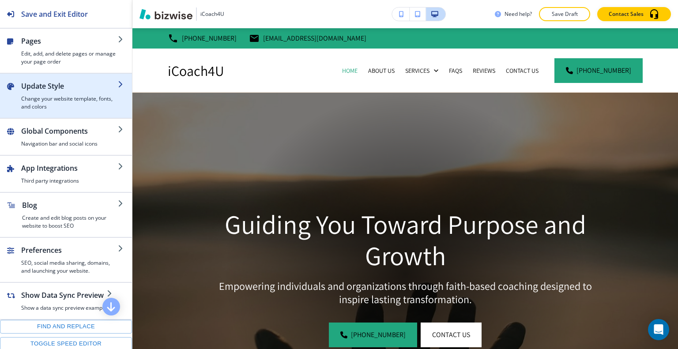
click at [47, 90] on h2 "Update Style" at bounding box center [69, 86] width 97 height 11
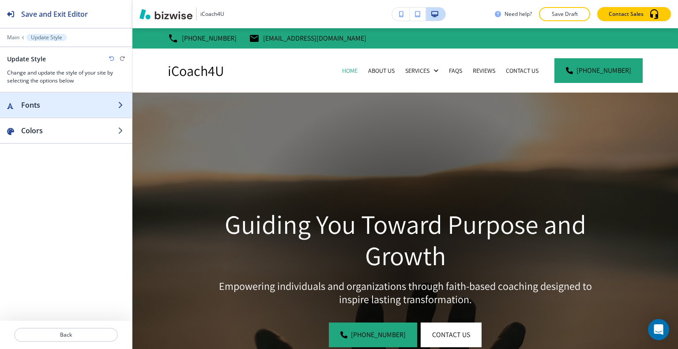
click at [56, 112] on div "button" at bounding box center [66, 113] width 132 height 7
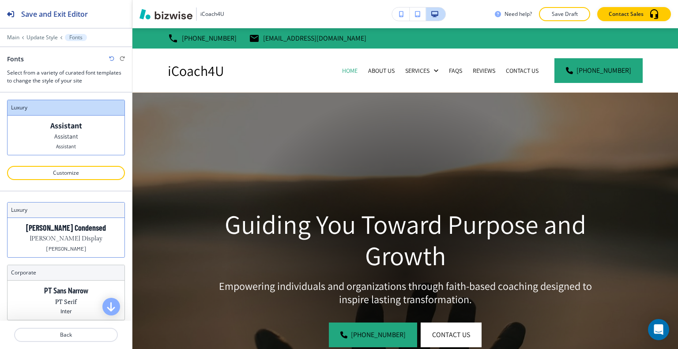
click at [75, 227] on p "Barlow Condensed" at bounding box center [66, 227] width 80 height 9
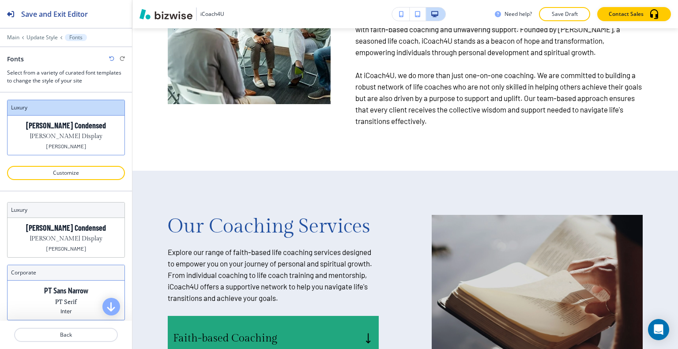
scroll to position [44, 0]
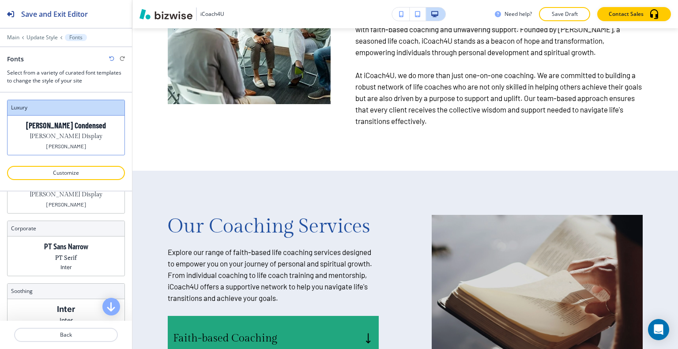
drag, startPoint x: 67, startPoint y: 261, endPoint x: 224, endPoint y: 190, distance: 172.7
click at [67, 261] on div "PT Sans Narrow PT Serif Inter" at bounding box center [66, 256] width 117 height 39
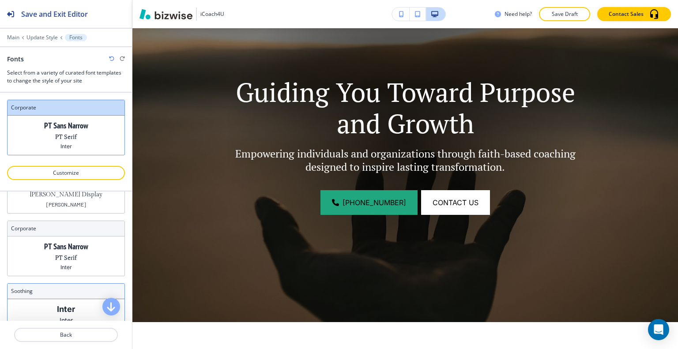
scroll to position [78, 0]
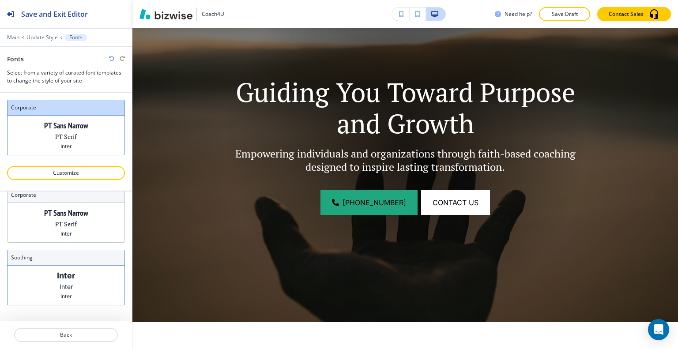
click at [60, 271] on p "Inter" at bounding box center [66, 275] width 18 height 9
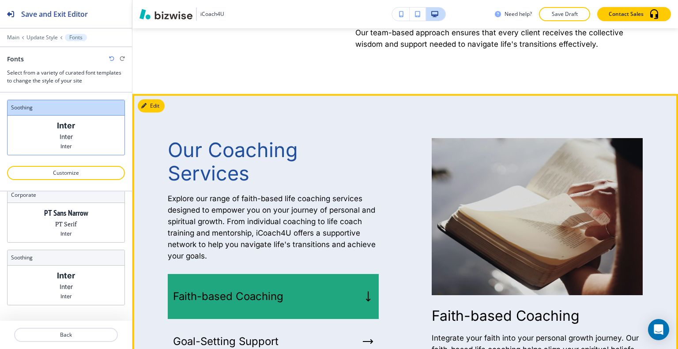
scroll to position [839, 0]
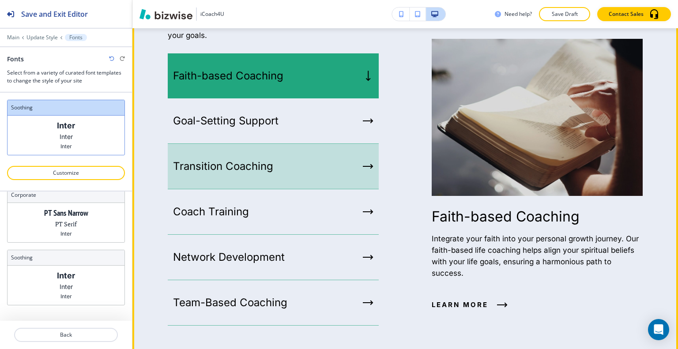
click at [280, 143] on div "Goal-Setting Support" at bounding box center [273, 120] width 211 height 45
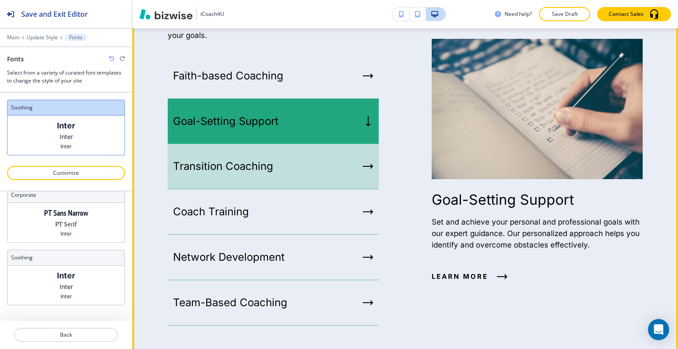
click at [279, 159] on div "Transition Coaching" at bounding box center [273, 166] width 211 height 45
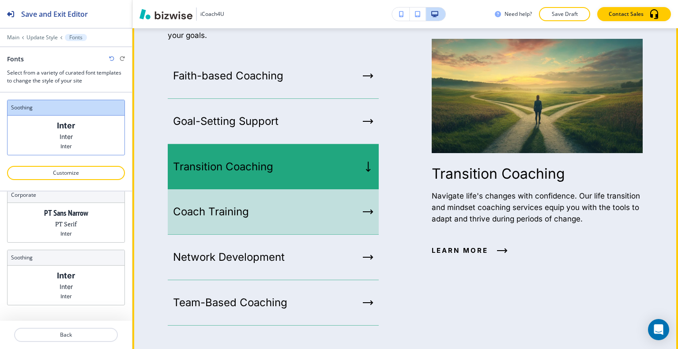
click at [270, 196] on div "Coach Training" at bounding box center [273, 211] width 211 height 45
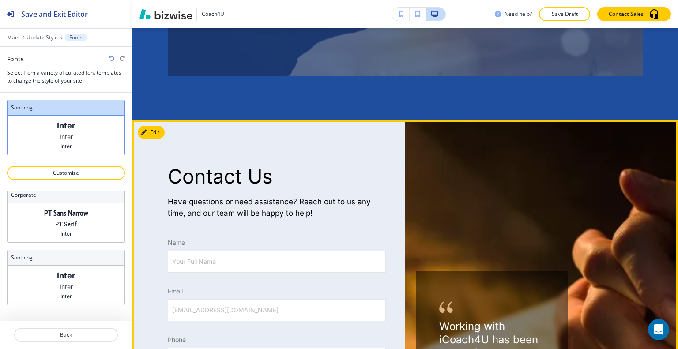
scroll to position [2737, 0]
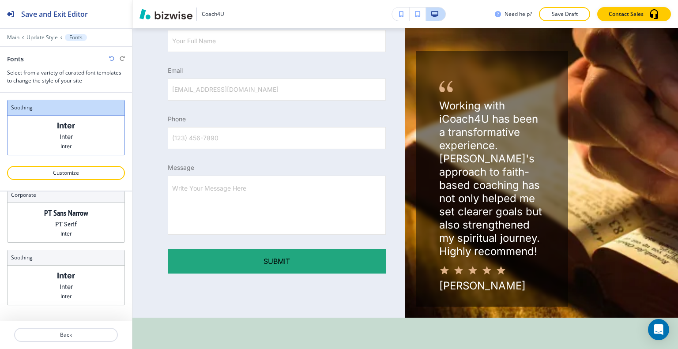
click at [110, 58] on icon "button" at bounding box center [111, 58] width 5 height 5
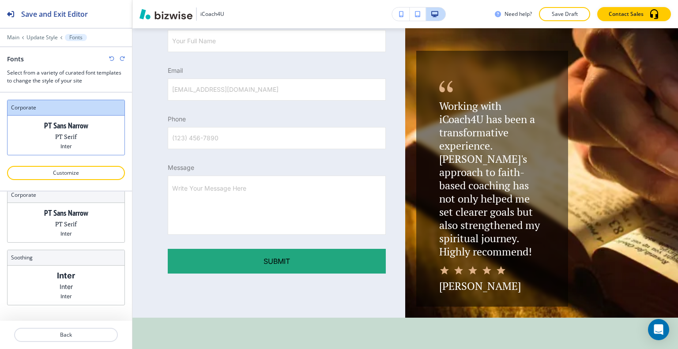
click at [110, 58] on icon "button" at bounding box center [111, 58] width 5 height 5
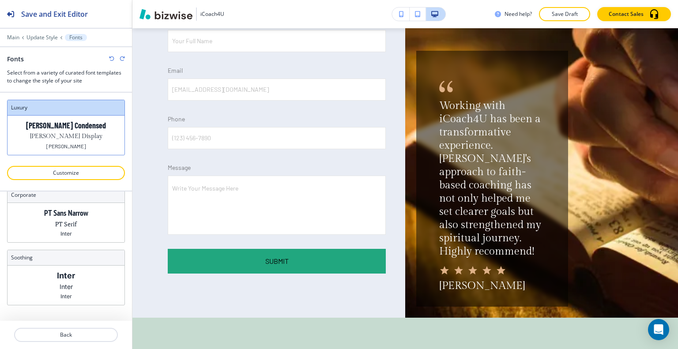
click at [110, 58] on icon "button" at bounding box center [111, 58] width 5 height 5
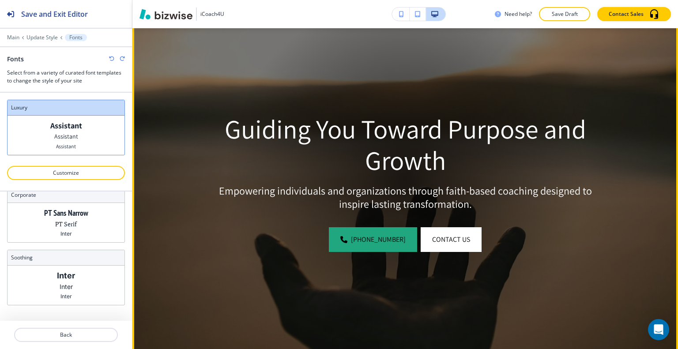
scroll to position [0, 0]
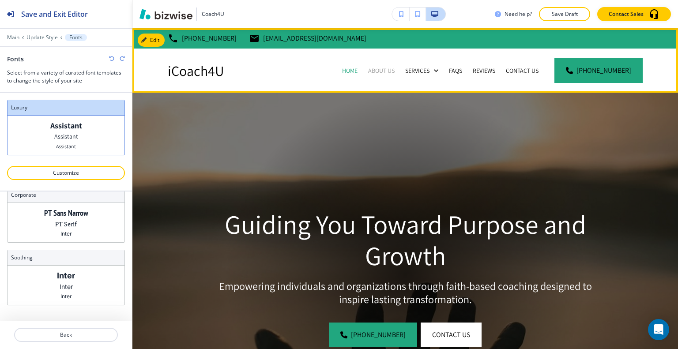
click at [382, 73] on p "About Us" at bounding box center [381, 70] width 26 height 9
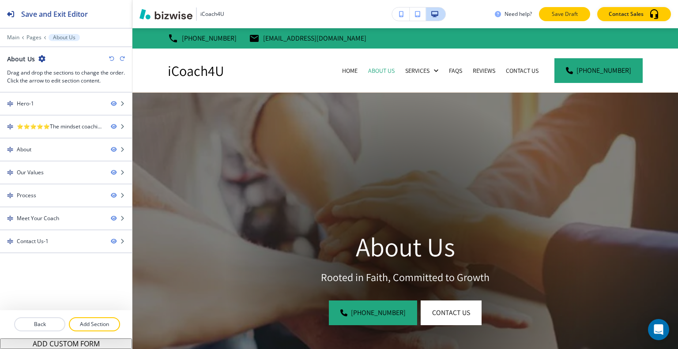
click at [561, 16] on p "Save Draft" at bounding box center [564, 14] width 28 height 8
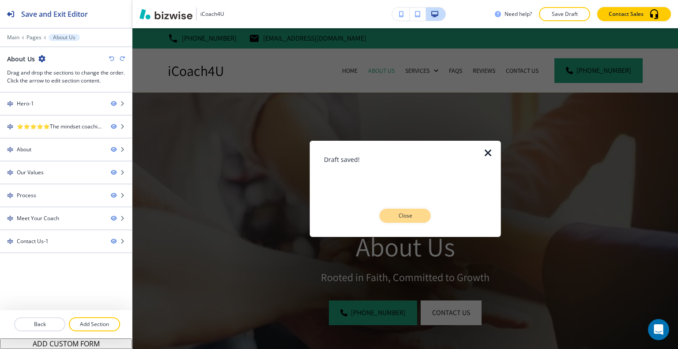
click at [425, 212] on button "Close" at bounding box center [405, 216] width 51 height 14
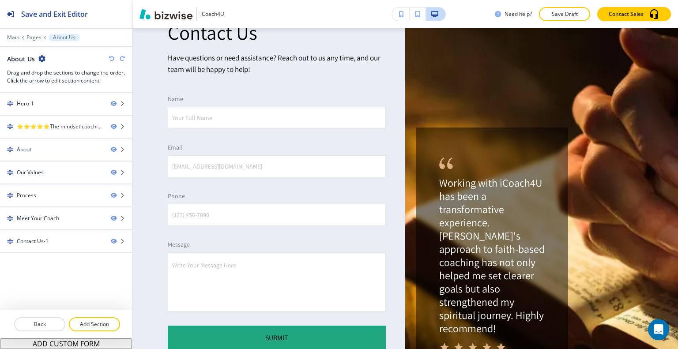
scroll to position [2178, 0]
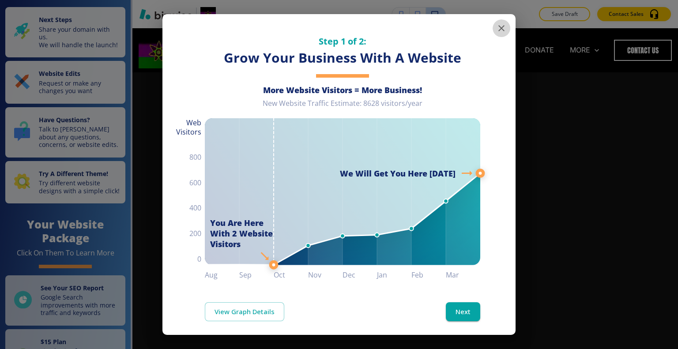
click at [501, 30] on button "button" at bounding box center [502, 28] width 18 height 18
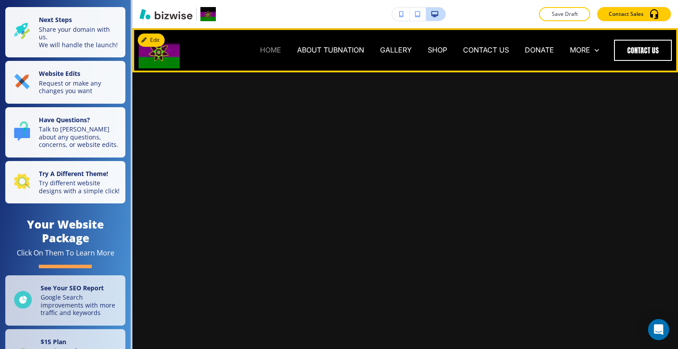
click at [265, 48] on p "HOME" at bounding box center [270, 50] width 21 height 10
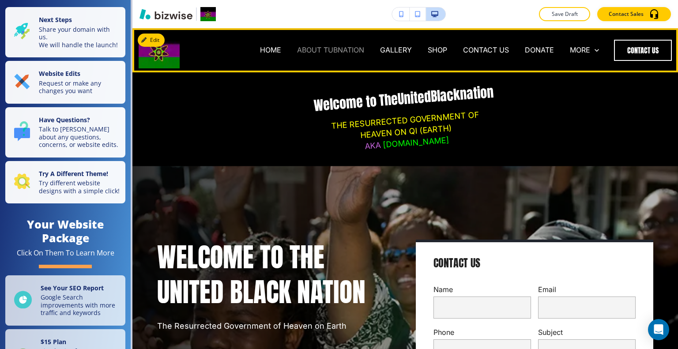
click at [316, 46] on p "ABOUT TUBNATION" at bounding box center [330, 50] width 67 height 10
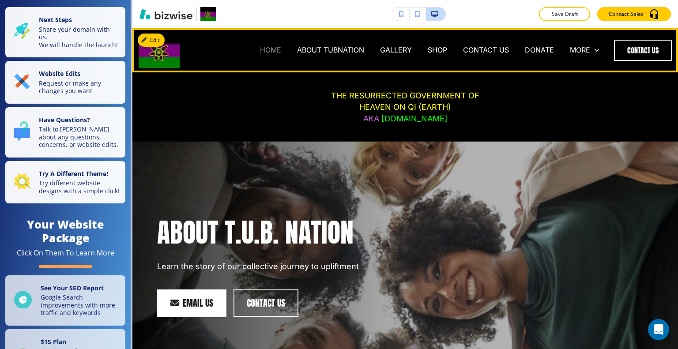
click at [273, 45] on p "HOME" at bounding box center [270, 50] width 21 height 10
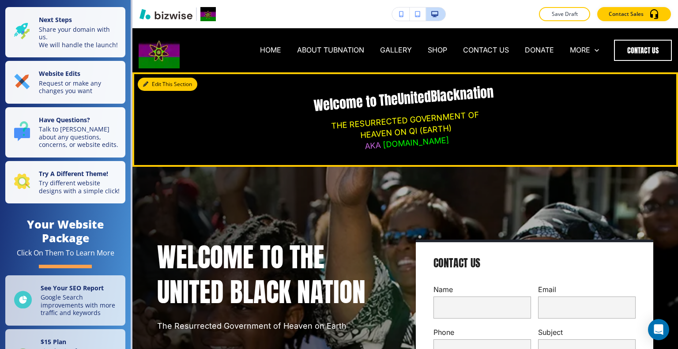
click at [154, 85] on button "Edit This Section" at bounding box center [168, 84] width 60 height 13
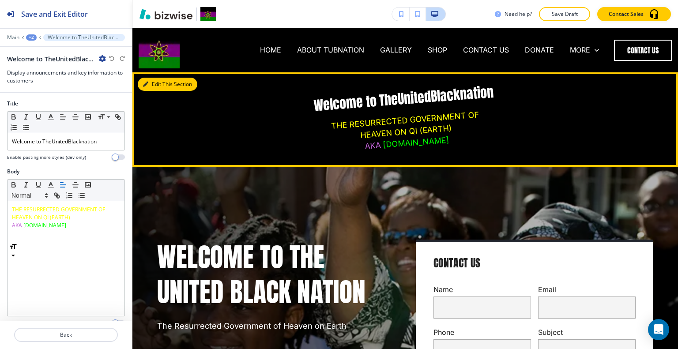
scroll to position [44, 0]
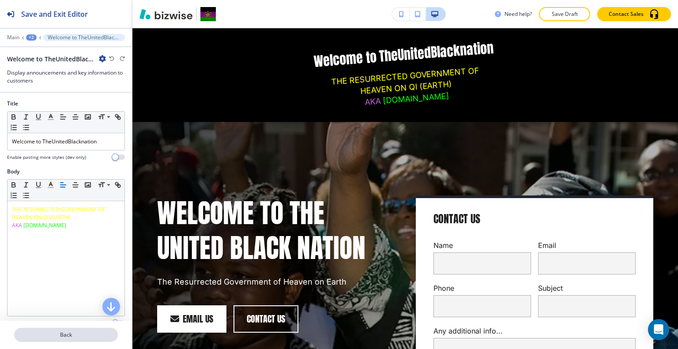
click at [45, 340] on button "Back" at bounding box center [66, 335] width 104 height 14
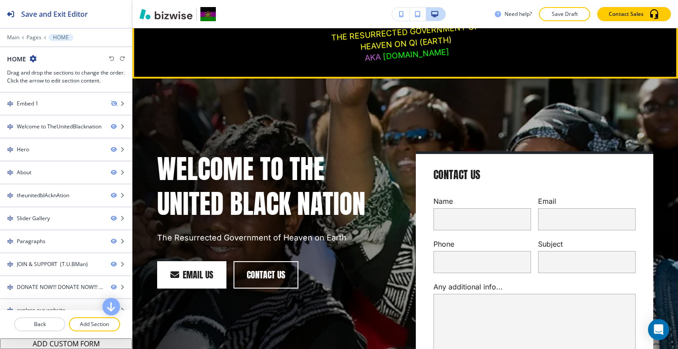
scroll to position [0, 0]
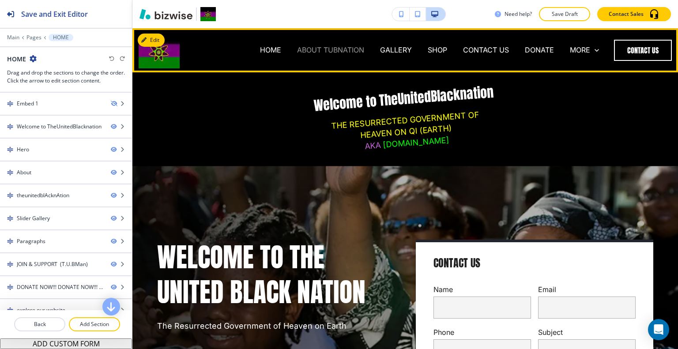
click at [320, 51] on p "ABOUT TUBNATION" at bounding box center [330, 50] width 67 height 10
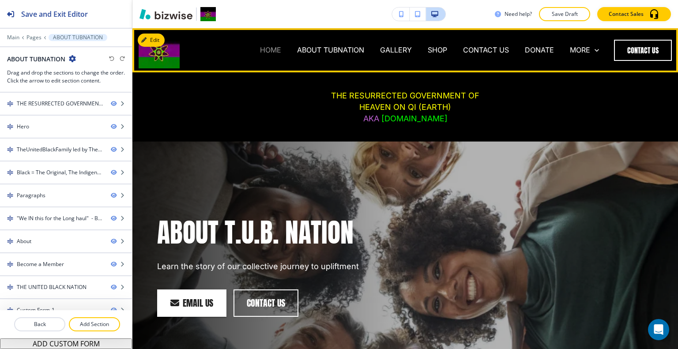
click at [262, 50] on p "HOME" at bounding box center [270, 50] width 21 height 10
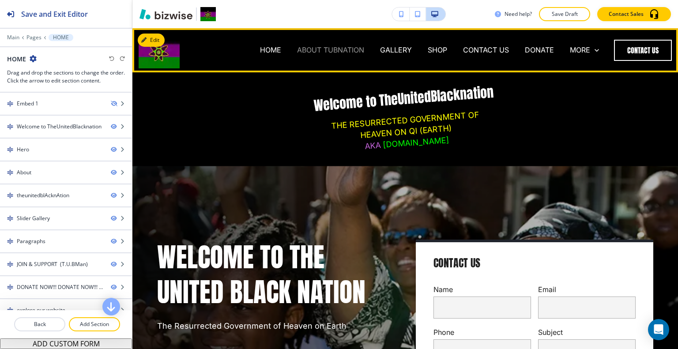
click at [302, 49] on p "ABOUT TUBNATION" at bounding box center [330, 50] width 67 height 10
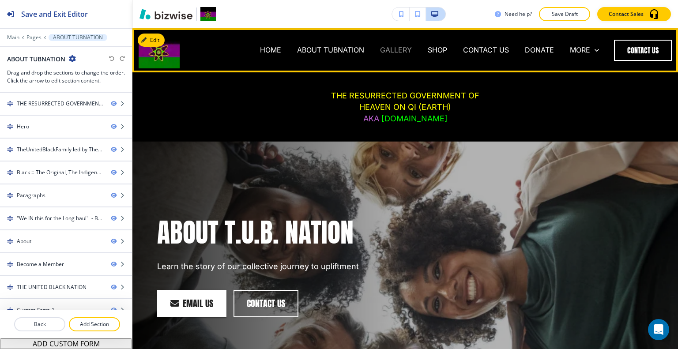
click at [387, 47] on p "GALLERY" at bounding box center [396, 50] width 32 height 10
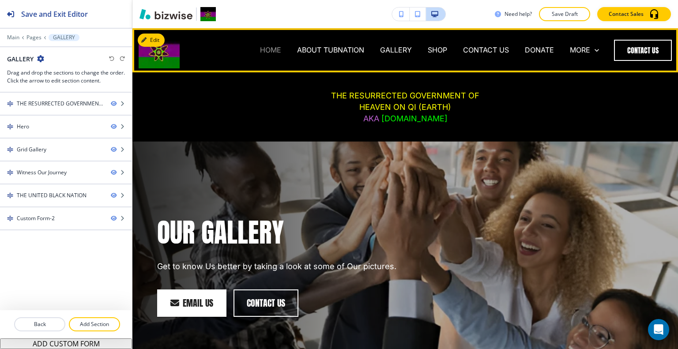
click at [267, 50] on p "HOME" at bounding box center [270, 50] width 21 height 10
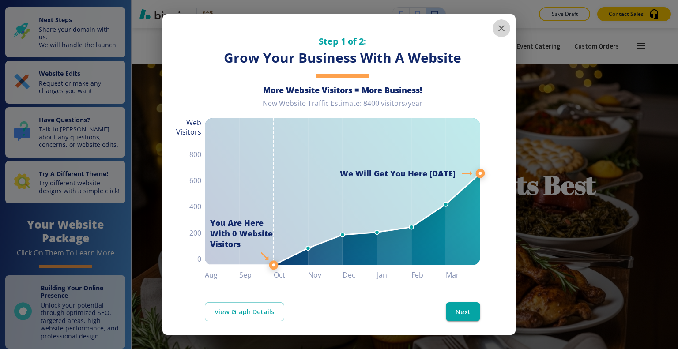
click at [498, 24] on icon "button" at bounding box center [501, 28] width 11 height 11
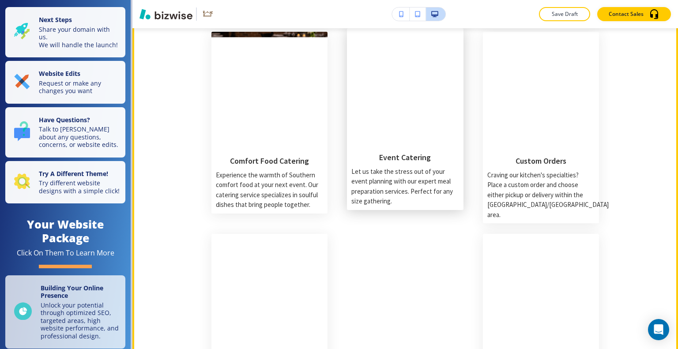
scroll to position [794, 0]
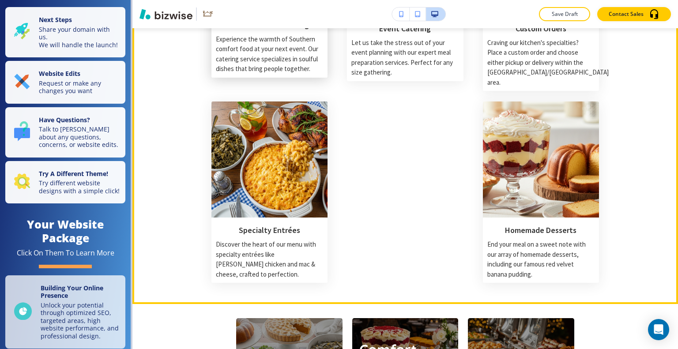
click at [313, 67] on p "Experience the warmth of Southern comfort food at your next event. Our catering…" at bounding box center [269, 54] width 107 height 40
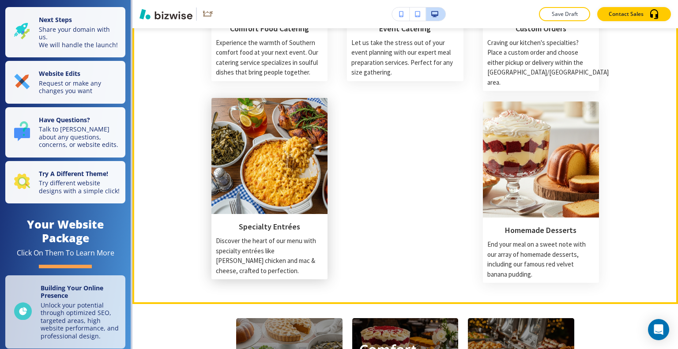
click at [301, 165] on img at bounding box center [269, 156] width 116 height 116
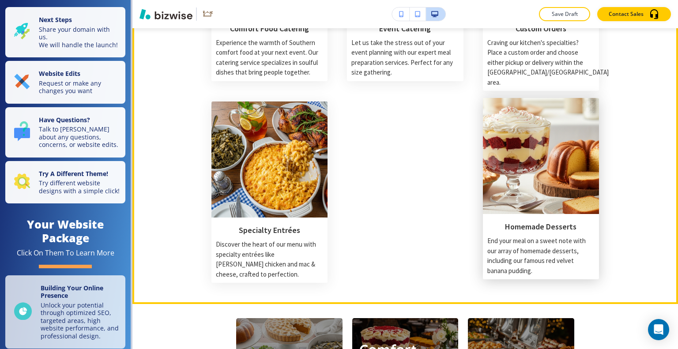
click at [526, 197] on img at bounding box center [541, 156] width 116 height 116
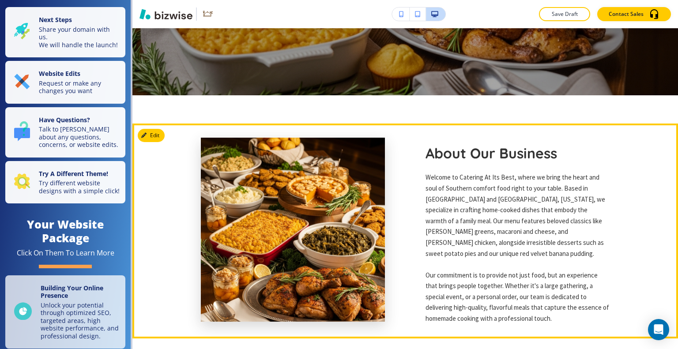
scroll to position [530, 0]
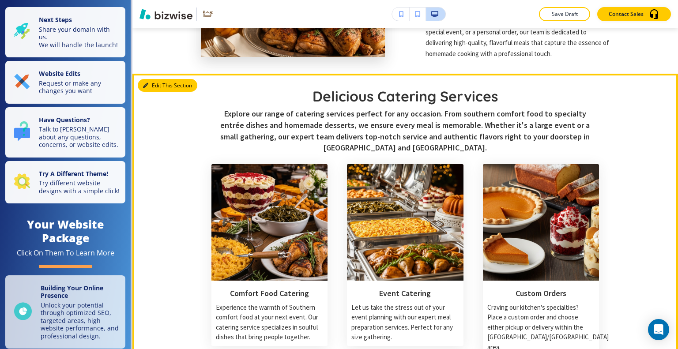
click at [147, 86] on icon "button" at bounding box center [145, 85] width 5 height 5
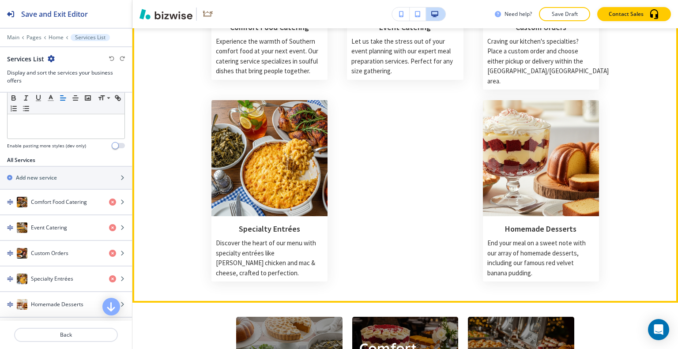
scroll to position [884, 0]
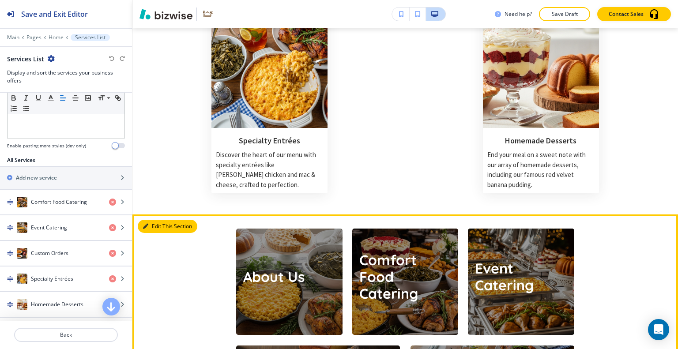
click at [155, 220] on button "Edit This Section" at bounding box center [168, 226] width 60 height 13
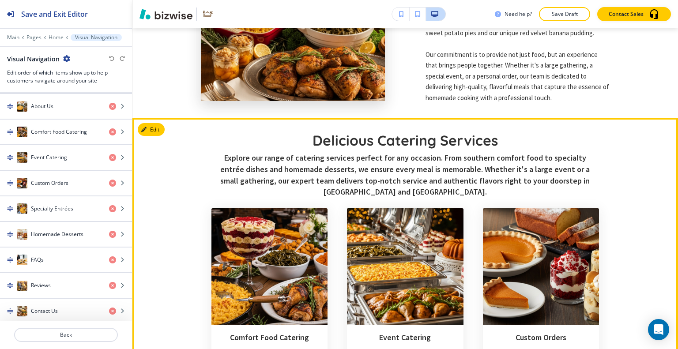
scroll to position [530, 0]
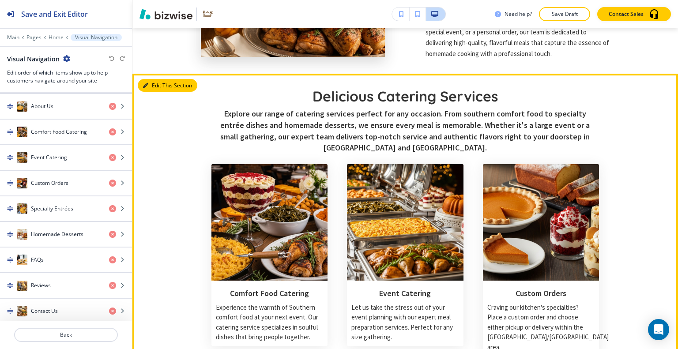
click at [152, 84] on button "Edit This Section" at bounding box center [168, 85] width 60 height 13
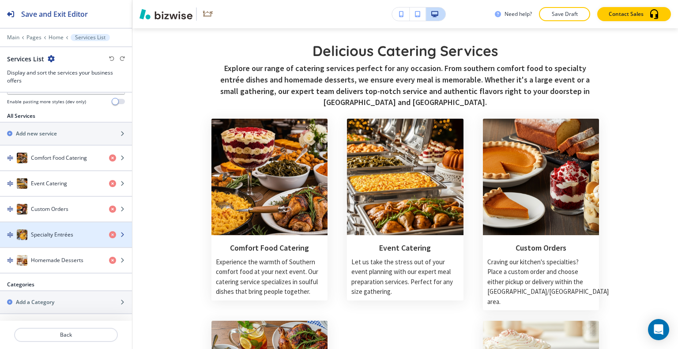
scroll to position [358, 0]
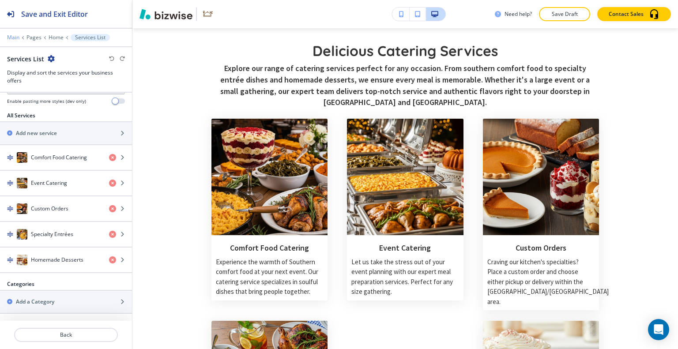
click at [7, 38] on p "Main" at bounding box center [13, 37] width 12 height 6
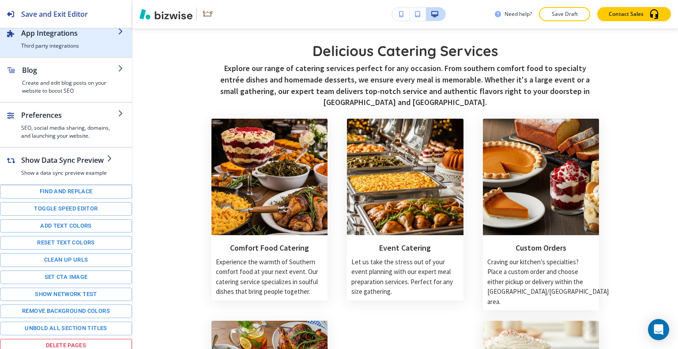
scroll to position [0, 0]
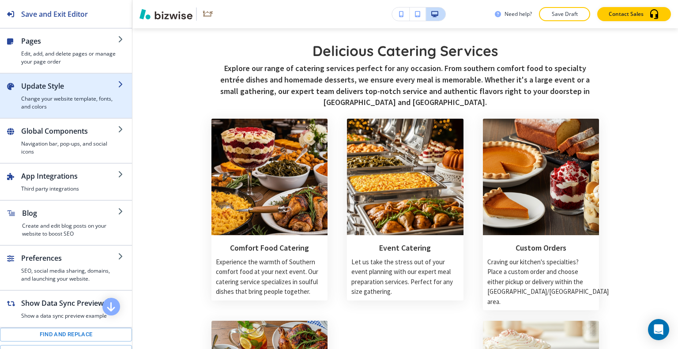
click at [64, 102] on h4 "Change your website template, fonts, and colors" at bounding box center [69, 103] width 97 height 16
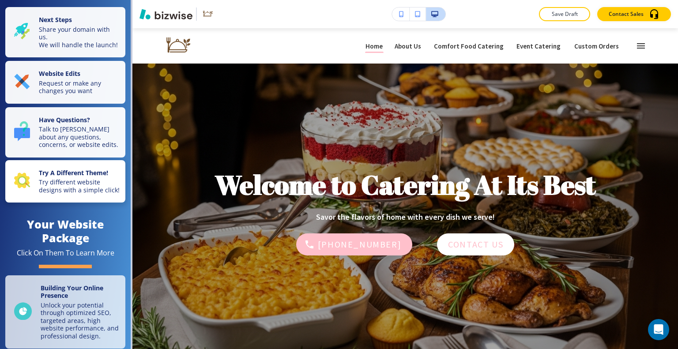
click at [56, 192] on p "Try different website designs with a simple click!" at bounding box center [79, 185] width 81 height 15
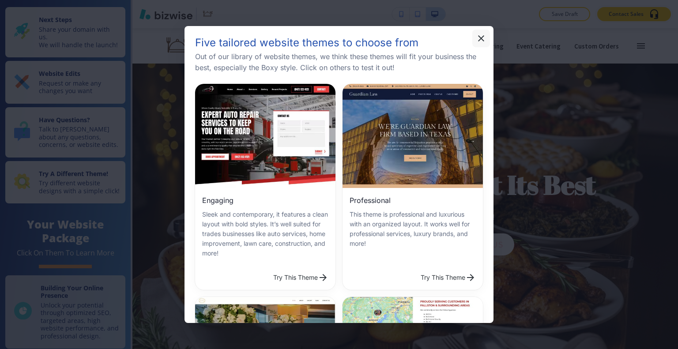
click at [475, 36] on button "button" at bounding box center [481, 39] width 18 height 18
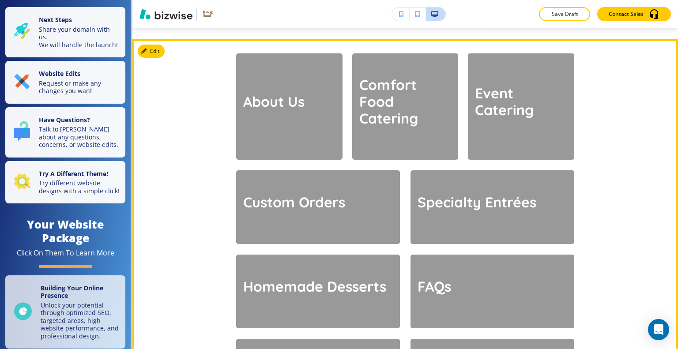
scroll to position [971, 0]
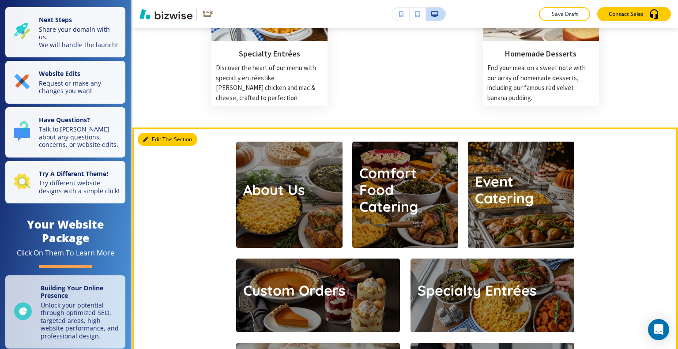
click at [161, 133] on button "Edit This Section" at bounding box center [168, 139] width 60 height 13
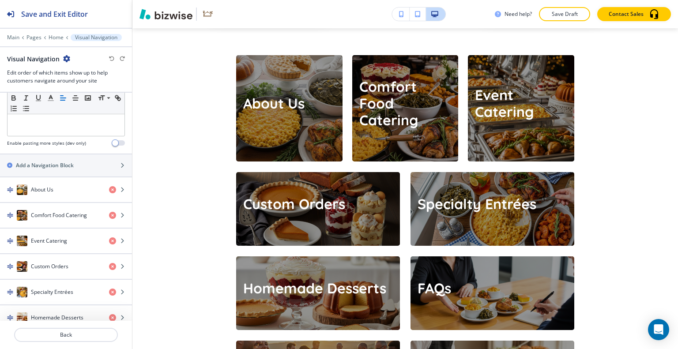
scroll to position [172, 0]
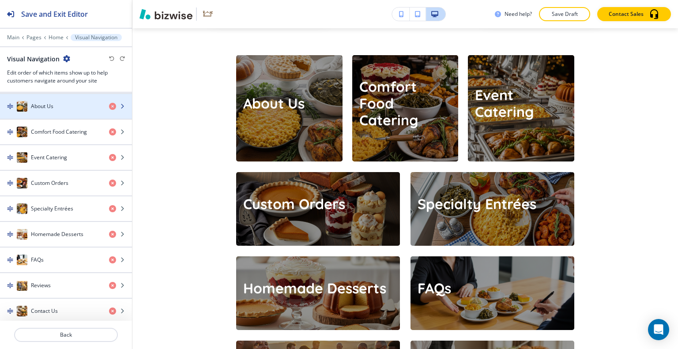
click at [57, 109] on div "About Us" at bounding box center [51, 106] width 102 height 11
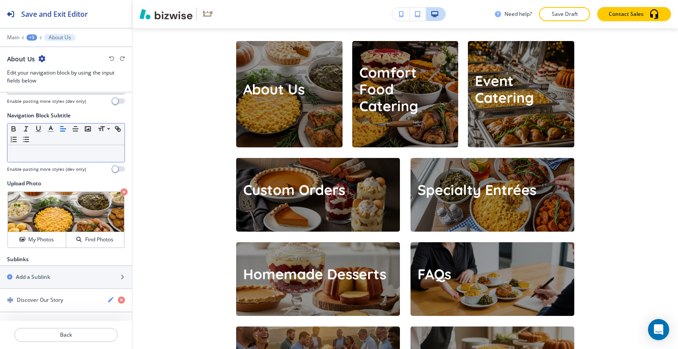
scroll to position [0, 0]
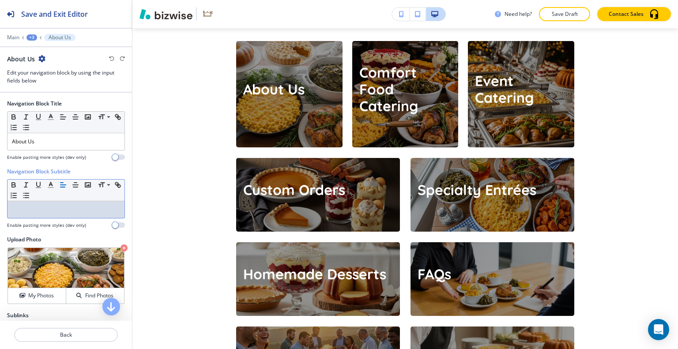
click at [61, 203] on div at bounding box center [66, 209] width 117 height 17
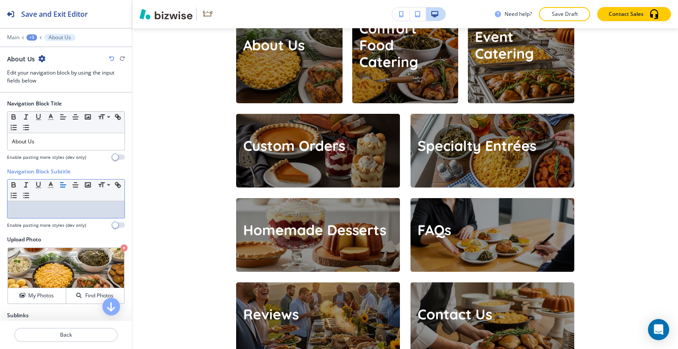
scroll to position [56, 0]
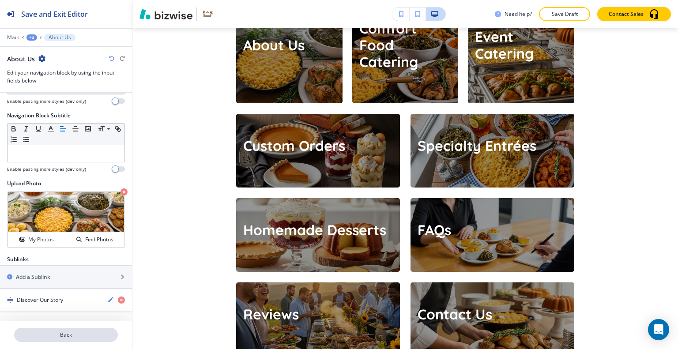
click at [58, 335] on p "Back" at bounding box center [66, 335] width 102 height 8
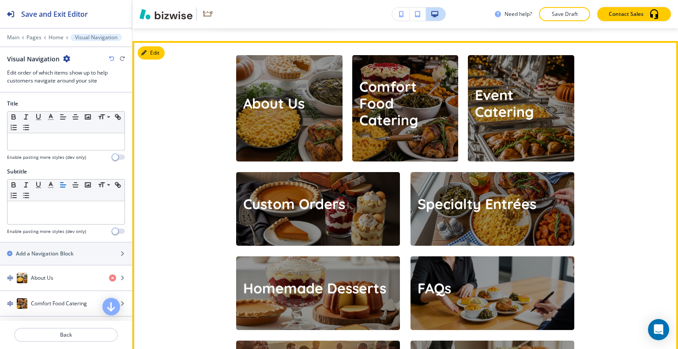
scroll to position [1366, 0]
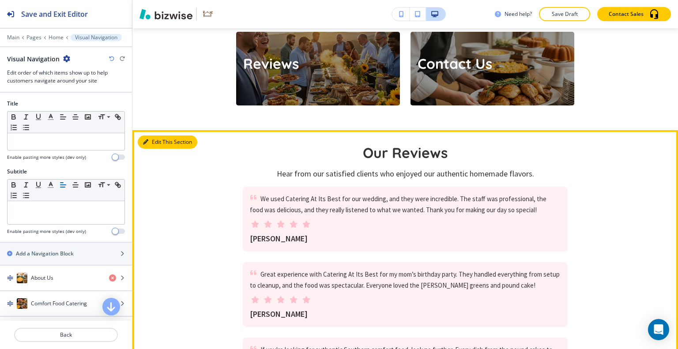
click at [161, 136] on button "Edit This Section" at bounding box center [168, 142] width 60 height 13
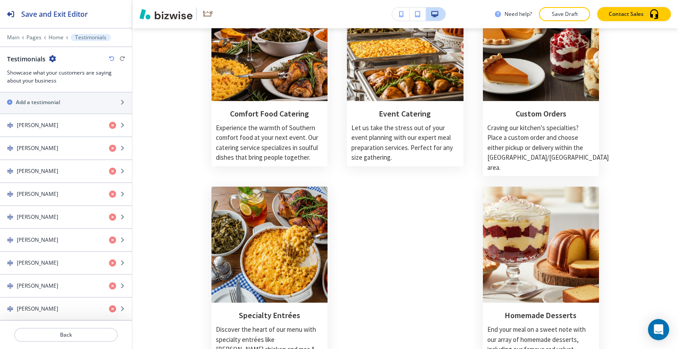
scroll to position [0, 0]
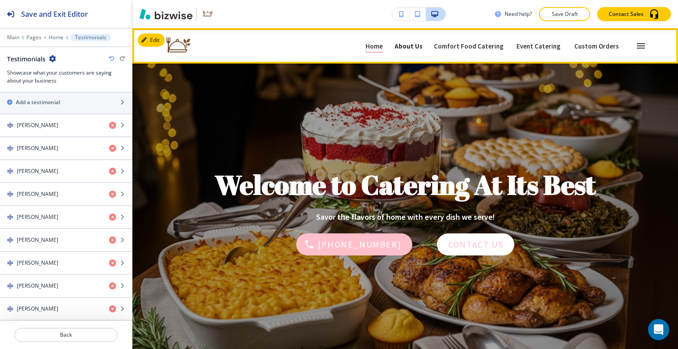
click at [412, 45] on p "About Us" at bounding box center [409, 46] width 28 height 7
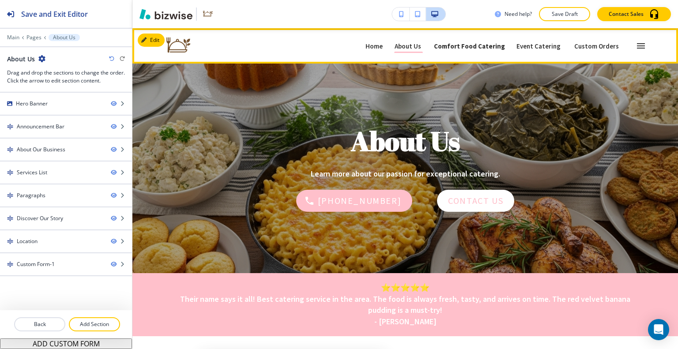
click at [476, 47] on p "Comfort Food Catering" at bounding box center [469, 46] width 71 height 7
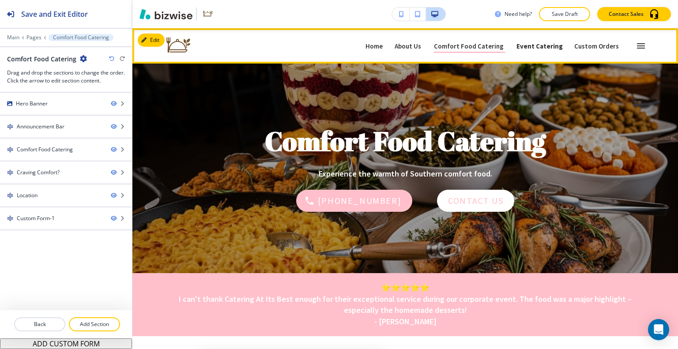
click at [532, 45] on p "Event Catering" at bounding box center [539, 46] width 46 height 7
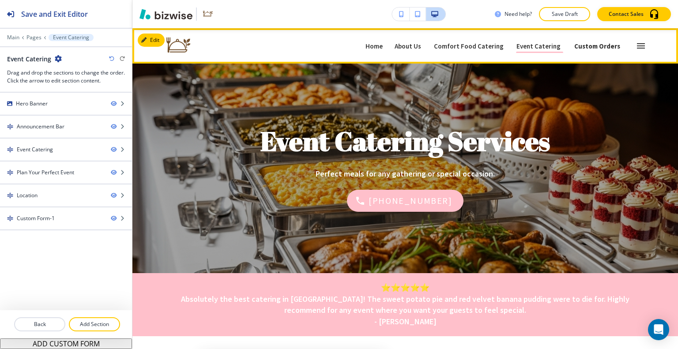
click at [581, 45] on p "Custom Orders" at bounding box center [597, 46] width 46 height 7
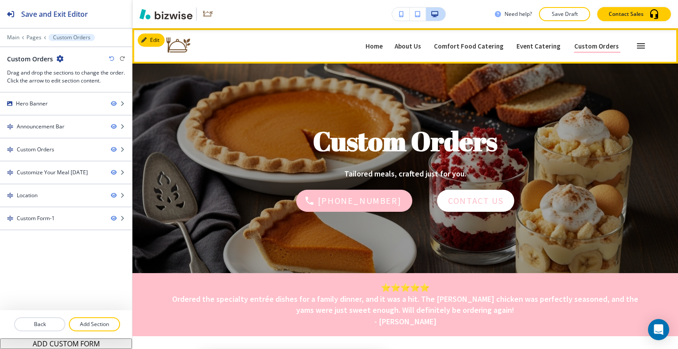
click at [637, 48] on icon "button" at bounding box center [641, 45] width 8 height 5
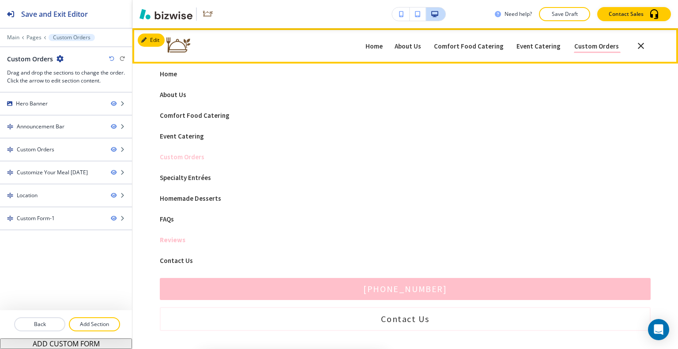
click at [167, 240] on p "Reviews" at bounding box center [405, 240] width 491 height 7
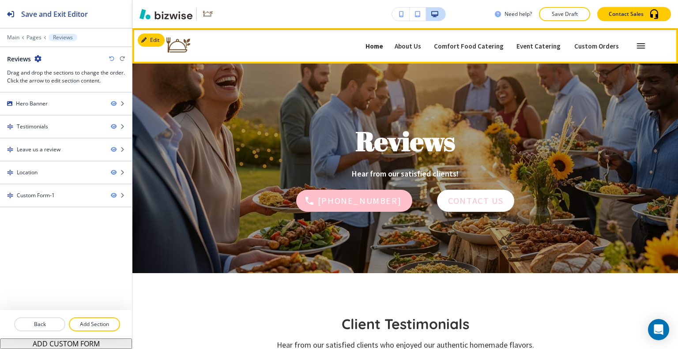
click at [383, 43] on p "Home" at bounding box center [374, 46] width 18 height 7
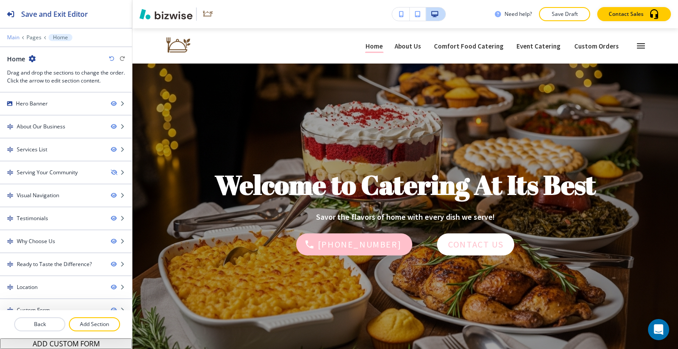
click at [9, 38] on p "Main" at bounding box center [13, 37] width 12 height 6
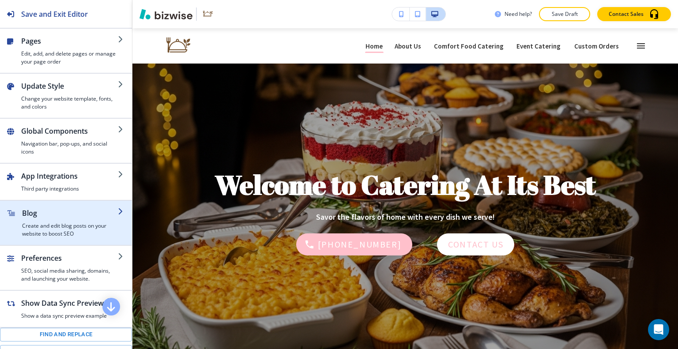
scroll to position [88, 0]
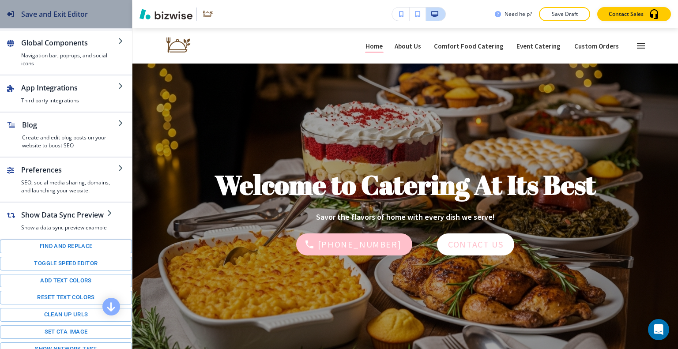
click at [48, 15] on h2 "Save and Exit Editor" at bounding box center [54, 14] width 67 height 11
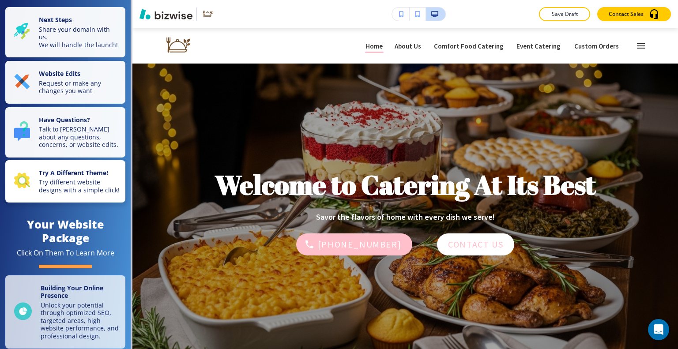
click at [84, 191] on p "Try different website designs with a simple click!" at bounding box center [79, 185] width 81 height 15
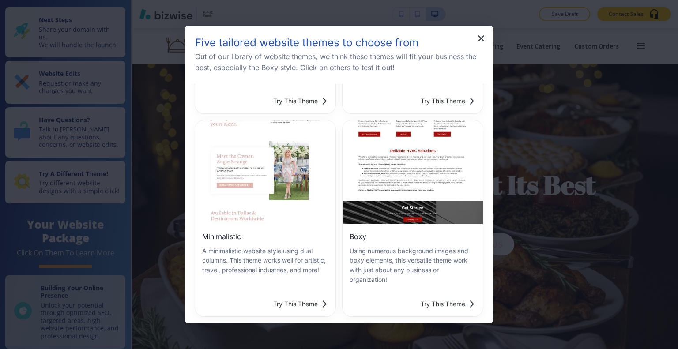
scroll to position [265, 0]
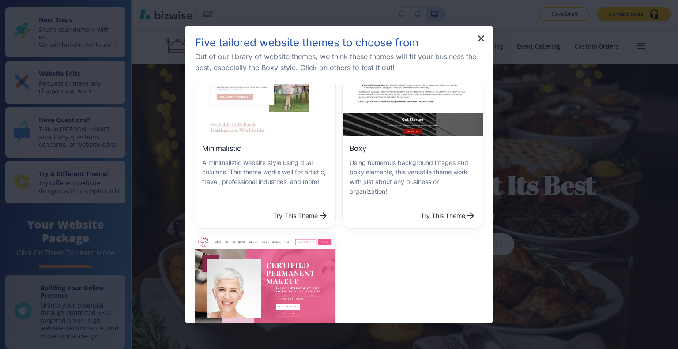
click at [286, 159] on p "A minimalistic website style using dual columns. This theme works well for arti…" at bounding box center [265, 172] width 126 height 29
click at [286, 207] on button "Try This Theme" at bounding box center [301, 216] width 62 height 18
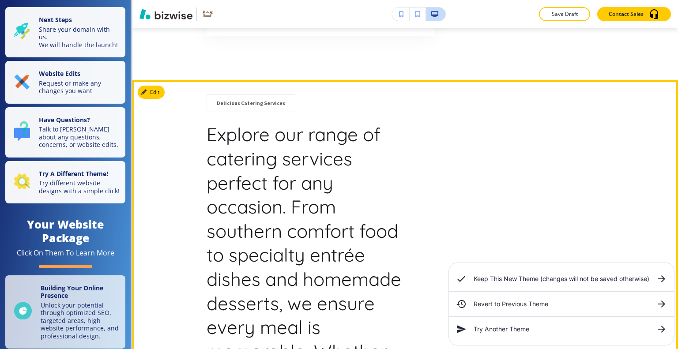
scroll to position [839, 0]
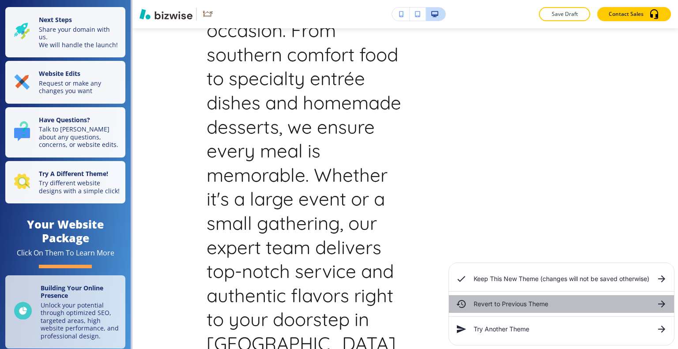
click at [507, 302] on h6 "Revert to Previous Theme" at bounding box center [562, 304] width 176 height 10
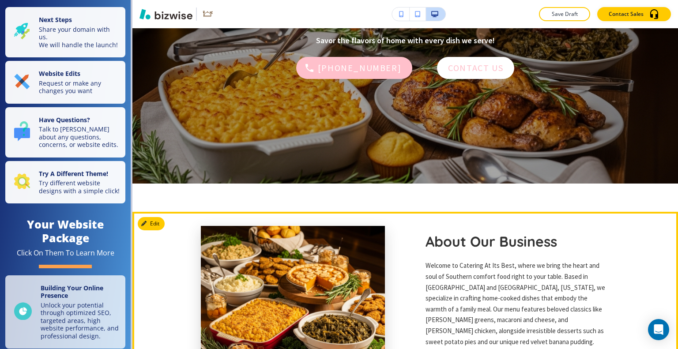
scroll to position [0, 0]
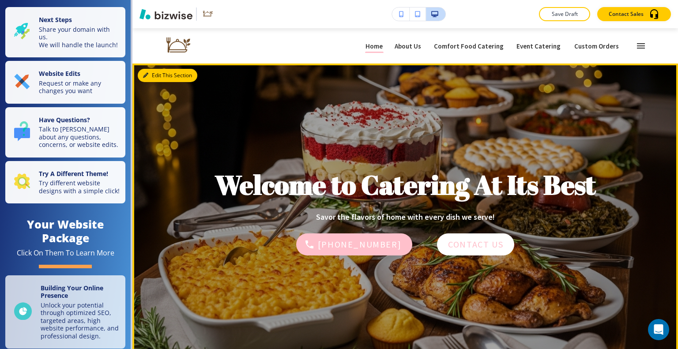
click at [159, 75] on button "Edit This Section" at bounding box center [168, 75] width 60 height 13
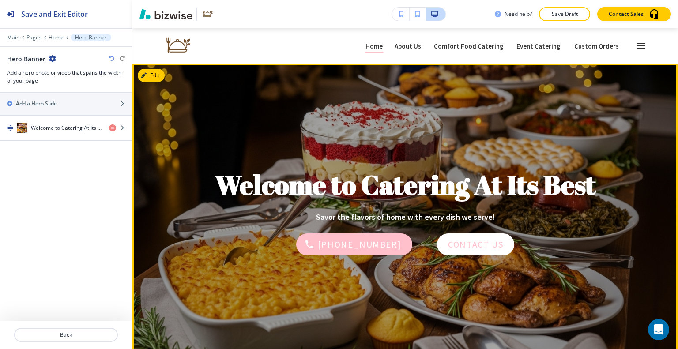
scroll to position [35, 0]
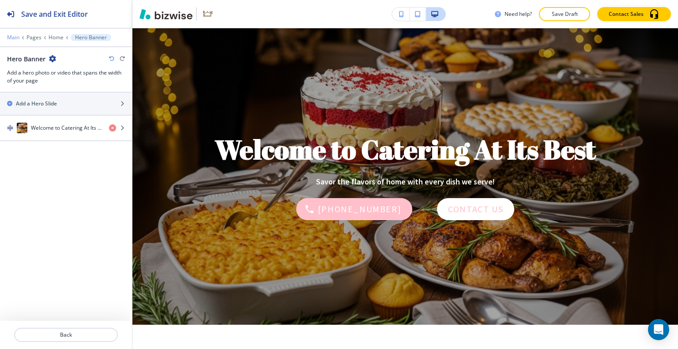
click at [12, 38] on p "Main" at bounding box center [13, 37] width 12 height 6
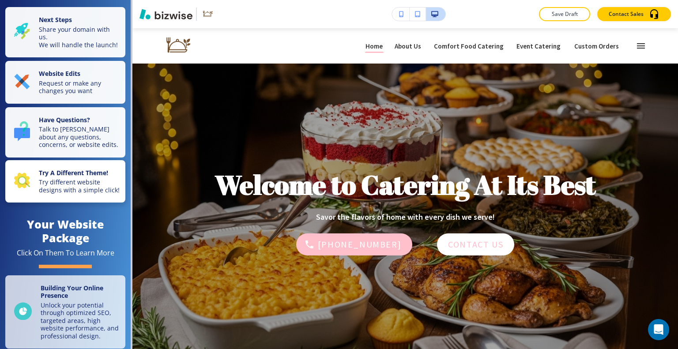
click at [65, 192] on p "Try different website designs with a simple click!" at bounding box center [79, 185] width 81 height 15
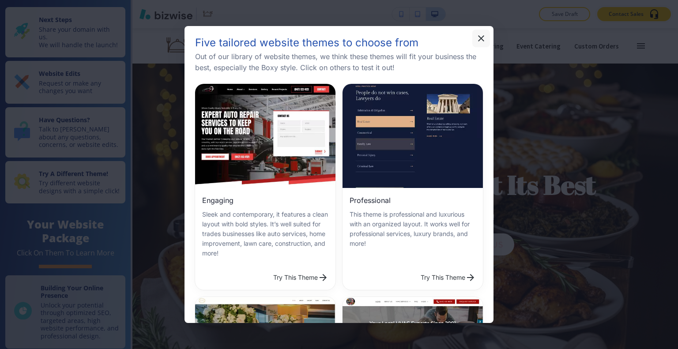
click at [478, 42] on icon "button" at bounding box center [481, 38] width 11 height 11
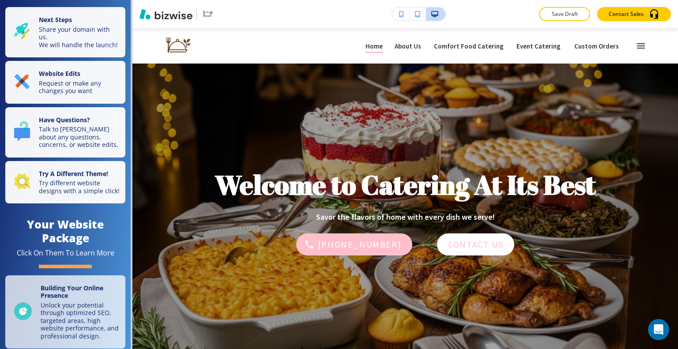
click at [560, 21] on div "Save Draft Contact Sales" at bounding box center [405, 14] width 546 height 28
click at [560, 14] on p "Save Draft" at bounding box center [564, 14] width 28 height 8
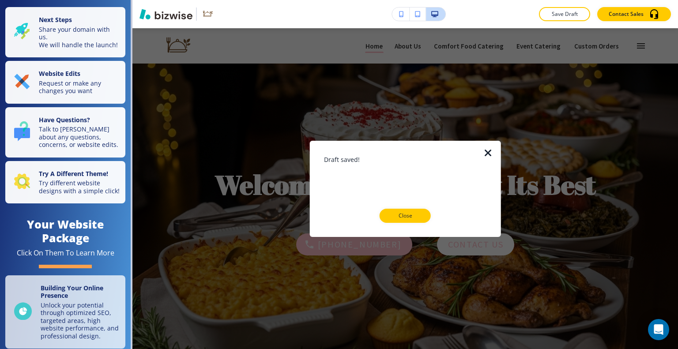
click at [412, 213] on p "Close" at bounding box center [405, 216] width 28 height 8
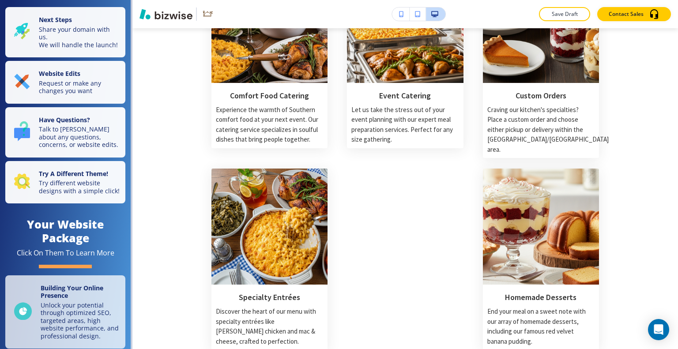
scroll to position [738, 0]
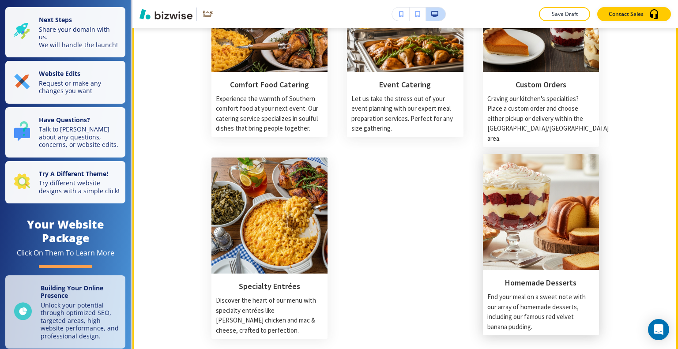
click at [539, 277] on h3 "Homemade Desserts" at bounding box center [540, 282] width 107 height 11
click at [536, 296] on p "End your meal on a sweet note with our array of homemade desserts, including ou…" at bounding box center [540, 312] width 107 height 40
click at [521, 310] on p "End your meal on a sweet note with our array of homemade desserts, including ou…" at bounding box center [540, 312] width 107 height 40
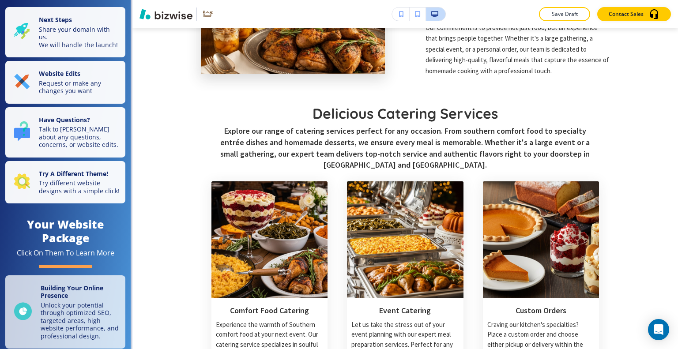
scroll to position [0, 0]
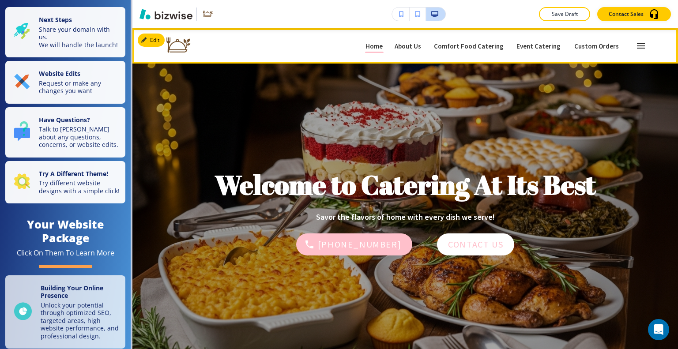
click at [637, 48] on icon "button" at bounding box center [641, 45] width 8 height 5
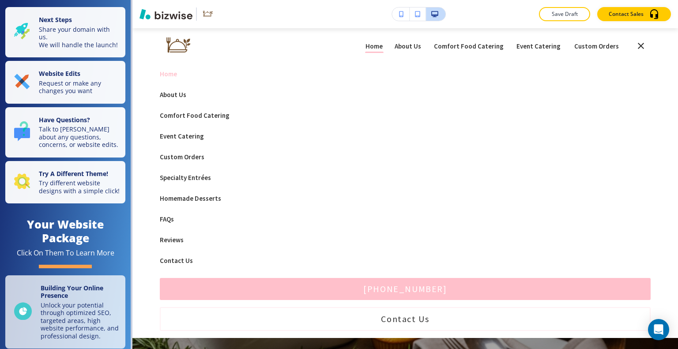
drag, startPoint x: 390, startPoint y: 33, endPoint x: 388, endPoint y: 38, distance: 5.6
click at [388, 38] on div "Home Home About Us About Us Comfort Food Catering Comfort Food Catering Event C…" at bounding box center [405, 45] width 491 height 35
click at [383, 43] on p "Home" at bounding box center [374, 46] width 18 height 7
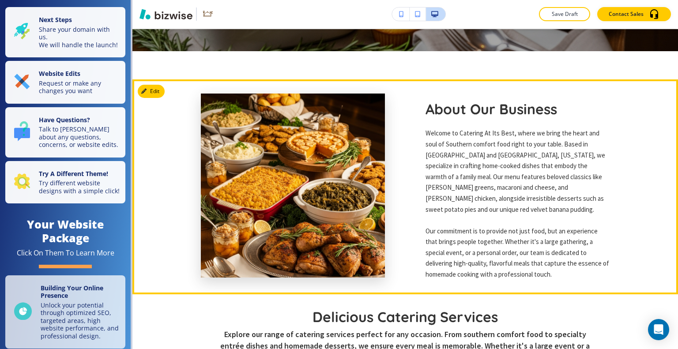
click at [498, 178] on p "Welcome to Catering At Its Best, where we bring the heart and soul of Southern …" at bounding box center [517, 171] width 184 height 87
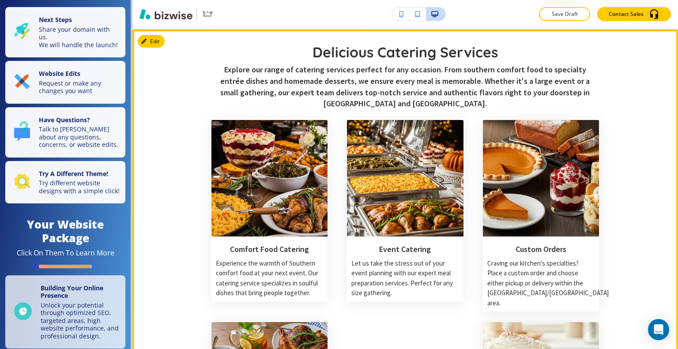
scroll to position [530, 0]
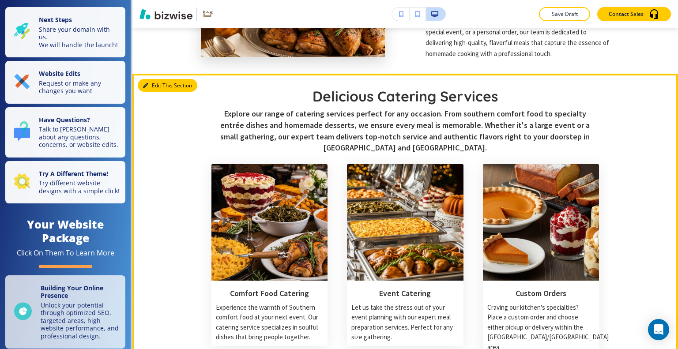
click at [154, 88] on button "Edit This Section" at bounding box center [168, 85] width 60 height 13
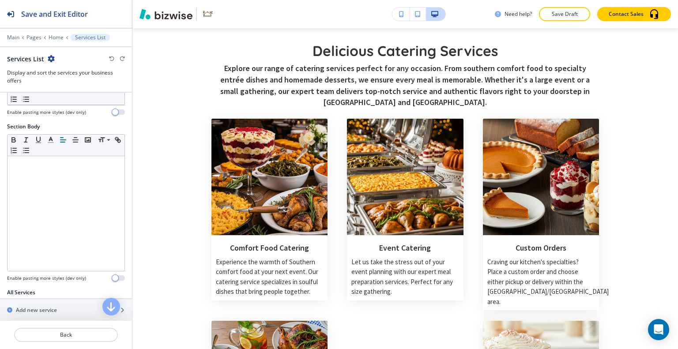
scroll to position [353, 0]
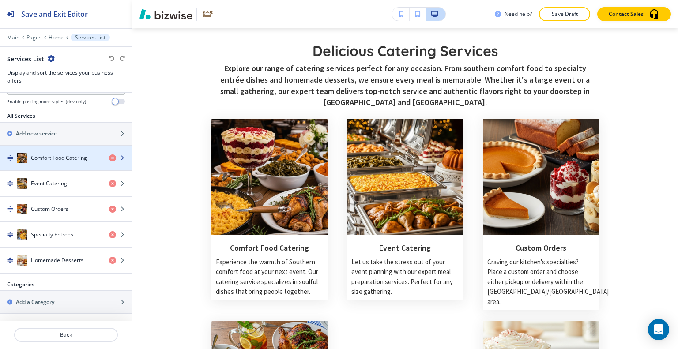
click at [69, 162] on h4 "Comfort Food Catering" at bounding box center [59, 158] width 56 height 8
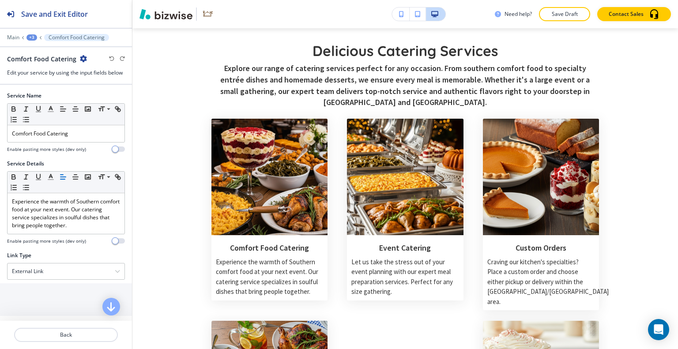
scroll to position [79, 0]
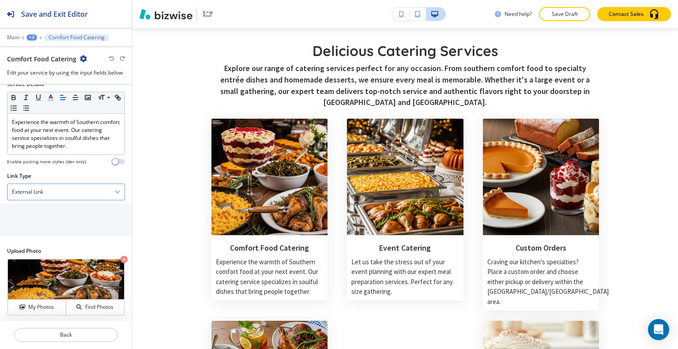
click at [75, 189] on div "External Link" at bounding box center [66, 192] width 117 height 16
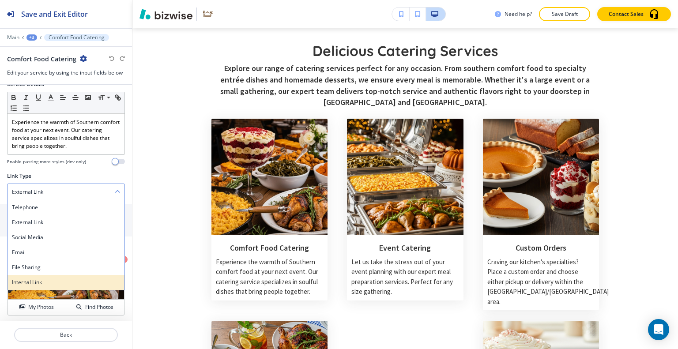
click at [49, 280] on h4 "Internal Link" at bounding box center [66, 283] width 108 height 8
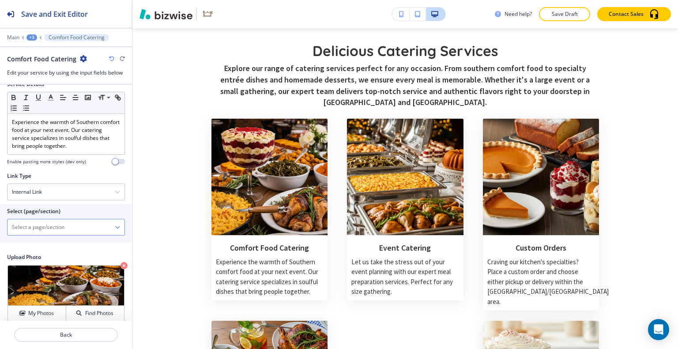
click at [50, 226] on \(page\/section\) "Manual Input" at bounding box center [61, 227] width 107 height 15
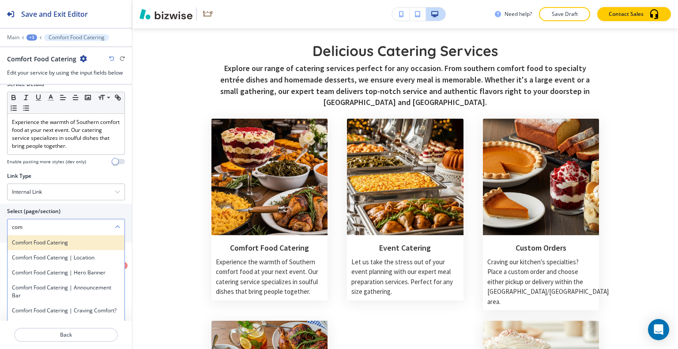
click at [18, 245] on div "Comfort Food Catering" at bounding box center [66, 242] width 117 height 15
type \(page\/section\) "Comfort Food Catering"
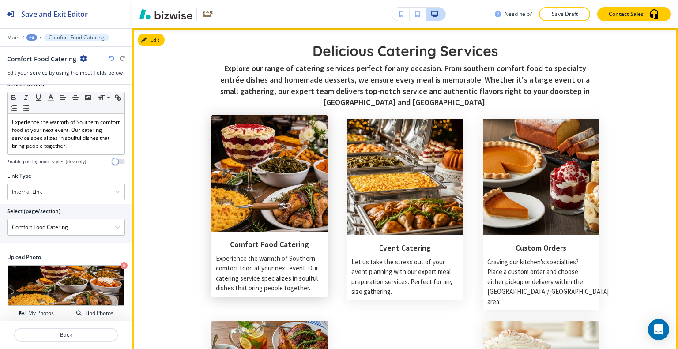
click at [241, 245] on h3 "Comfort Food Catering" at bounding box center [269, 244] width 107 height 11
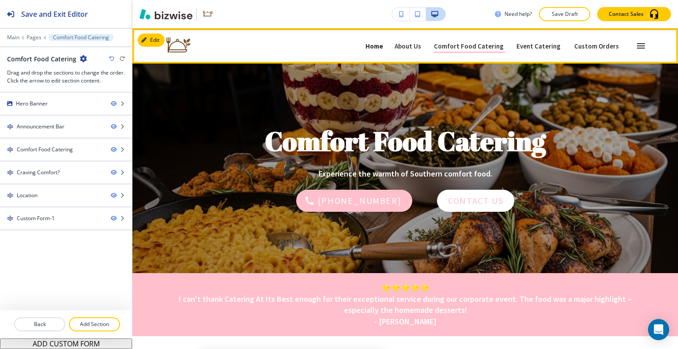
click at [383, 47] on p "Home" at bounding box center [374, 46] width 18 height 7
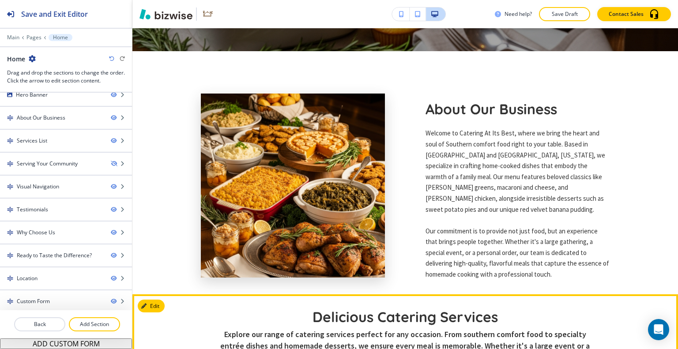
scroll to position [486, 0]
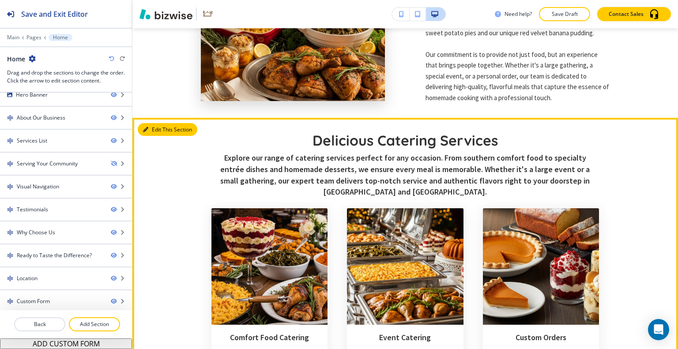
click at [157, 130] on button "Edit This Section" at bounding box center [168, 129] width 60 height 13
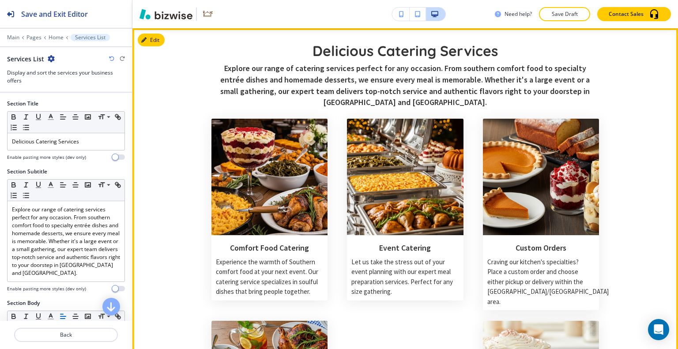
scroll to position [265, 0]
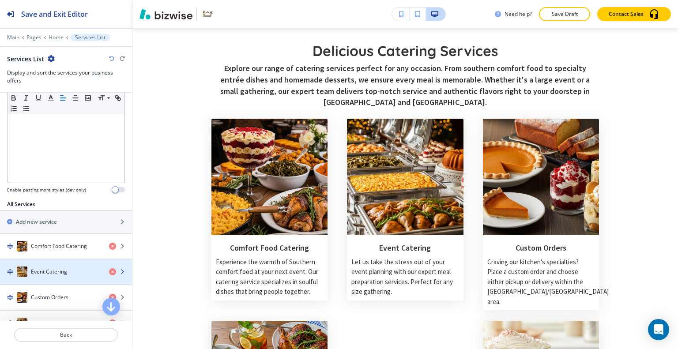
click at [43, 274] on h4 "Event Catering" at bounding box center [49, 272] width 36 height 8
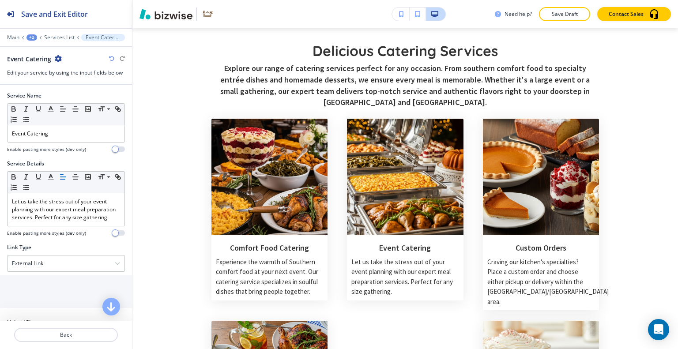
scroll to position [79, 0]
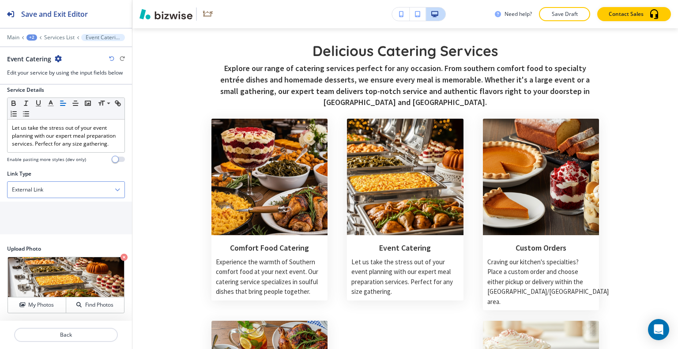
click at [60, 191] on div "External Link" at bounding box center [66, 190] width 117 height 16
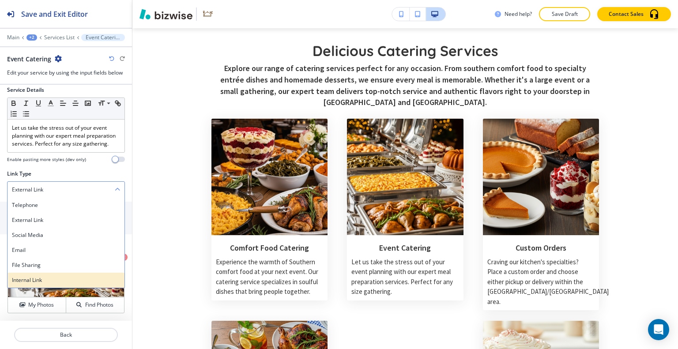
click at [44, 279] on h4 "Internal Link" at bounding box center [66, 280] width 108 height 8
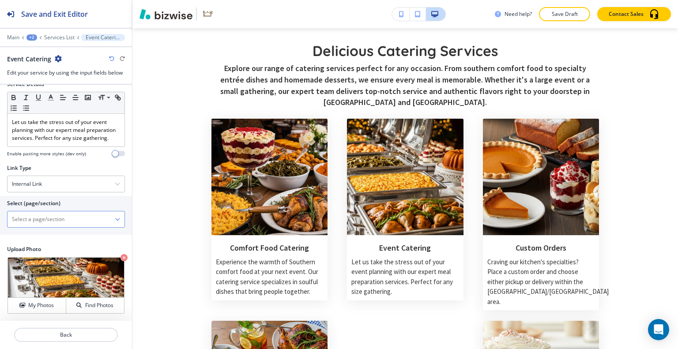
click at [31, 226] on \(page\/section\) "Manual Input" at bounding box center [61, 219] width 107 height 15
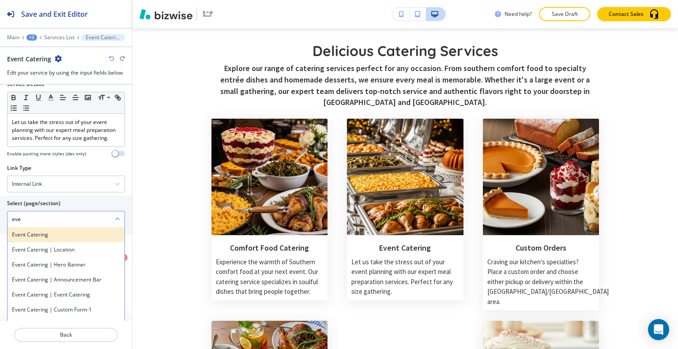
click at [30, 239] on h4 "Event Catering" at bounding box center [66, 235] width 108 height 8
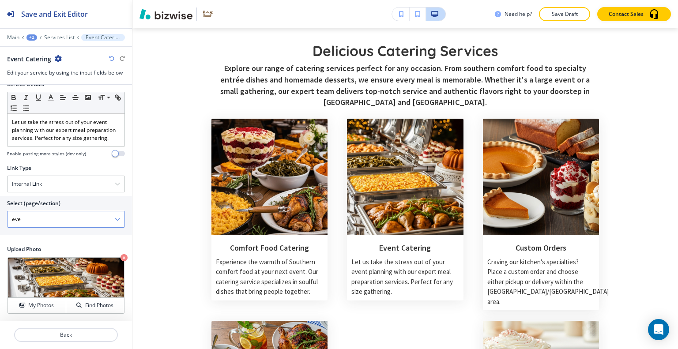
type \(page\/section\) "Event Catering"
click at [58, 337] on p "Back" at bounding box center [66, 335] width 102 height 8
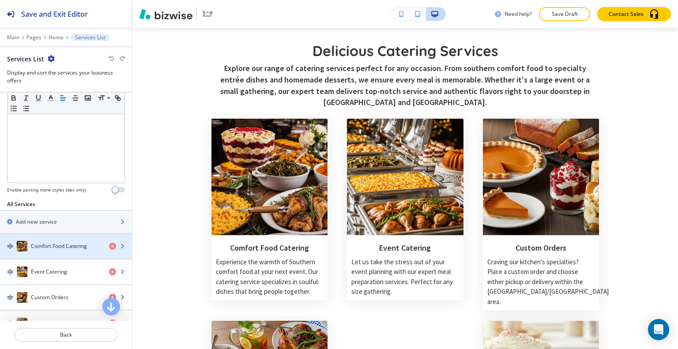
scroll to position [309, 0]
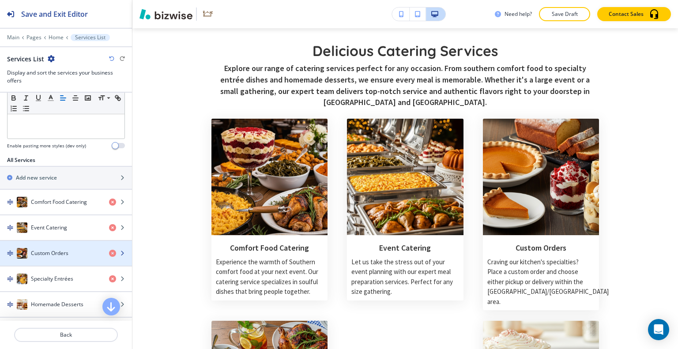
click at [49, 257] on h4 "Custom Orders" at bounding box center [50, 253] width 38 height 8
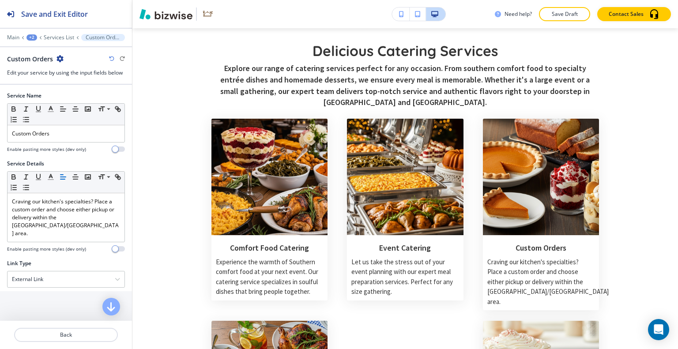
scroll to position [79, 0]
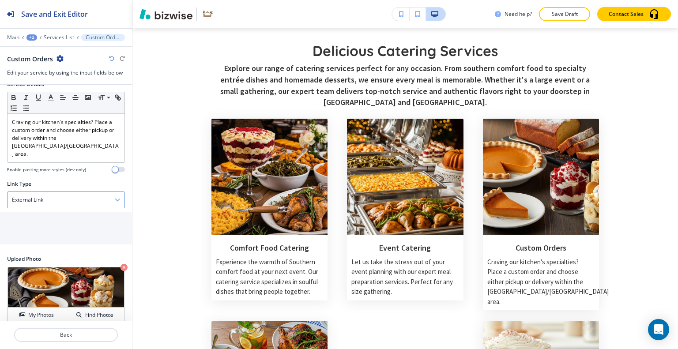
click at [60, 192] on div "External Link" at bounding box center [66, 200] width 117 height 16
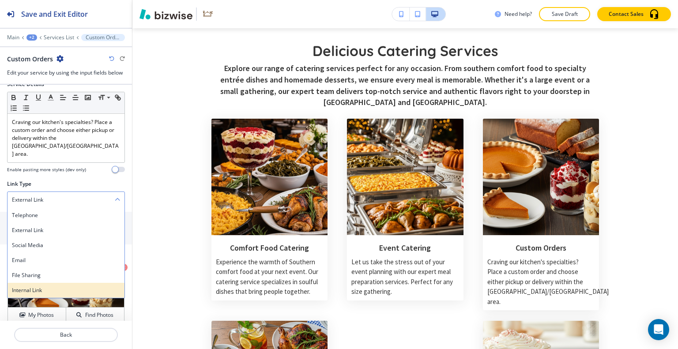
click at [49, 286] on h4 "Internal Link" at bounding box center [66, 290] width 108 height 8
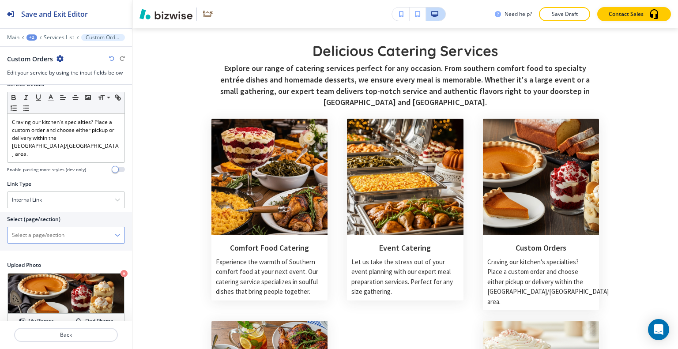
click at [41, 228] on \(page\/section\) "Manual Input" at bounding box center [61, 235] width 107 height 15
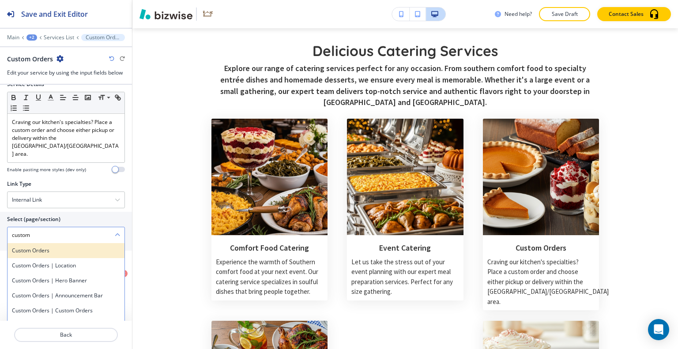
click at [34, 247] on h4 "Custom Orders" at bounding box center [66, 251] width 108 height 8
type \(page\/section\) "Custom Orders"
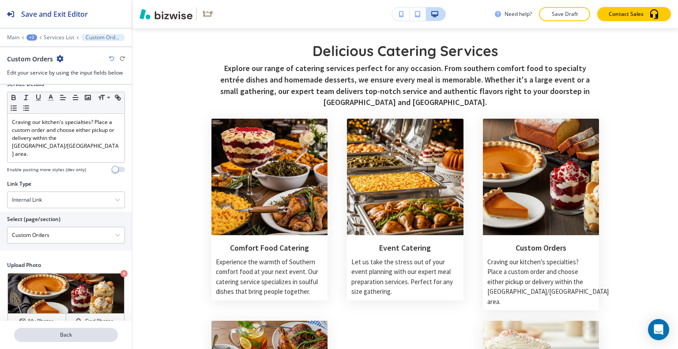
click at [66, 336] on p "Back" at bounding box center [66, 335] width 102 height 8
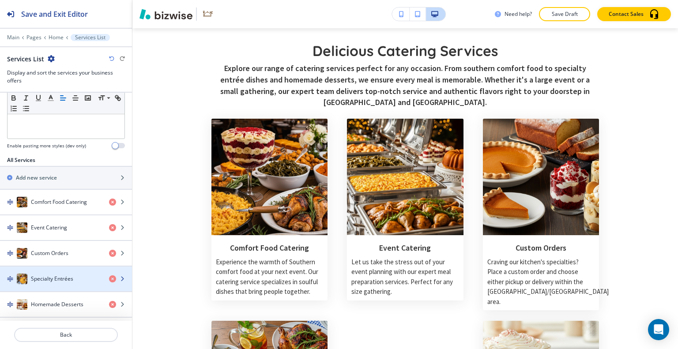
scroll to position [353, 0]
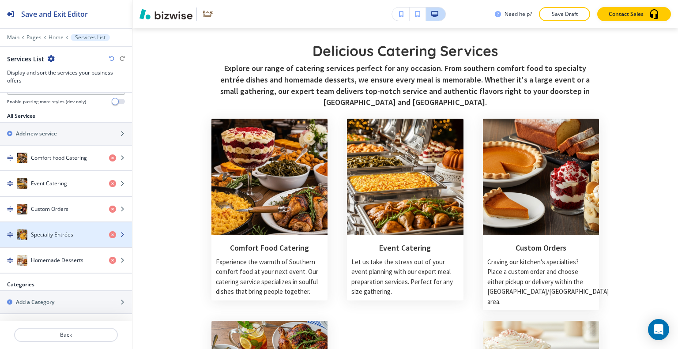
click at [59, 247] on div "button" at bounding box center [66, 243] width 132 height 7
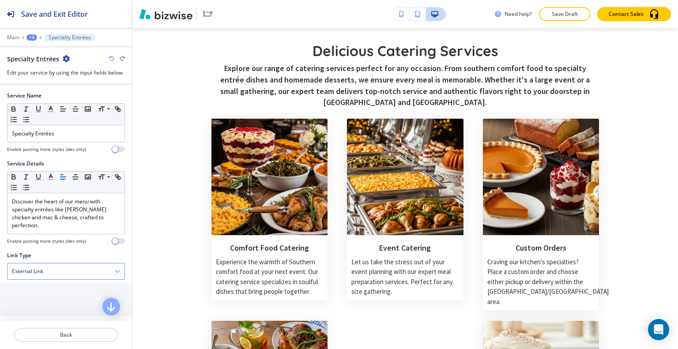
click at [46, 263] on div "External Link" at bounding box center [66, 271] width 117 height 16
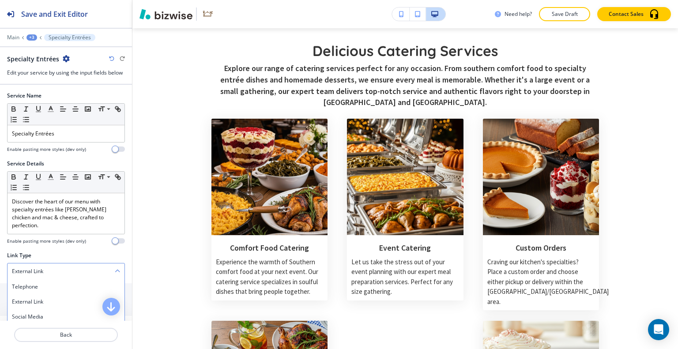
scroll to position [72, 0]
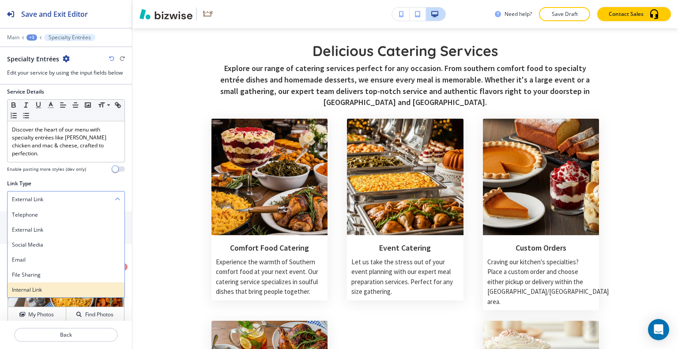
click at [51, 286] on h4 "Internal Link" at bounding box center [66, 290] width 108 height 8
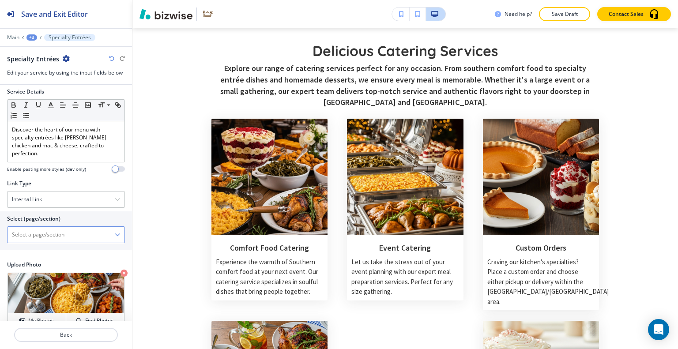
click at [30, 229] on \(page\/section\) "Manual Input" at bounding box center [61, 234] width 107 height 15
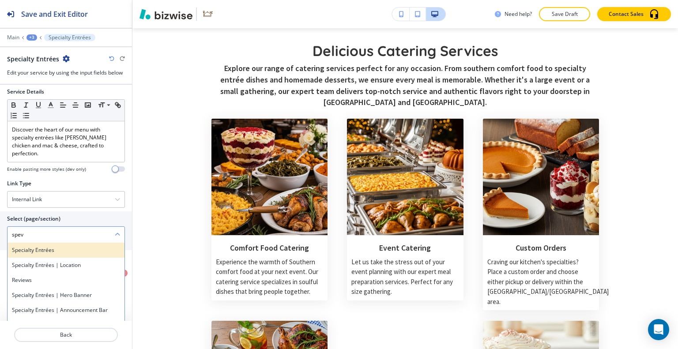
click at [46, 246] on h4 "Specialty Entrées" at bounding box center [66, 250] width 108 height 8
type \(page\/section\) "Specialty Entrées"
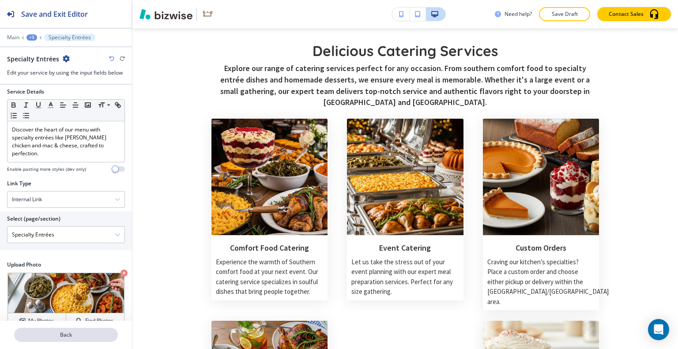
click at [76, 331] on p "Back" at bounding box center [66, 335] width 102 height 8
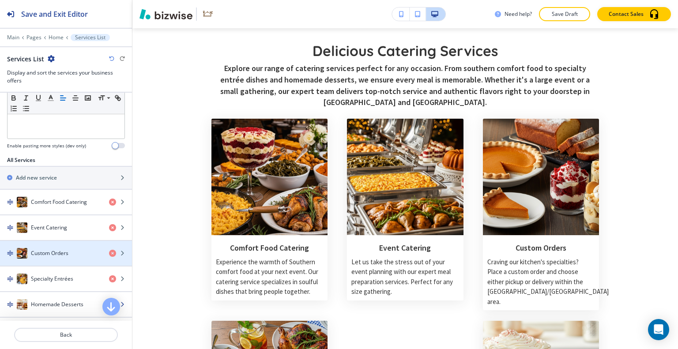
scroll to position [353, 0]
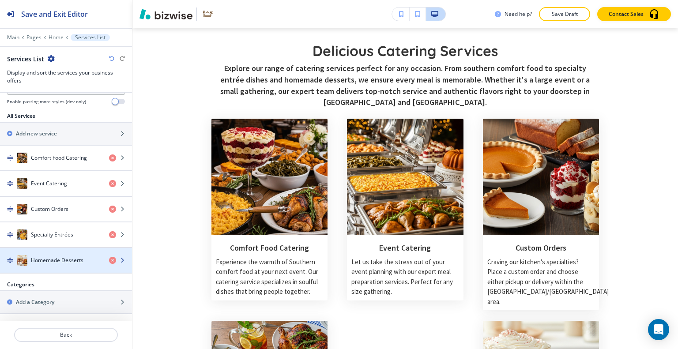
click at [56, 264] on h4 "Homemade Desserts" at bounding box center [57, 260] width 53 height 8
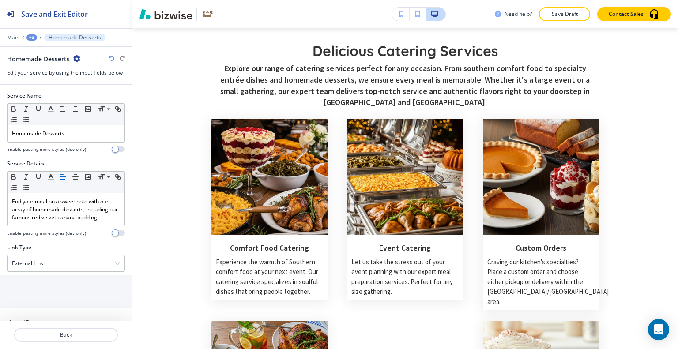
scroll to position [72, 0]
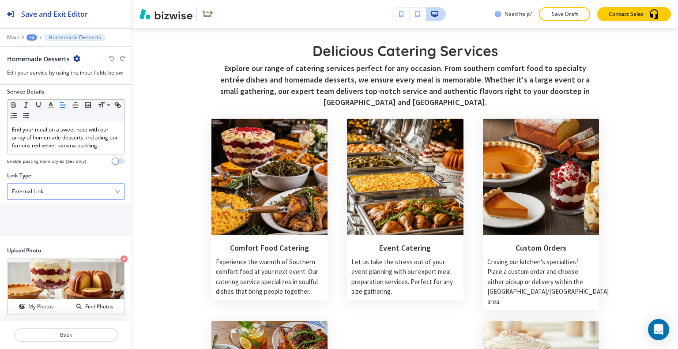
click at [47, 189] on div "External Link" at bounding box center [66, 192] width 117 height 16
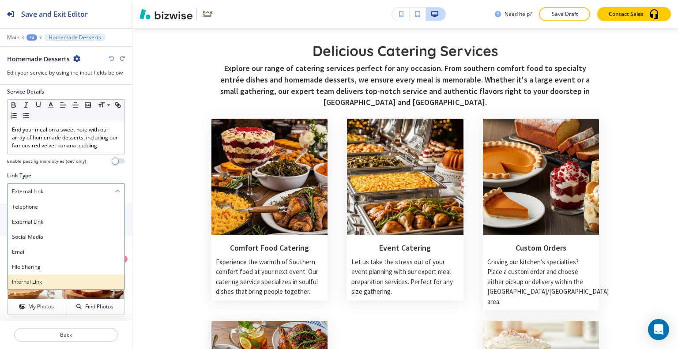
click at [43, 282] on h4 "Internal Link" at bounding box center [66, 282] width 108 height 8
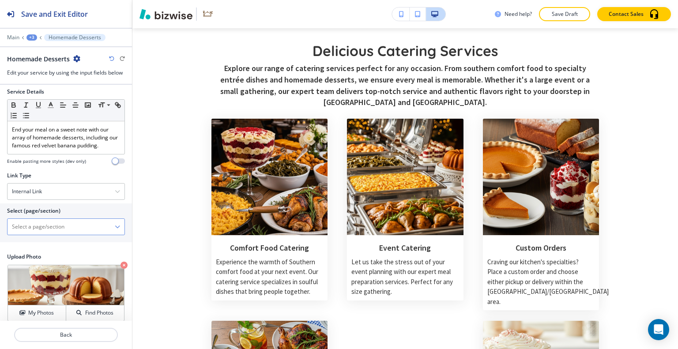
click at [38, 225] on \(page\/section\) "Manual Input" at bounding box center [61, 226] width 107 height 15
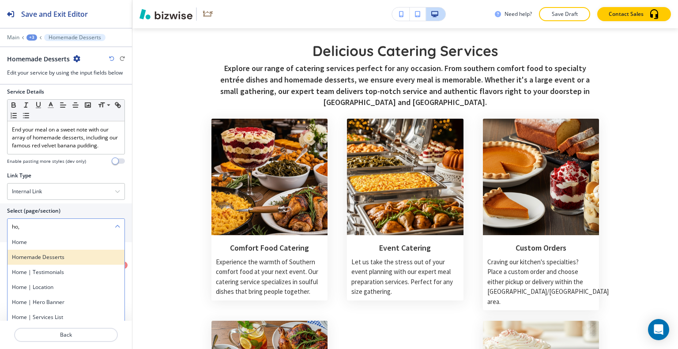
click at [38, 256] on h4 "Homemade Desserts" at bounding box center [66, 257] width 108 height 8
type \(page\/section\) "Homemade Desserts"
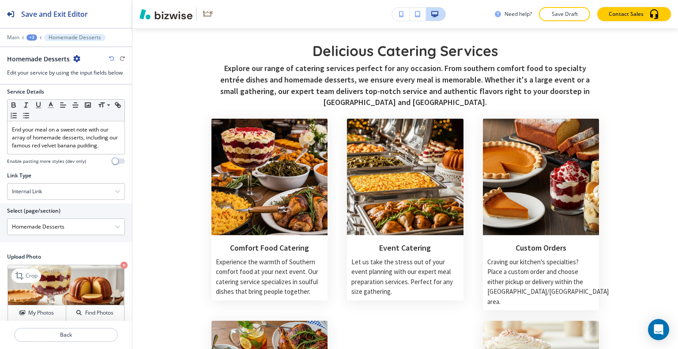
scroll to position [78, 0]
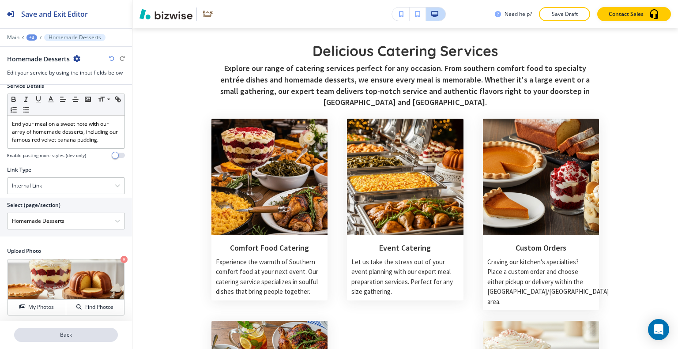
click at [53, 333] on p "Back" at bounding box center [66, 335] width 102 height 8
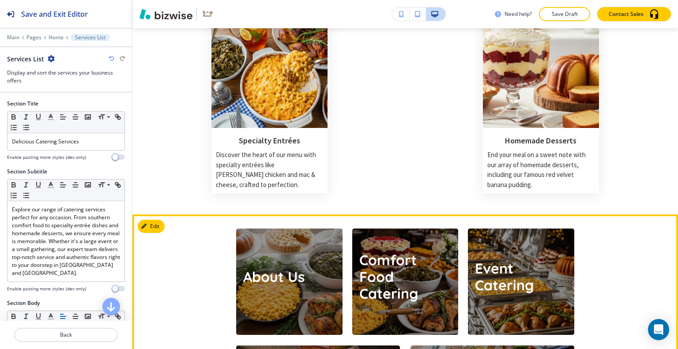
scroll to position [1061, 0]
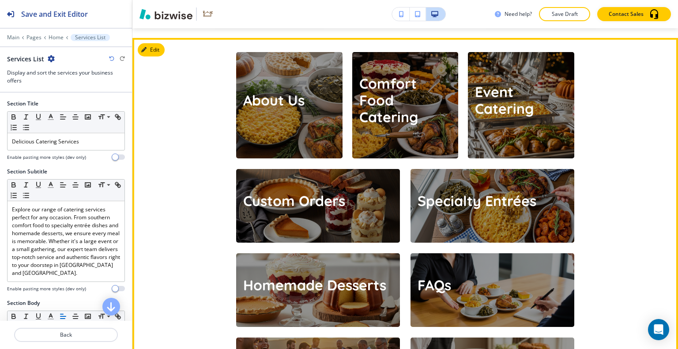
click at [334, 192] on p "Custom Orders" at bounding box center [294, 200] width 102 height 17
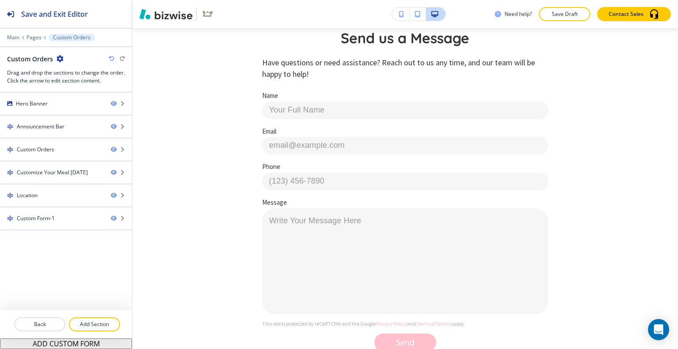
scroll to position [0, 0]
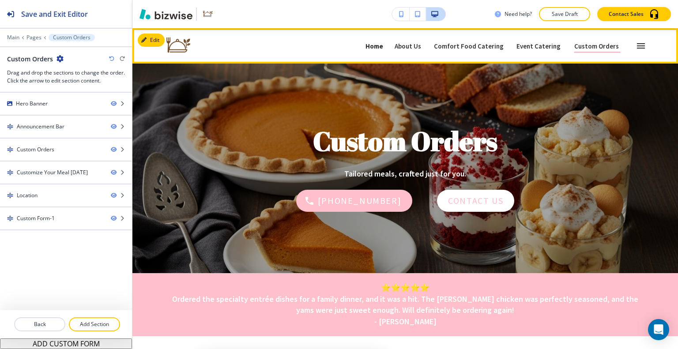
click at [383, 43] on p "Home" at bounding box center [374, 46] width 18 height 7
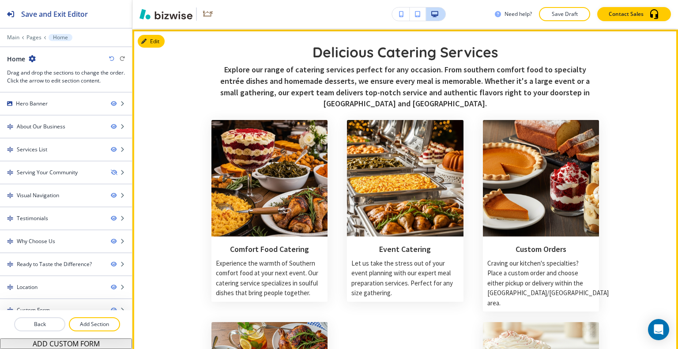
scroll to position [927, 0]
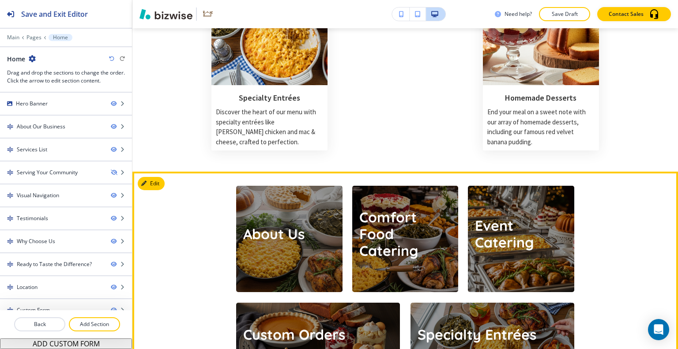
drag, startPoint x: 418, startPoint y: 188, endPoint x: 235, endPoint y: 226, distance: 187.2
click at [236, 226] on div "About Us" at bounding box center [273, 239] width 75 height 106
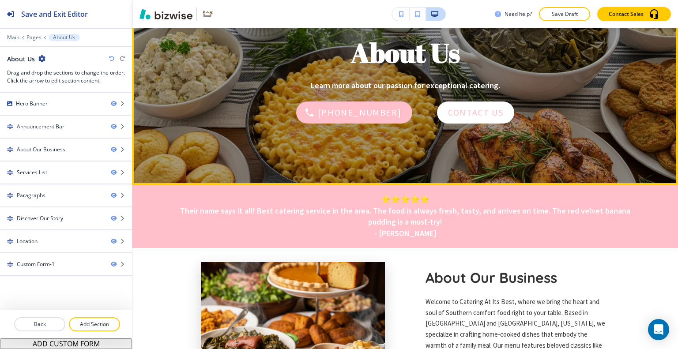
scroll to position [0, 0]
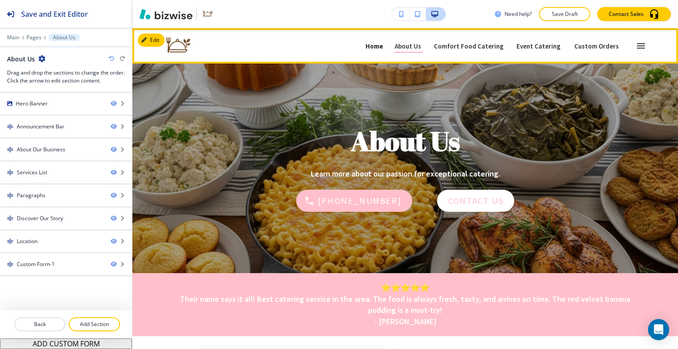
click at [384, 41] on link "Home Home" at bounding box center [374, 46] width 19 height 14
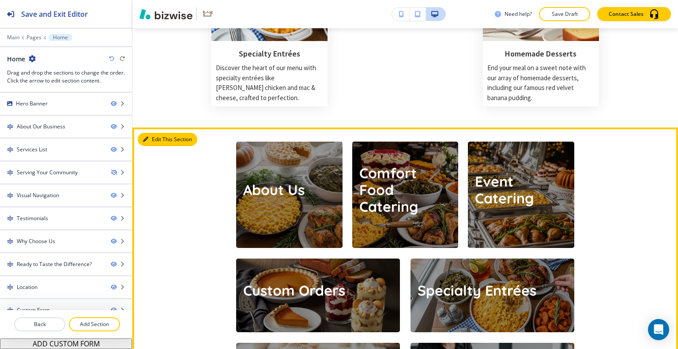
click at [152, 133] on button "Edit This Section" at bounding box center [168, 139] width 60 height 13
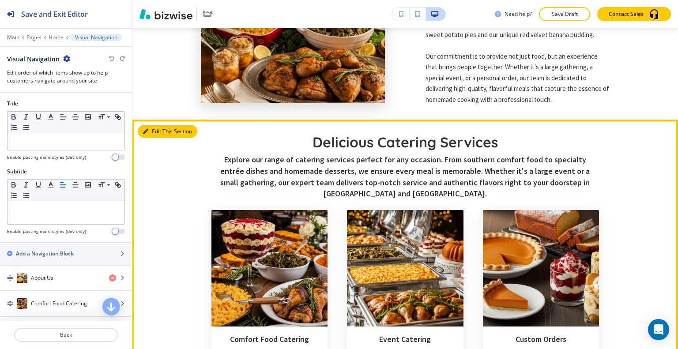
click at [152, 130] on button "Edit This Section" at bounding box center [168, 131] width 60 height 13
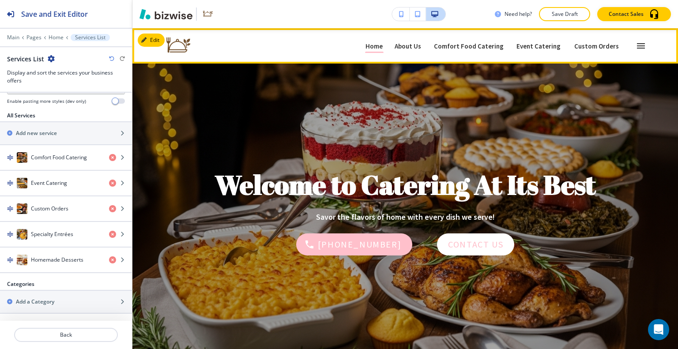
click at [636, 42] on icon "button" at bounding box center [641, 46] width 11 height 11
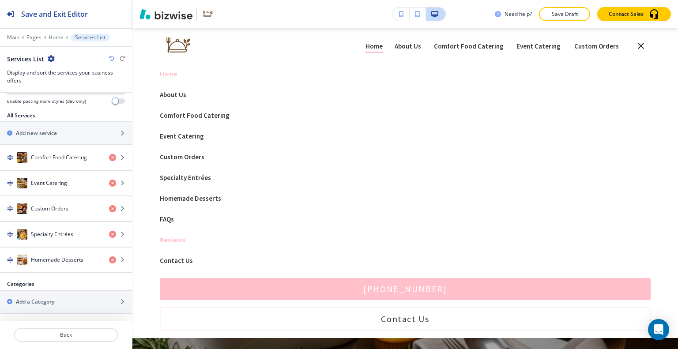
click at [172, 242] on p "Reviews" at bounding box center [405, 240] width 491 height 7
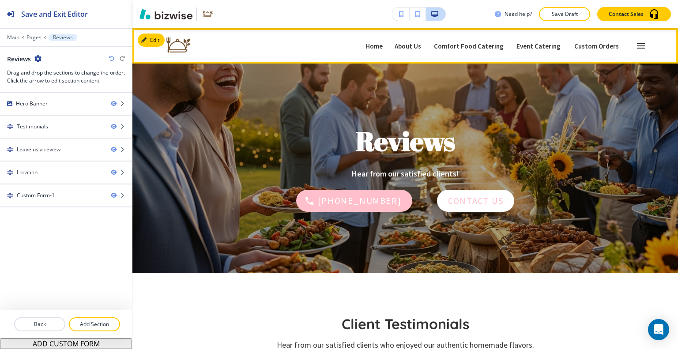
click at [636, 43] on icon "button" at bounding box center [641, 46] width 11 height 11
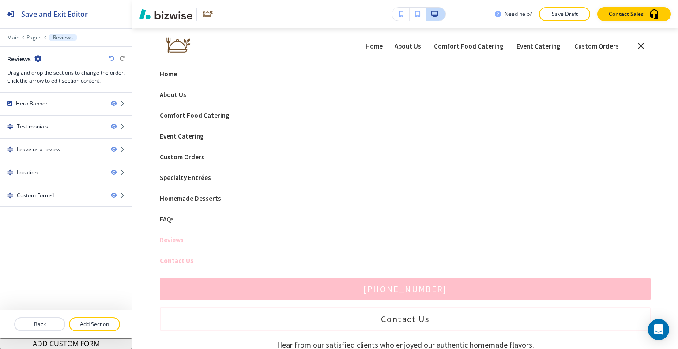
click at [178, 261] on p "Contact Us" at bounding box center [405, 260] width 491 height 7
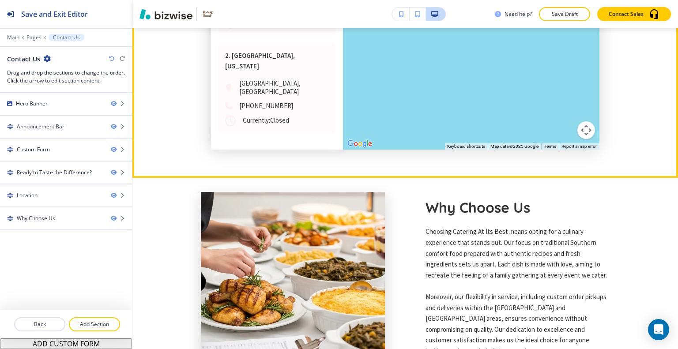
scroll to position [915, 0]
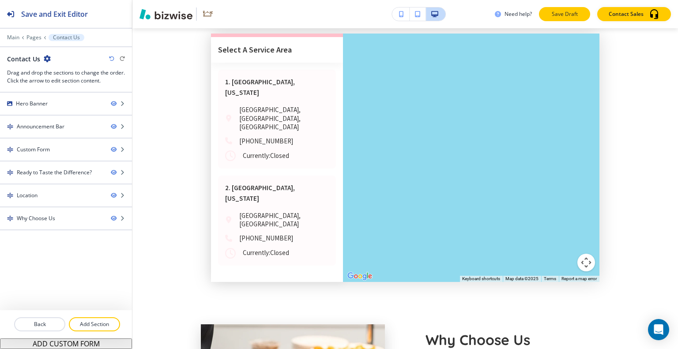
click at [568, 10] on button "Save Draft" at bounding box center [564, 14] width 51 height 14
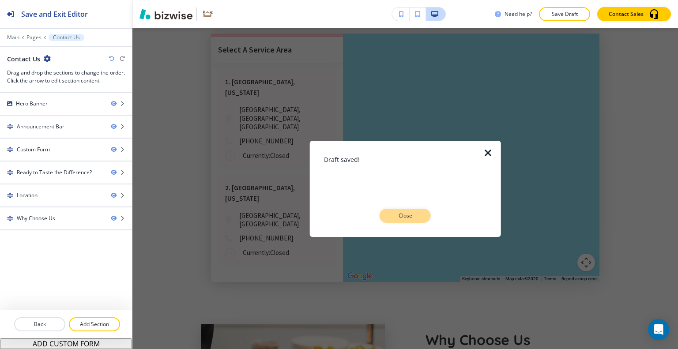
click at [412, 218] on p "Close" at bounding box center [405, 216] width 28 height 8
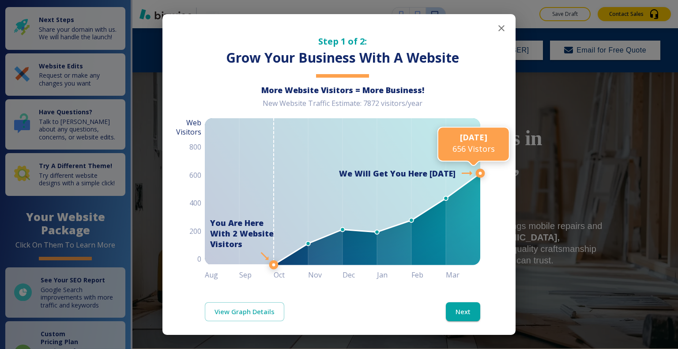
click at [493, 26] on button "button" at bounding box center [502, 28] width 18 height 18
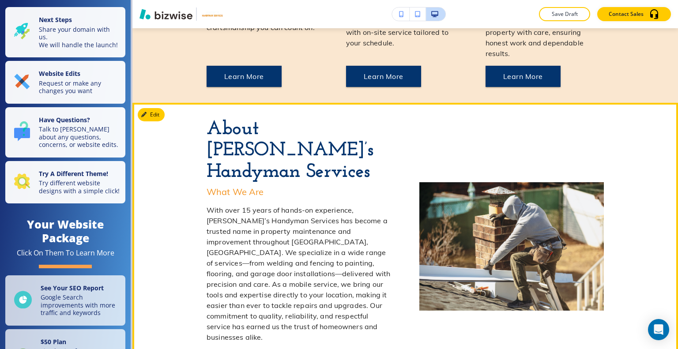
scroll to position [486, 0]
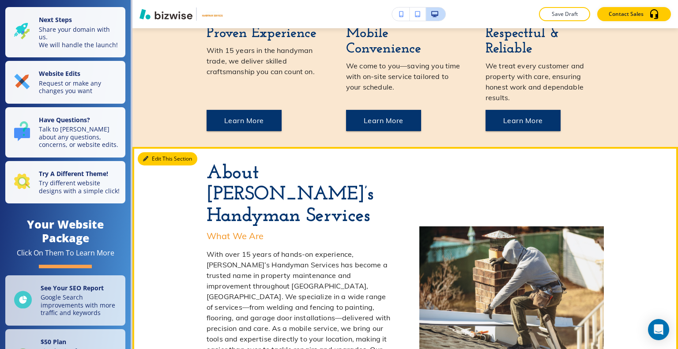
click at [153, 152] on button "Edit This Section" at bounding box center [168, 158] width 60 height 13
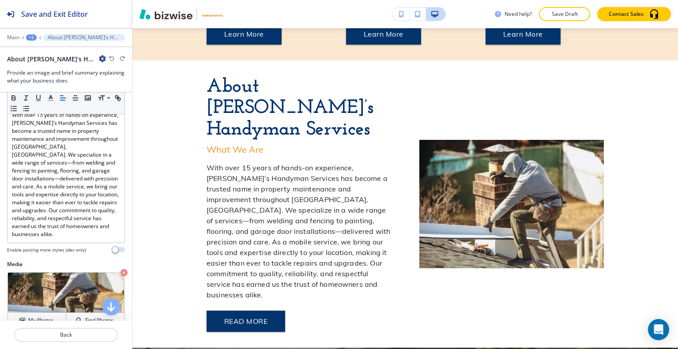
scroll to position [265, 0]
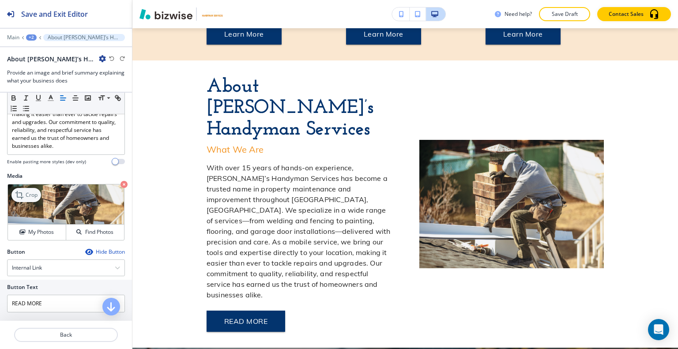
click at [30, 191] on p "Crop" at bounding box center [32, 195] width 12 height 8
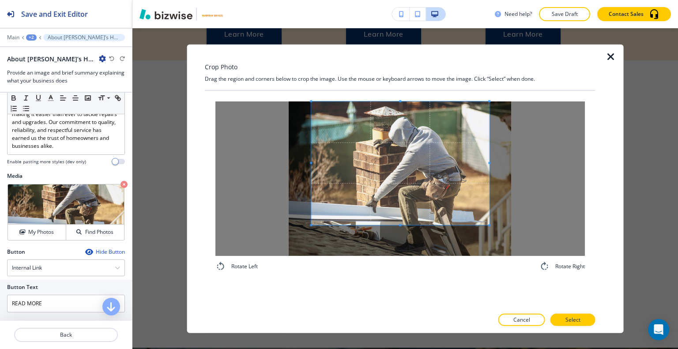
click at [415, 150] on span at bounding box center [400, 163] width 178 height 124
click at [393, 273] on div "Rotate Left Rotate Right" at bounding box center [400, 186] width 391 height 192
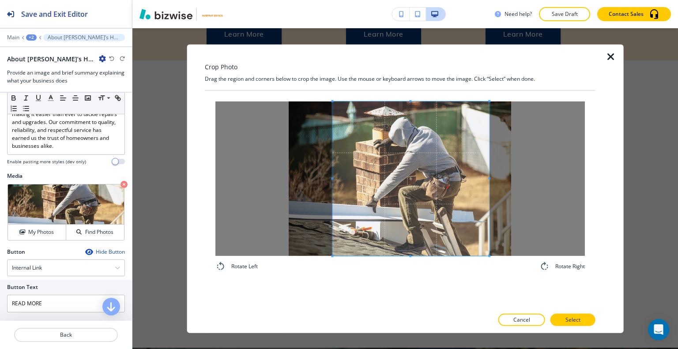
click at [332, 184] on div at bounding box center [410, 178] width 157 height 154
click at [572, 323] on p "Select" at bounding box center [572, 320] width 15 height 8
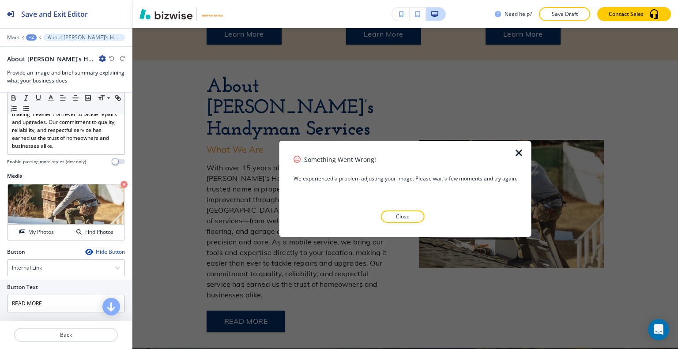
click at [519, 156] on icon "button" at bounding box center [519, 152] width 11 height 11
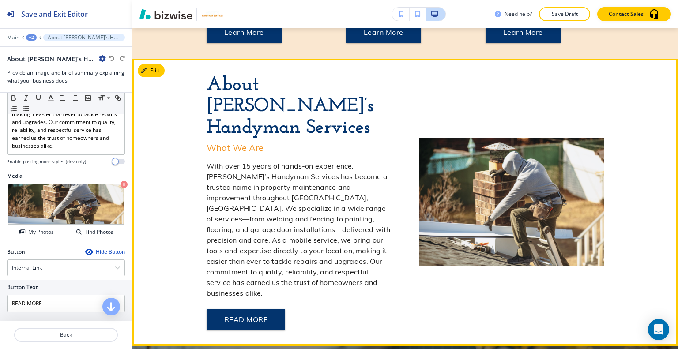
scroll to position [397, 0]
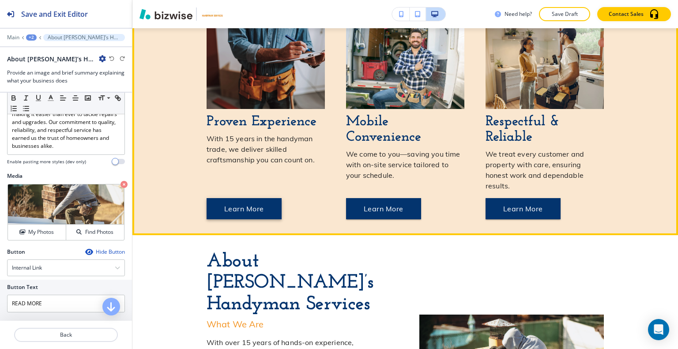
click at [247, 166] on div "Proven Experience With 15 years in the handyman trade, we deliver skilled craft…" at bounding box center [266, 120] width 118 height 199
click at [246, 198] on button "Learn More" at bounding box center [244, 208] width 75 height 21
click at [245, 198] on button "Learn More" at bounding box center [244, 208] width 75 height 21
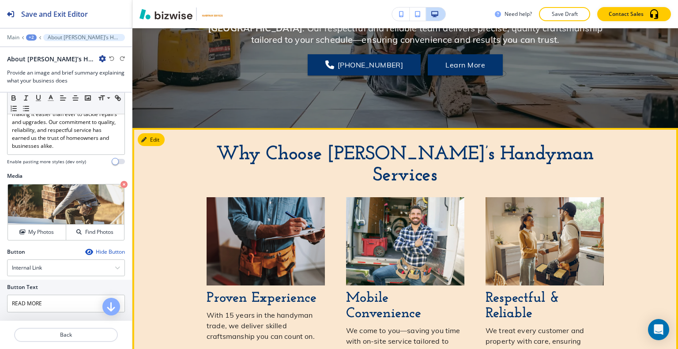
scroll to position [177, 0]
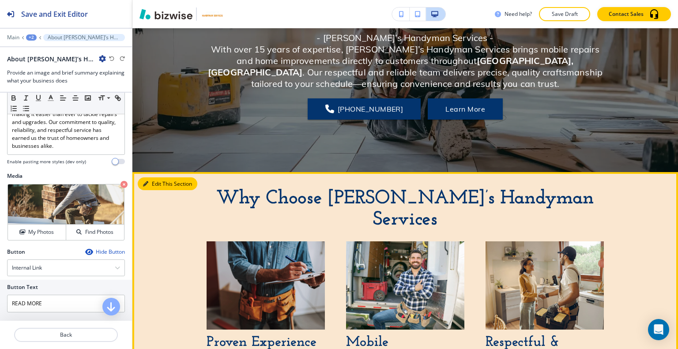
click at [154, 187] on div "Edit This Section Why Choose [PERSON_NAME]’s Handyman Services Proven Experienc…" at bounding box center [405, 314] width 546 height 284
click at [154, 187] on button "Edit This Section" at bounding box center [168, 183] width 60 height 13
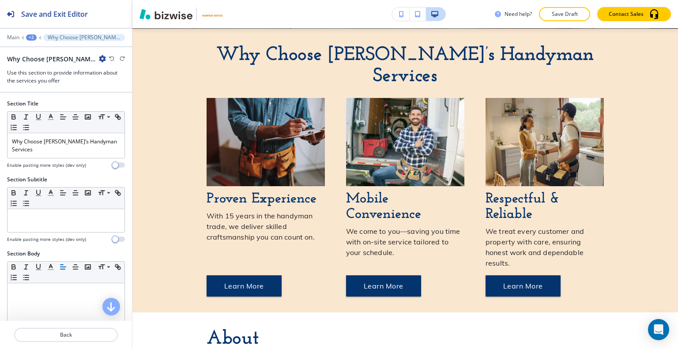
scroll to position [265, 0]
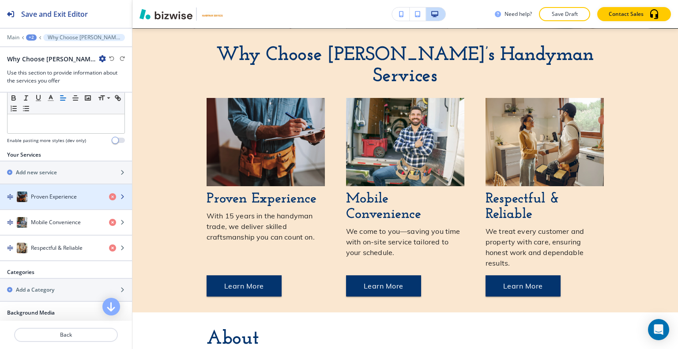
click at [67, 202] on div "button" at bounding box center [66, 205] width 132 height 7
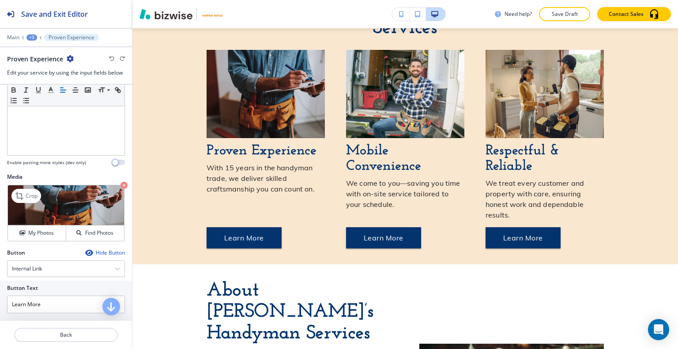
scroll to position [263, 0]
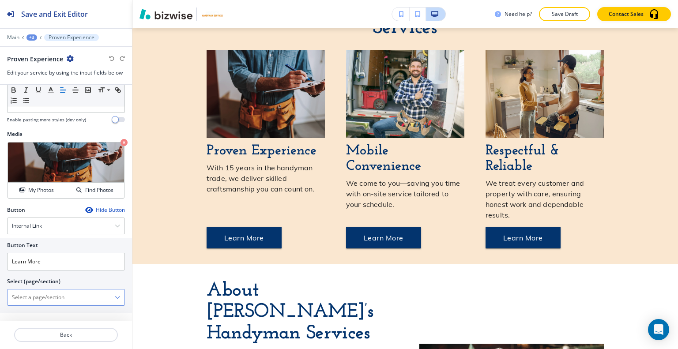
click at [54, 296] on \(page\/section\) "Manual Input" at bounding box center [61, 297] width 107 height 15
click at [40, 313] on h4 "SERVICES" at bounding box center [66, 313] width 108 height 8
type \(page\/section\) "SERVICES"
click at [47, 337] on p "Back" at bounding box center [66, 335] width 102 height 8
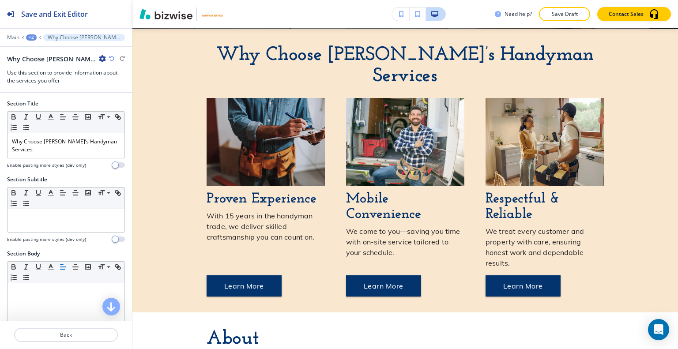
scroll to position [265, 0]
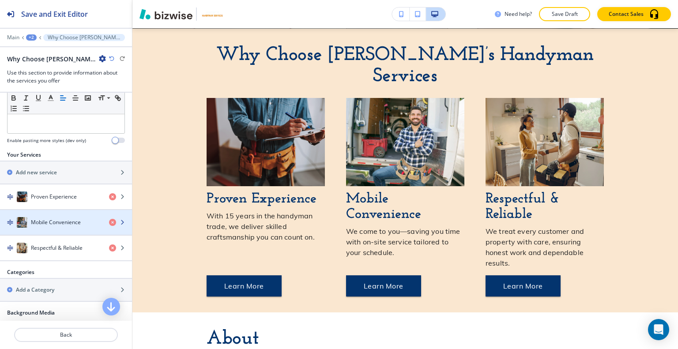
click at [57, 217] on div "Mobile Convenience" at bounding box center [51, 222] width 102 height 11
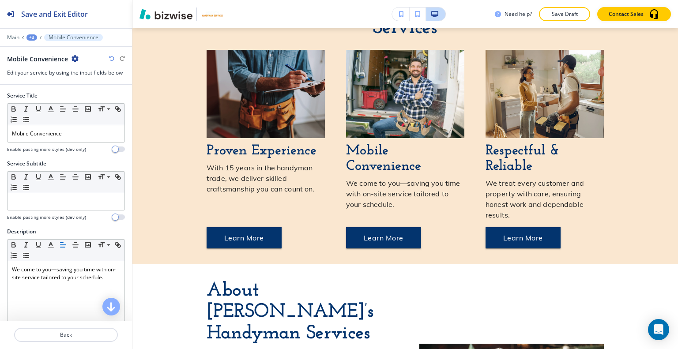
scroll to position [263, 0]
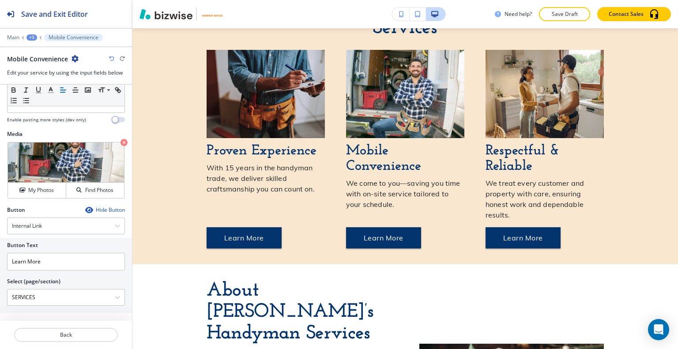
drag, startPoint x: 59, startPoint y: 296, endPoint x: 0, endPoint y: 296, distance: 59.1
click at [0, 296] on div "Button Text Learn More Select (page/section) SERVICES HOME HOME | Hero HOME | W…" at bounding box center [66, 275] width 132 height 75
click at [18, 309] on h4 "CONTACT" at bounding box center [66, 313] width 108 height 8
type \(page\/section\) "CONTACT"
click at [37, 335] on p "Back" at bounding box center [66, 335] width 102 height 8
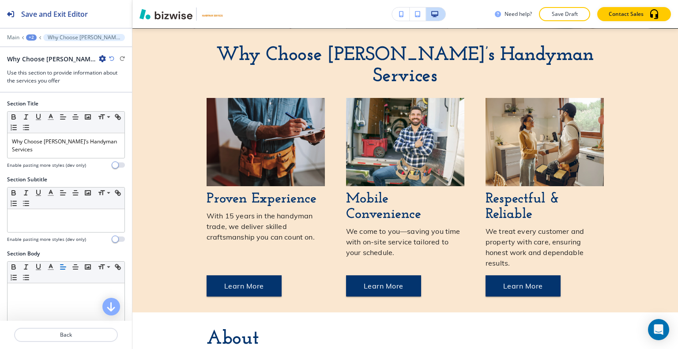
scroll to position [309, 0]
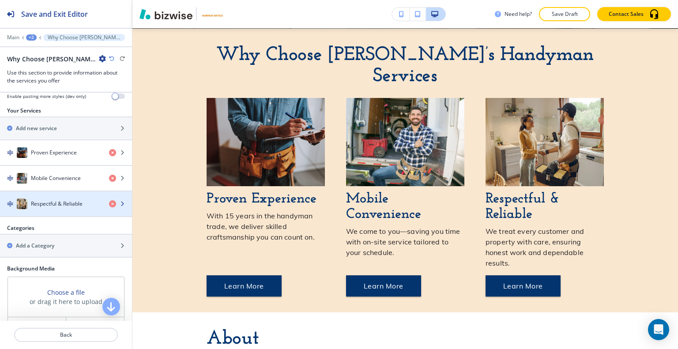
click at [60, 200] on h4 "Respectful & Reliable" at bounding box center [57, 204] width 52 height 8
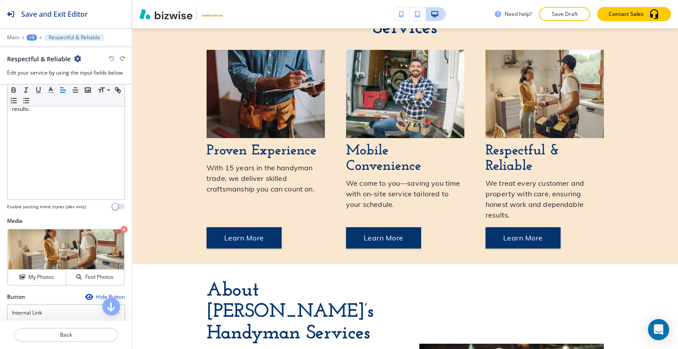
scroll to position [221, 0]
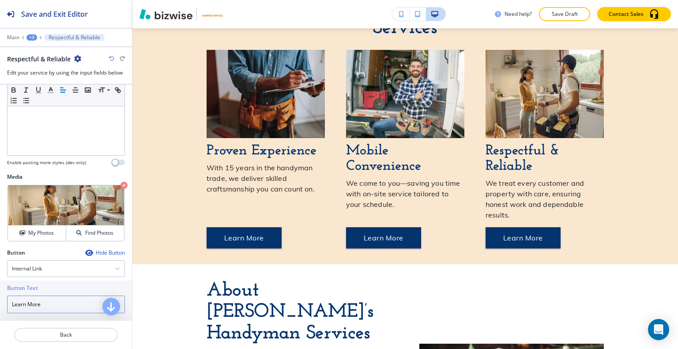
click at [53, 307] on input "Learn More" at bounding box center [66, 305] width 118 height 18
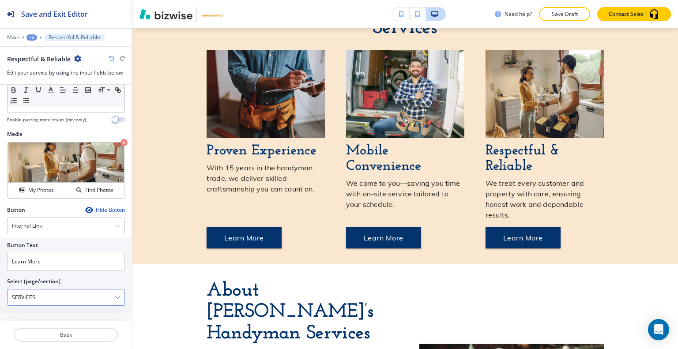
click at [53, 292] on \(page\/section\) "SERVICES" at bounding box center [61, 297] width 107 height 15
drag, startPoint x: 53, startPoint y: 292, endPoint x: 0, endPoint y: 286, distance: 53.3
click at [0, 286] on div "Button Text Learn More Select (page/section) SERVICES HOME HOME | Hero HOME | W…" at bounding box center [66, 275] width 132 height 75
click at [25, 309] on h4 "GALLERY" at bounding box center [66, 313] width 108 height 8
type \(page\/section\) "GALLERY"
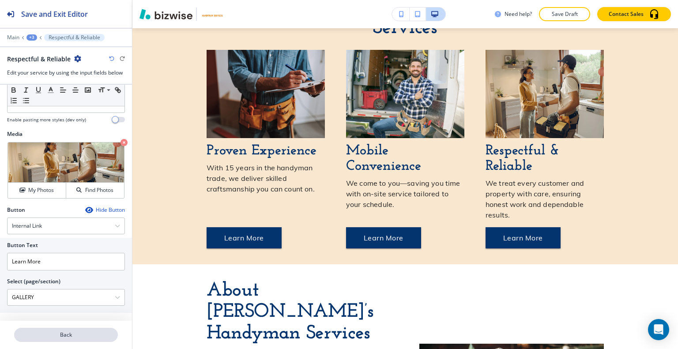
click at [74, 336] on p "Back" at bounding box center [66, 335] width 102 height 8
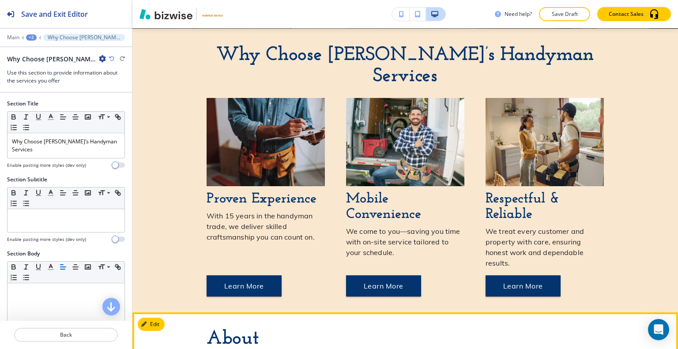
scroll to position [497, 0]
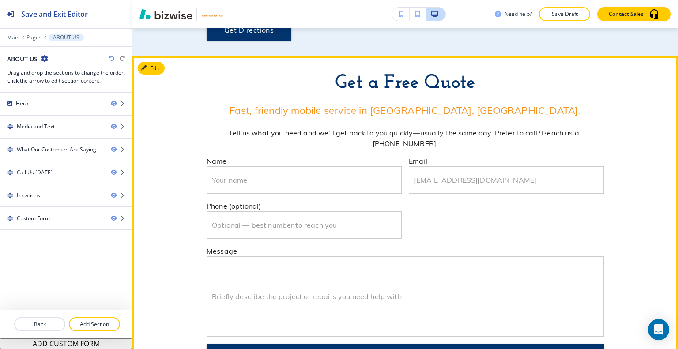
scroll to position [1284, 0]
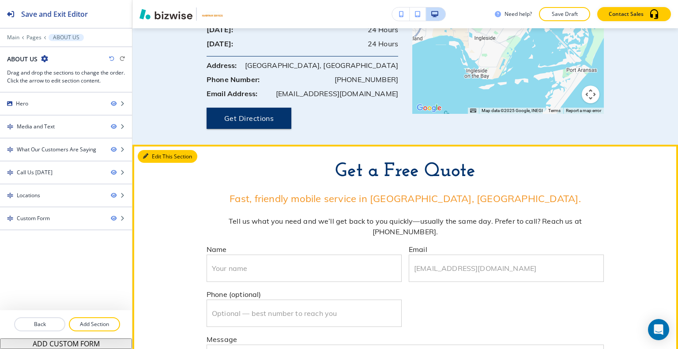
click at [157, 150] on button "Edit This Section" at bounding box center [168, 156] width 60 height 13
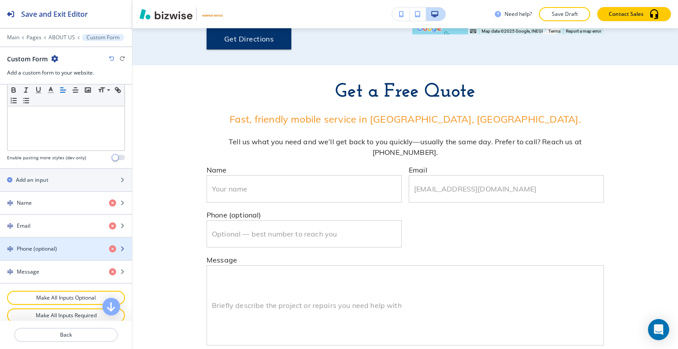
scroll to position [436, 0]
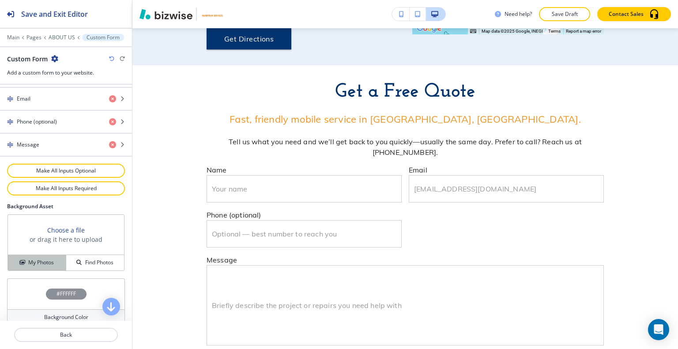
click at [38, 259] on h4 "My Photos" at bounding box center [41, 263] width 26 height 8
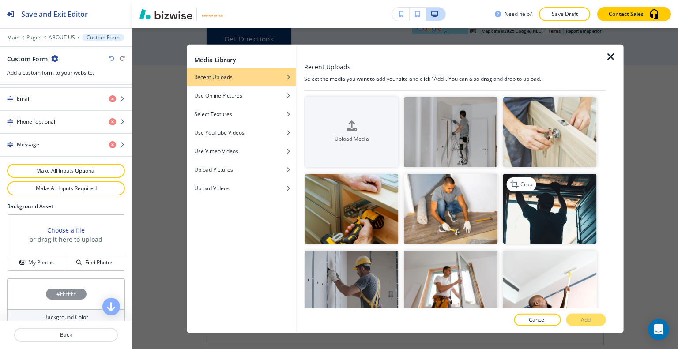
click at [540, 217] on img "button" at bounding box center [550, 209] width 94 height 70
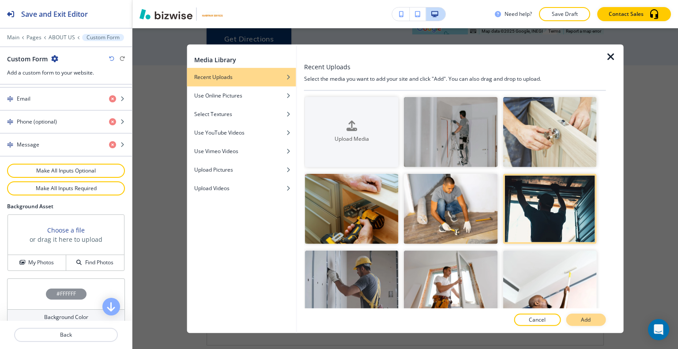
click at [576, 316] on button "Add" at bounding box center [586, 320] width 40 height 12
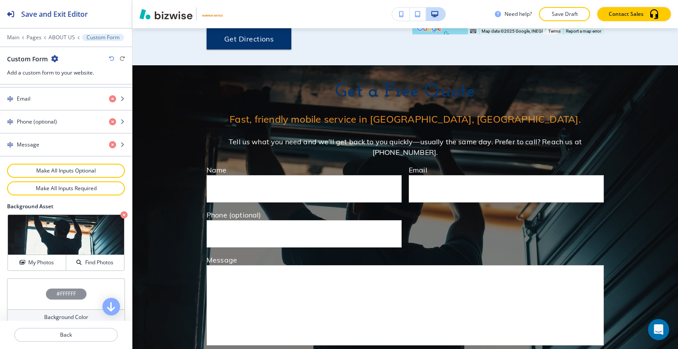
click at [39, 290] on div "#FFFFFF" at bounding box center [66, 294] width 118 height 31
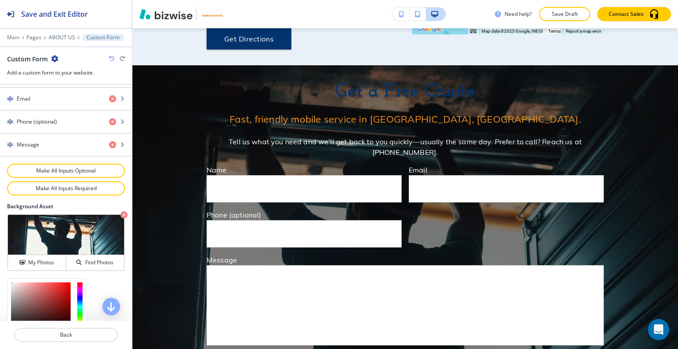
scroll to position [507, 0]
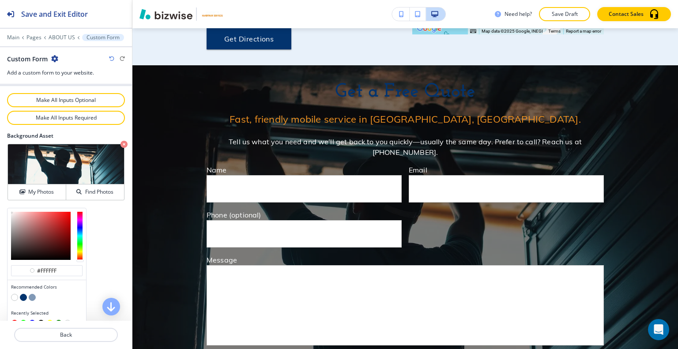
click at [14, 294] on button "button" at bounding box center [14, 297] width 7 height 7
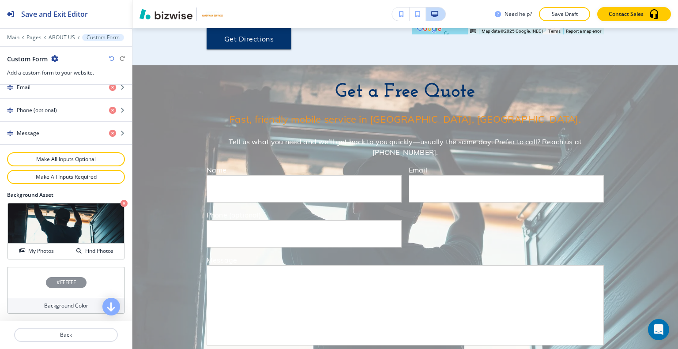
scroll to position [436, 0]
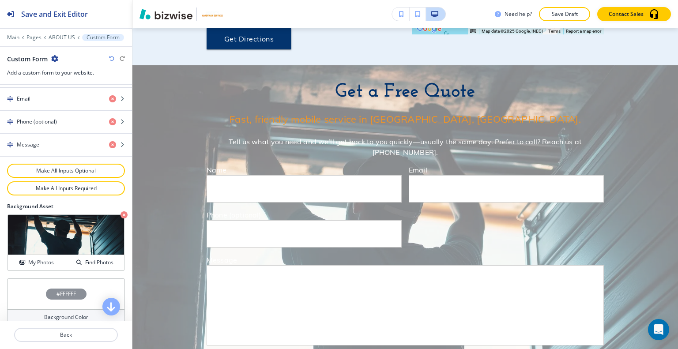
click at [111, 57] on icon "button" at bounding box center [111, 58] width 5 height 5
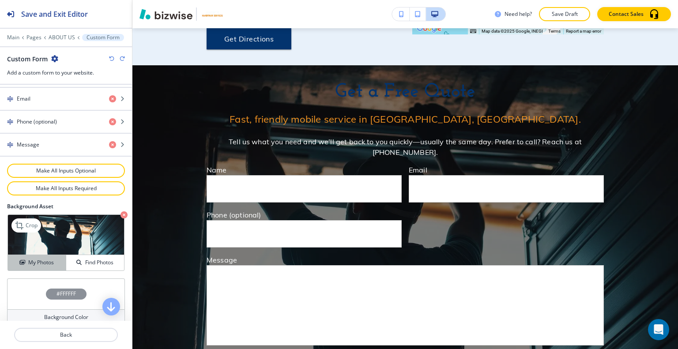
click at [50, 259] on h4 "My Photos" at bounding box center [41, 263] width 26 height 8
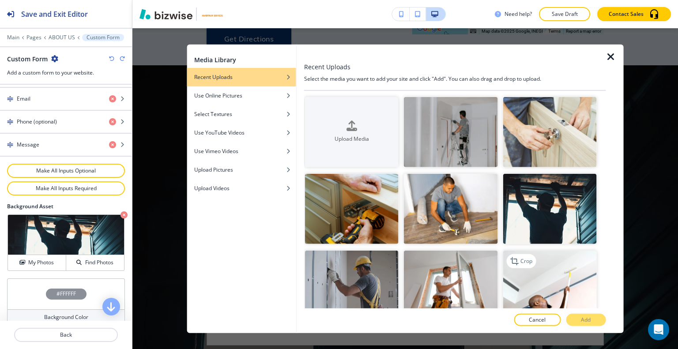
scroll to position [44, 0]
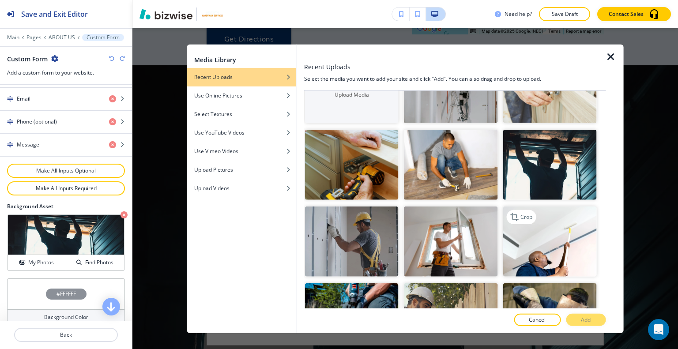
click at [545, 254] on img "button" at bounding box center [550, 242] width 94 height 70
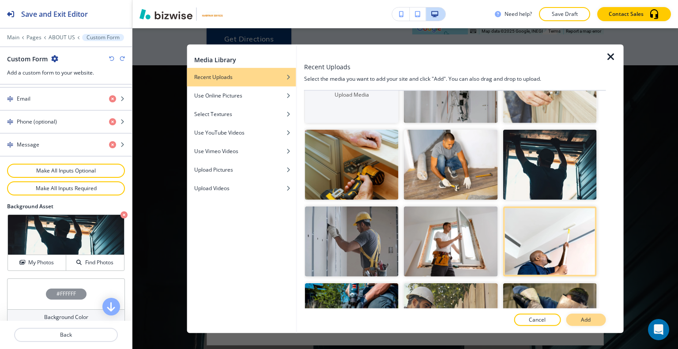
click at [585, 323] on p "Add" at bounding box center [586, 320] width 10 height 8
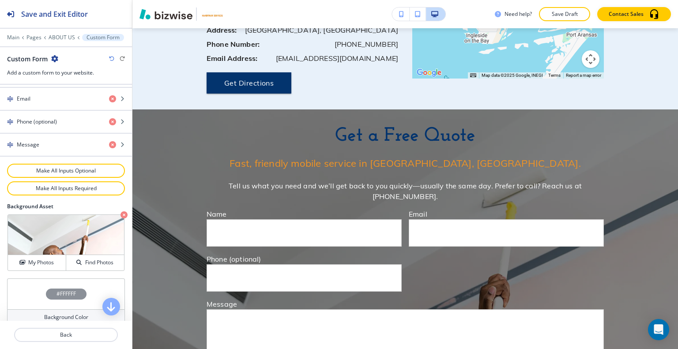
scroll to position [1511, 0]
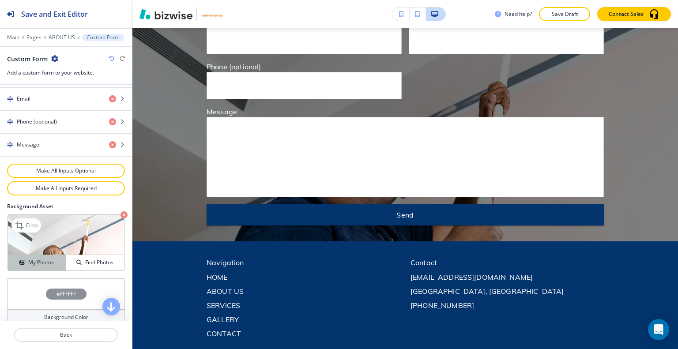
click at [49, 259] on h4 "My Photos" at bounding box center [41, 263] width 26 height 8
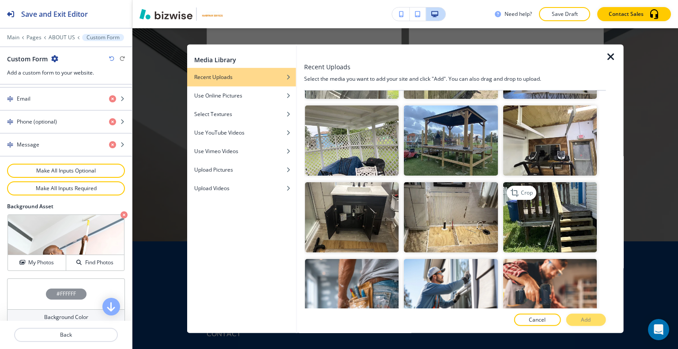
scroll to position [574, 0]
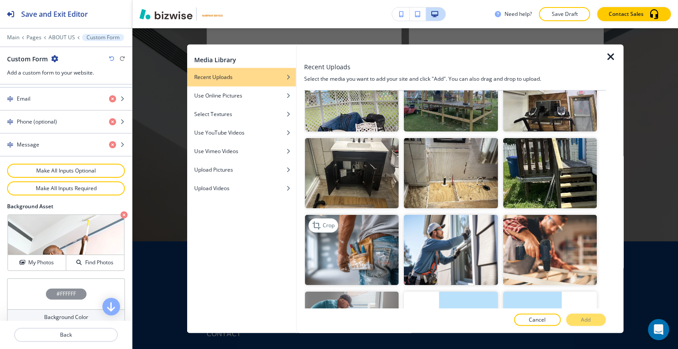
click at [357, 245] on img "button" at bounding box center [352, 250] width 94 height 70
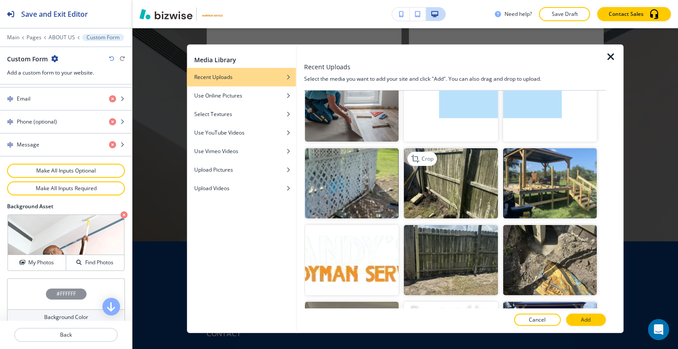
scroll to position [706, 0]
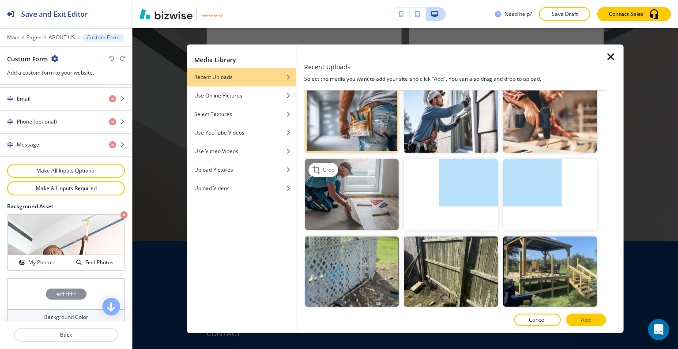
click at [370, 189] on img "button" at bounding box center [352, 194] width 94 height 70
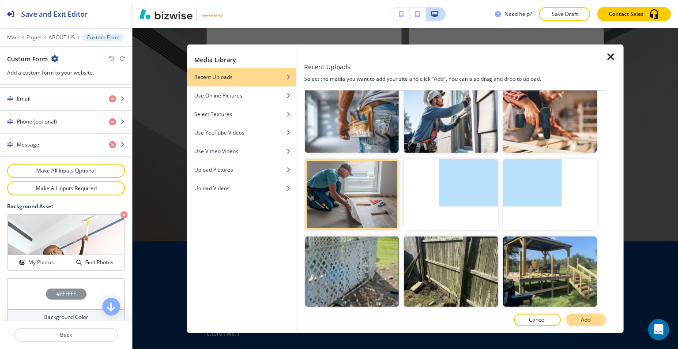
click at [586, 317] on p "Add" at bounding box center [586, 320] width 10 height 8
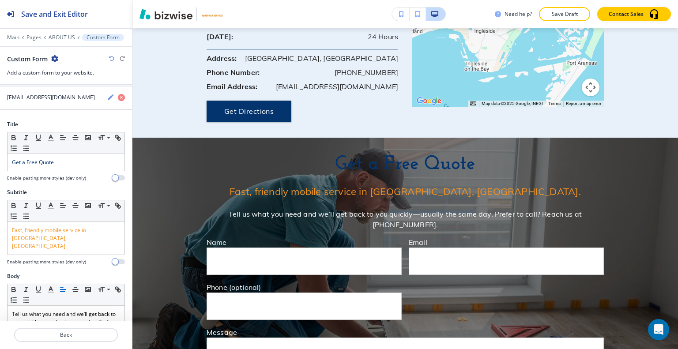
scroll to position [0, 0]
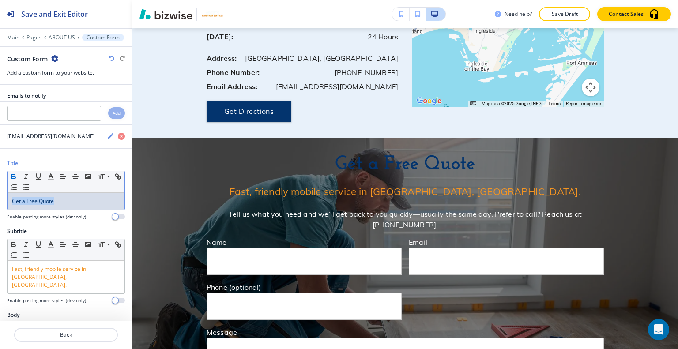
drag, startPoint x: 64, startPoint y: 196, endPoint x: 9, endPoint y: 174, distance: 58.7
click at [0, 178] on div "Title Small Normal Large Huge Get a Free Quote Enable pasting more styles (dev …" at bounding box center [66, 193] width 132 height 68
click at [49, 173] on icon "button" at bounding box center [51, 177] width 8 height 8
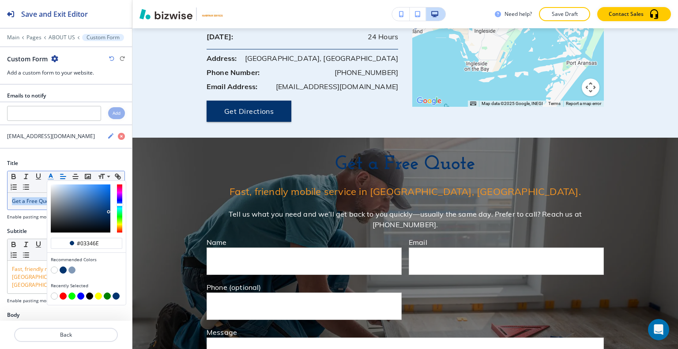
click at [52, 267] on button "button" at bounding box center [54, 270] width 7 height 7
type input "#ffffff"
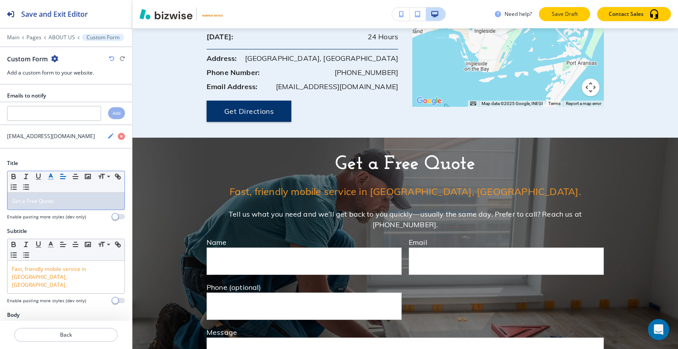
click at [554, 22] on div "Need help? Save Draft Contact Sales" at bounding box center [405, 14] width 546 height 28
click at [557, 17] on p "Save Draft" at bounding box center [564, 14] width 28 height 8
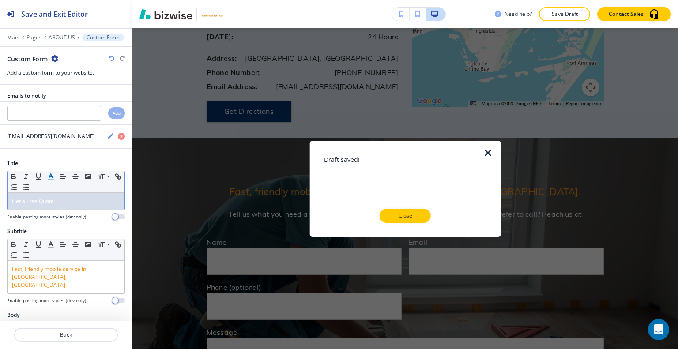
click at [401, 213] on p "Close" at bounding box center [405, 216] width 28 height 8
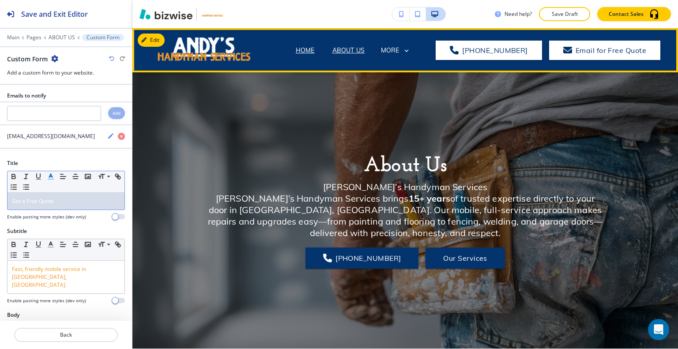
click at [312, 54] on p "HOME" at bounding box center [305, 50] width 19 height 9
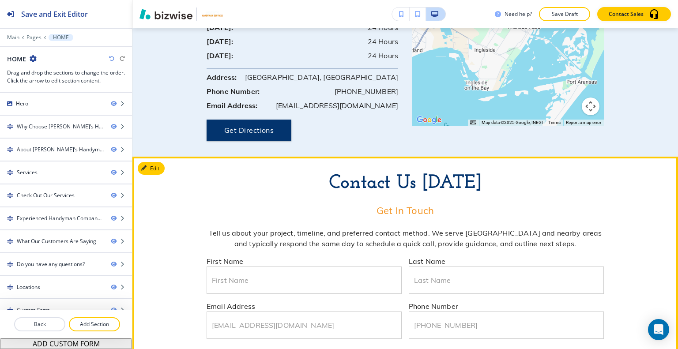
scroll to position [2956, 0]
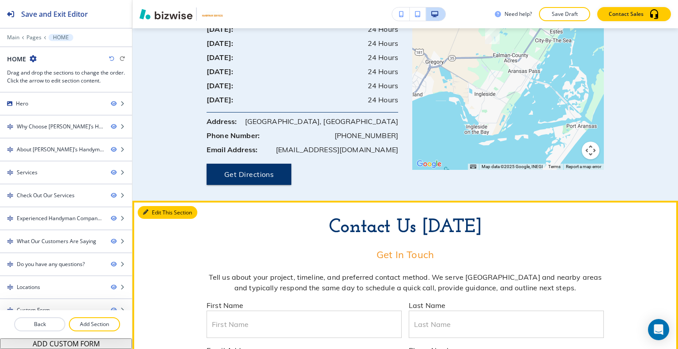
click at [160, 206] on button "Edit This Section" at bounding box center [168, 212] width 60 height 13
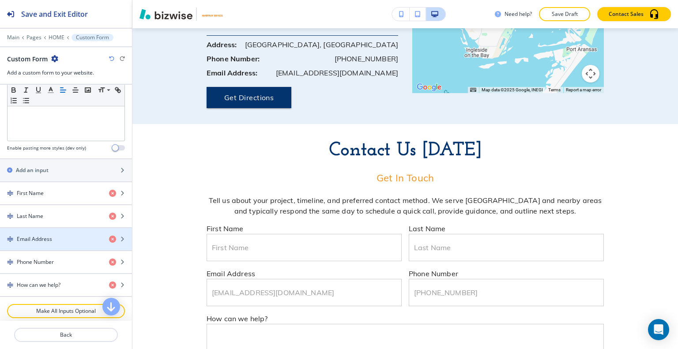
scroll to position [457, 0]
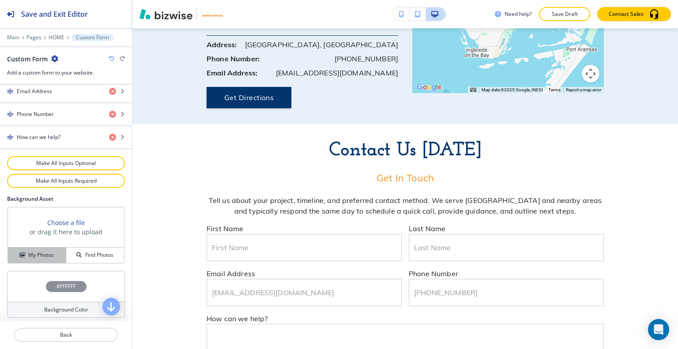
click at [37, 254] on h4 "My Photos" at bounding box center [41, 255] width 26 height 8
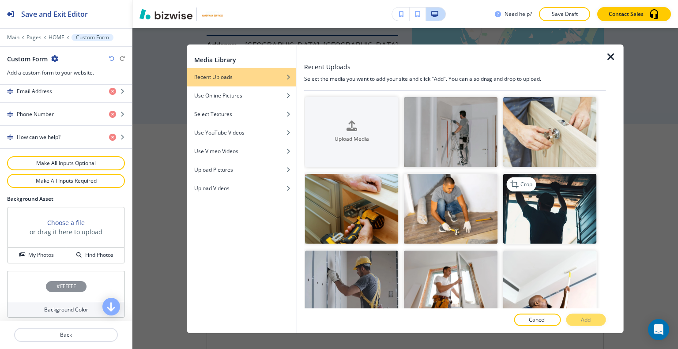
click at [547, 226] on img "button" at bounding box center [550, 209] width 94 height 70
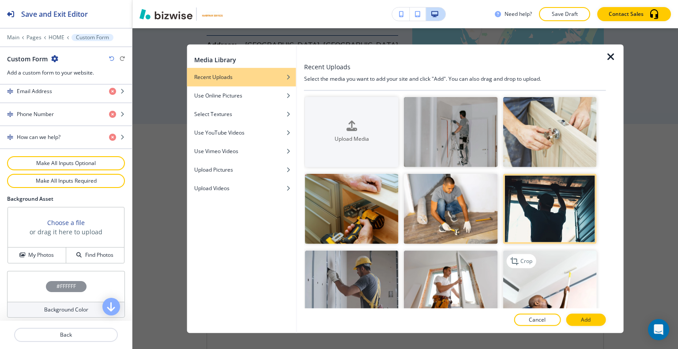
click at [550, 282] on img "button" at bounding box center [550, 286] width 94 height 70
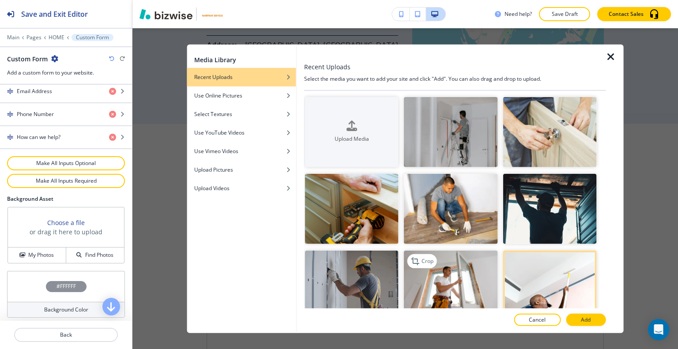
click at [438, 280] on img "button" at bounding box center [451, 286] width 94 height 70
click at [573, 321] on button "Add" at bounding box center [586, 320] width 40 height 12
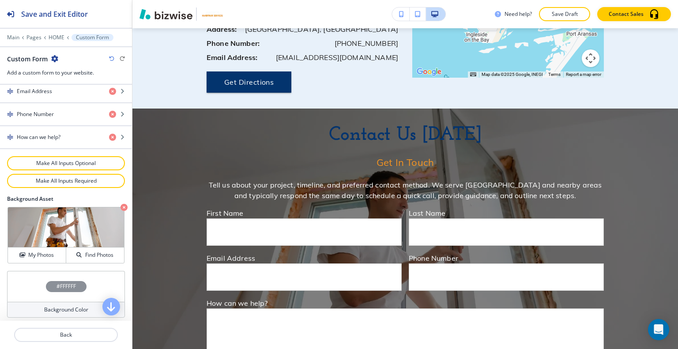
scroll to position [2960, 0]
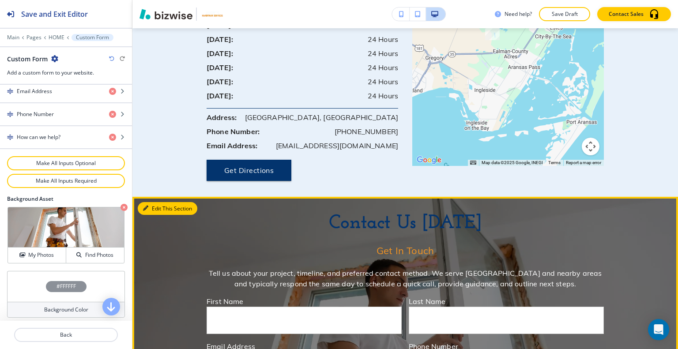
click at [153, 202] on button "Edit This Section" at bounding box center [168, 208] width 60 height 13
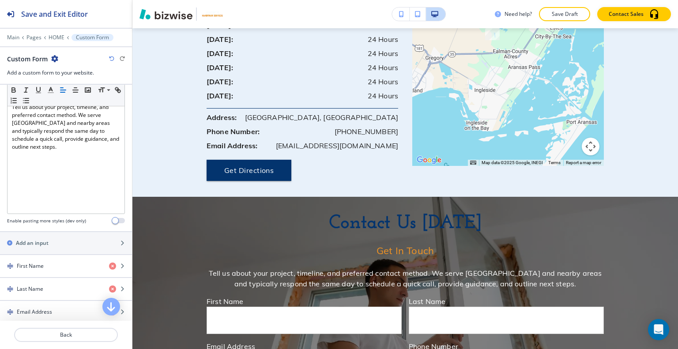
scroll to position [15, 0]
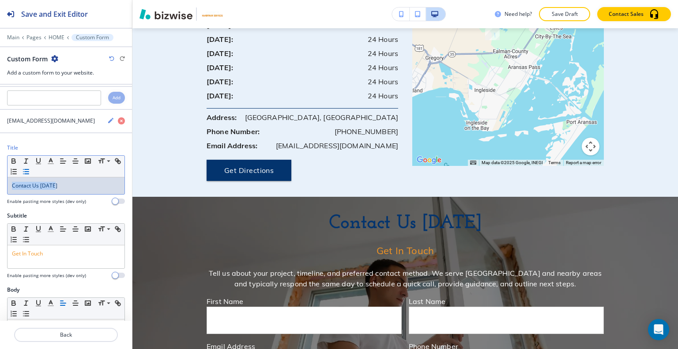
drag, startPoint x: 30, startPoint y: 184, endPoint x: 39, endPoint y: 165, distance: 20.9
click at [2, 174] on div "Title Small Normal Large Huge Contact Us [DATE] Enable pasting more styles (dev…" at bounding box center [66, 178] width 132 height 68
click at [49, 158] on icon "button" at bounding box center [51, 161] width 8 height 8
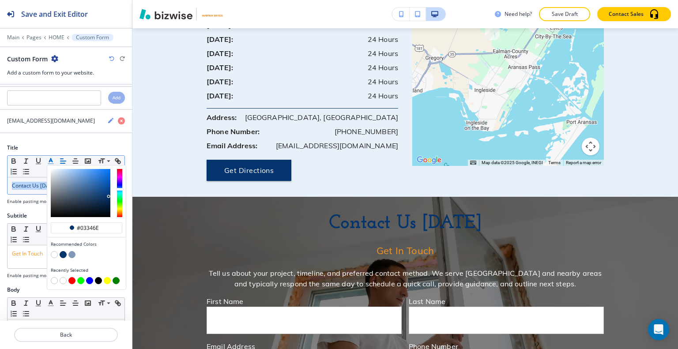
click at [54, 254] on button "button" at bounding box center [54, 254] width 7 height 7
type input "#ffffff"
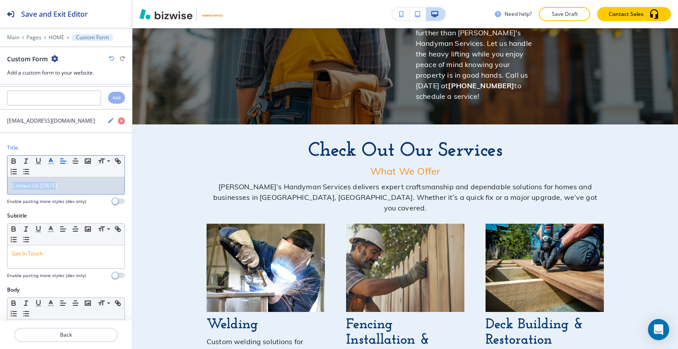
scroll to position [0, 0]
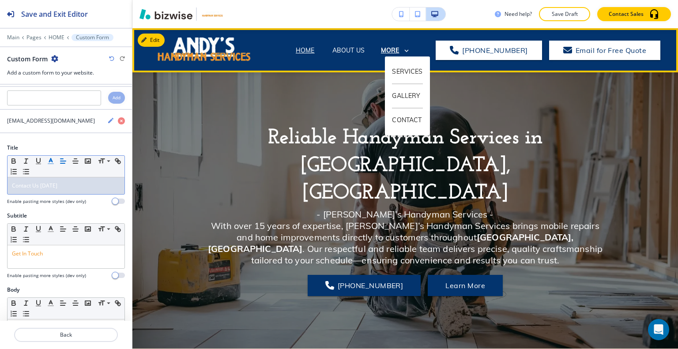
click at [399, 49] on p "MORE" at bounding box center [390, 50] width 19 height 7
click at [354, 53] on p "ABOUT US" at bounding box center [348, 50] width 32 height 9
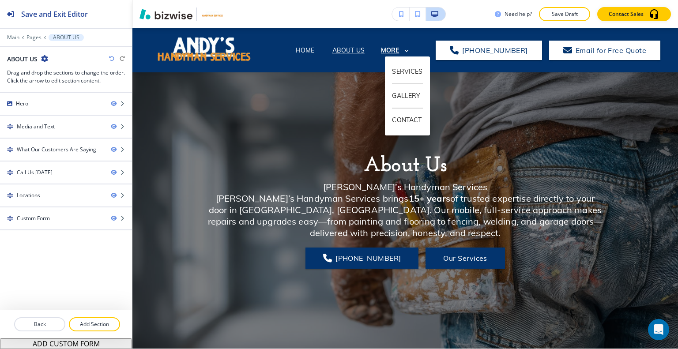
click at [392, 49] on p "MORE" at bounding box center [390, 50] width 19 height 7
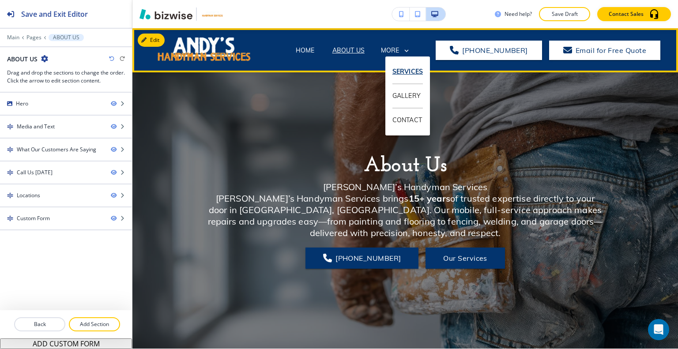
click at [404, 67] on p "SERVICES" at bounding box center [407, 72] width 30 height 24
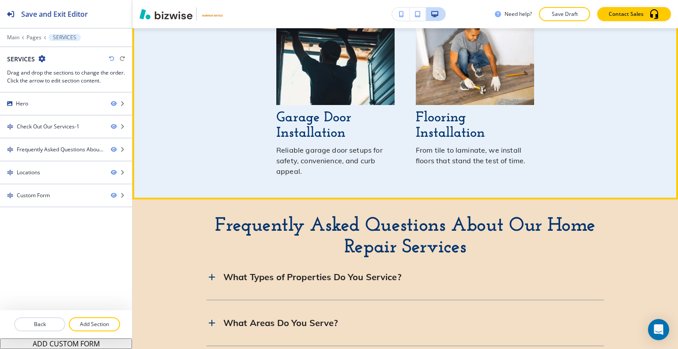
scroll to position [1015, 0]
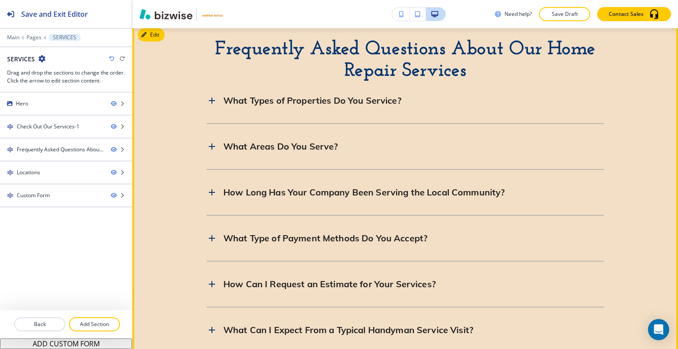
click at [394, 101] on div "What Types of Properties Do You Service?" at bounding box center [405, 101] width 397 height 24
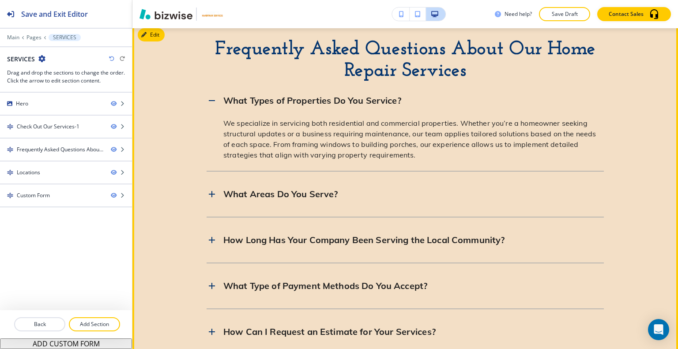
click at [394, 100] on div "What Types of Properties Do You Service?" at bounding box center [405, 101] width 397 height 24
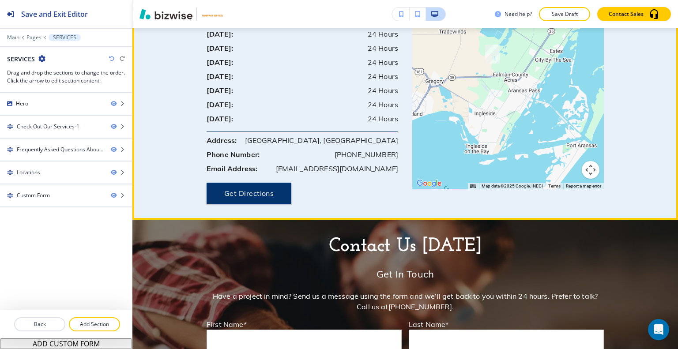
scroll to position [1854, 0]
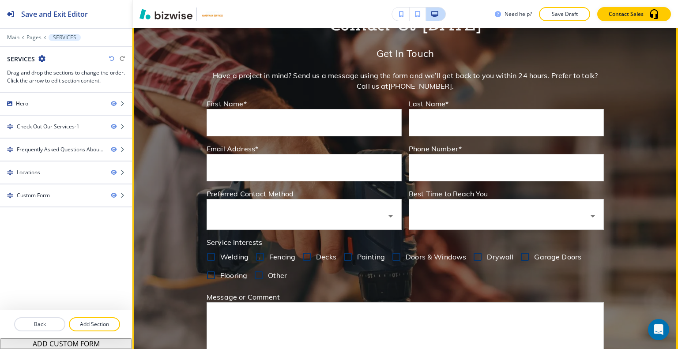
click at [211, 248] on input "Welding" at bounding box center [211, 257] width 19 height 19
click at [212, 248] on input "Welding" at bounding box center [211, 257] width 19 height 19
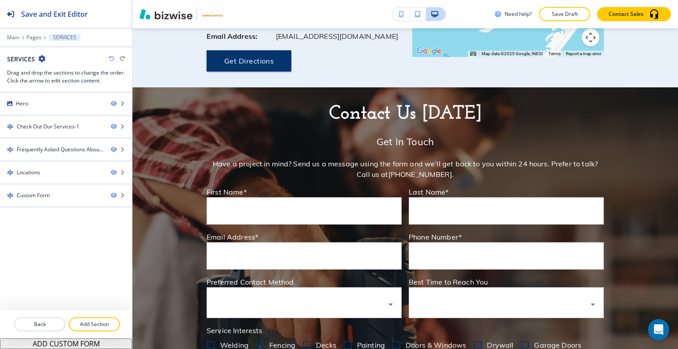
click at [152, 87] on div "Edit Contact Us [DATE] Get In Touch Have a project in mind? Send us a message u…" at bounding box center [405, 301] width 546 height 428
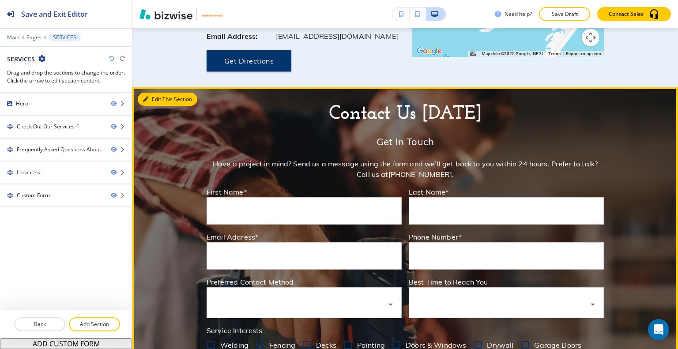
click at [147, 93] on button "Edit This Section" at bounding box center [168, 99] width 60 height 13
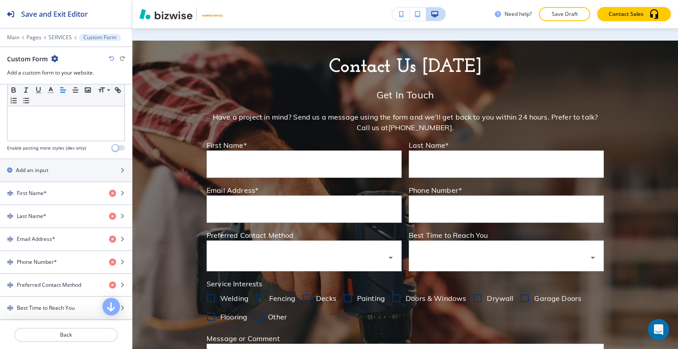
scroll to position [525, 0]
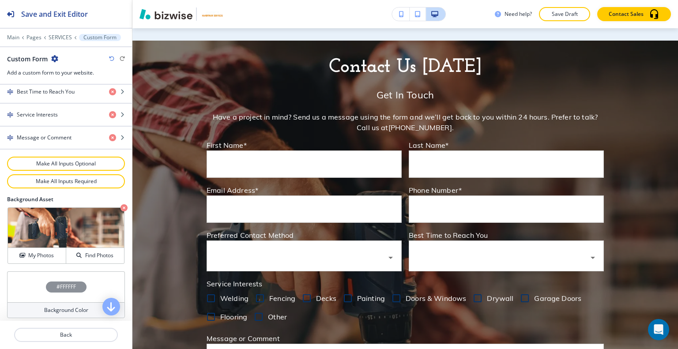
click at [20, 277] on div "#FFFFFF" at bounding box center [66, 286] width 118 height 31
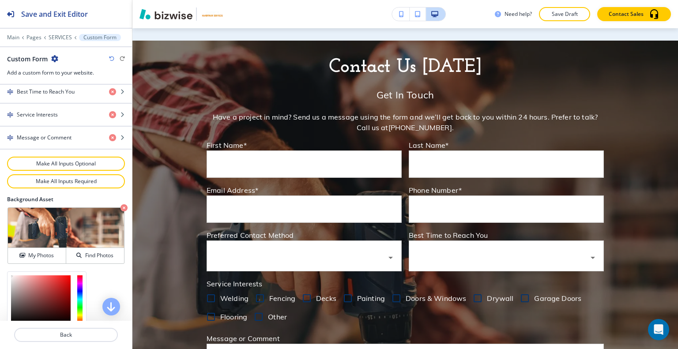
scroll to position [596, 0]
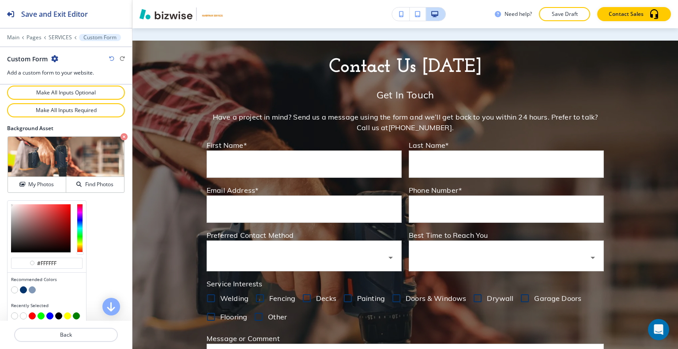
click at [15, 286] on button "button" at bounding box center [14, 289] width 7 height 7
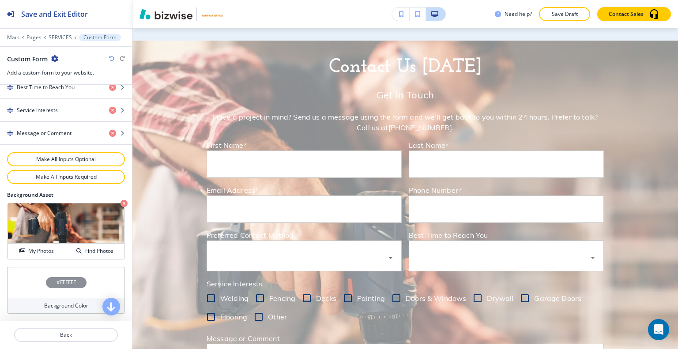
scroll to position [525, 0]
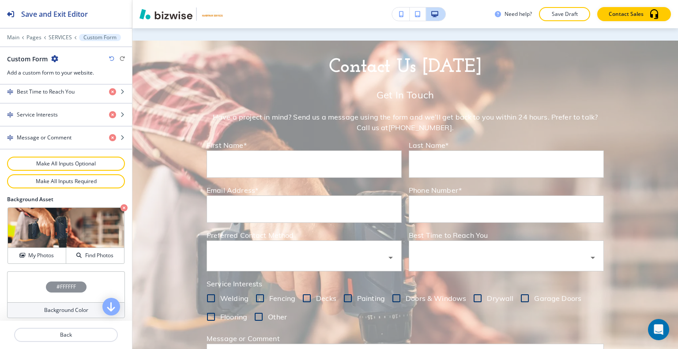
click at [34, 281] on div "#FFFFFF" at bounding box center [66, 286] width 118 height 31
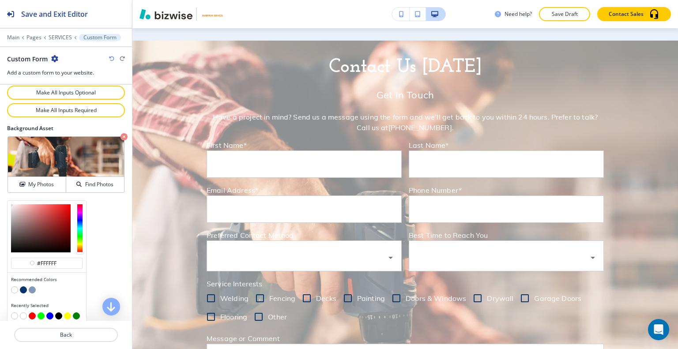
click at [33, 286] on button "button" at bounding box center [32, 289] width 7 height 7
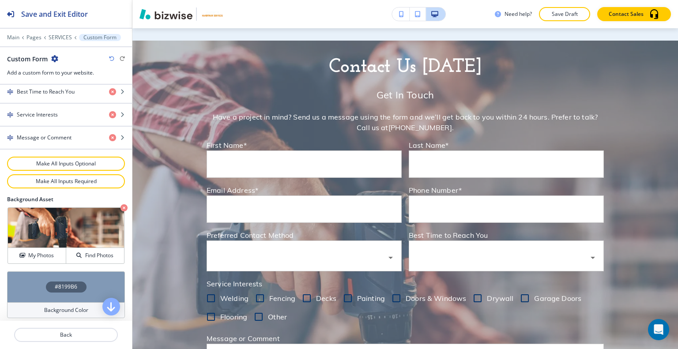
click at [21, 276] on div "#8199B6" at bounding box center [66, 286] width 118 height 31
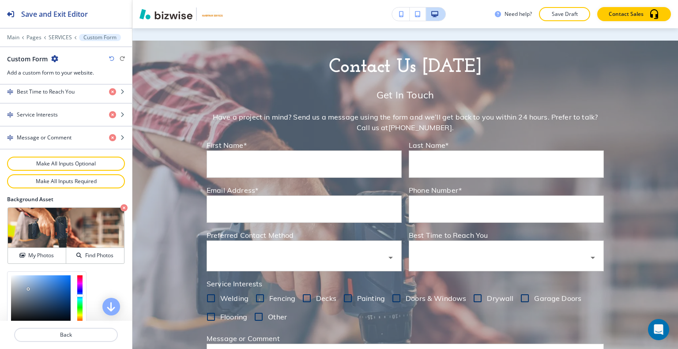
scroll to position [596, 0]
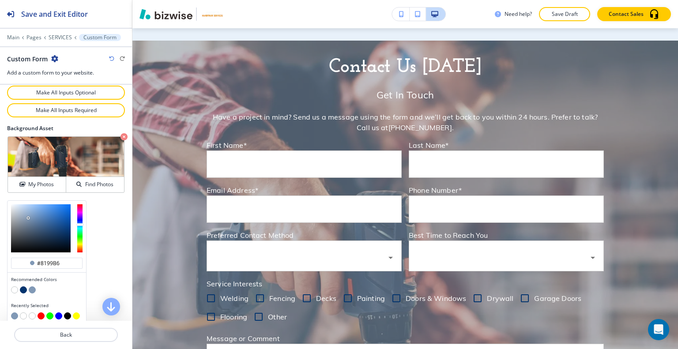
click at [68, 312] on button "button" at bounding box center [67, 315] width 7 height 7
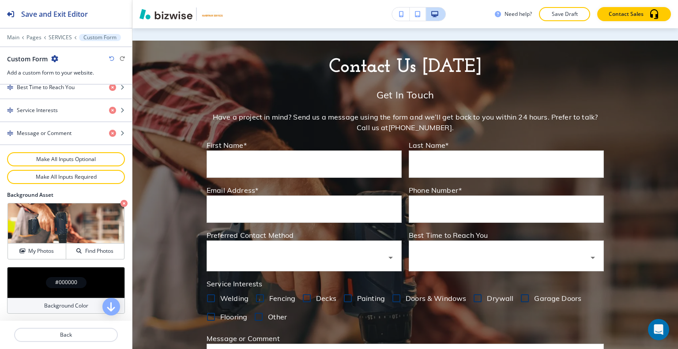
scroll to position [525, 0]
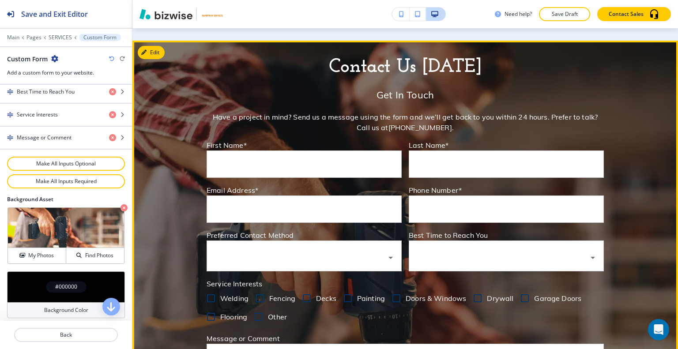
click at [207, 289] on input "Welding" at bounding box center [211, 298] width 19 height 19
click at [208, 289] on input "Welding" at bounding box center [211, 298] width 19 height 19
checkbox input "false"
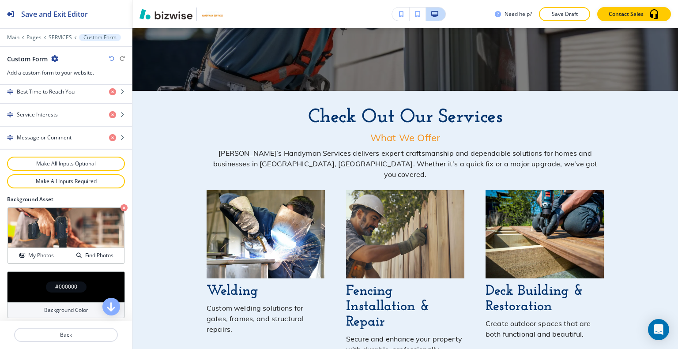
scroll to position [0, 0]
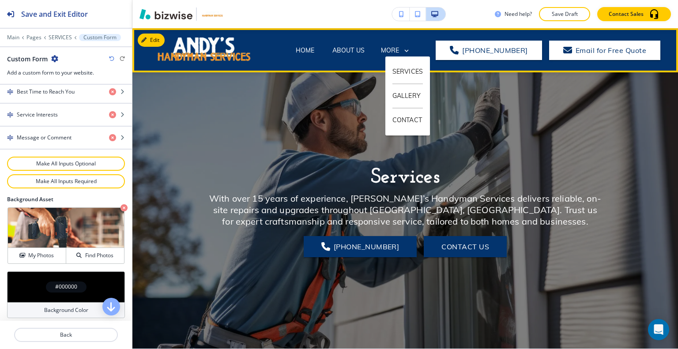
click at [406, 53] on div "MORE" at bounding box center [396, 51] width 30 height 8
click at [401, 98] on p "GALLERY" at bounding box center [407, 96] width 30 height 24
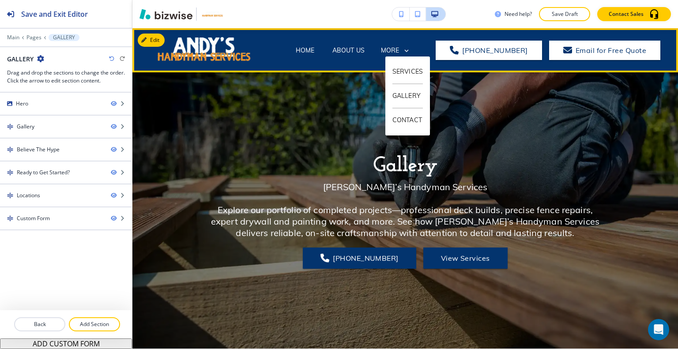
click at [410, 51] on icon at bounding box center [407, 51] width 8 height 8
click at [409, 120] on p "CONTACT" at bounding box center [407, 120] width 31 height 23
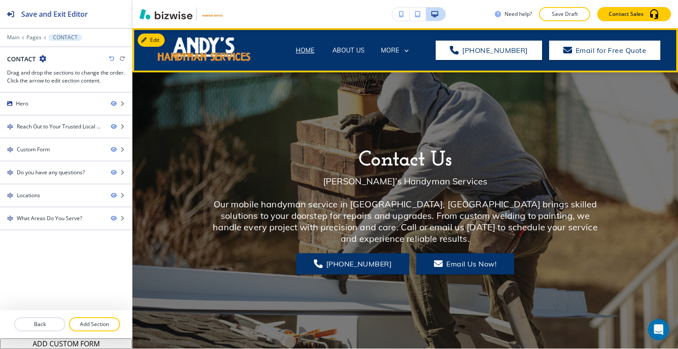
click at [305, 51] on p "HOME" at bounding box center [305, 50] width 19 height 9
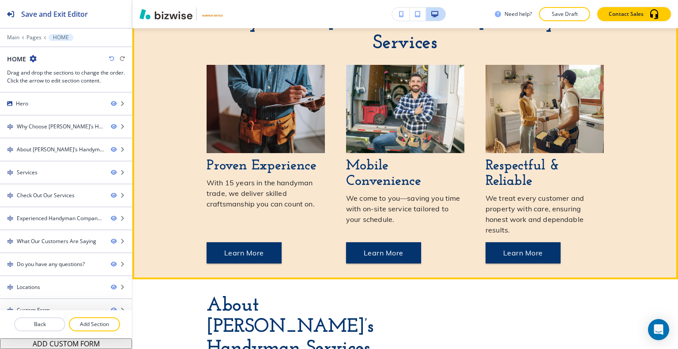
scroll to position [530, 0]
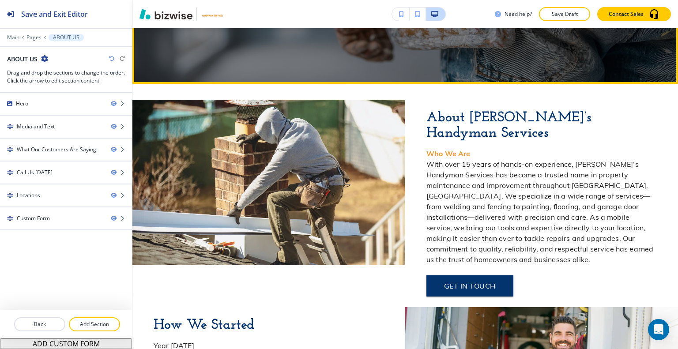
scroll to position [44, 0]
